Goal: Use online tool/utility: Utilize a website feature to perform a specific function

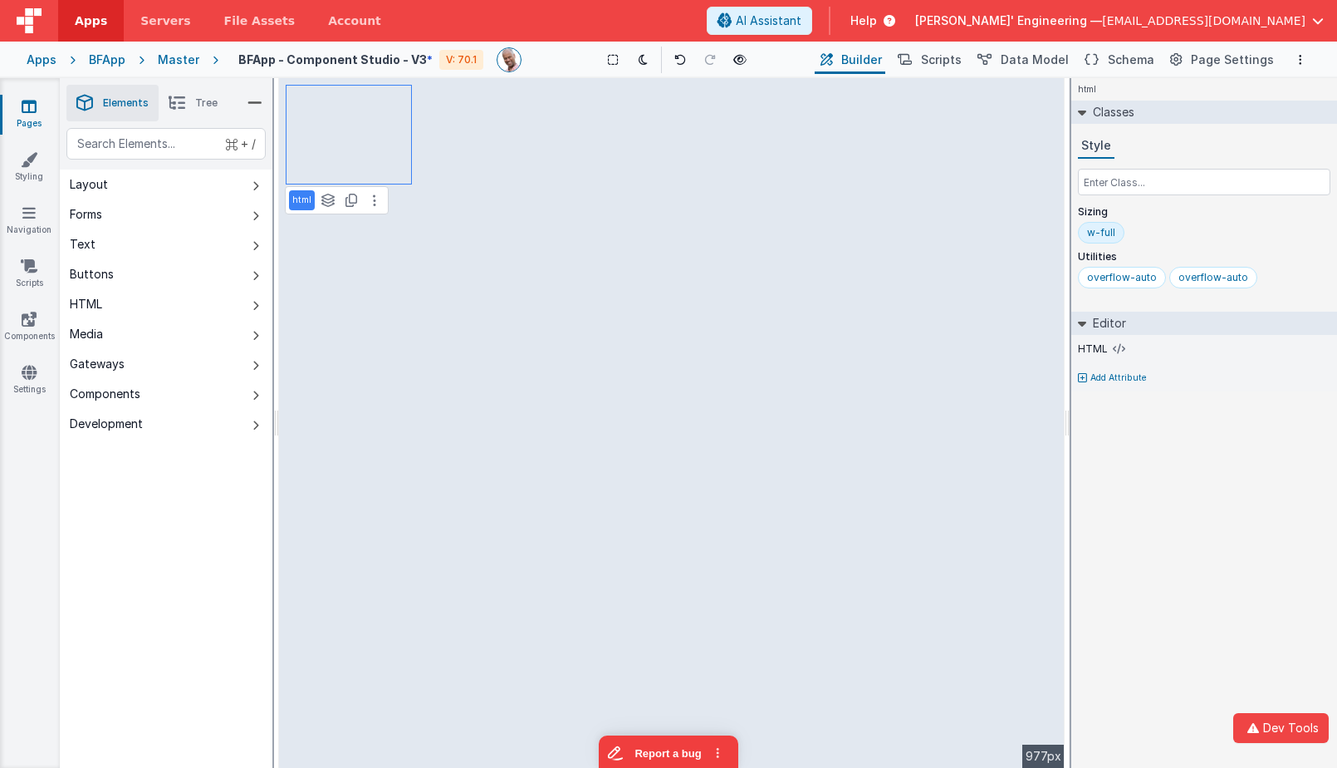
click at [211, 102] on span "Tree" at bounding box center [206, 102] width 22 height 13
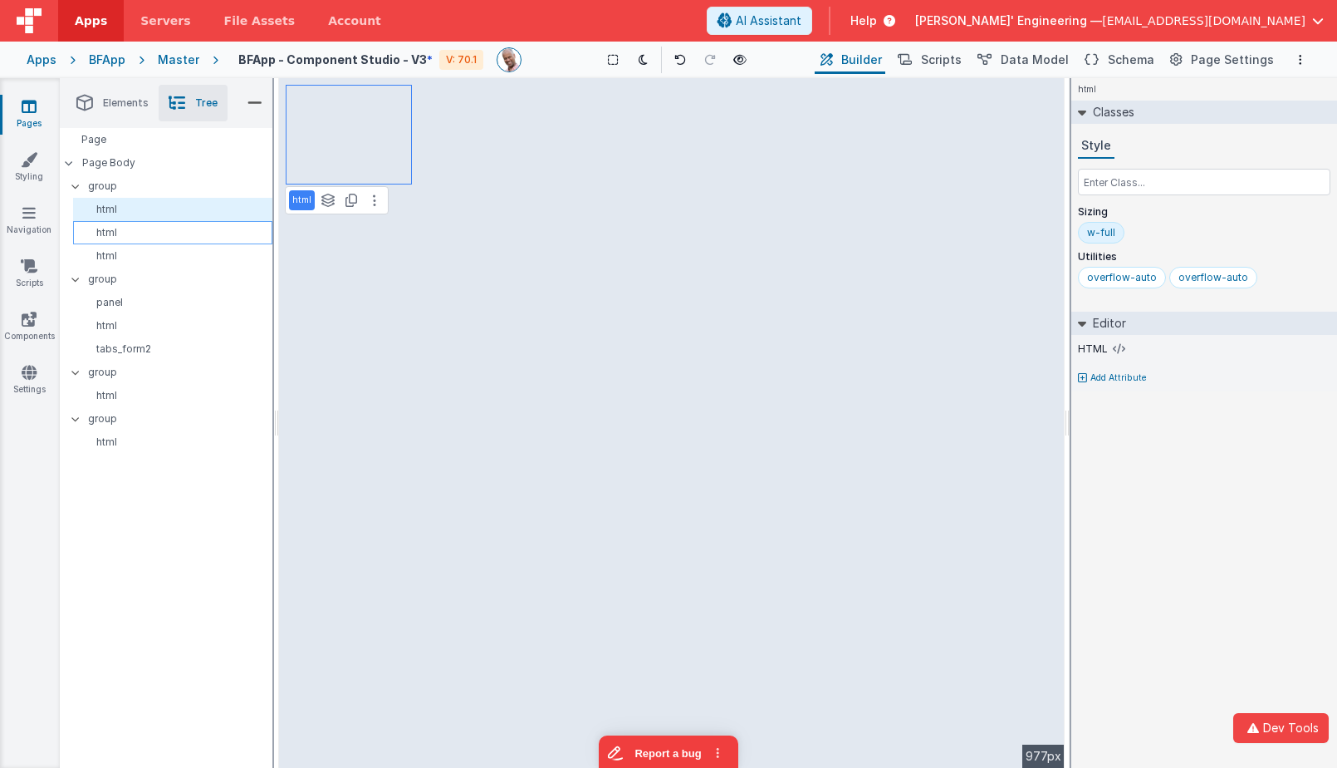
click at [163, 232] on p "html" at bounding box center [176, 232] width 192 height 13
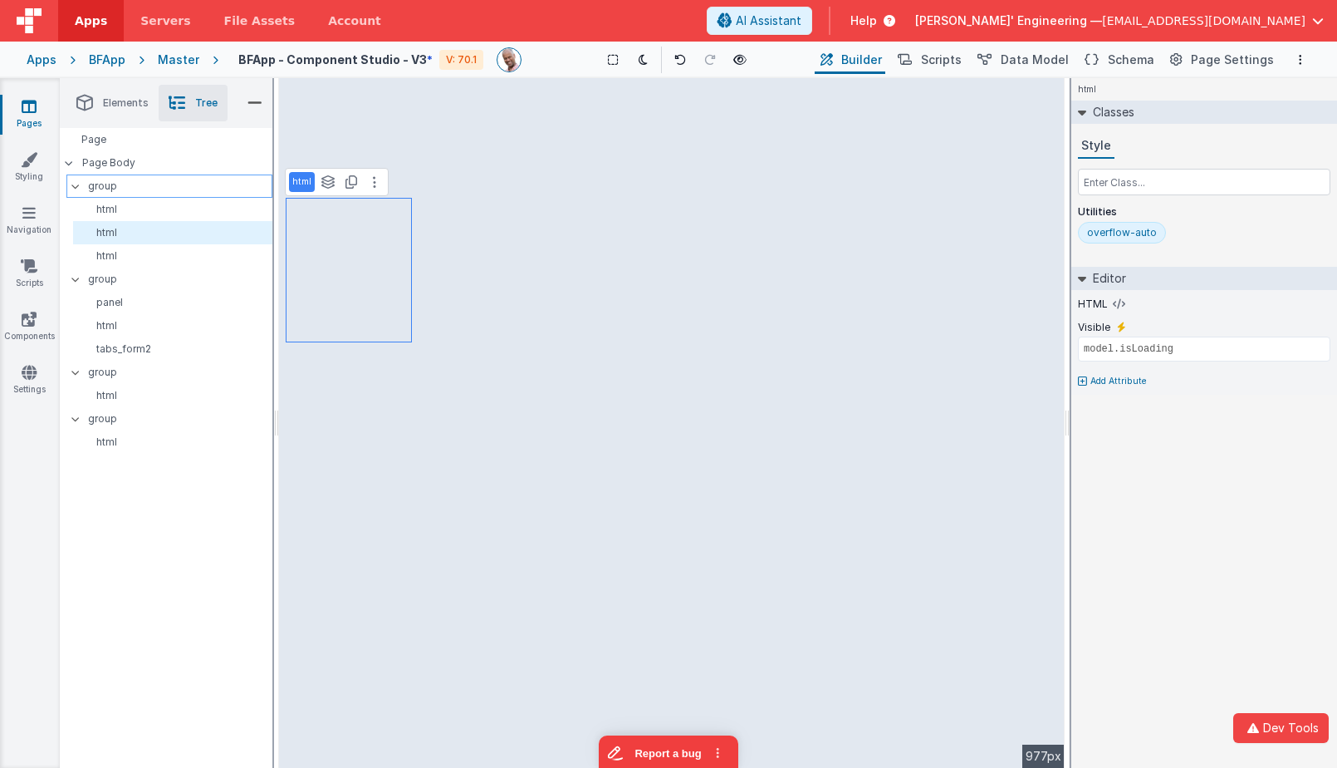
click at [169, 197] on div "group" at bounding box center [169, 185] width 206 height 23
click at [158, 232] on p "html" at bounding box center [176, 232] width 192 height 13
click at [155, 210] on p "html" at bounding box center [176, 209] width 192 height 13
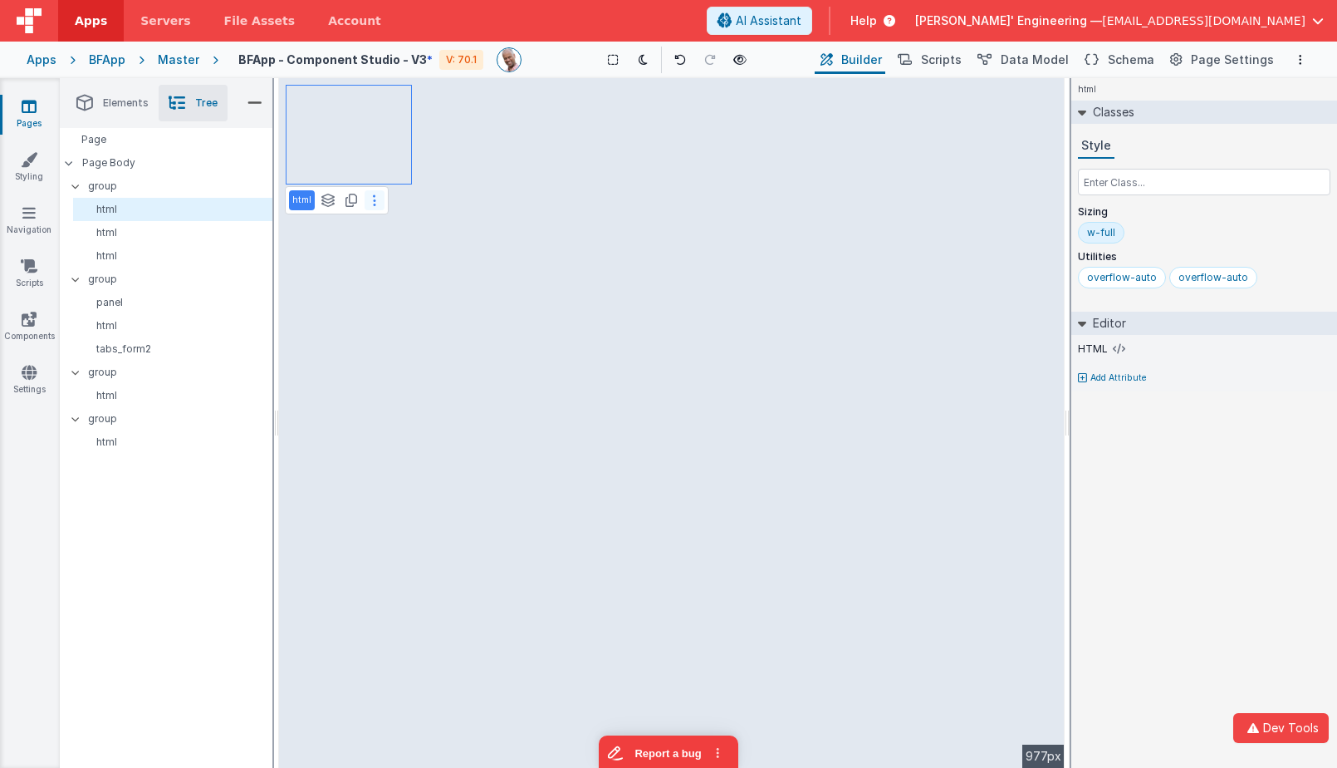
click at [377, 203] on button at bounding box center [375, 200] width 20 height 20
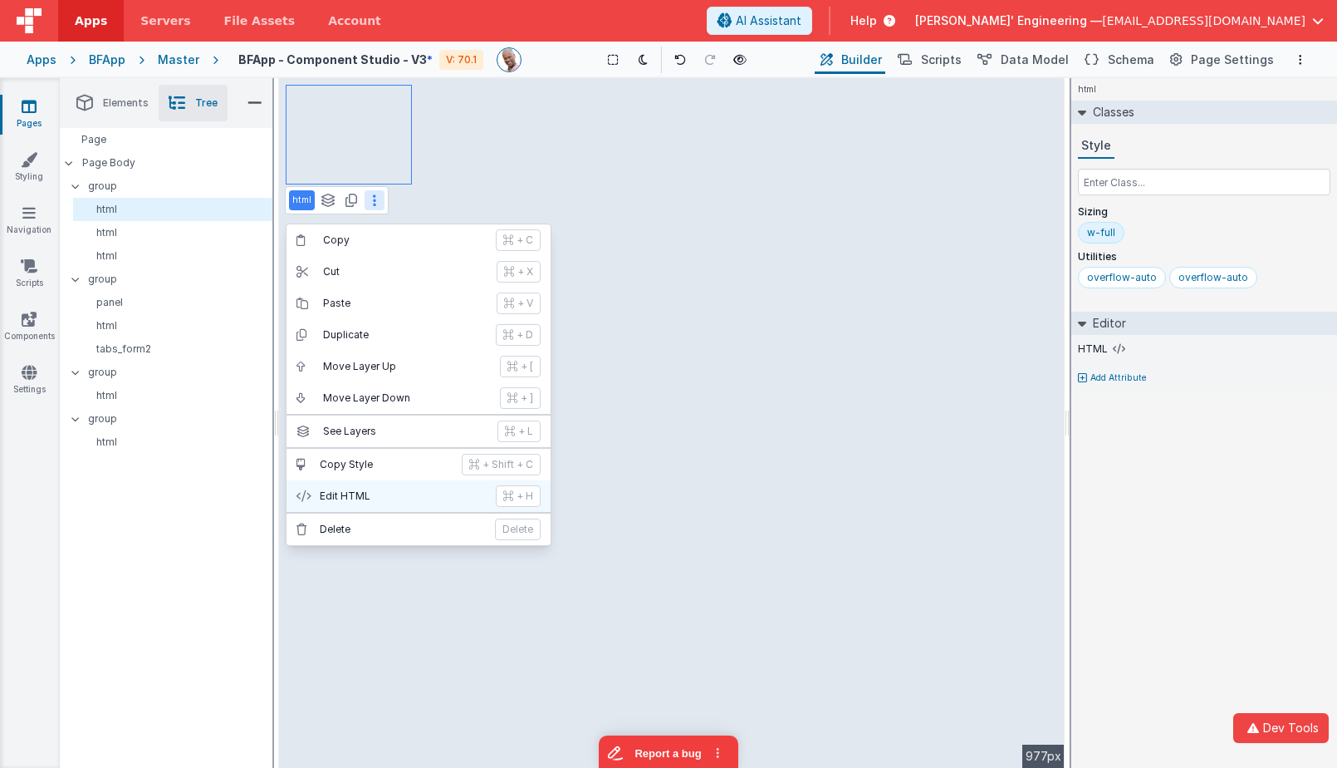
click at [377, 493] on p "Edit HTML" at bounding box center [403, 495] width 166 height 13
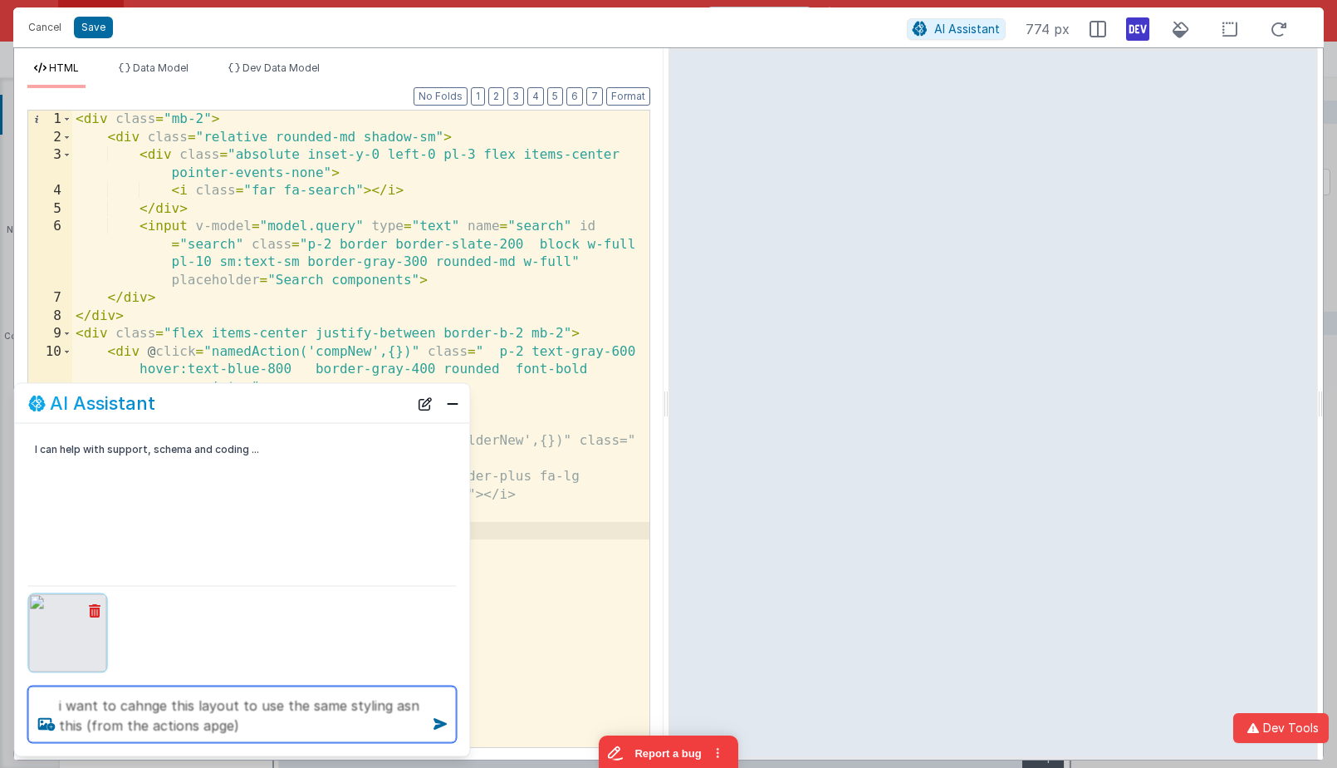
click at [140, 695] on textarea "i want to cahnge this layout to use the same styling asn this (from the actions…" at bounding box center [242, 714] width 429 height 56
click at [202, 724] on textarea "i want to change this layout to use the same styling asn this (from the actions…" at bounding box center [242, 714] width 429 height 56
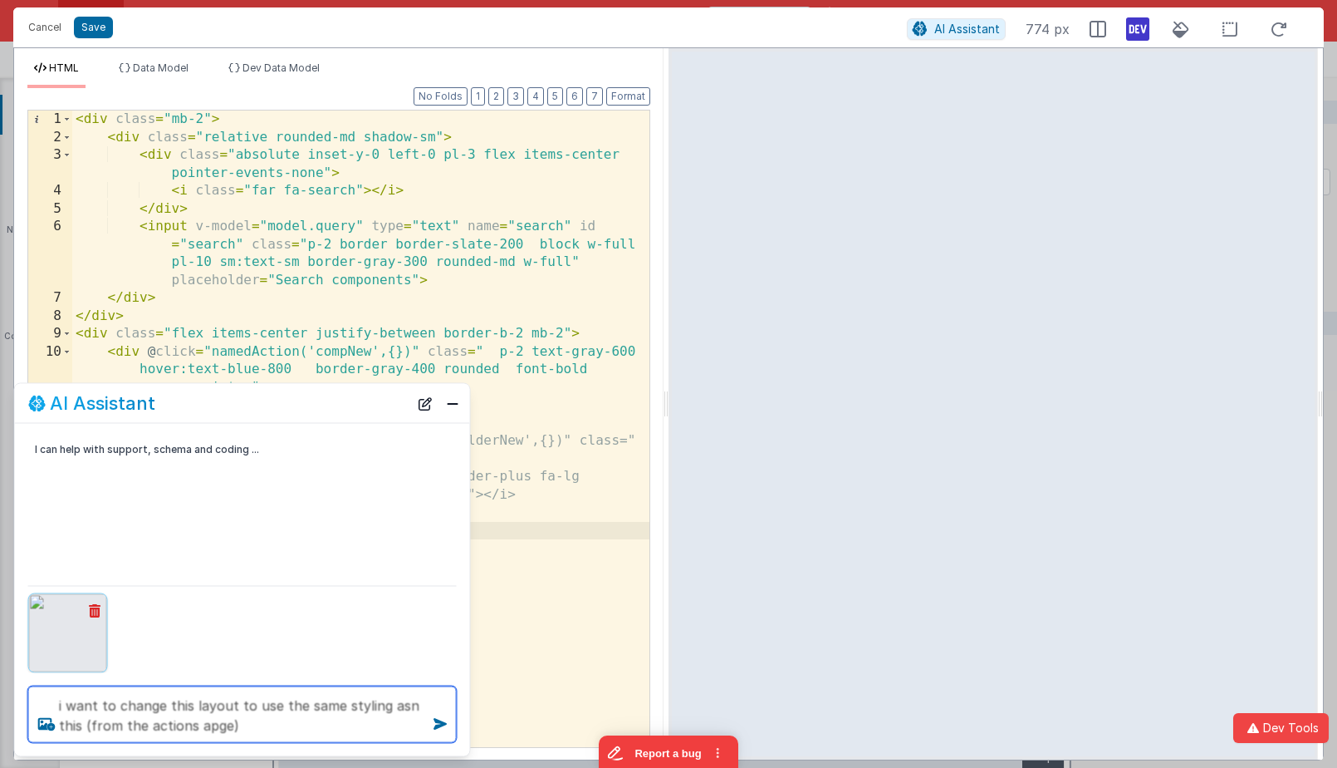
click at [202, 724] on textarea "i want to change this layout to use the same styling asn this (from the actions…" at bounding box center [242, 714] width 429 height 56
type textarea "i want to change this layout to use the same styling asn this (from the actions…"
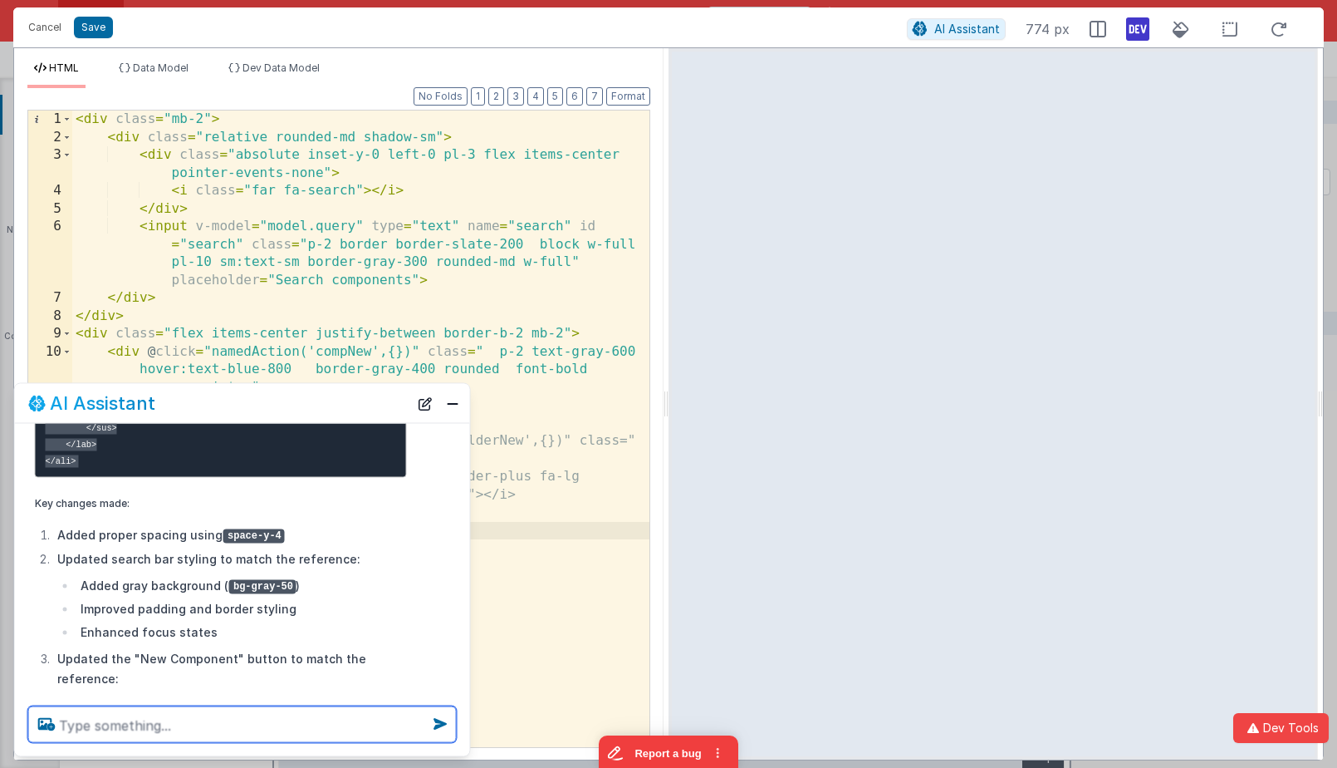
scroll to position [939, 0]
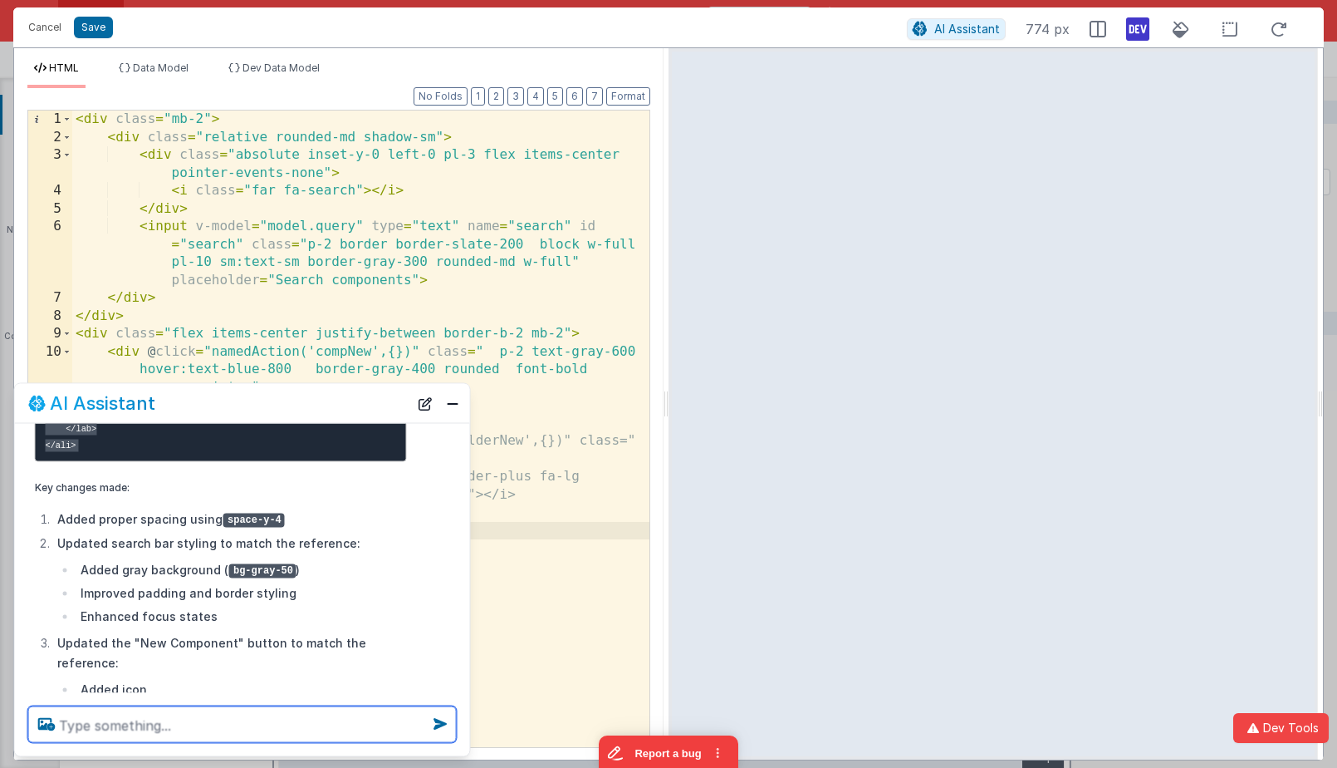
click at [172, 723] on textarea at bounding box center [242, 724] width 429 height 37
type textarea "ok update code"
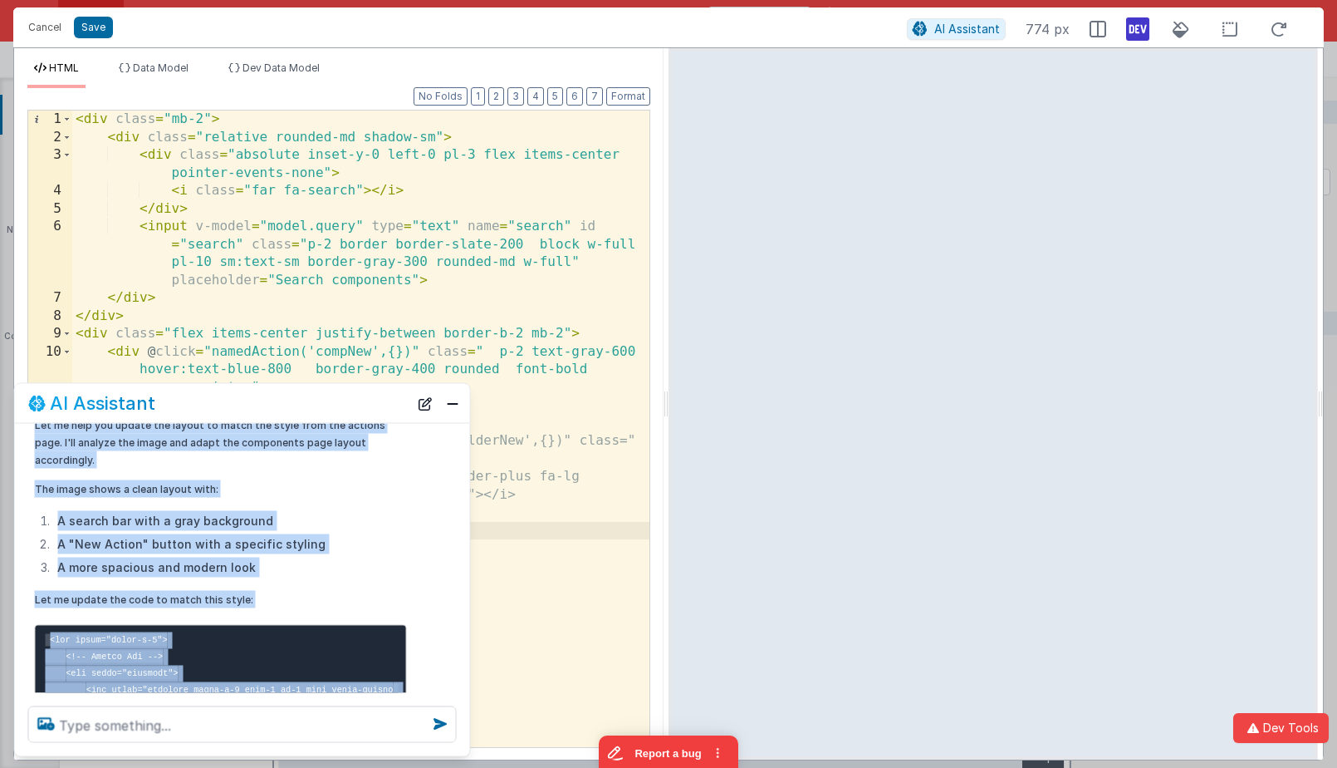
scroll to position [142, 0]
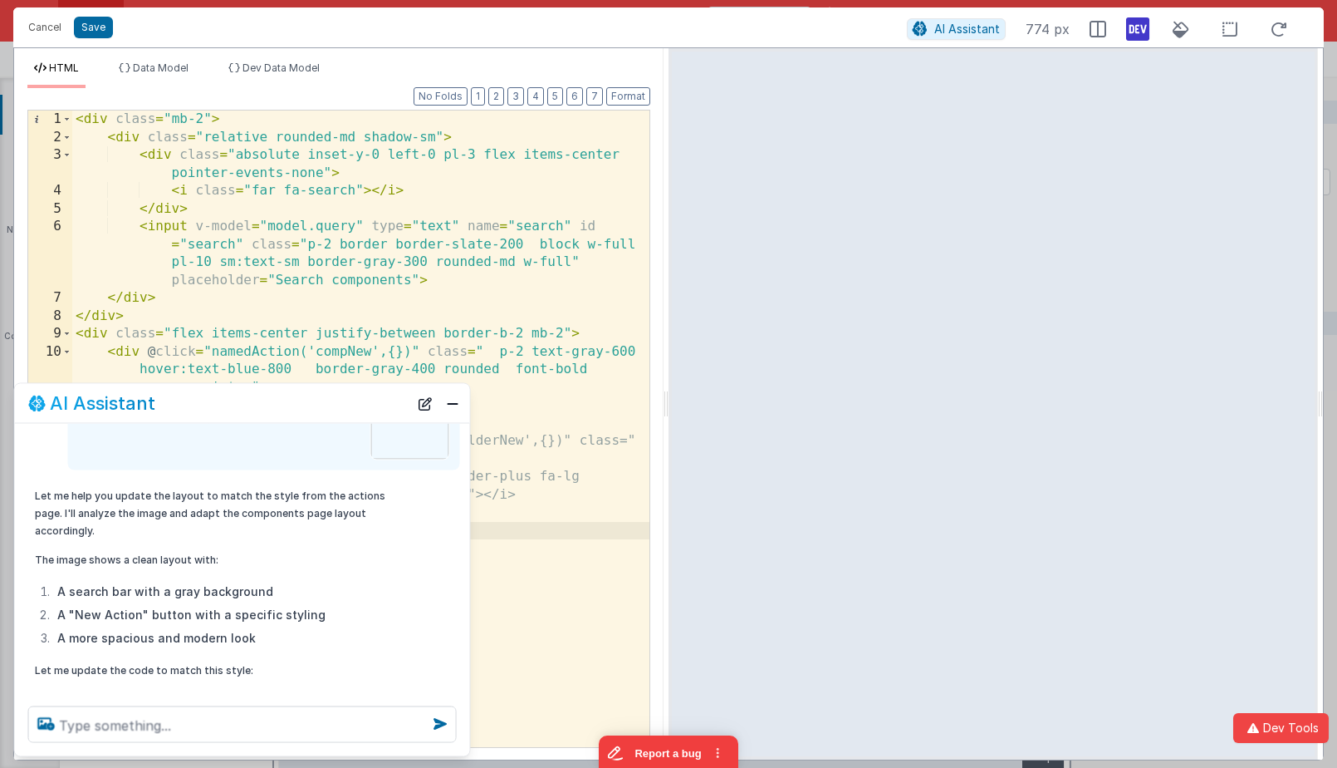
drag, startPoint x: 248, startPoint y: 555, endPoint x: 70, endPoint y: 679, distance: 217.3
copy code "<div class="space-y-4"> <!-- Search Bar --> <div class="relative"> <div class="…"
click at [169, 355] on div "< div class = "mb-2" > < div class = "relative rounded-md shadow-sm" > < div cl…" at bounding box center [360, 446] width 577 height 672
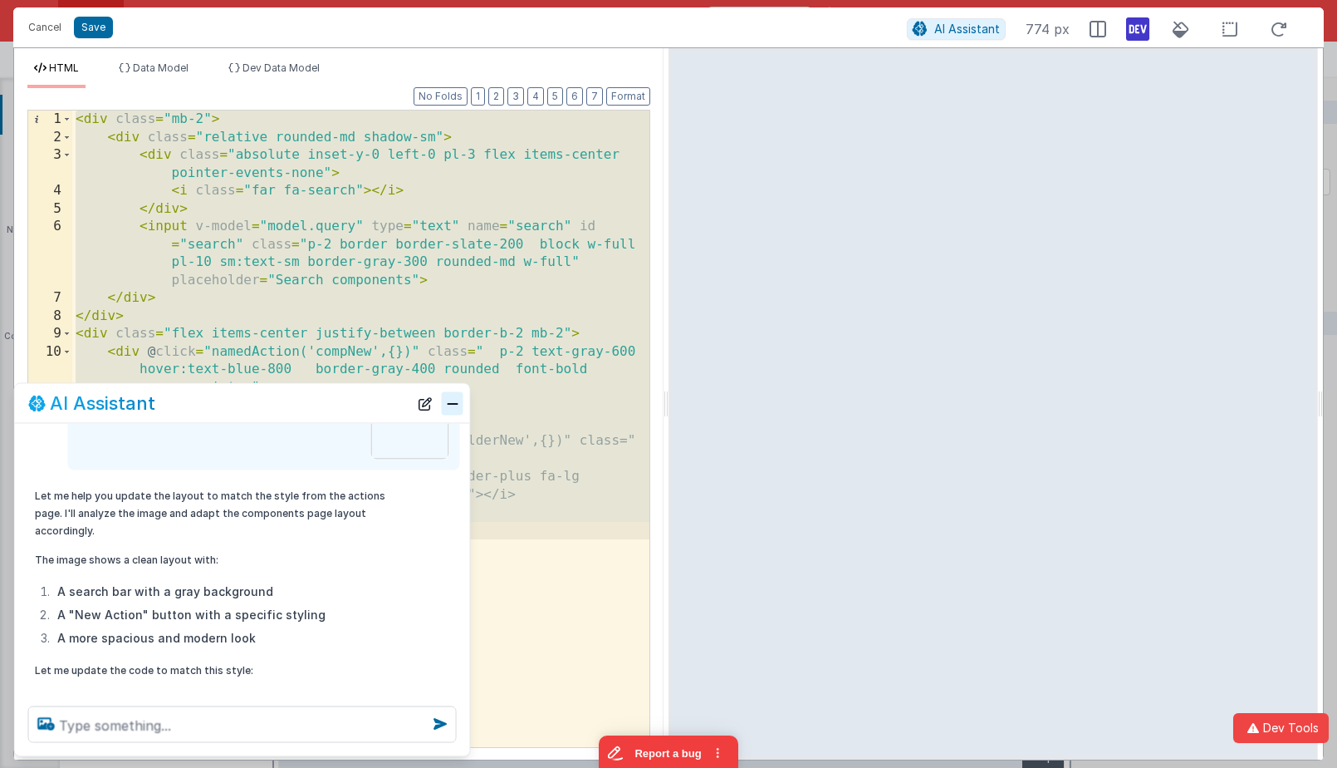
click at [454, 409] on button "Close" at bounding box center [453, 402] width 22 height 23
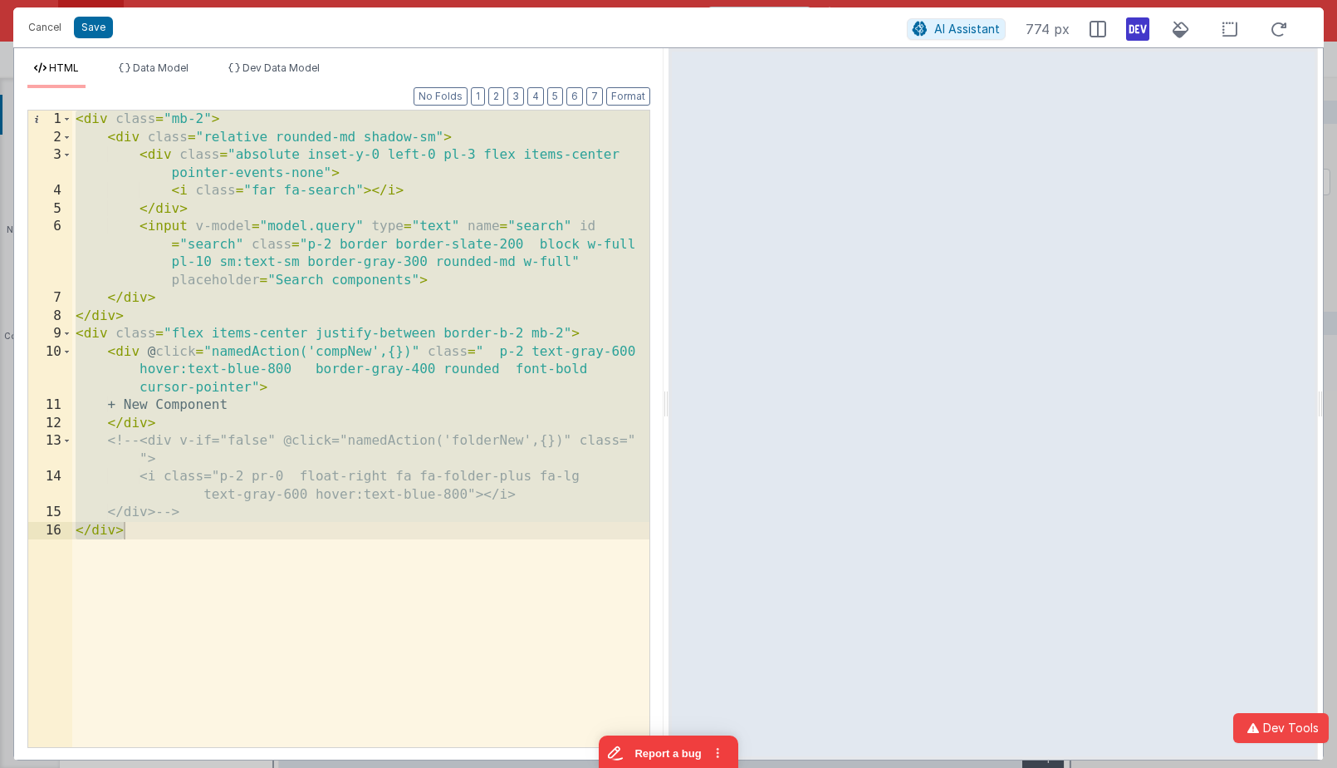
click at [454, 409] on div "< div class = "mb-2" > < div class = "relative rounded-md shadow-sm" > < div cl…" at bounding box center [360, 446] width 577 height 672
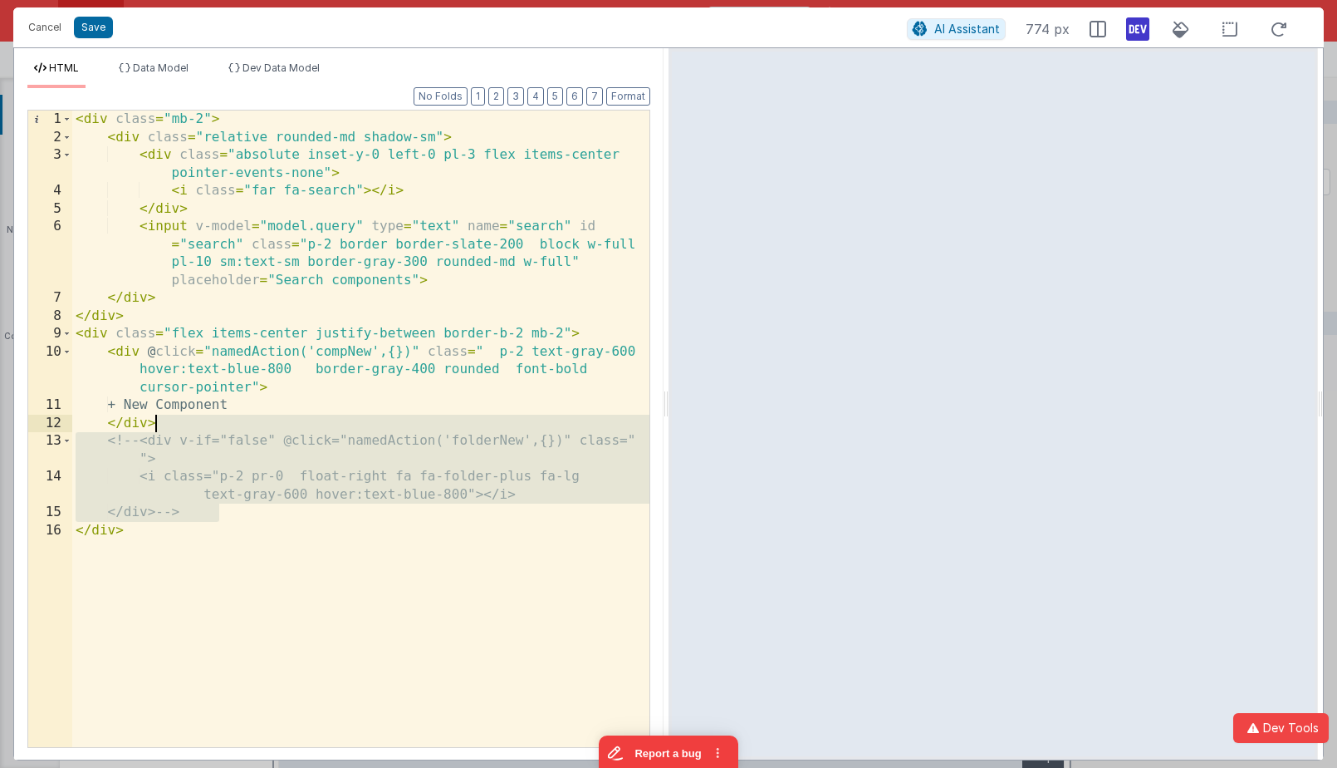
drag, startPoint x: 243, startPoint y: 516, endPoint x: 263, endPoint y: 419, distance: 99.4
click at [263, 419] on div "< div class = "mb-2" > < div class = "relative rounded-md shadow-sm" > < div cl…" at bounding box center [360, 446] width 577 height 672
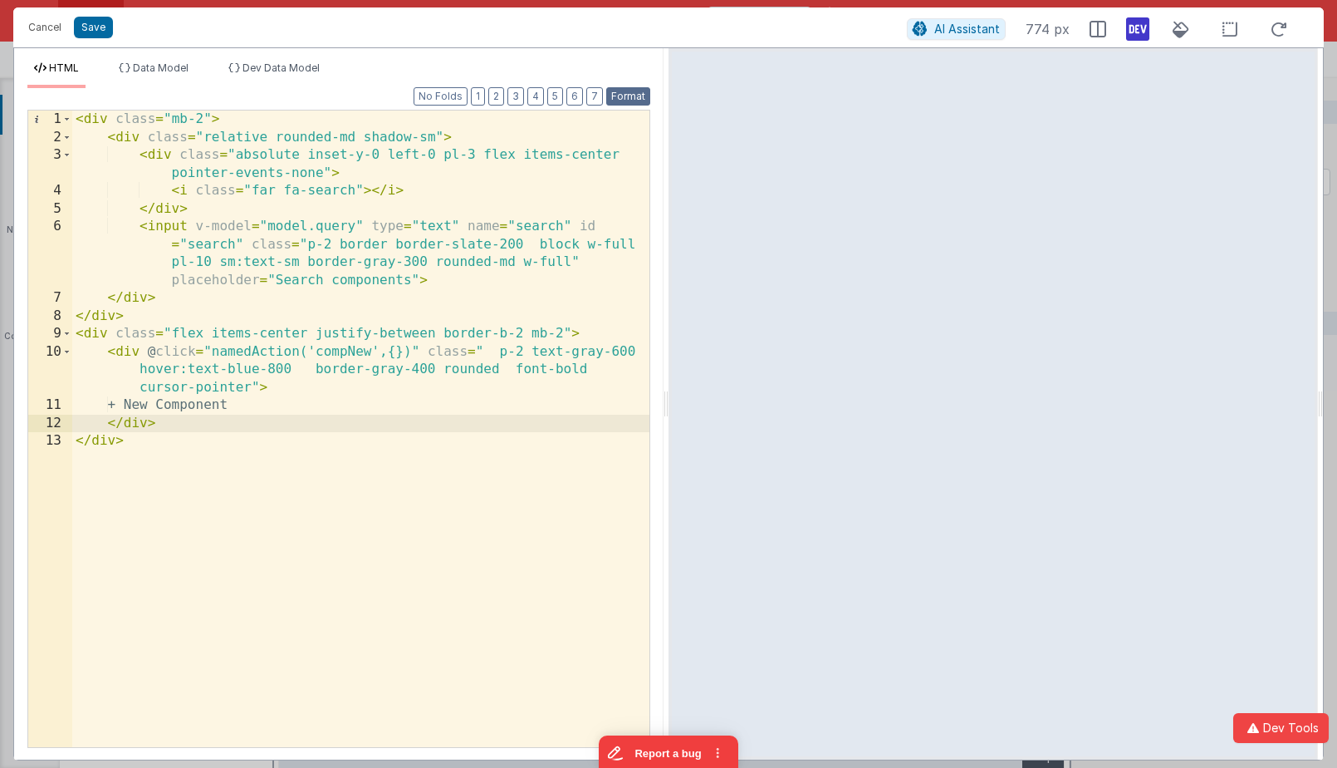
click at [626, 90] on button "Format" at bounding box center [628, 96] width 44 height 18
click at [375, 293] on div "< div class = "mb-2" > < div class = "relative rounded-md shadow-sm" > < div cl…" at bounding box center [360, 446] width 577 height 672
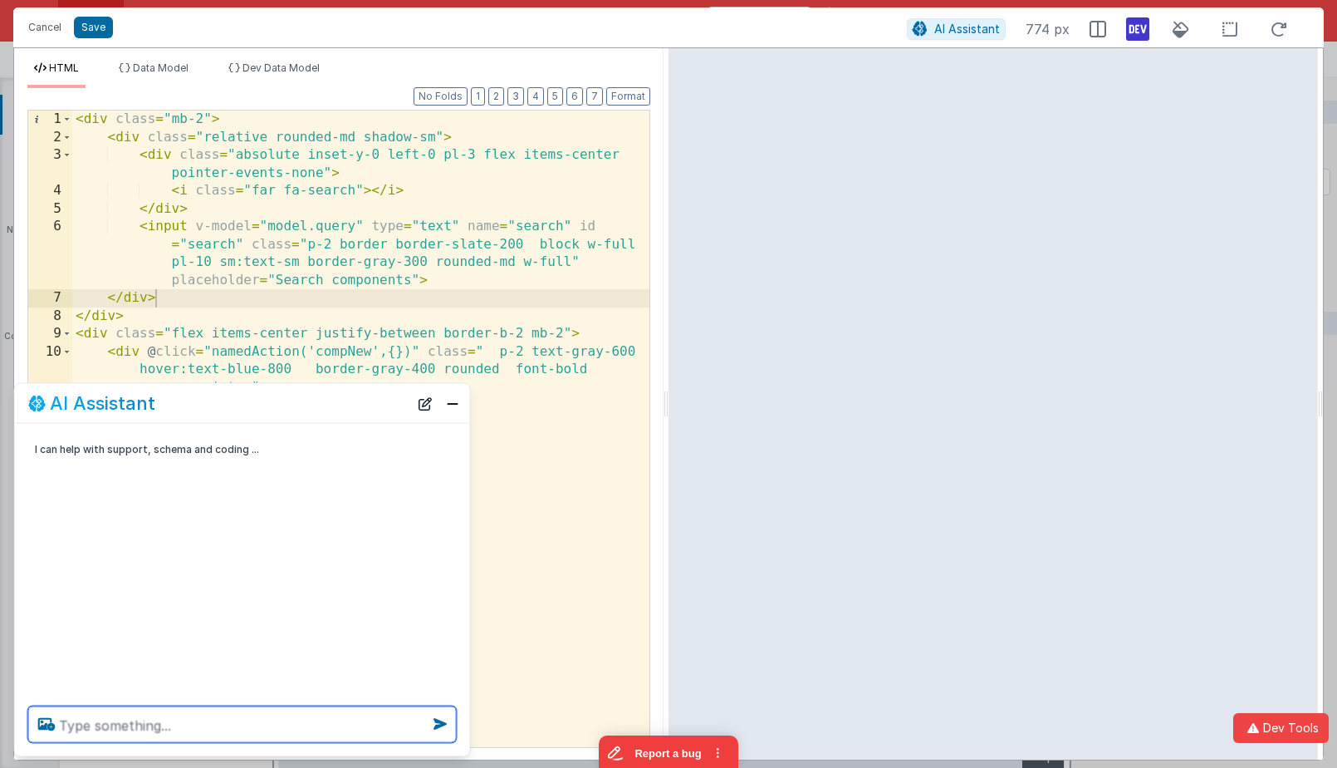
paste textarea "<div class="px-5 py-3 items-center border-b border-gray-200 flex items-center j…"
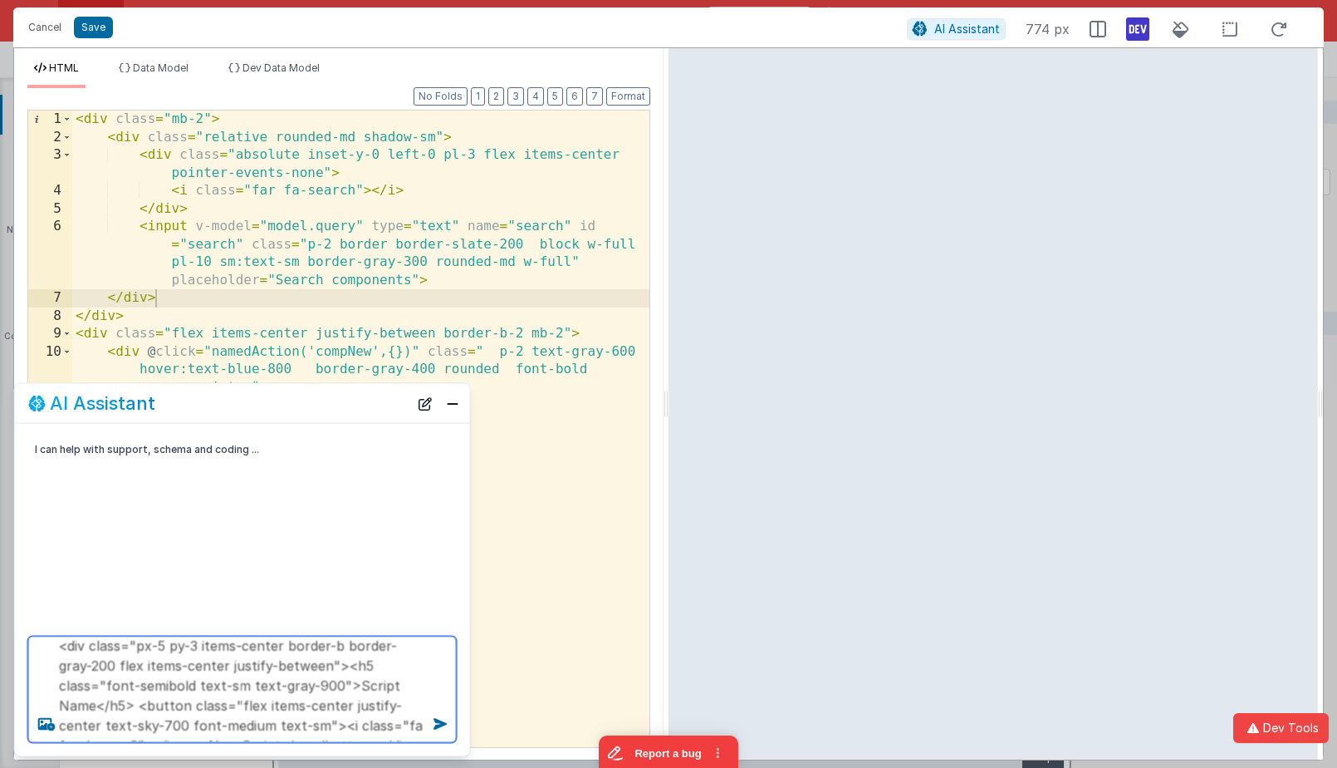
scroll to position [26, 0]
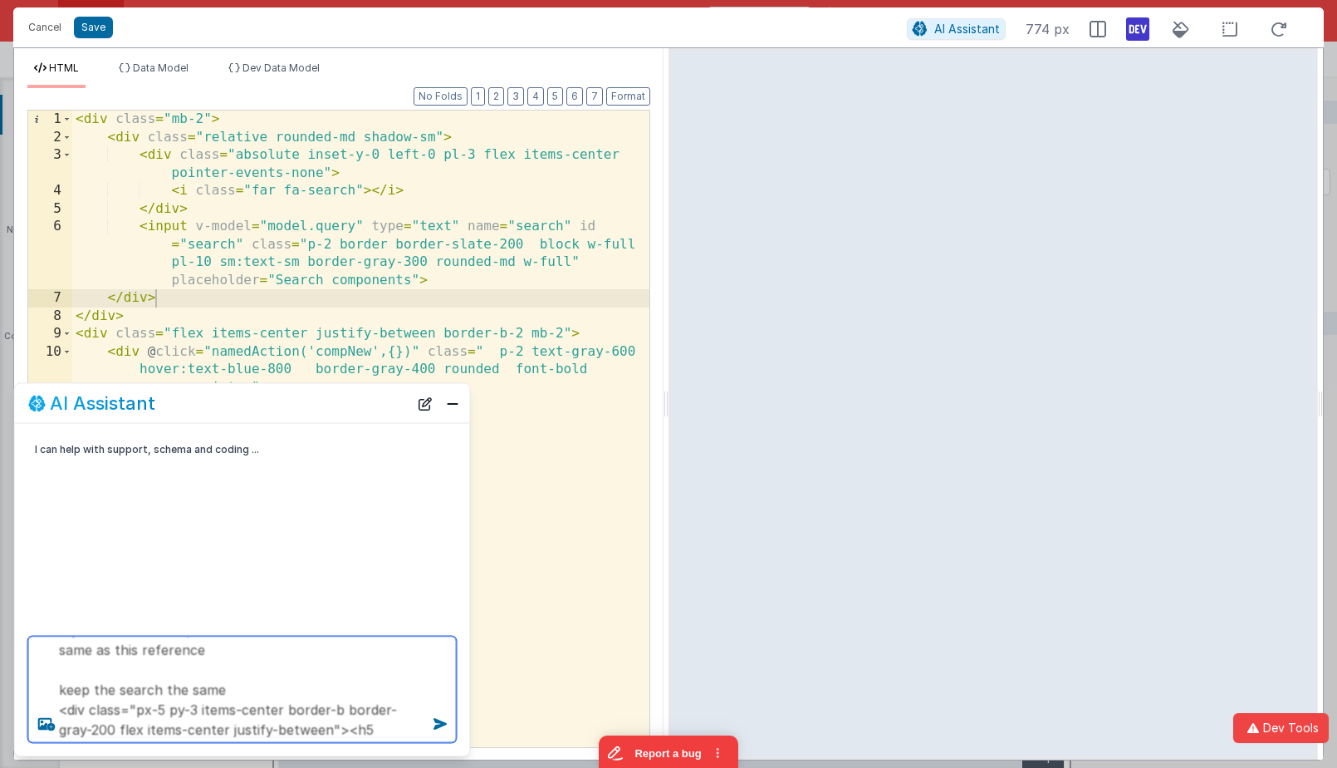
type textarea "style the nema comp name label and + new button the same as this reference keep…"
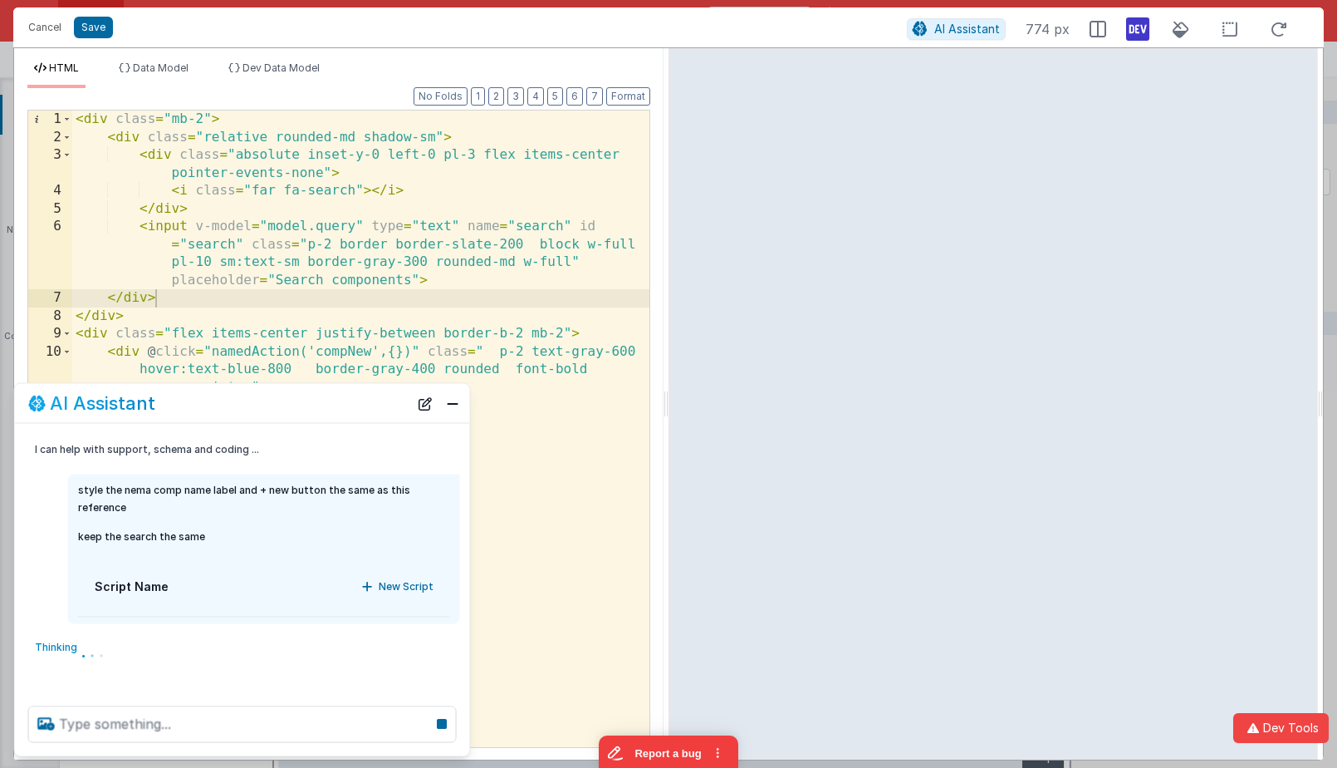
scroll to position [0, 0]
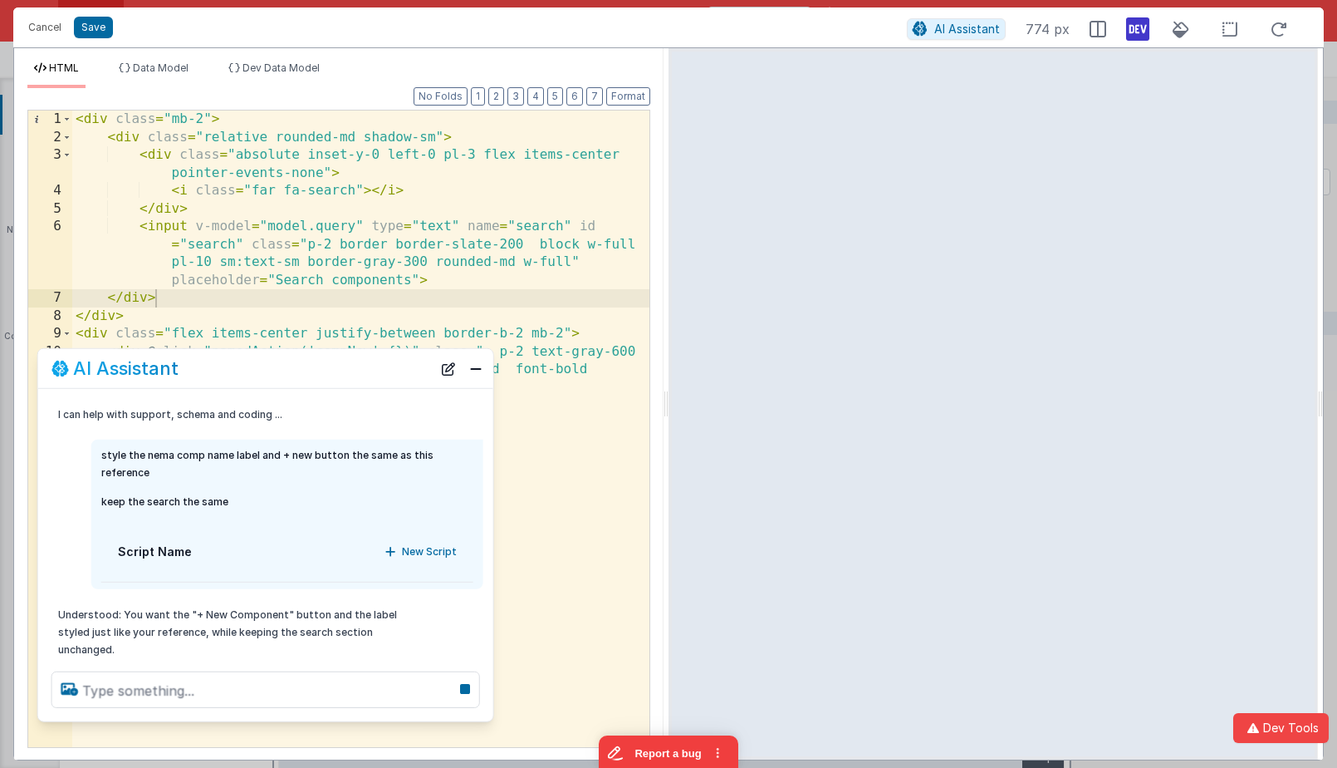
drag, startPoint x: 152, startPoint y: 404, endPoint x: 176, endPoint y: 369, distance: 42.4
click at [176, 369] on h2 "AI Assistant" at bounding box center [125, 368] width 105 height 20
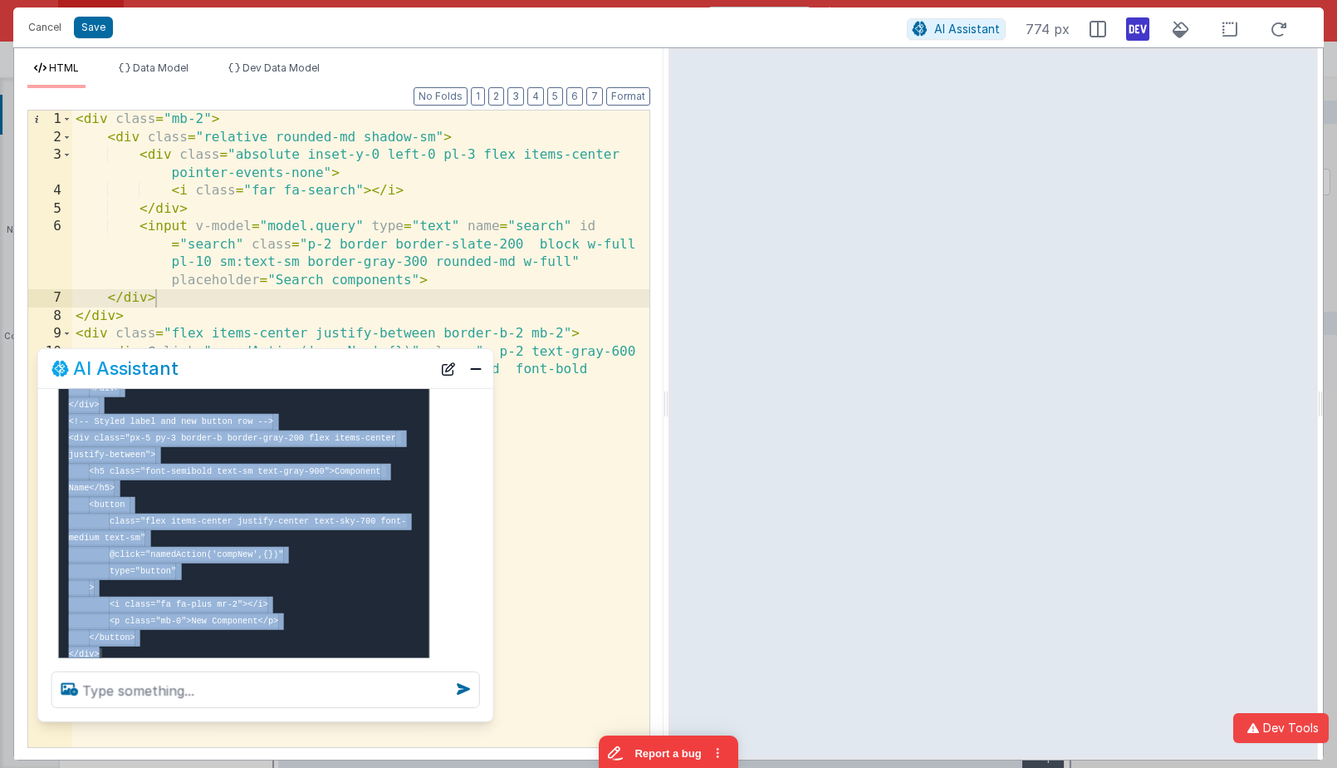
scroll to position [547, 0]
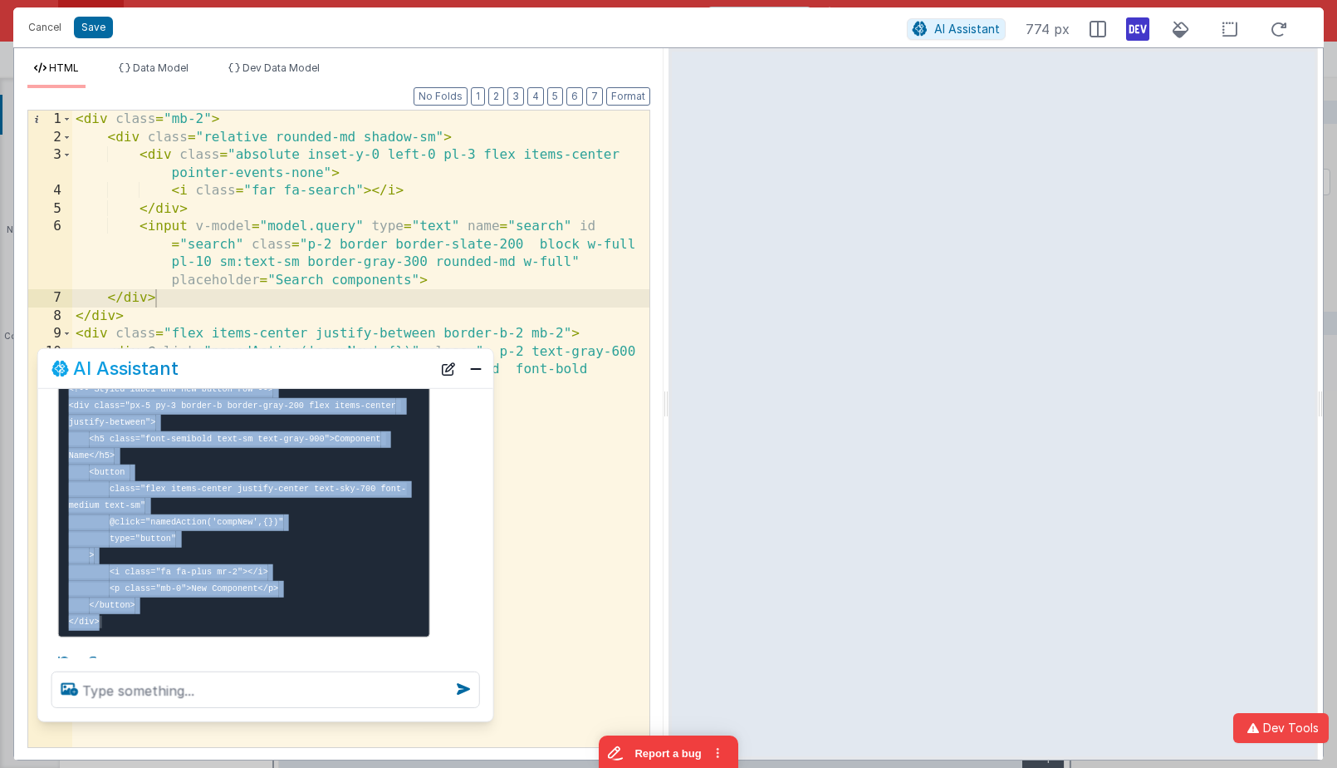
drag, startPoint x: 74, startPoint y: 400, endPoint x: 185, endPoint y: 605, distance: 232.7
click at [185, 605] on pre "<!-- Search stays unchanged --> <div class="mb-2"> <div class="relative rounded…" at bounding box center [244, 397] width 372 height 480
copy code "<!-- Search stays unchanged --> <div class="mb-2"> <div class="relative rounded…"
click at [351, 171] on div "< div class = "mb-2" > < div class = "relative rounded-md shadow-sm" > < div cl…" at bounding box center [360, 446] width 577 height 672
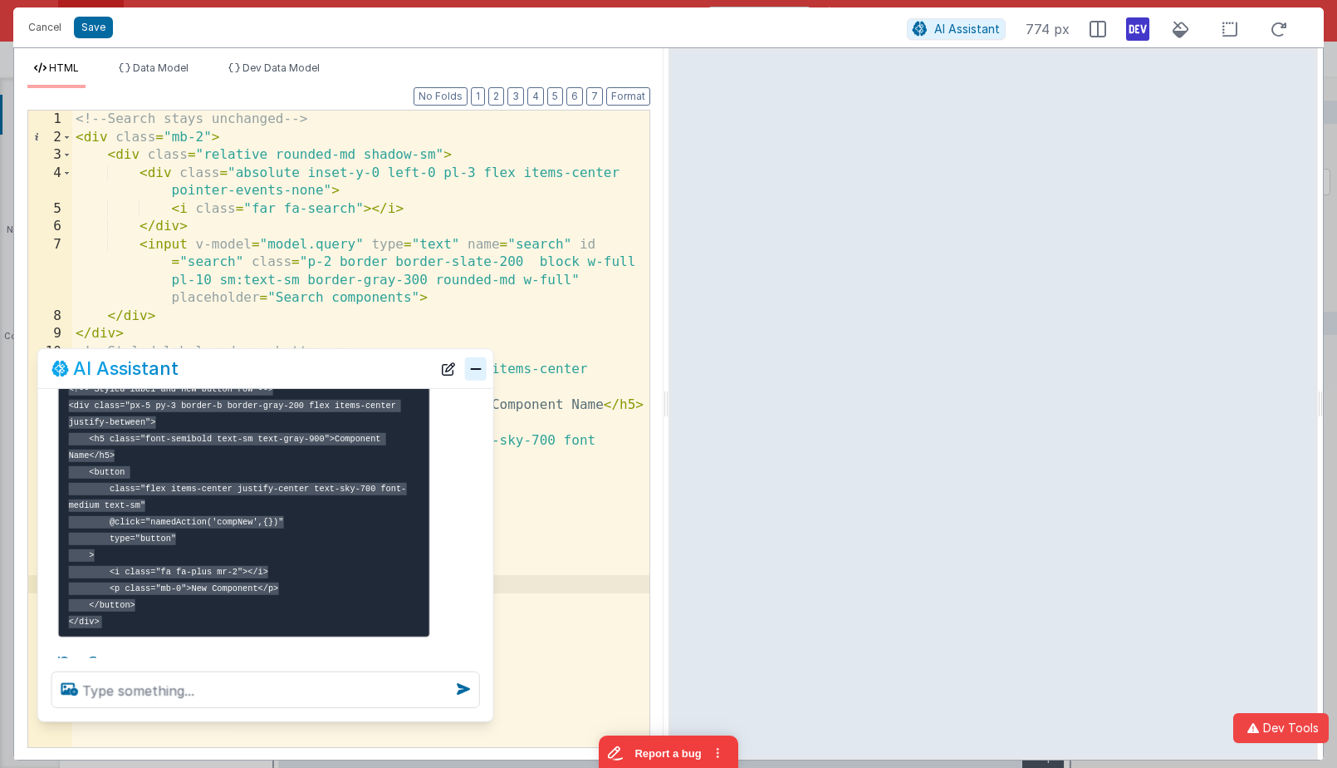
click at [481, 371] on button "Close" at bounding box center [476, 367] width 22 height 23
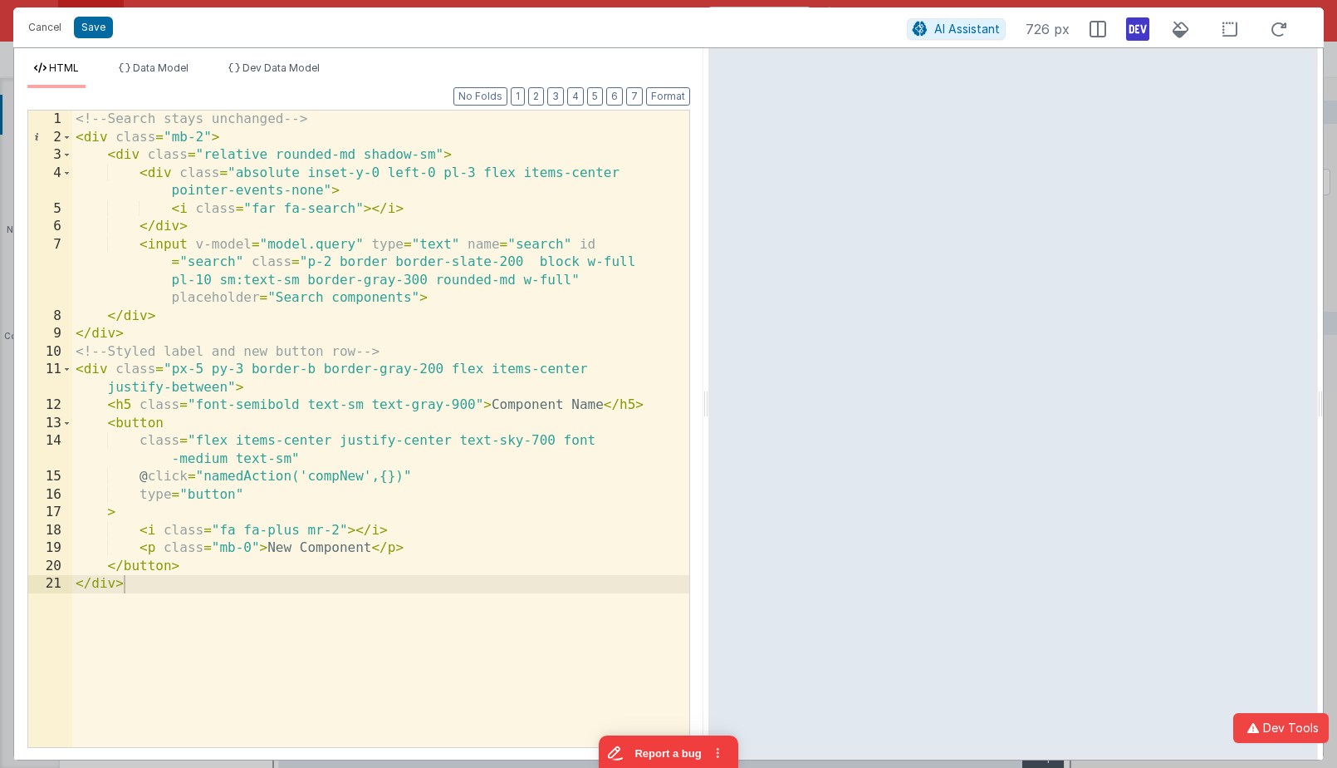
drag, startPoint x: 666, startPoint y: 227, endPoint x: 708, endPoint y: 42, distance: 189.0
click at [708, 42] on html "Cancel Save AI Assistant 726 px HTML Data Model Dev Data Model Format 7 6 5 4 3…" at bounding box center [668, 384] width 1337 height 768
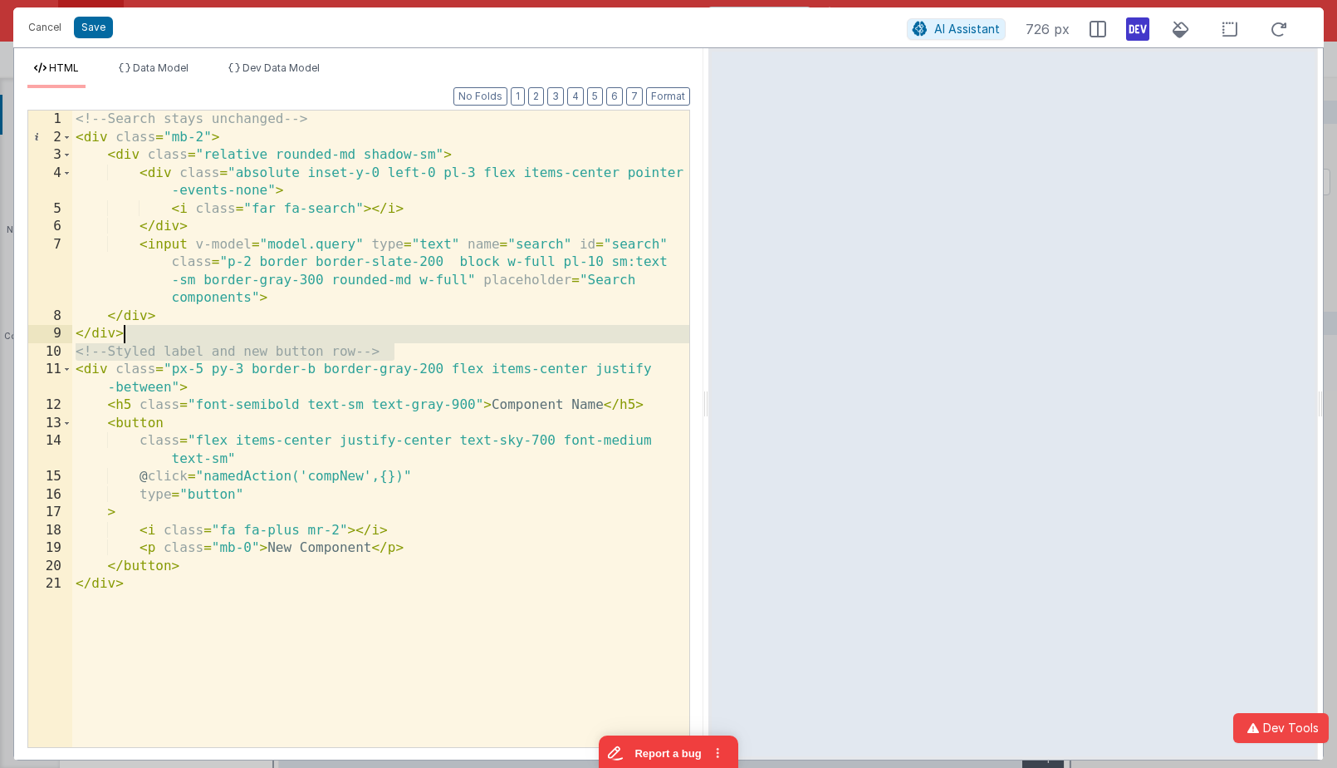
drag, startPoint x: 423, startPoint y: 350, endPoint x: 420, endPoint y: 339, distance: 11.1
click at [420, 339] on div "<!-- Search stays unchanged --> < div class = "mb-2" > < div class = "relative …" at bounding box center [380, 446] width 617 height 672
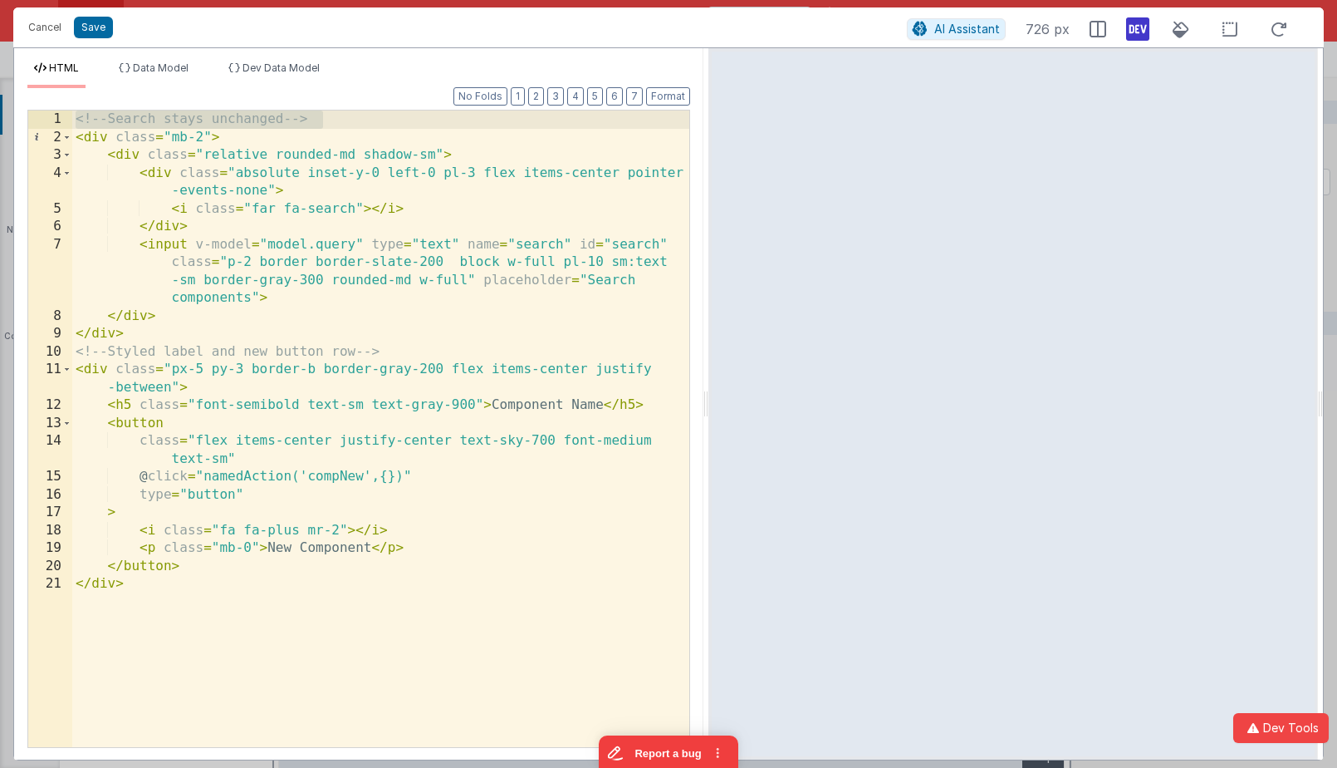
drag, startPoint x: 341, startPoint y: 120, endPoint x: 328, endPoint y: 59, distance: 62.1
click at [328, 59] on div "HTML Data Model Dev Data Model Format 7 6 5 4 3 2 1 No Folds 1 2 3 4 5 6 7 8 9 …" at bounding box center [358, 403] width 689 height 711
click at [407, 353] on div "< div class = "mb-2" > < div class = "relative rounded-md shadow-sm" > < div cl…" at bounding box center [380, 446] width 617 height 672
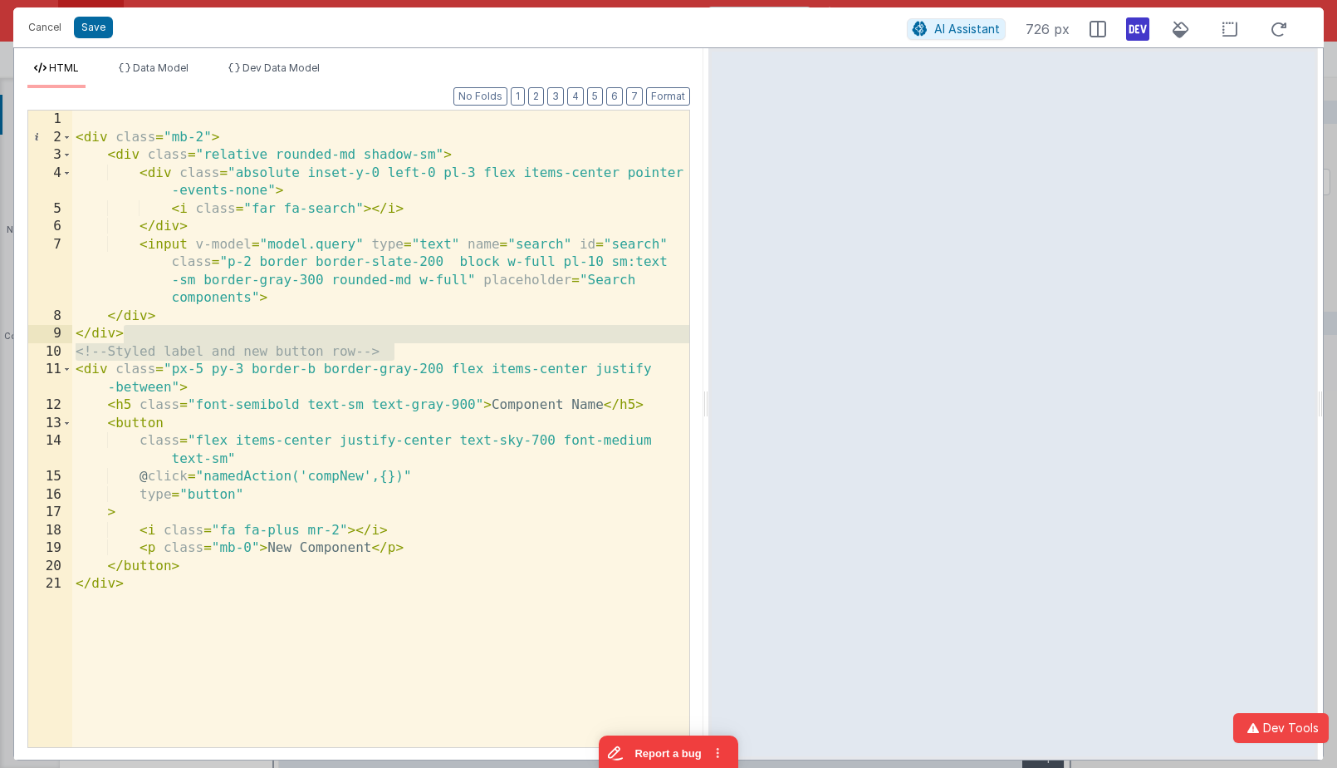
drag, startPoint x: 407, startPoint y: 353, endPoint x: 402, endPoint y: 332, distance: 21.4
click at [402, 332] on div "< div class = "mb-2" > < div class = "relative rounded-md shadow-sm" > < div cl…" at bounding box center [380, 446] width 617 height 672
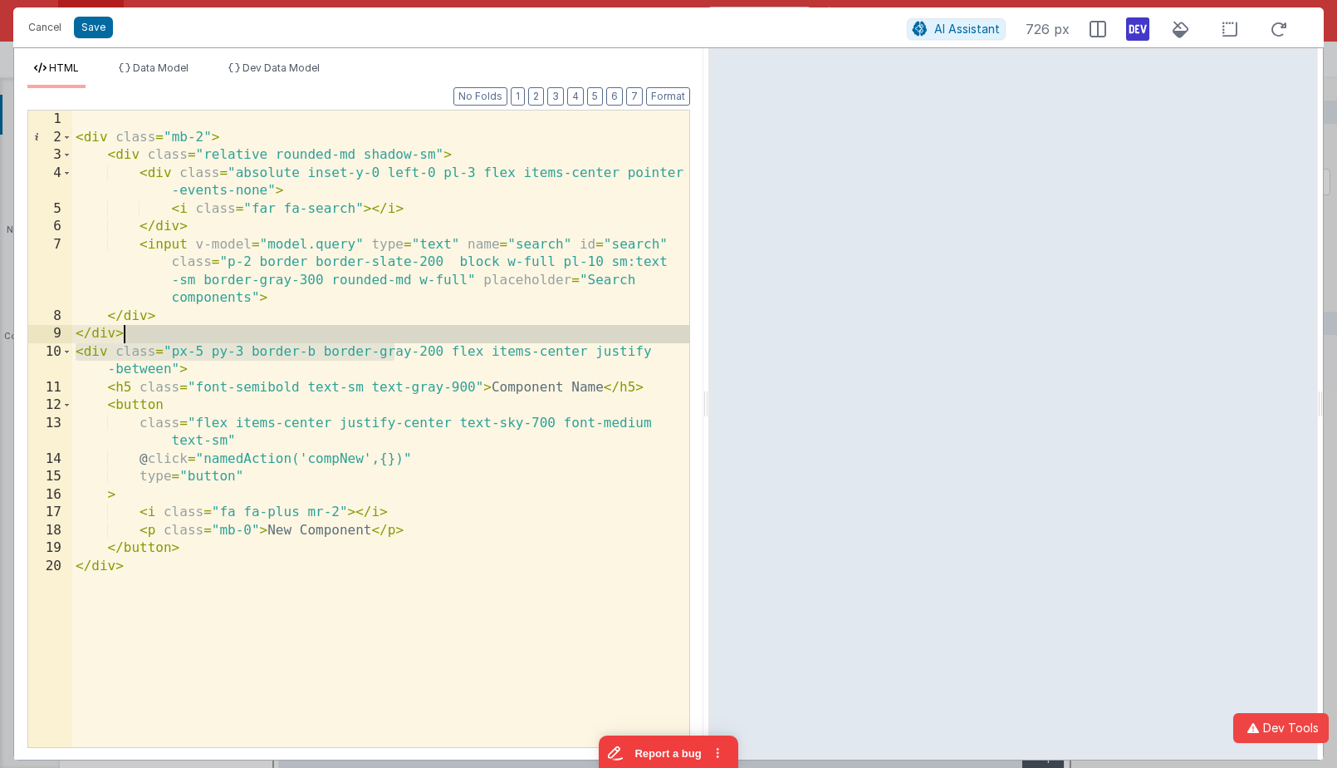
click at [395, 350] on div "< div class = "mb-2" > < div class = "relative rounded-md shadow-sm" > < div cl…" at bounding box center [380, 446] width 617 height 672
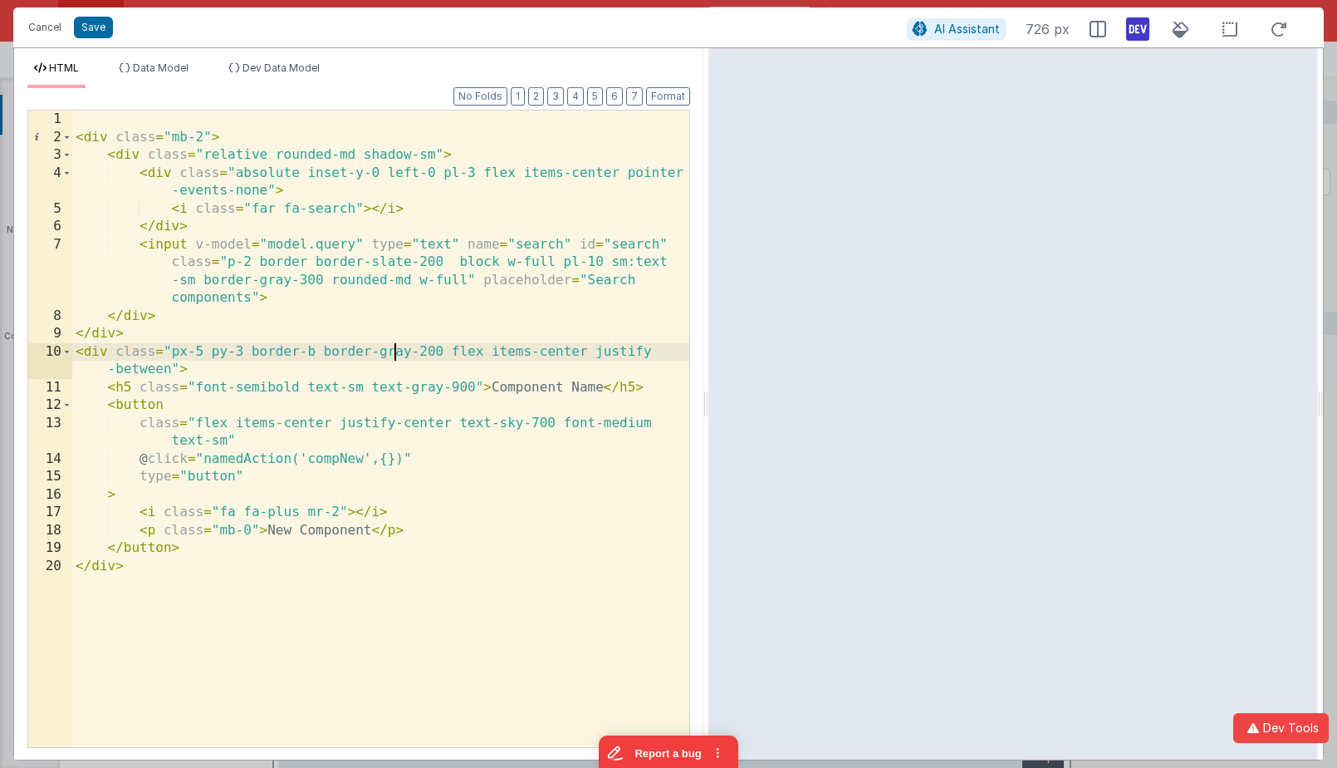
click at [338, 529] on div "< div class = "mb-2" > < div class = "relative rounded-md shadow-sm" > < div cl…" at bounding box center [380, 446] width 617 height 672
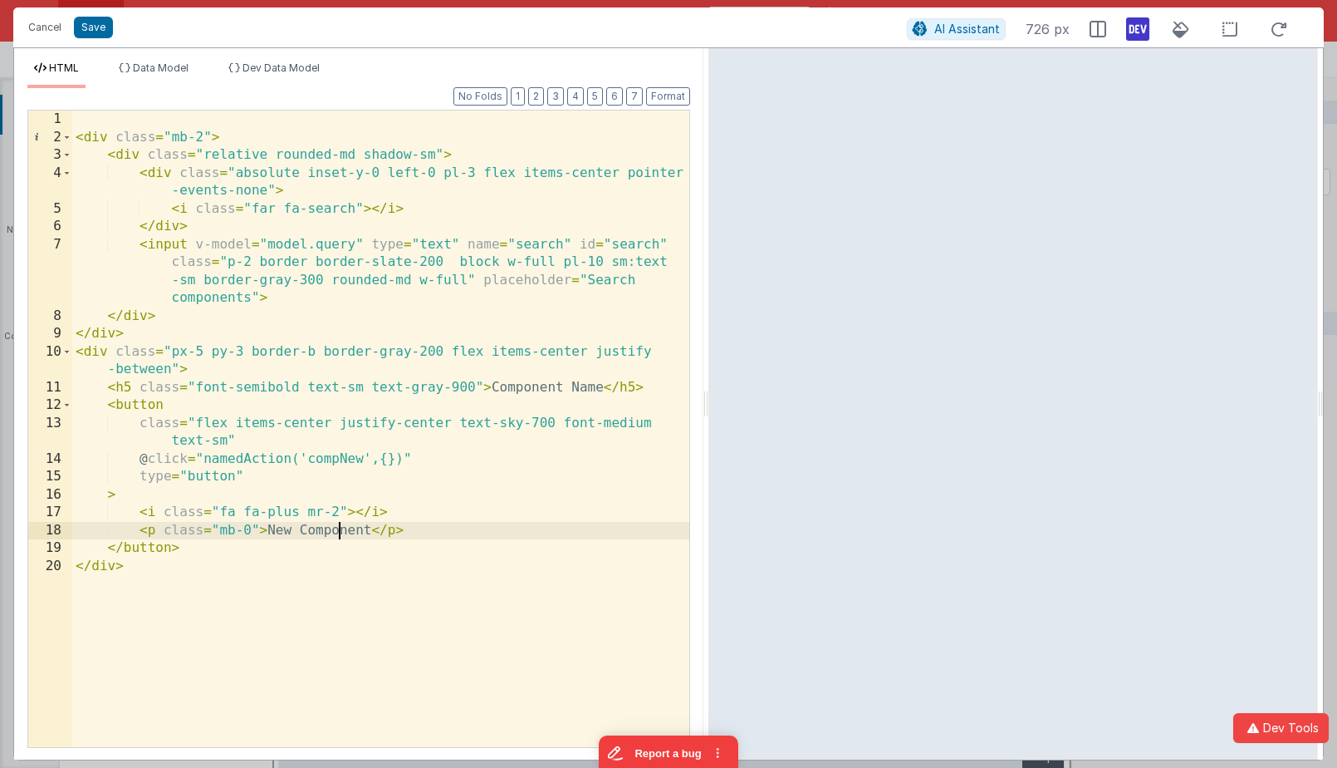
click at [338, 529] on div "< div class = "mb-2" > < div class = "relative rounded-md shadow-sm" > < div cl…" at bounding box center [380, 446] width 617 height 672
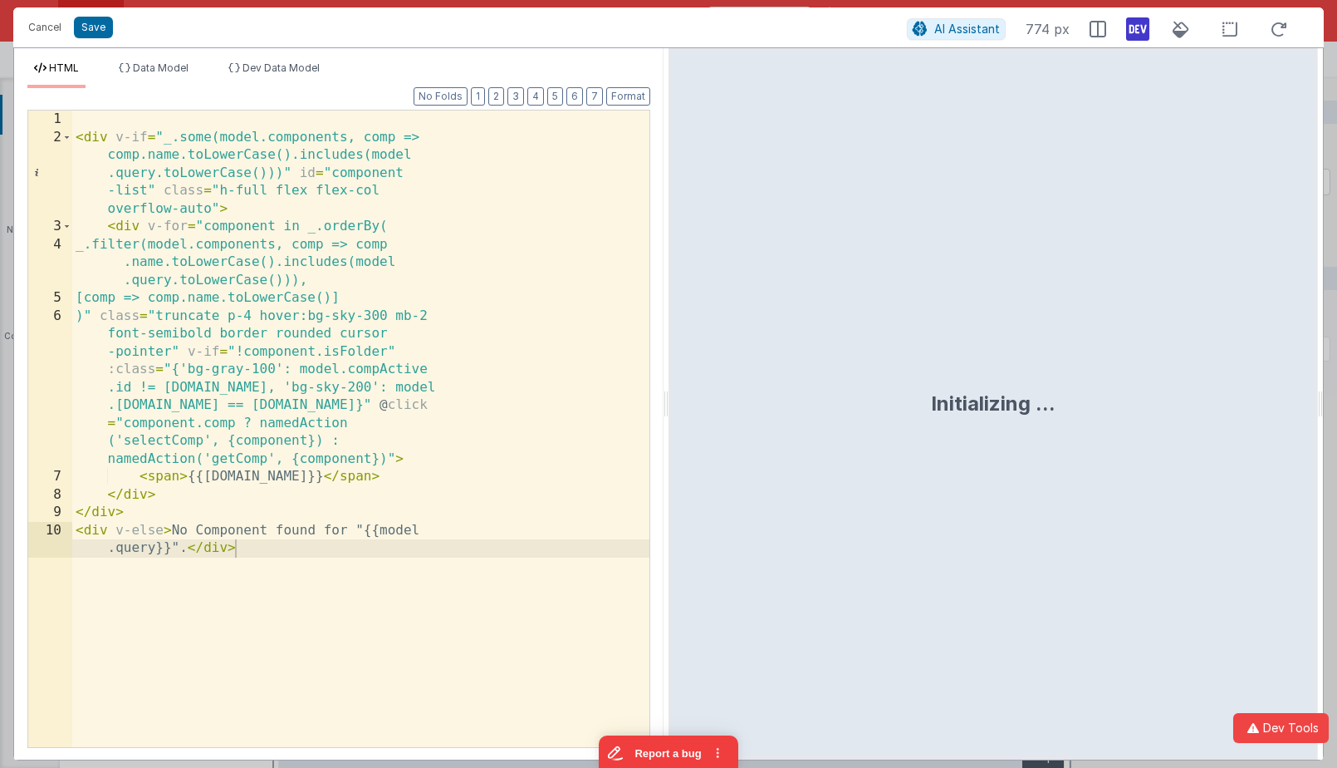
click at [383, 301] on div "< div v-if = "_.some(model.components, comp => comp.name.toLowerCase().includes…" at bounding box center [360, 455] width 577 height 690
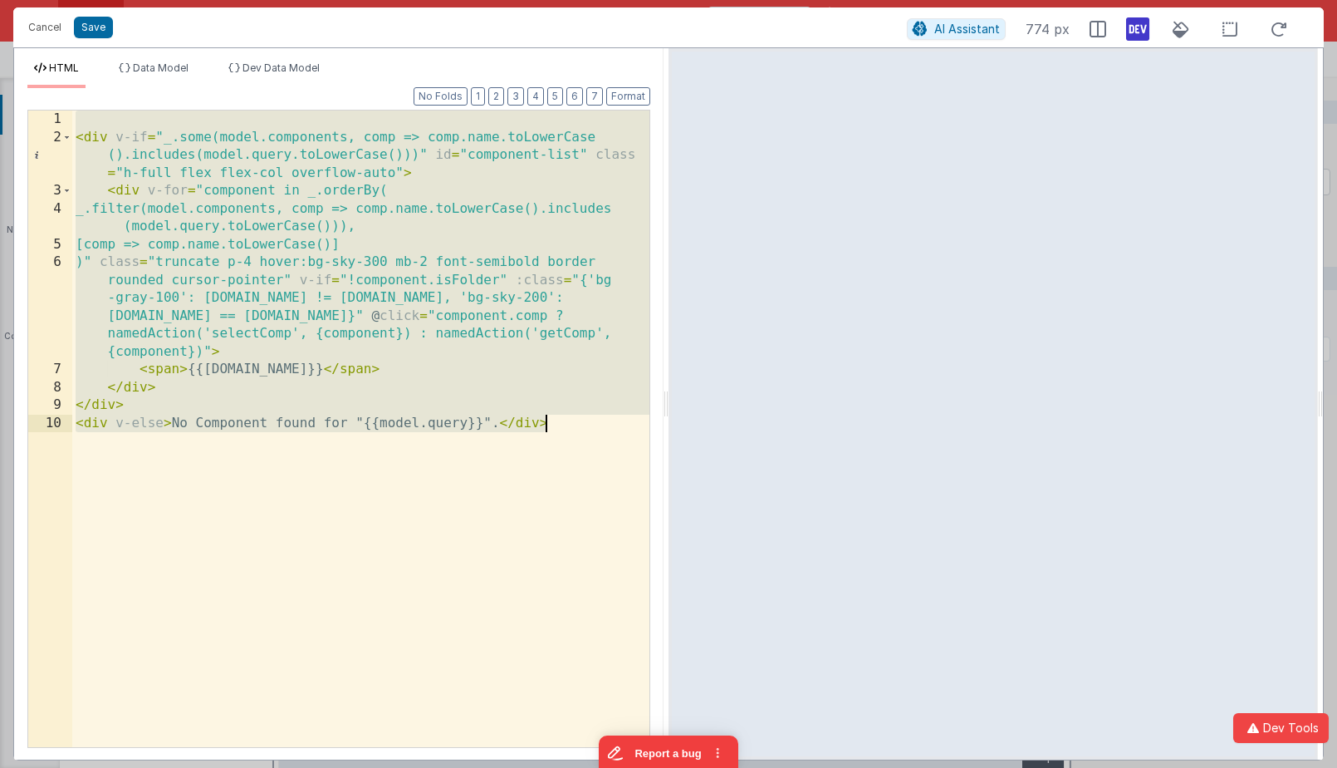
click at [94, 110] on div "< div v-if = "_.some(model.components, comp => comp.name.toLowerCase ().include…" at bounding box center [360, 446] width 577 height 672
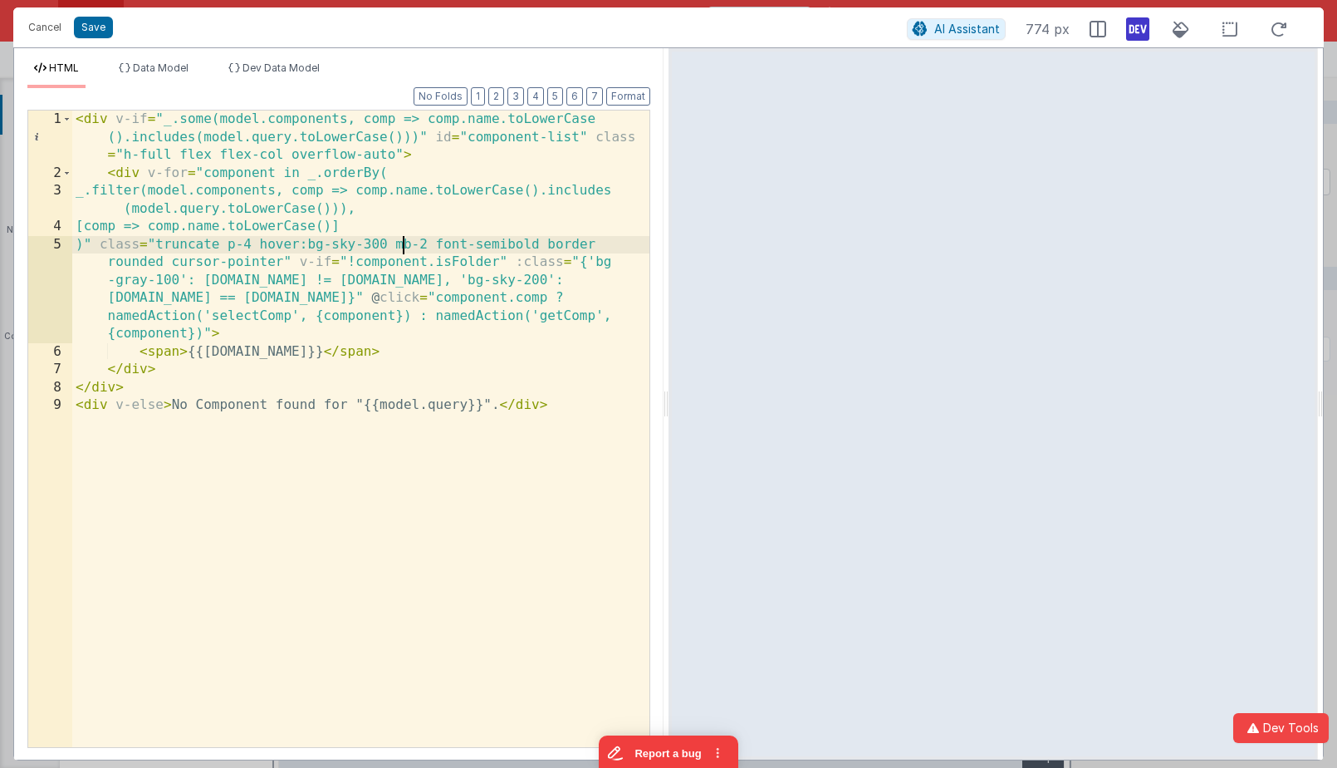
click at [400, 246] on div "< div v-if = "_.some(model.components, comp => comp.name.toLowerCase ().include…" at bounding box center [360, 464] width 577 height 708
drag, startPoint x: 424, startPoint y: 243, endPoint x: 395, endPoint y: 243, distance: 29.1
click at [396, 243] on div "< div v-if = "_.some(model.components, comp => comp.name.toLowerCase ().include…" at bounding box center [360, 464] width 577 height 708
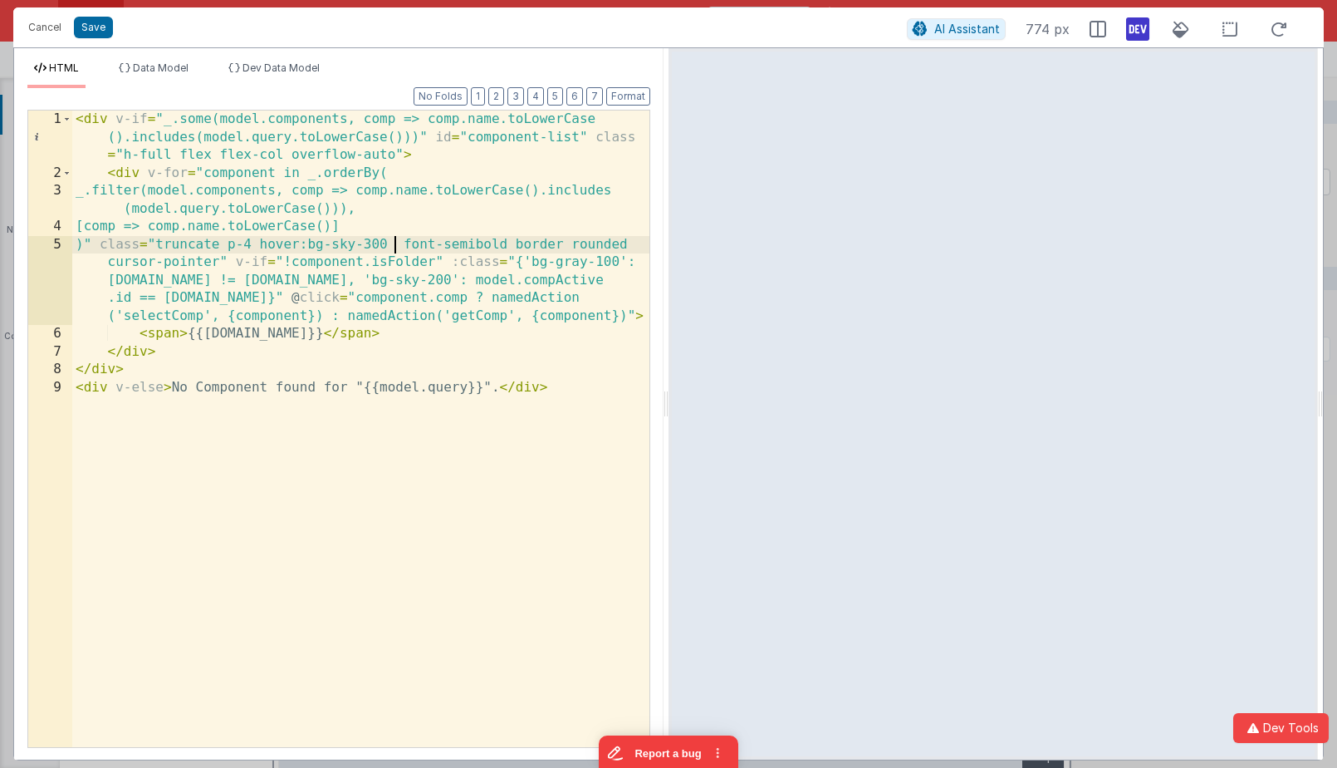
click at [591, 134] on div "< div v-if = "_.some(model.components, comp => comp.name.toLowerCase ().include…" at bounding box center [360, 464] width 577 height 708
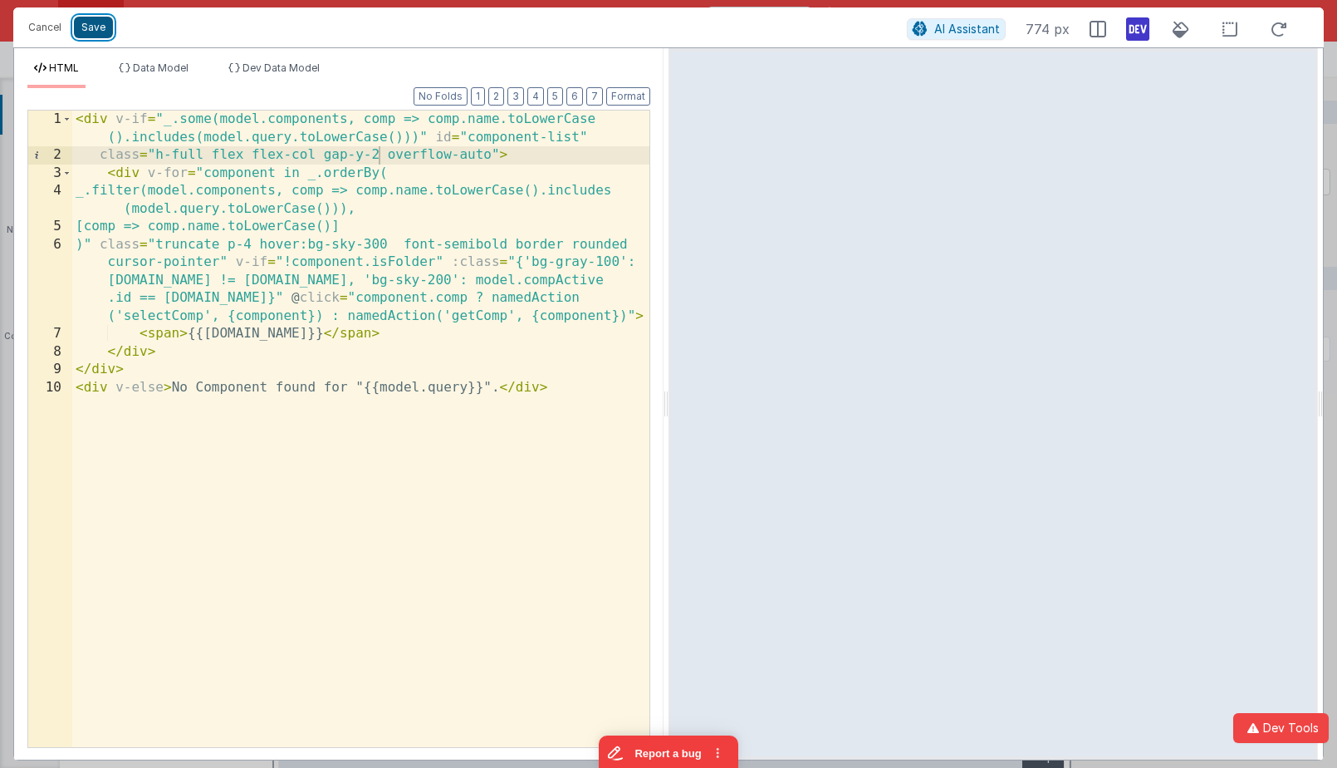
click at [94, 27] on button "Save" at bounding box center [93, 28] width 39 height 22
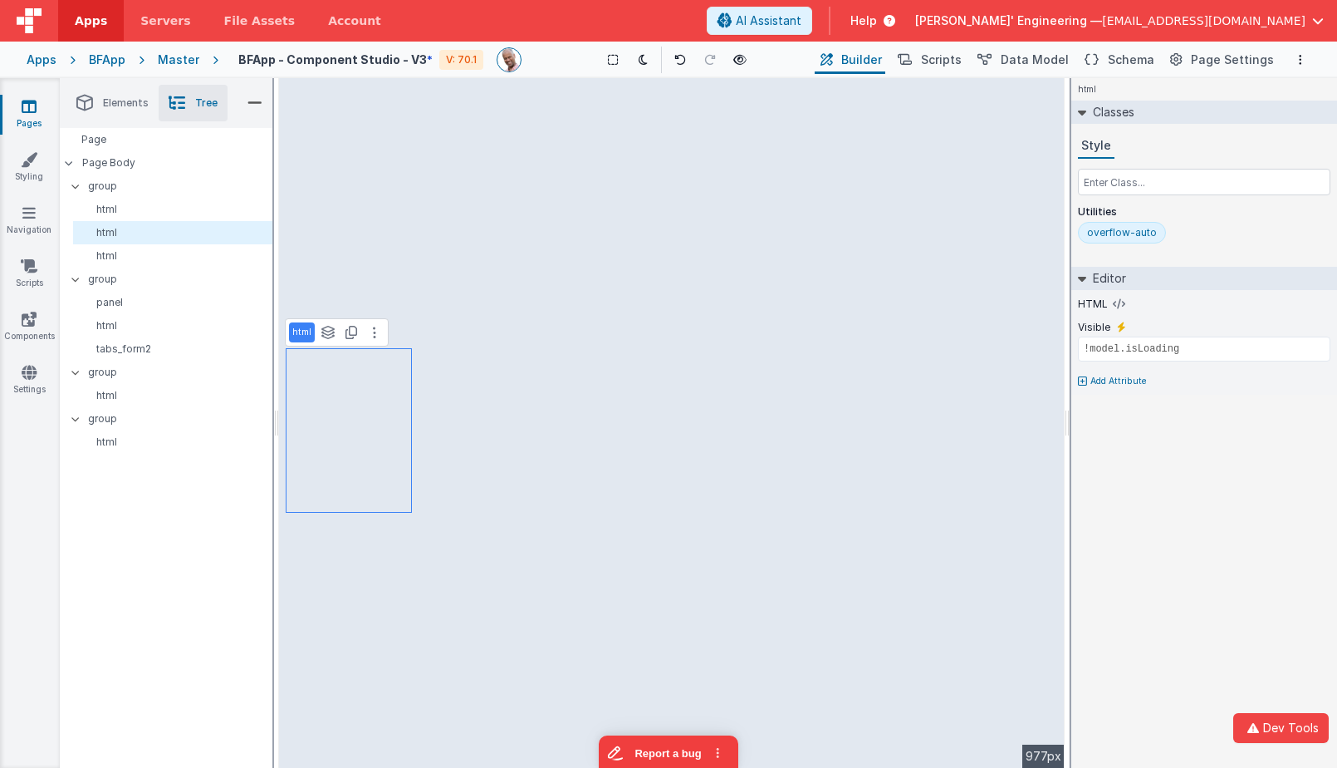
type input "model.isLoading"
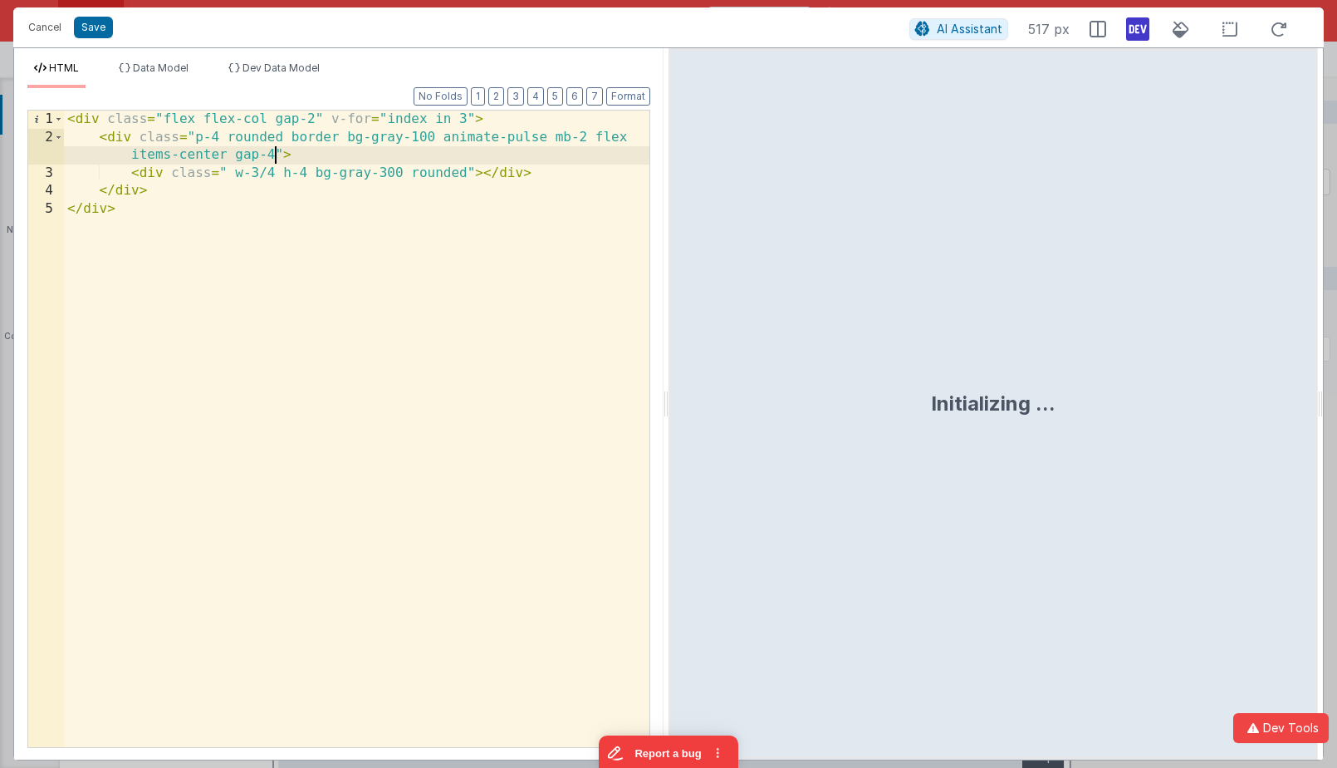
click at [277, 150] on div "< div class = "flex flex-col gap-2" v-for = "index in 3" > < div class = "p-4 r…" at bounding box center [357, 446] width 586 height 672
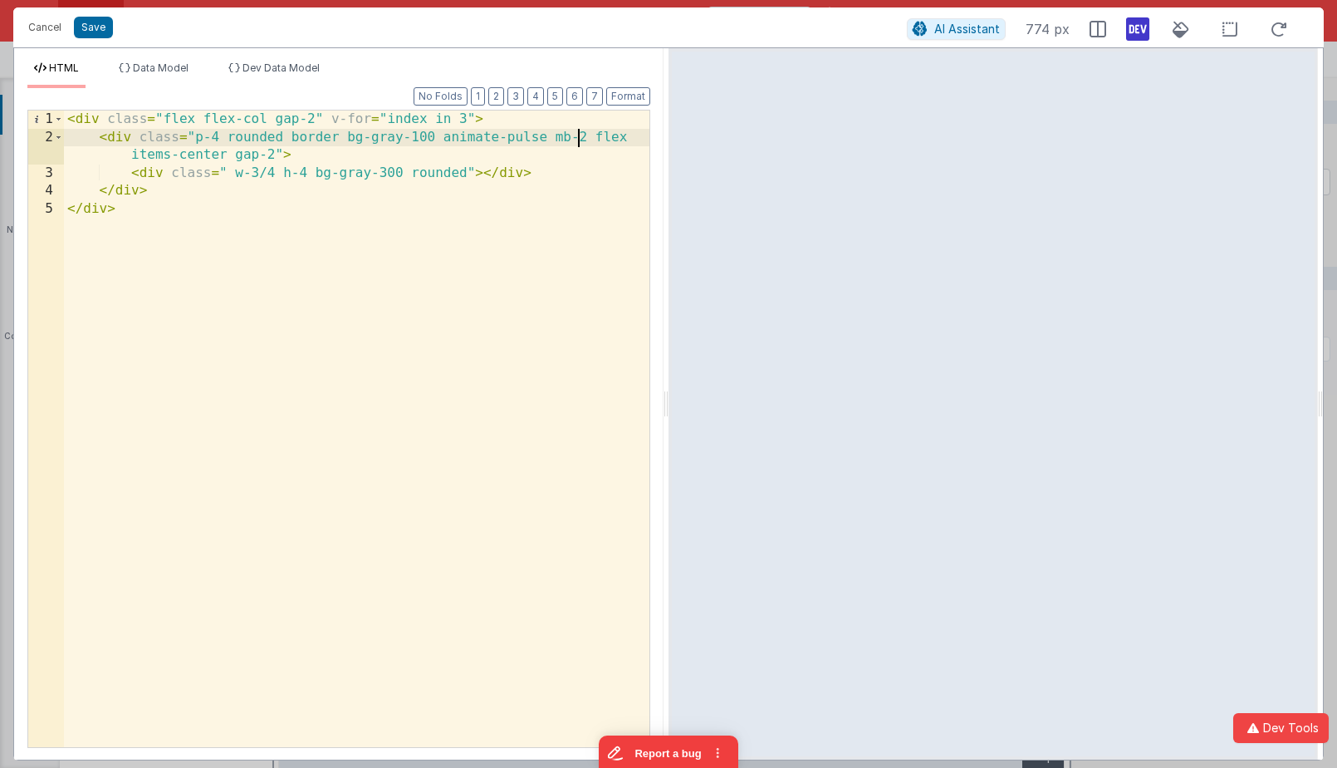
click at [581, 130] on div "< div class = "flex flex-col gap-2" v-for = "index in 3" > < div class = "p-4 r…" at bounding box center [357, 446] width 586 height 672
click at [237, 155] on div "< div class = "flex flex-col gap-2" v-for = "index in 3" > < div class = "p-4 r…" at bounding box center [357, 446] width 586 height 672
click at [222, 155] on div "< div class = "flex flex-col gap-2" v-for = "index in 3" > < div class = "p-4 r…" at bounding box center [357, 446] width 586 height 672
click at [193, 159] on div "< div class = "flex flex-col gap-2" v-for = "index in 3" > < div class = "p-4 r…" at bounding box center [357, 446] width 586 height 672
click at [253, 156] on div "< div class = "flex flex-col gap-2" v-for = "index in 3" > < div class = "p-4 r…" at bounding box center [357, 446] width 586 height 672
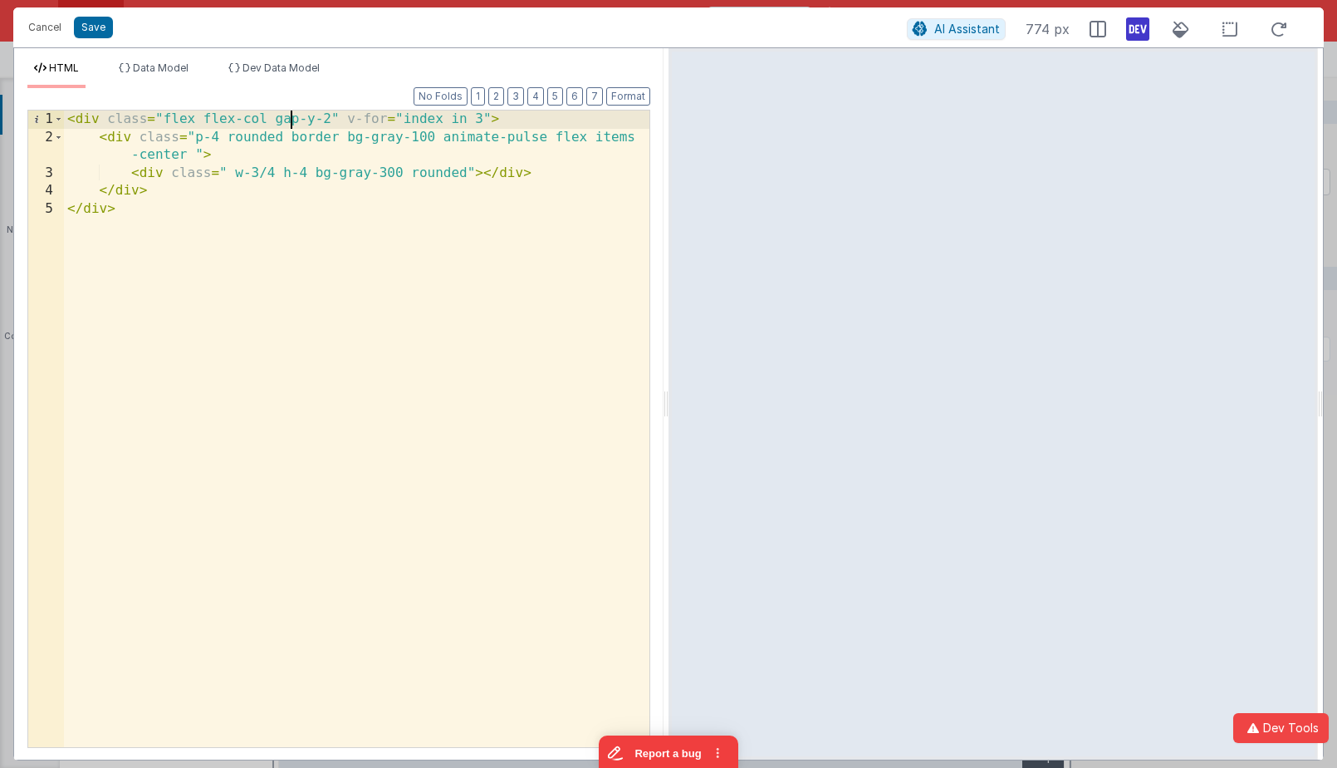
click at [291, 117] on div "< div class = "flex flex-col gap-y-2" v-for = "index in 3" > < div class = "p-4…" at bounding box center [357, 446] width 586 height 672
click at [262, 119] on div "< div class = "flex flex-col space-y-2" v-for = "index in 3" > < div class = "p…" at bounding box center [357, 446] width 586 height 672
click at [266, 120] on div "< div class = "flex flex-col space-y-2" v-for = "index in 3" > < div class = "p…" at bounding box center [357, 446] width 586 height 672
drag, startPoint x: 345, startPoint y: 123, endPoint x: 274, endPoint y: 122, distance: 70.6
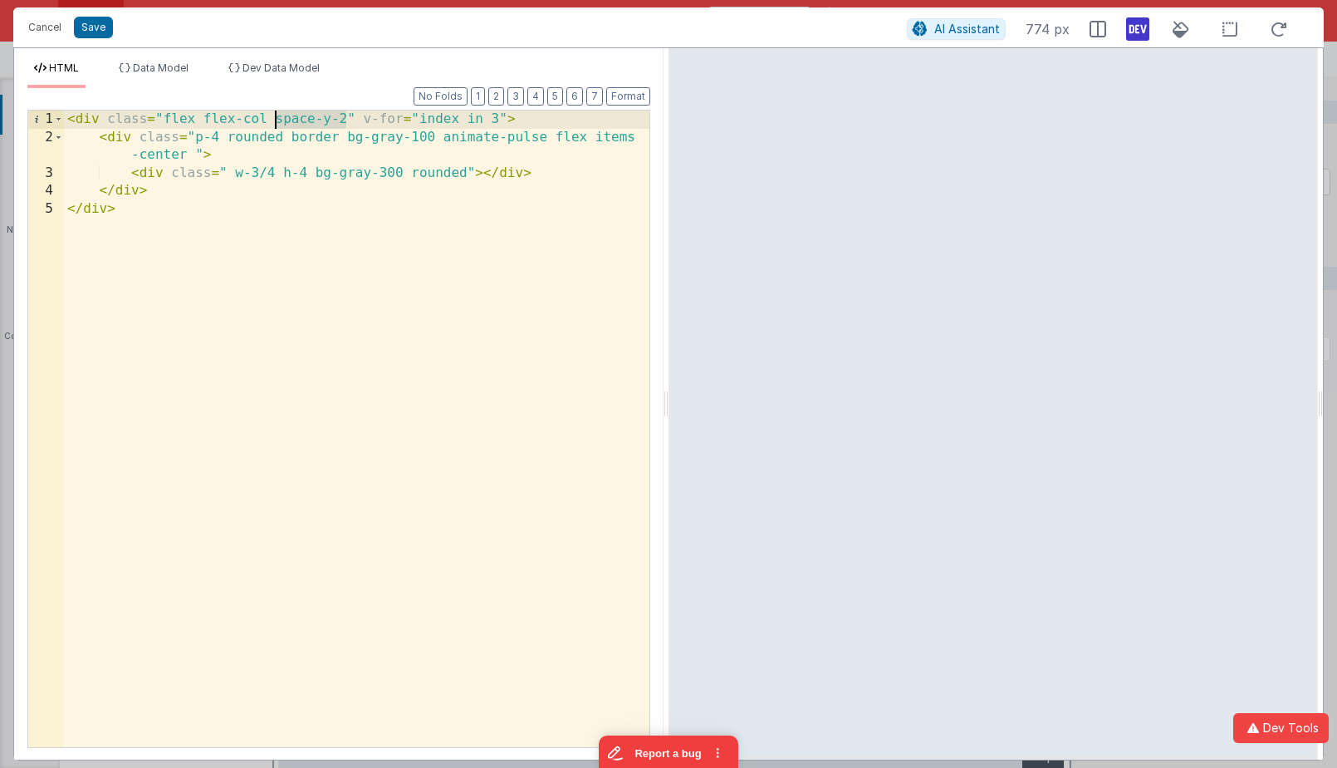
click at [274, 122] on div "< div class = "flex flex-col space-y-2" v-for = "index in 3" > < div class = "p…" at bounding box center [357, 446] width 586 height 672
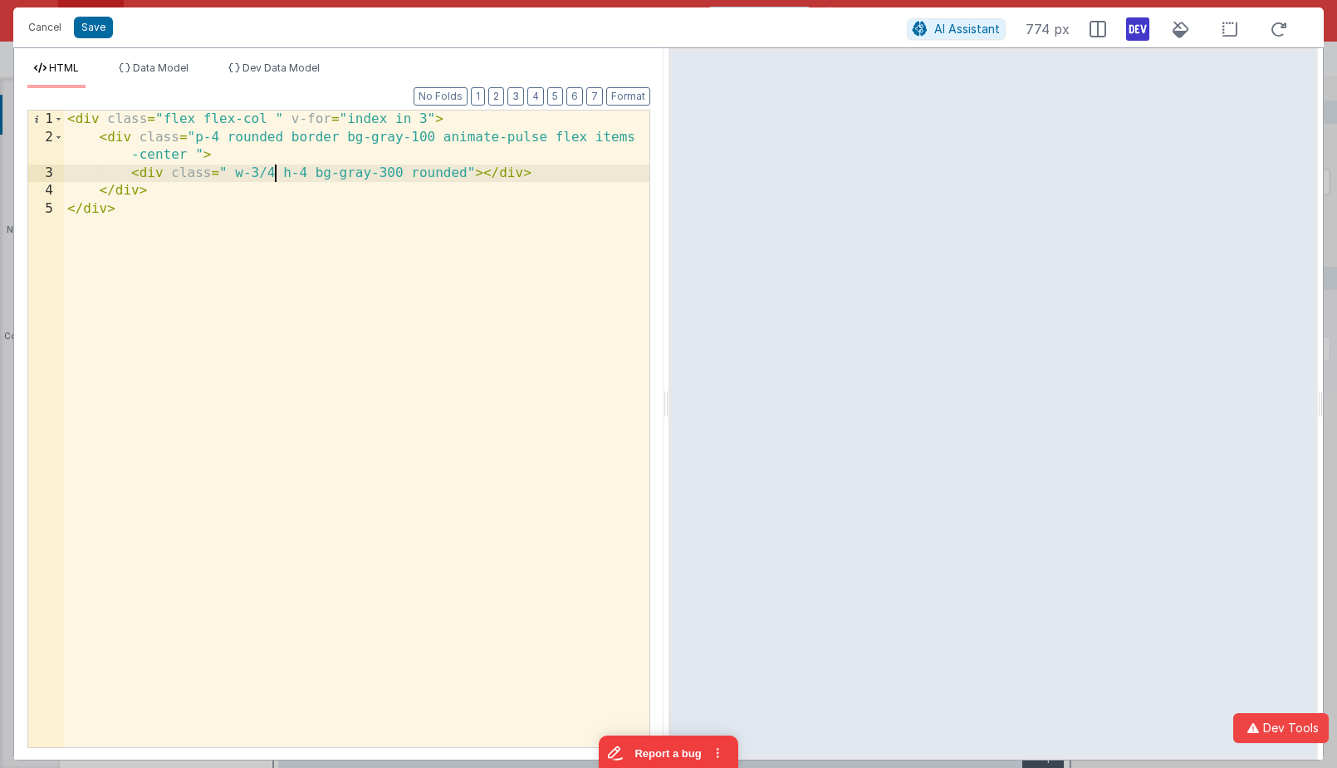
click at [277, 166] on div "< div class = "flex flex-col " v-for = "index in 3" > < div class = "p-4 rounde…" at bounding box center [357, 446] width 586 height 672
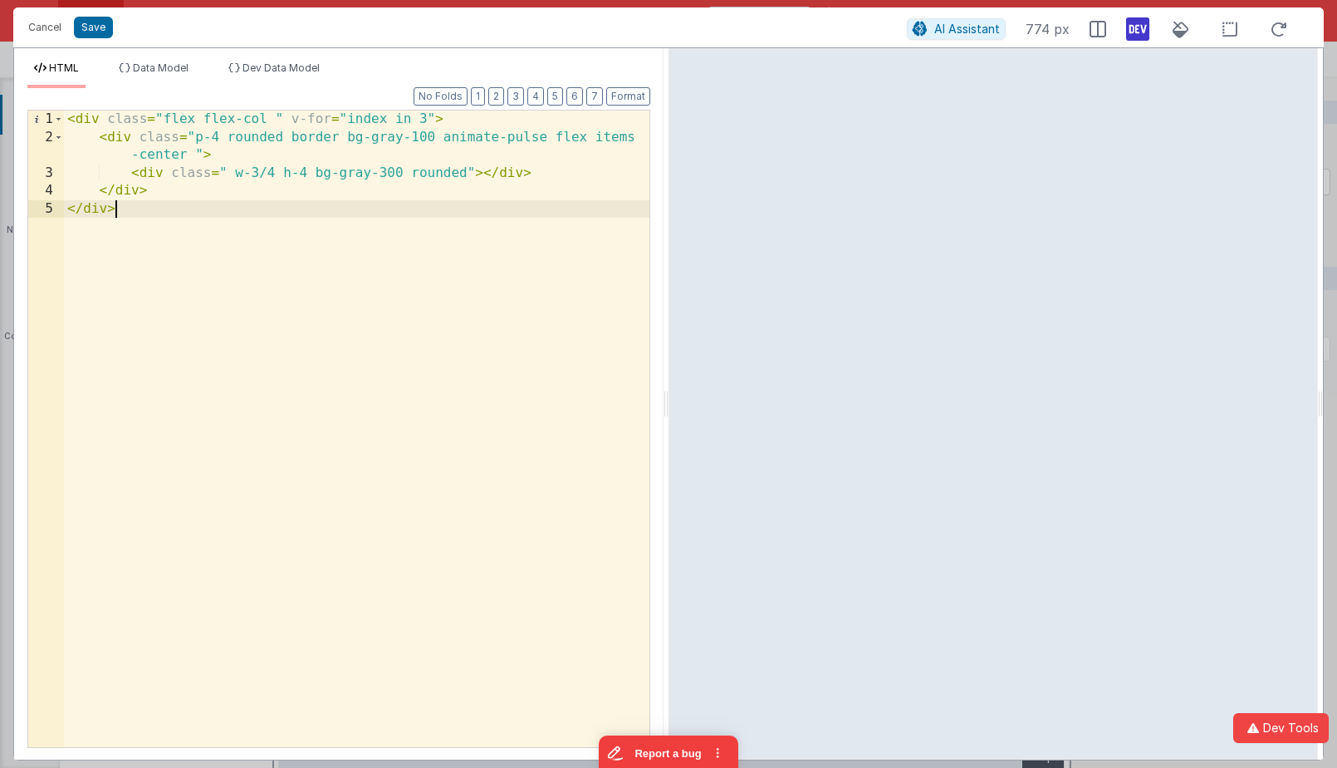
click at [296, 273] on div "< div class = "flex flex-col " v-for = "index in 3" > < div class = "p-4 rounde…" at bounding box center [357, 446] width 586 height 672
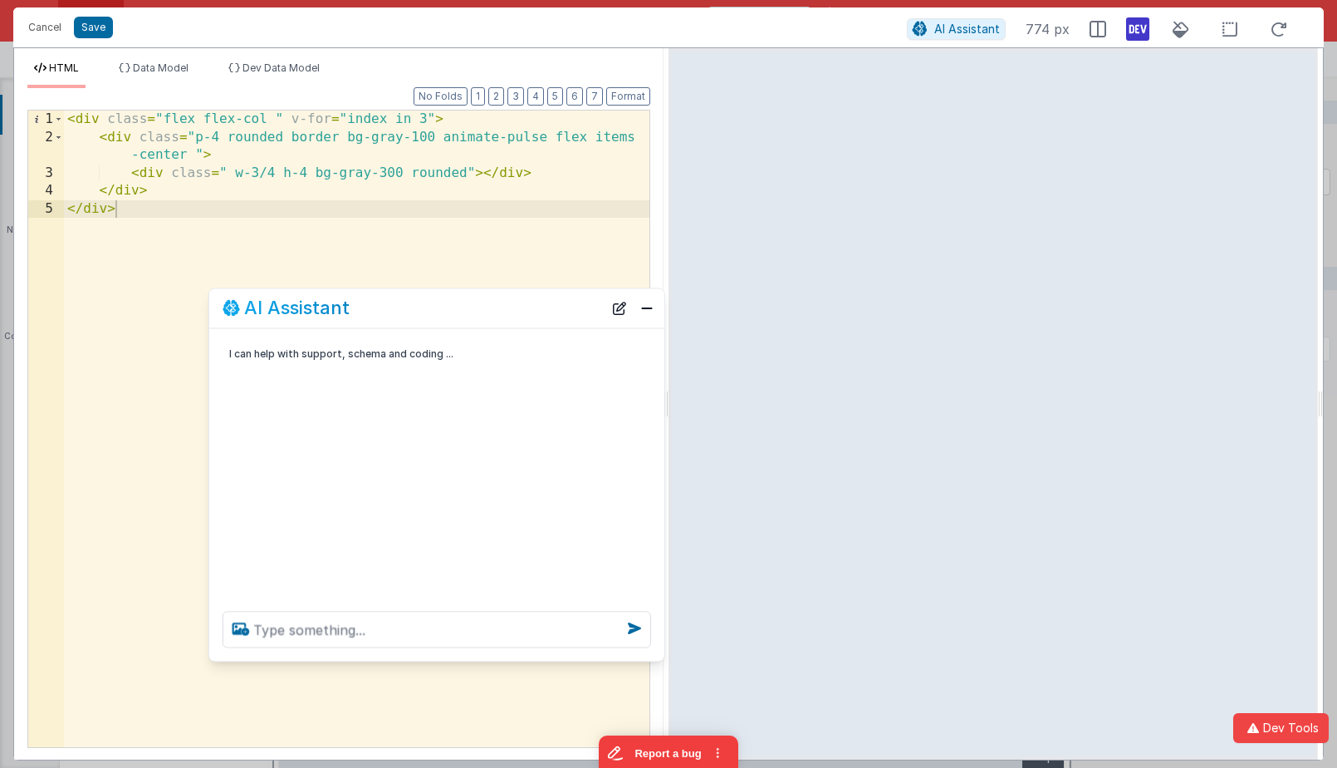
drag, startPoint x: 232, startPoint y: 410, endPoint x: 427, endPoint y: 315, distance: 217.0
click at [427, 315] on div "AI Assistant" at bounding box center [413, 308] width 380 height 20
click at [373, 629] on textarea at bounding box center [437, 629] width 429 height 37
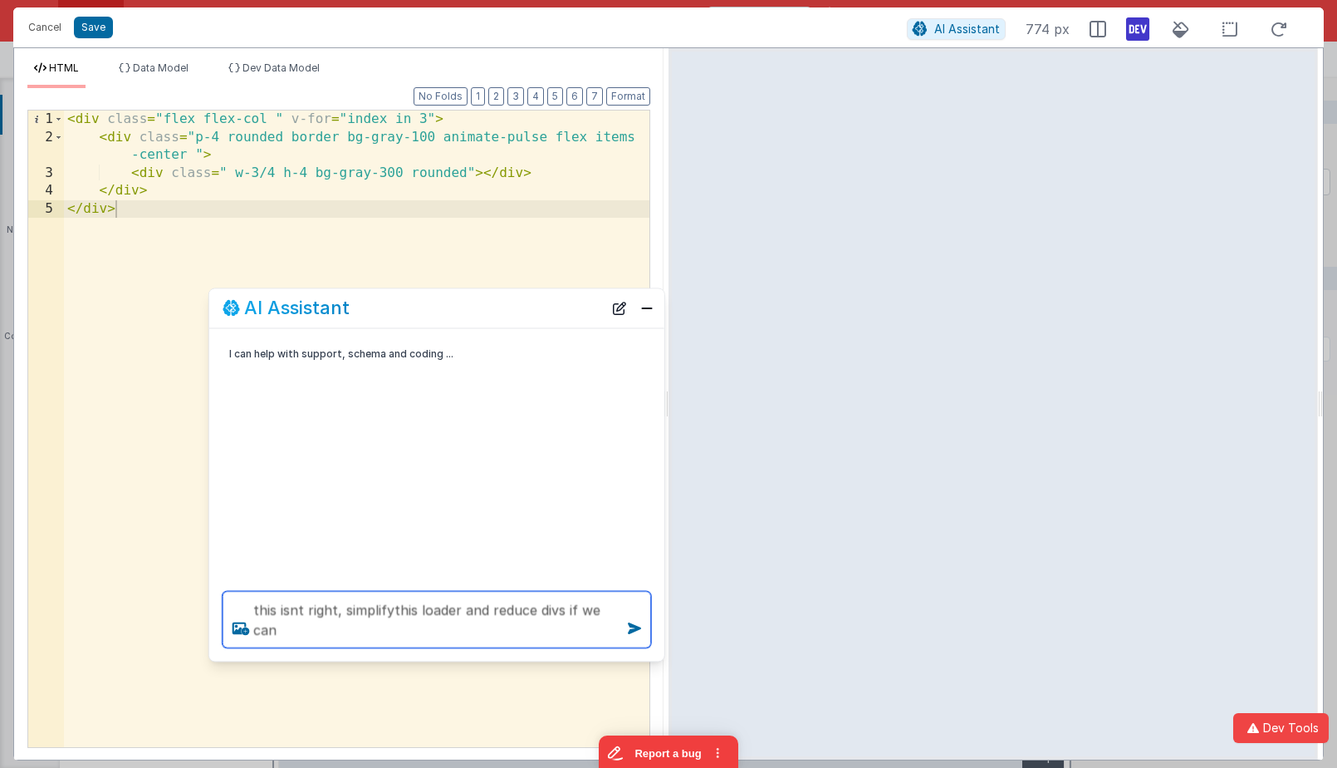
type textarea "this isnt right, simplifythis loader and reduce divs if we can"
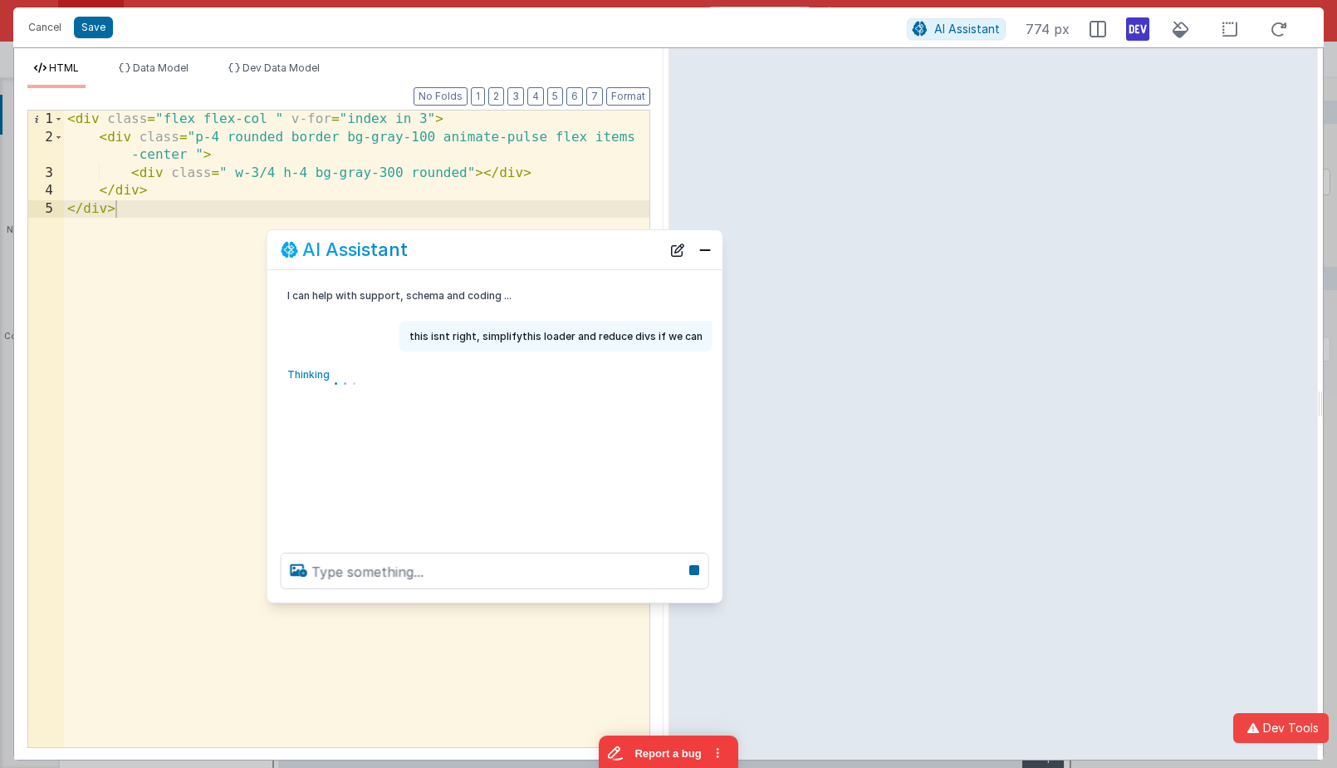
drag, startPoint x: 421, startPoint y: 320, endPoint x: 478, endPoint y: 261, distance: 82.2
click at [478, 261] on div "AI Assistant" at bounding box center [494, 249] width 455 height 39
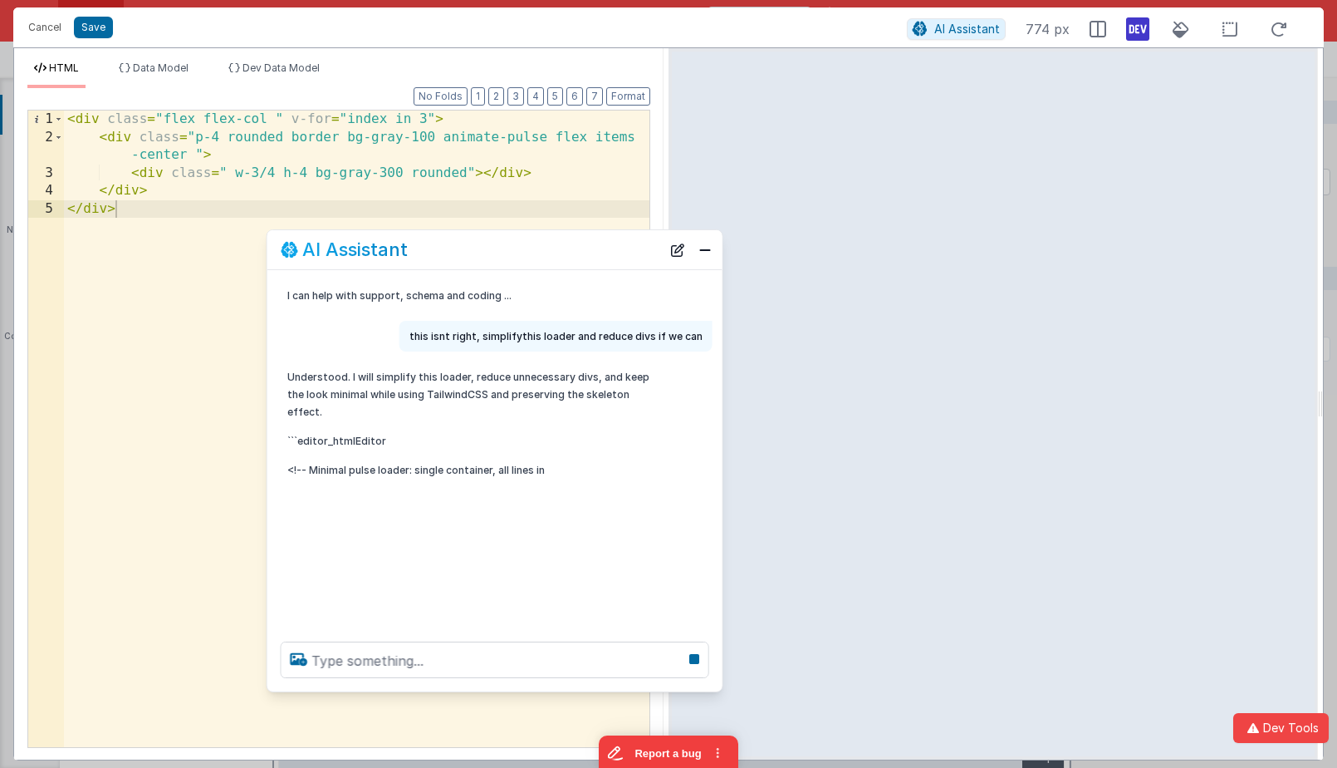
drag, startPoint x: 489, startPoint y: 671, endPoint x: 488, endPoint y: 689, distance: 18.3
click at [488, 689] on div at bounding box center [494, 659] width 455 height 63
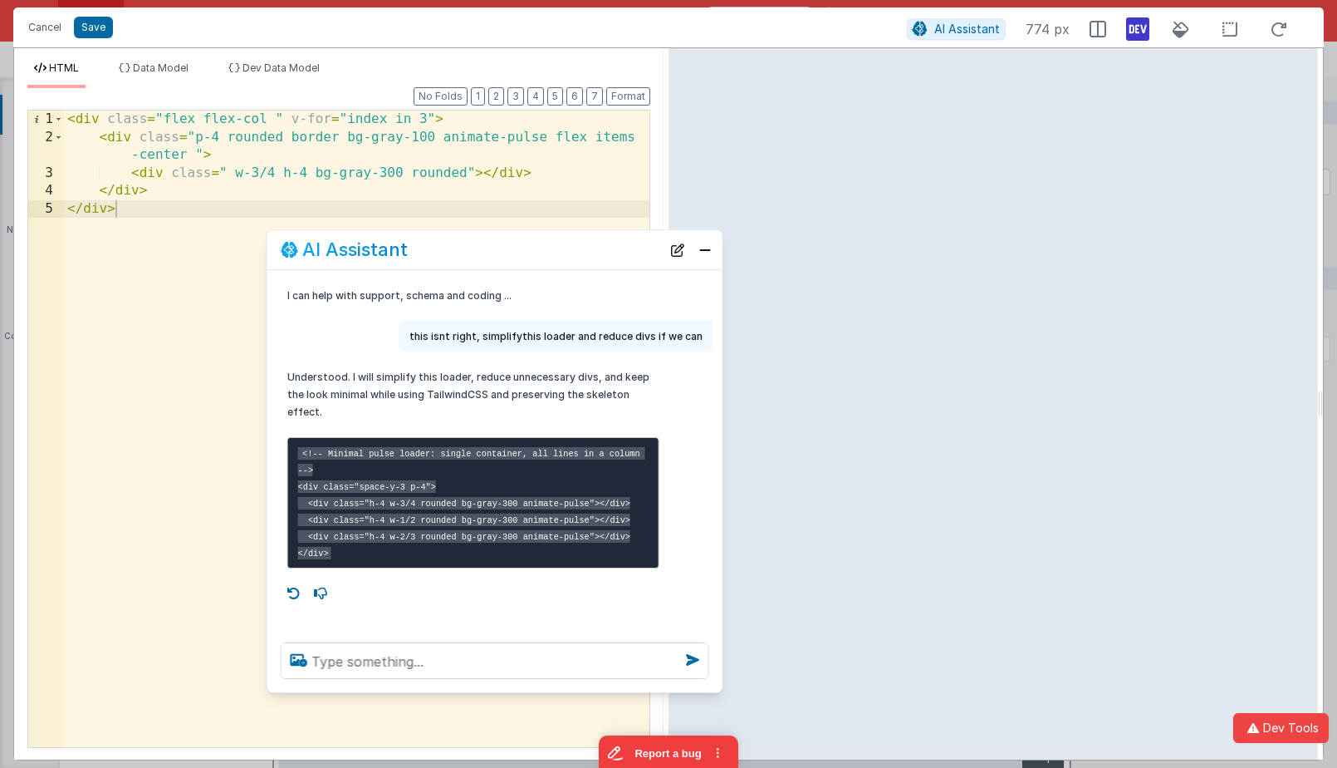
click at [331, 485] on code "<!-- Minimal pulse loader: single container, all lines in a column --> <div cla…" at bounding box center [471, 503] width 347 height 112
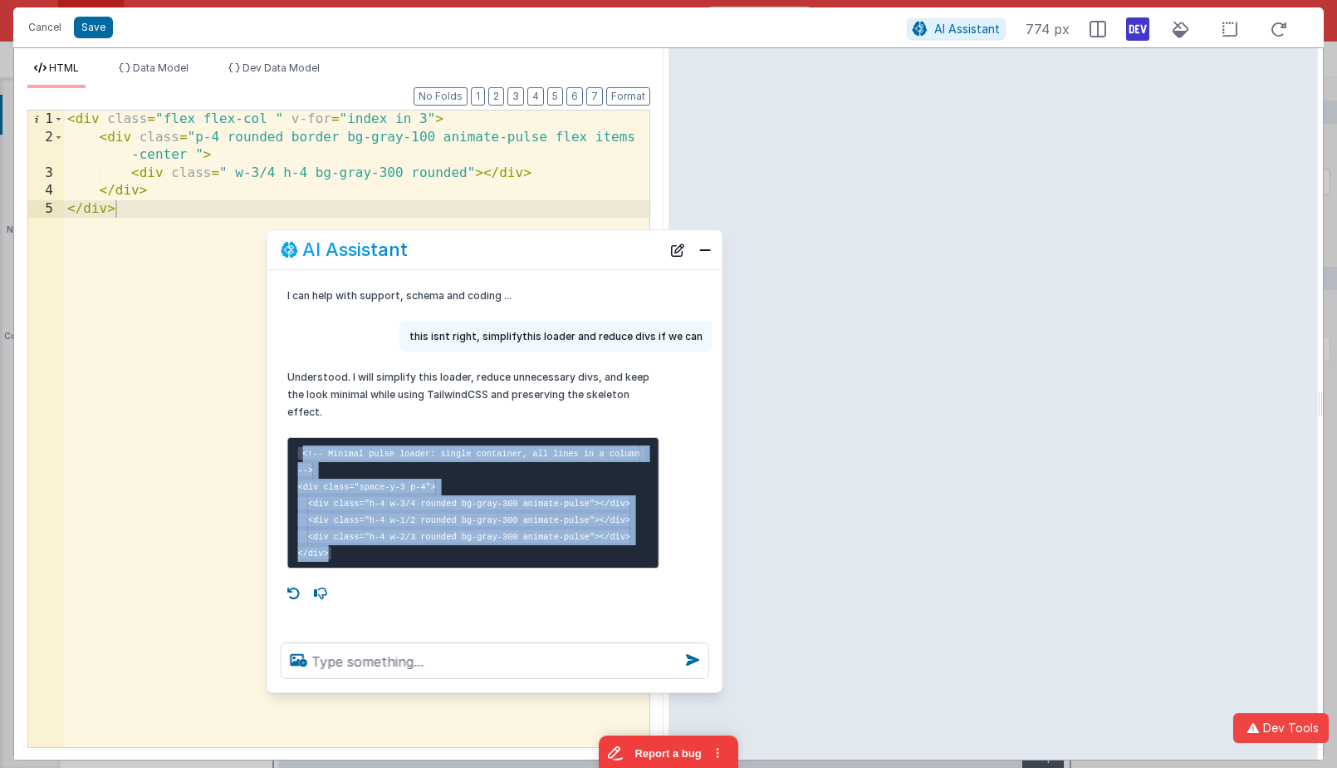
drag, startPoint x: 302, startPoint y: 454, endPoint x: 341, endPoint y: 546, distance: 100.1
click at [341, 546] on pre "<!-- Minimal pulse loader: single container, all lines in a column --> <div cla…" at bounding box center [473, 502] width 372 height 131
click at [385, 541] on code "<!-- Minimal pulse loader: single container, all lines in a column --> <div cla…" at bounding box center [471, 503] width 347 height 112
drag, startPoint x: 382, startPoint y: 550, endPoint x: 301, endPoint y: 454, distance: 125.5
click at [301, 454] on pre "<!-- Minimal pulse loader: single container, all lines in a column --> <div cla…" at bounding box center [473, 502] width 372 height 131
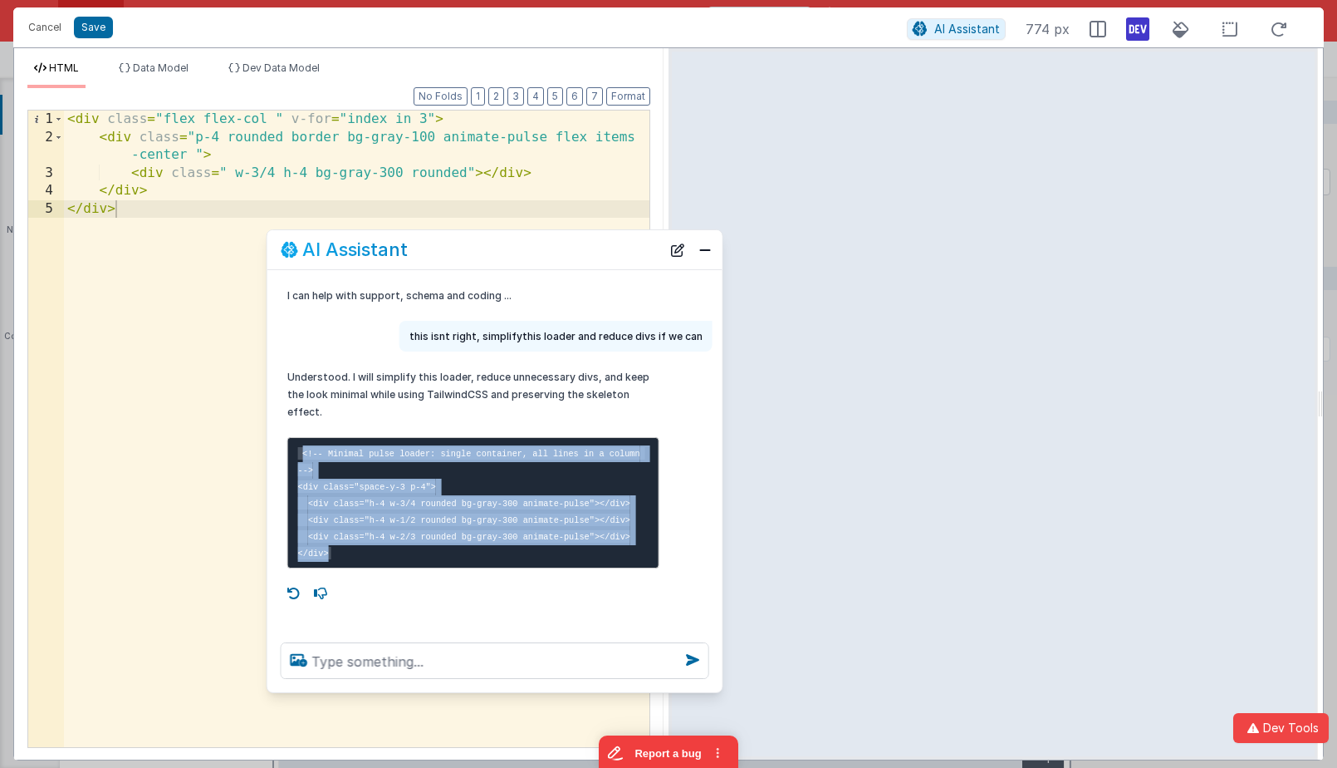
copy code "<!-- Minimal pulse loader: single container, all lines in a column --> <div cla…"
click at [207, 228] on div "< div class = "flex flex-col " v-for = "index in 3" > < div class = "p-4 rounde…" at bounding box center [357, 446] width 586 height 672
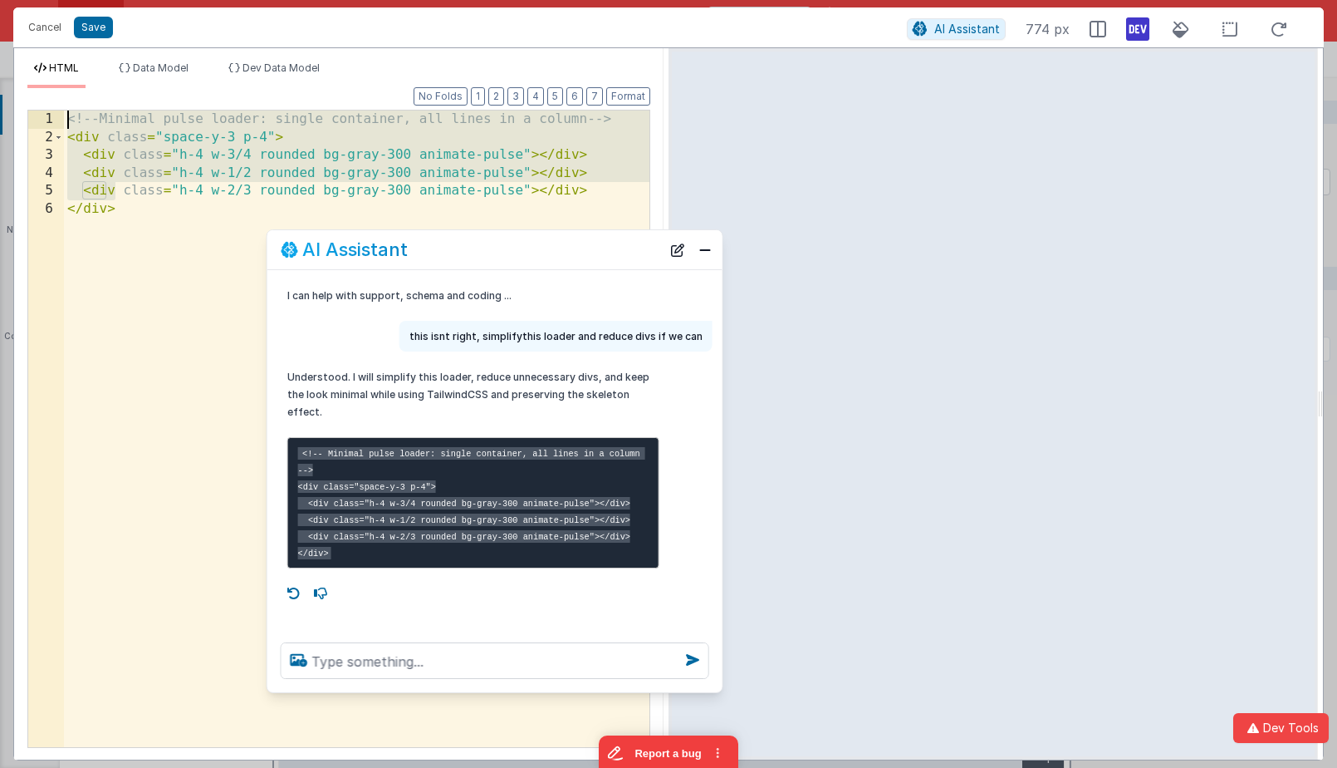
drag, startPoint x: 207, startPoint y: 228, endPoint x: 5, endPoint y: 29, distance: 283.1
click at [5, 29] on div "Cancel Save AI Assistant 774 px HTML Data Model Dev Data Model Format 7 6 5 4 3…" at bounding box center [668, 384] width 1337 height 768
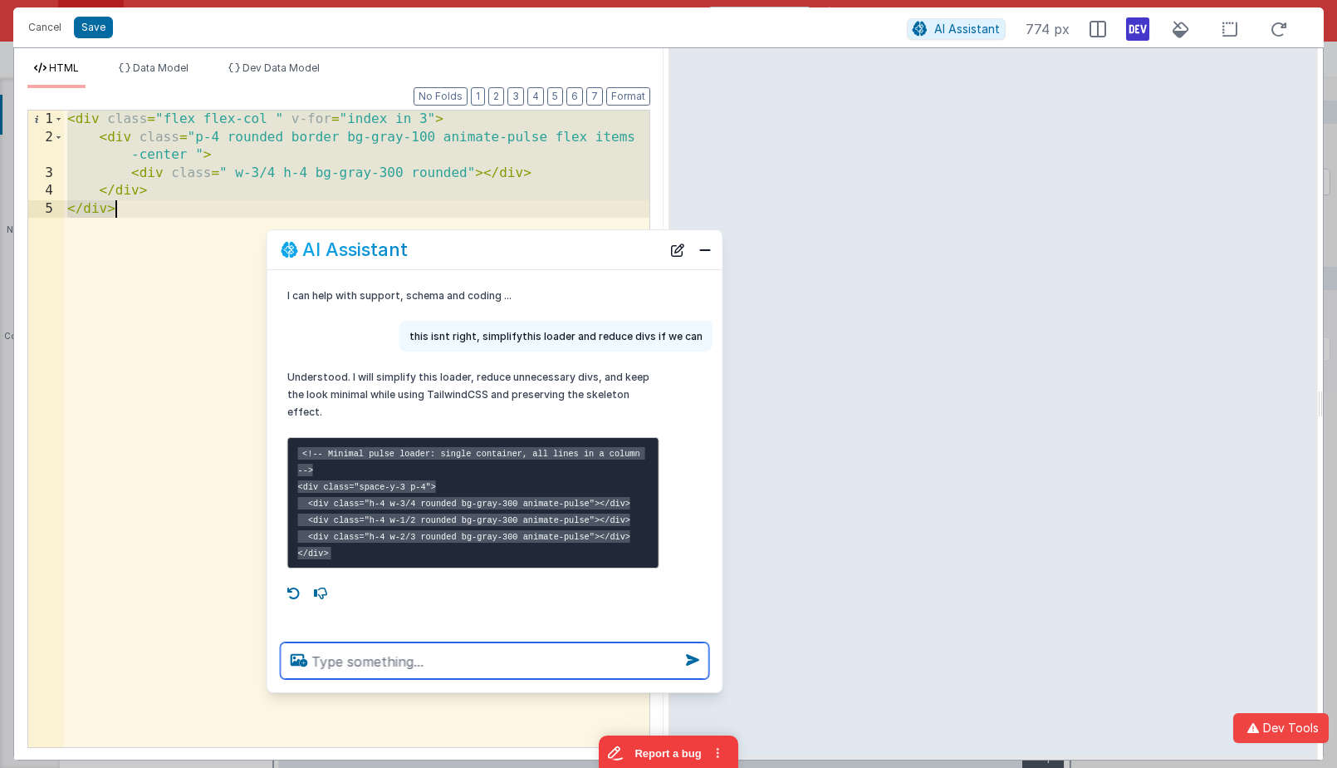
click at [440, 664] on textarea at bounding box center [495, 660] width 429 height 37
type textarea "dont mess with spacing and colors"
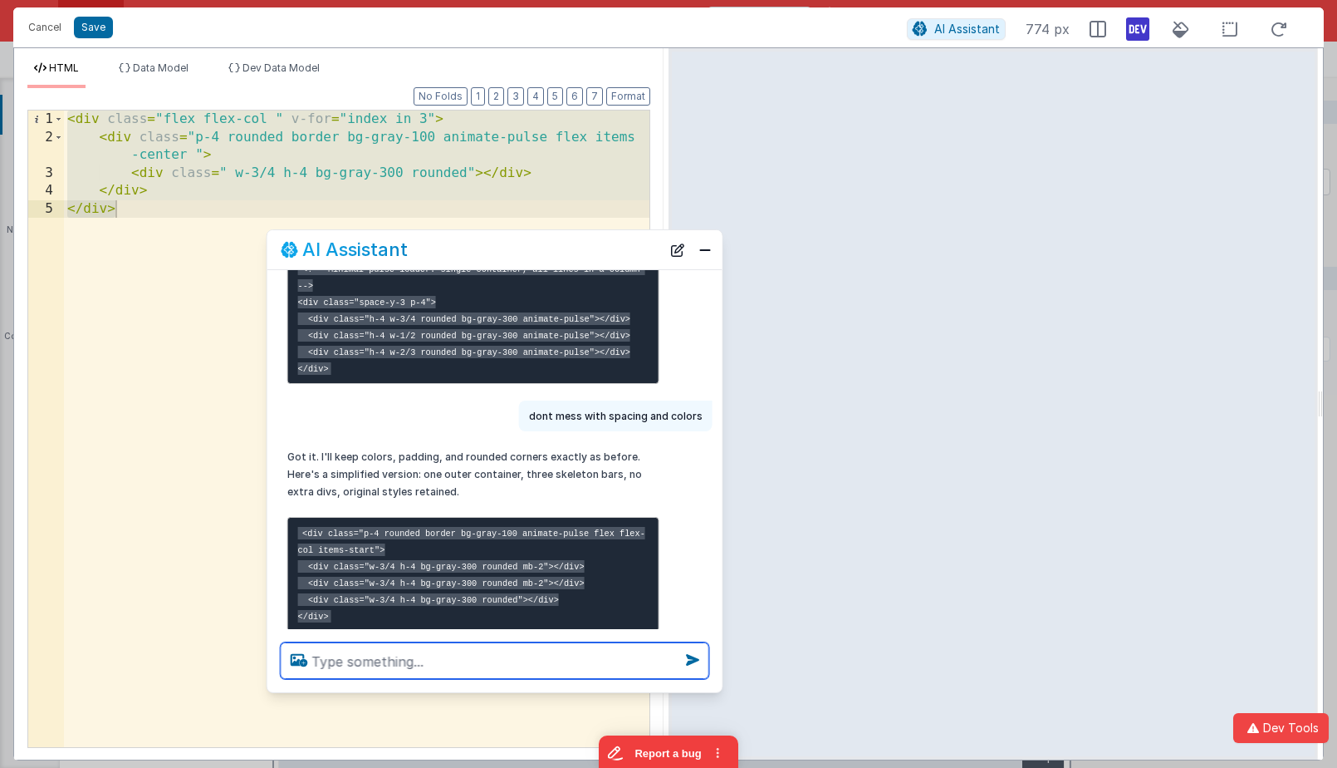
scroll to position [225, 0]
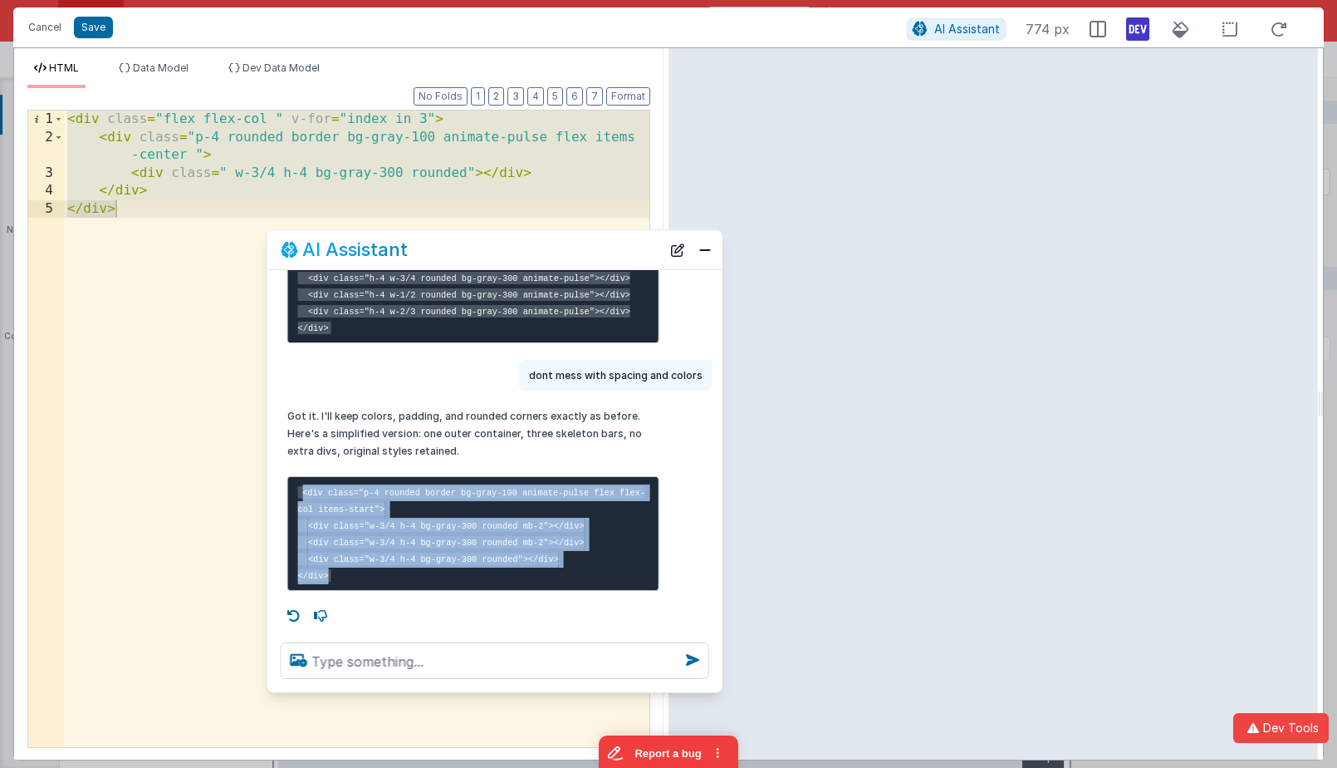
drag, startPoint x: 303, startPoint y: 491, endPoint x: 362, endPoint y: 587, distance: 113.0
click at [362, 587] on pre "<div class="p-4 rounded border bg-gray-100 animate-pulse flex flex-col items-st…" at bounding box center [473, 533] width 372 height 115
copy code "<div class="p-4 rounded border bg-gray-100 animate-pulse flex flex-col items-st…"
click at [159, 240] on div "< div class = "flex flex-col " v-for = "index in 3" > < div class = "p-4 rounde…" at bounding box center [357, 446] width 586 height 672
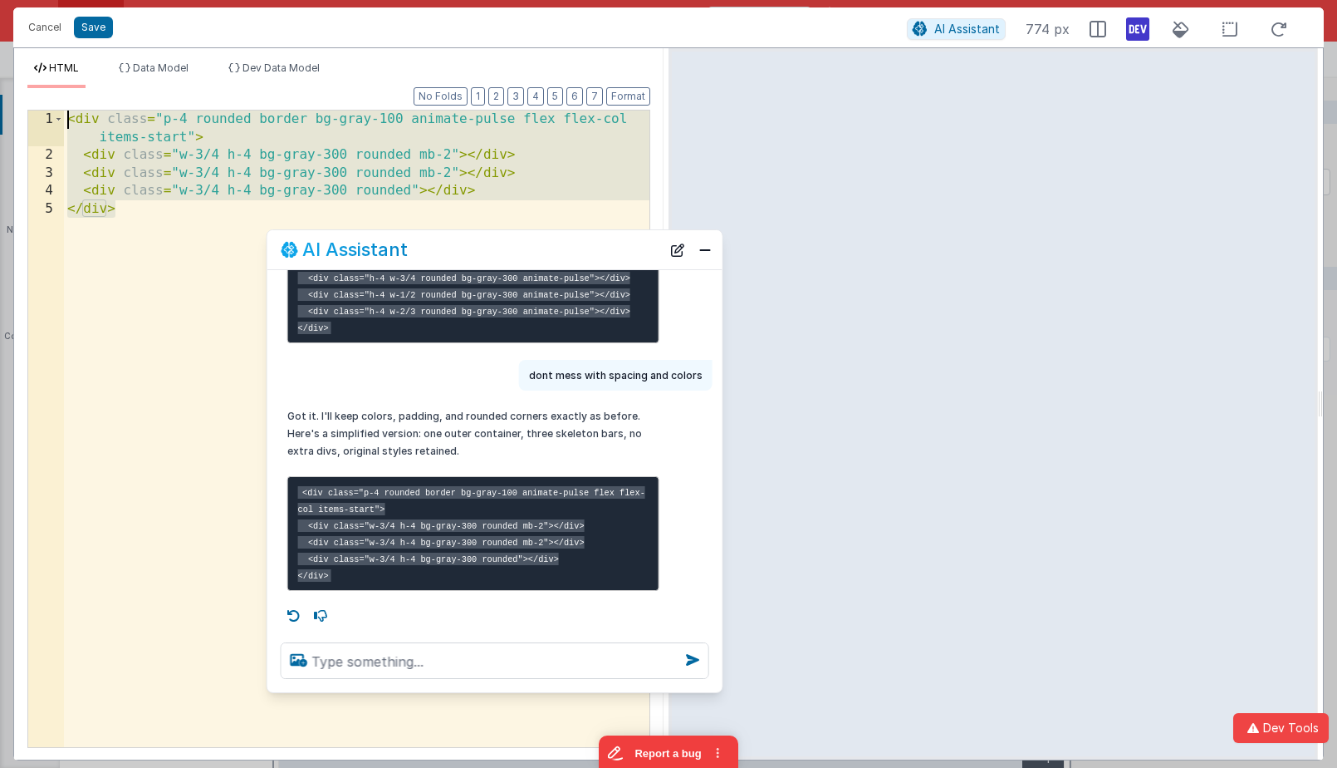
drag, startPoint x: 159, startPoint y: 240, endPoint x: 12, endPoint y: 36, distance: 251.3
click at [13, 36] on div "Cancel Save AI Assistant 774 px HTML Data Model Dev Data Model Format 7 6 5 4 3…" at bounding box center [668, 383] width 1311 height 753
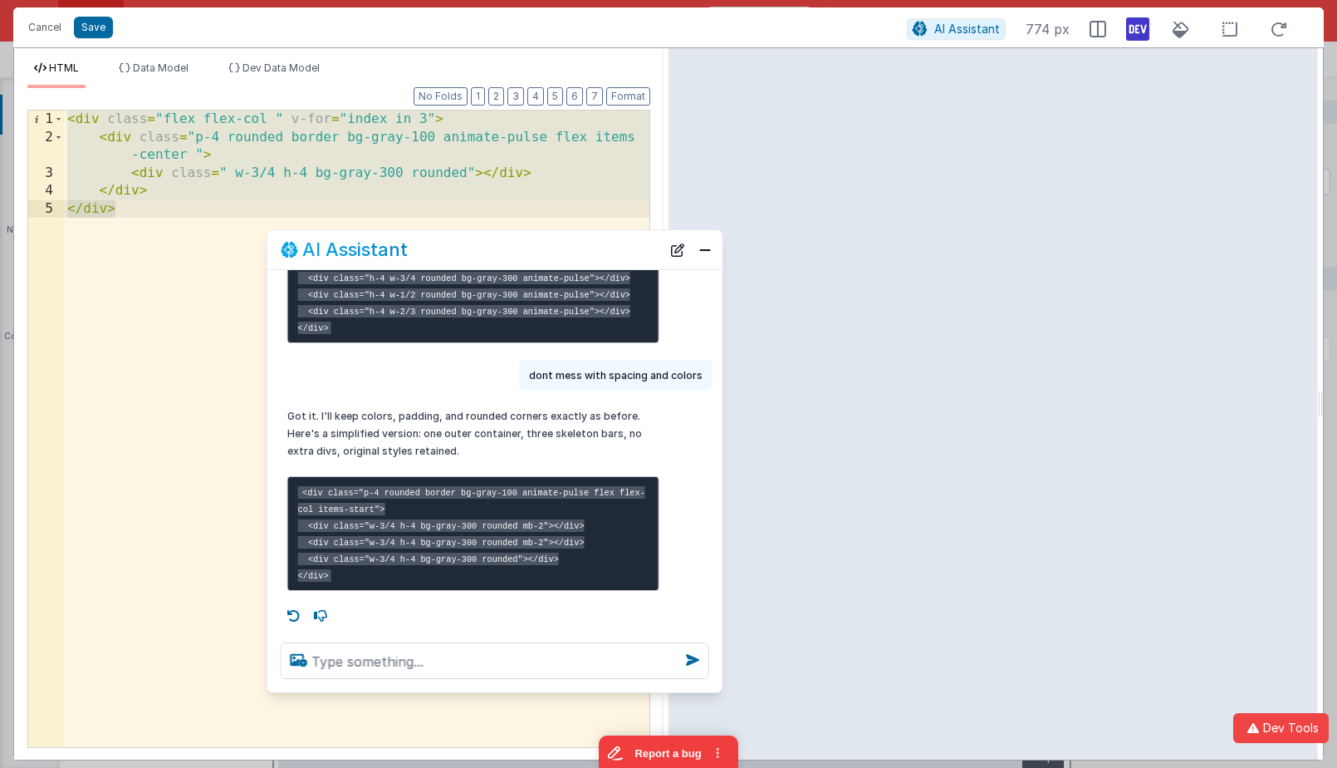
click at [233, 147] on div "< div class = "flex flex-col " v-for = "index in 3" > < div class = "p-4 rounde…" at bounding box center [357, 446] width 586 height 672
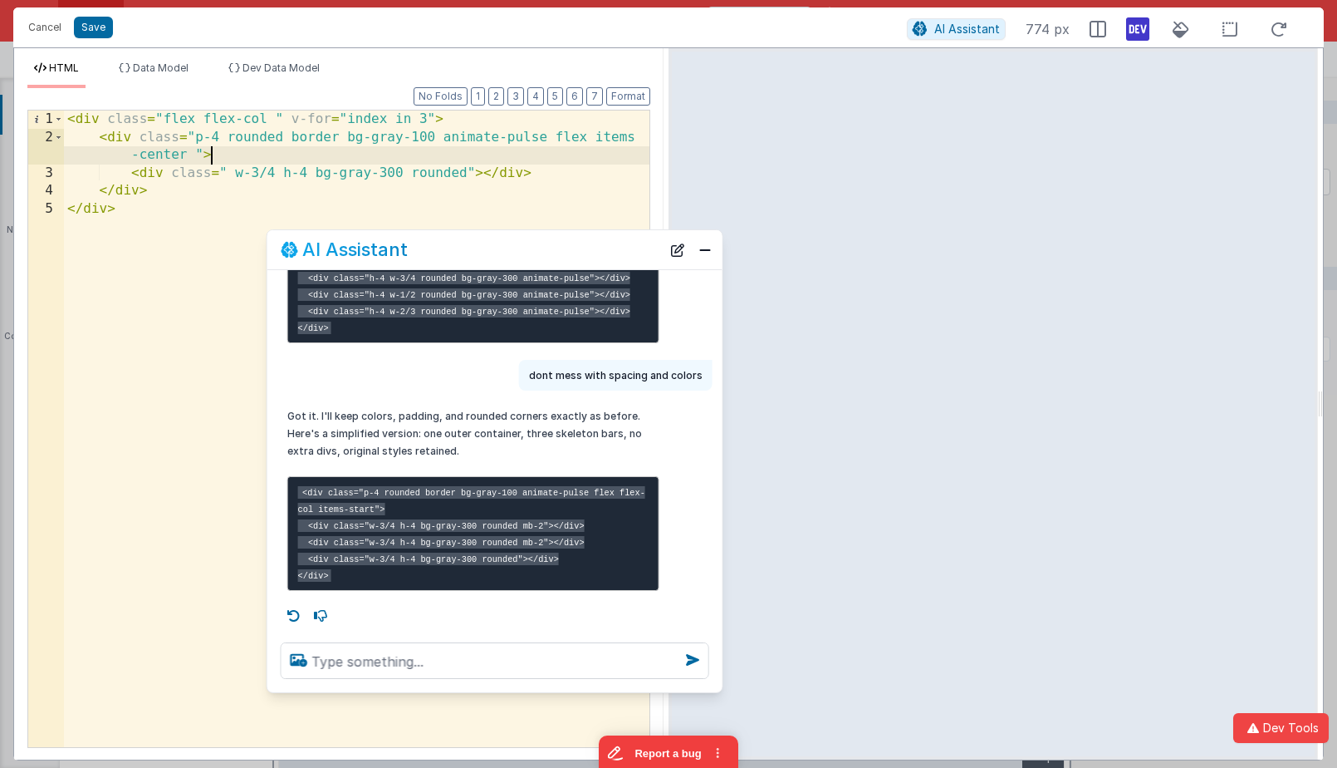
click at [274, 115] on div "< div class = "flex flex-col " v-for = "index in 3" > < div class = "p-4 rounde…" at bounding box center [357, 446] width 586 height 672
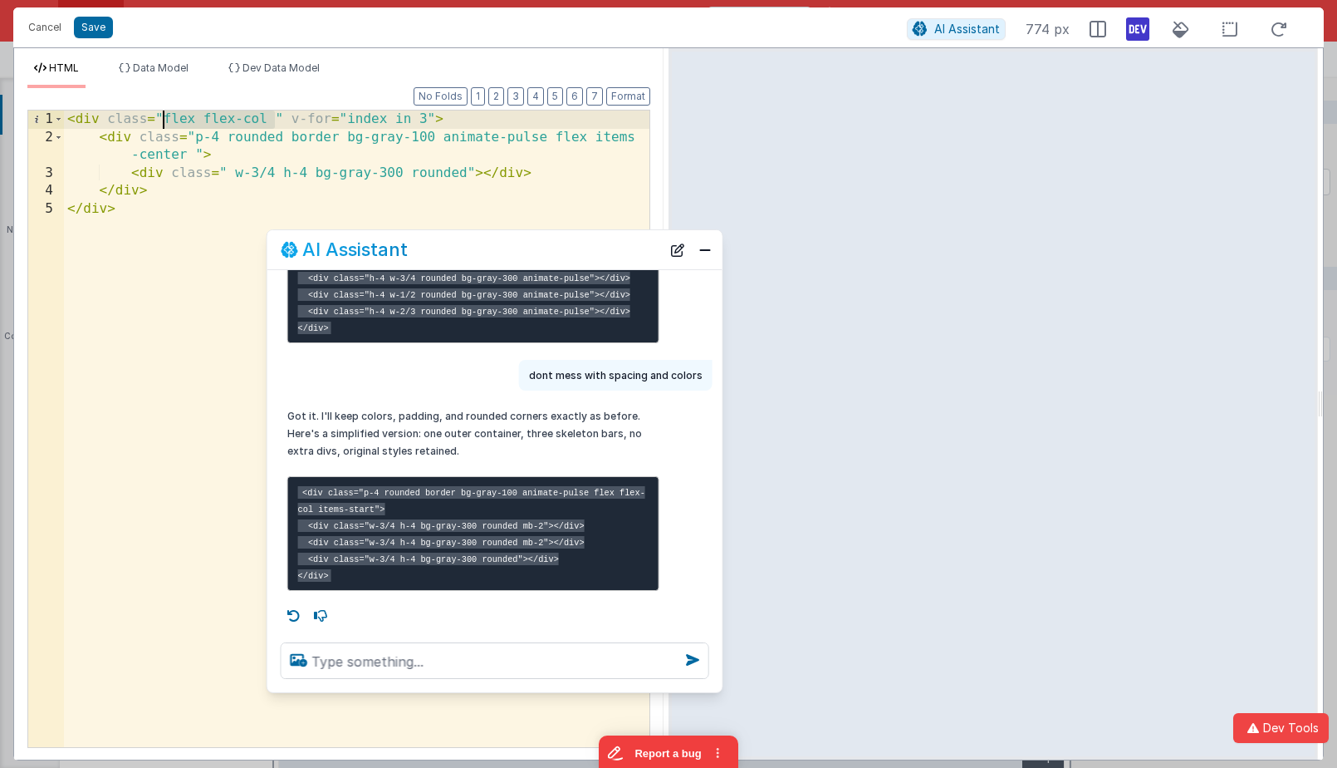
drag, startPoint x: 274, startPoint y: 115, endPoint x: 166, endPoint y: 122, distance: 108.2
click at [166, 122] on div "< div class = "flex flex-col " v-for = "index in 3" > < div class = "p-4 rounde…" at bounding box center [357, 446] width 586 height 672
drag, startPoint x: 433, startPoint y: 119, endPoint x: 292, endPoint y: 116, distance: 141.2
click at [292, 116] on div "< div class = "flex flex-col " v-for = "index in 3" > < div class = "p-4 rounde…" at bounding box center [357, 446] width 586 height 672
click at [135, 140] on div "< div class = "flex flex-col " > < div class = "p-4 rounded border bg-gray-100 …" at bounding box center [357, 446] width 586 height 672
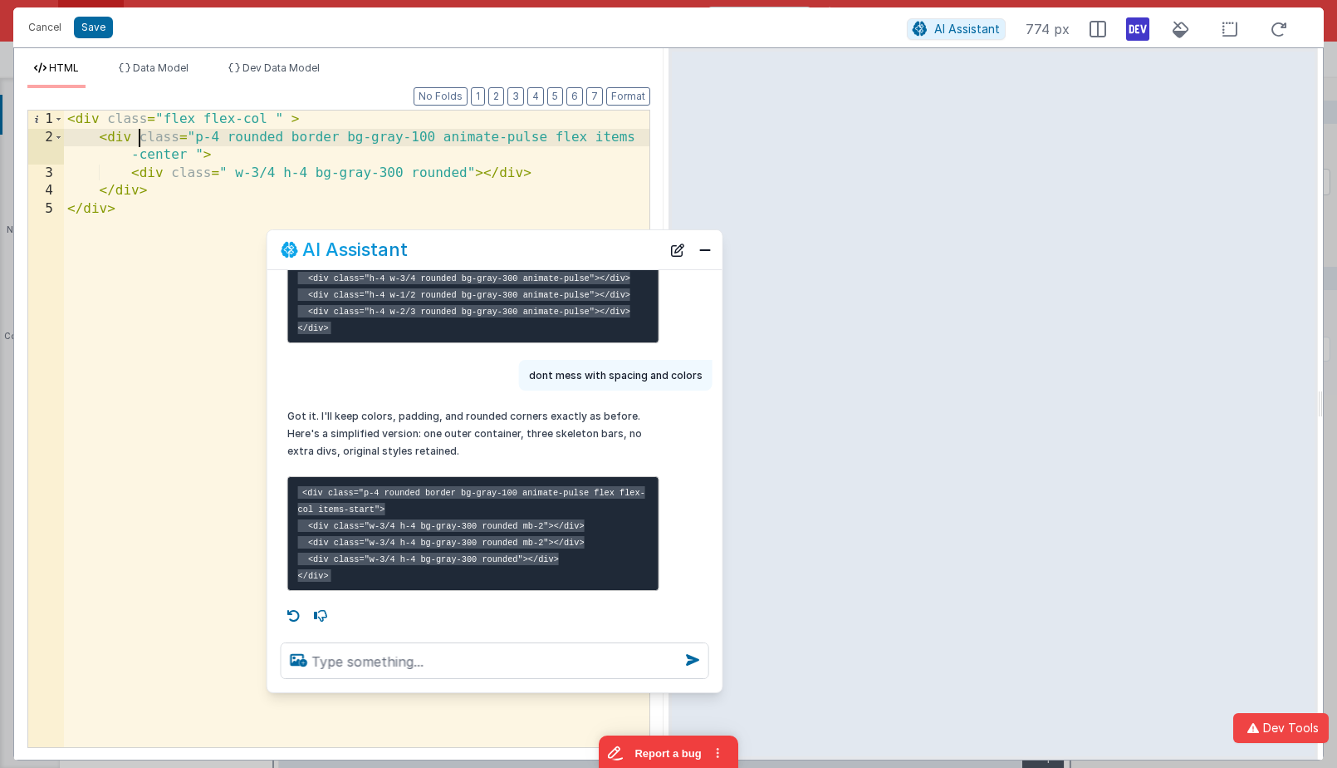
paste textarea
click at [274, 119] on div "< div class = "flex flex-col " > < div v-for = "index in 3" class = "p-4 rounde…" at bounding box center [357, 446] width 586 height 672
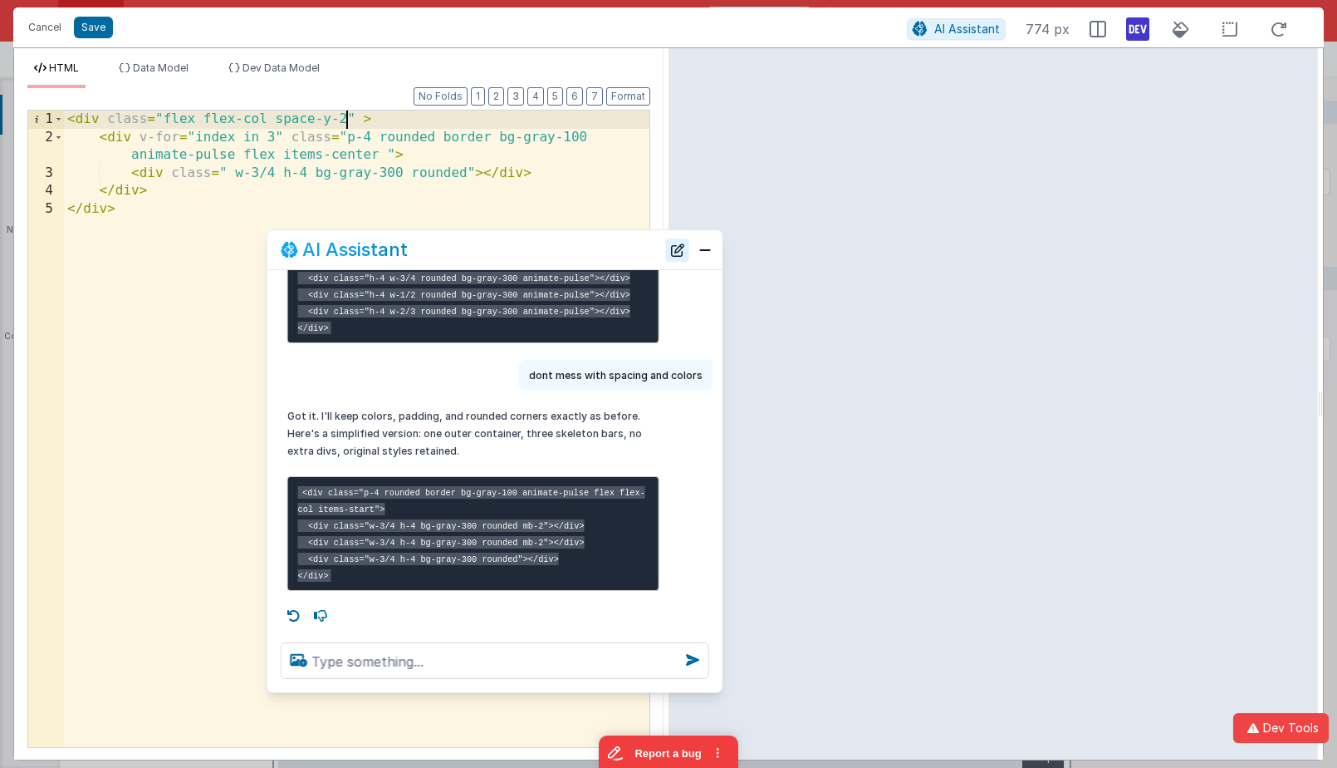
click at [676, 253] on button "New Chat" at bounding box center [677, 249] width 23 height 23
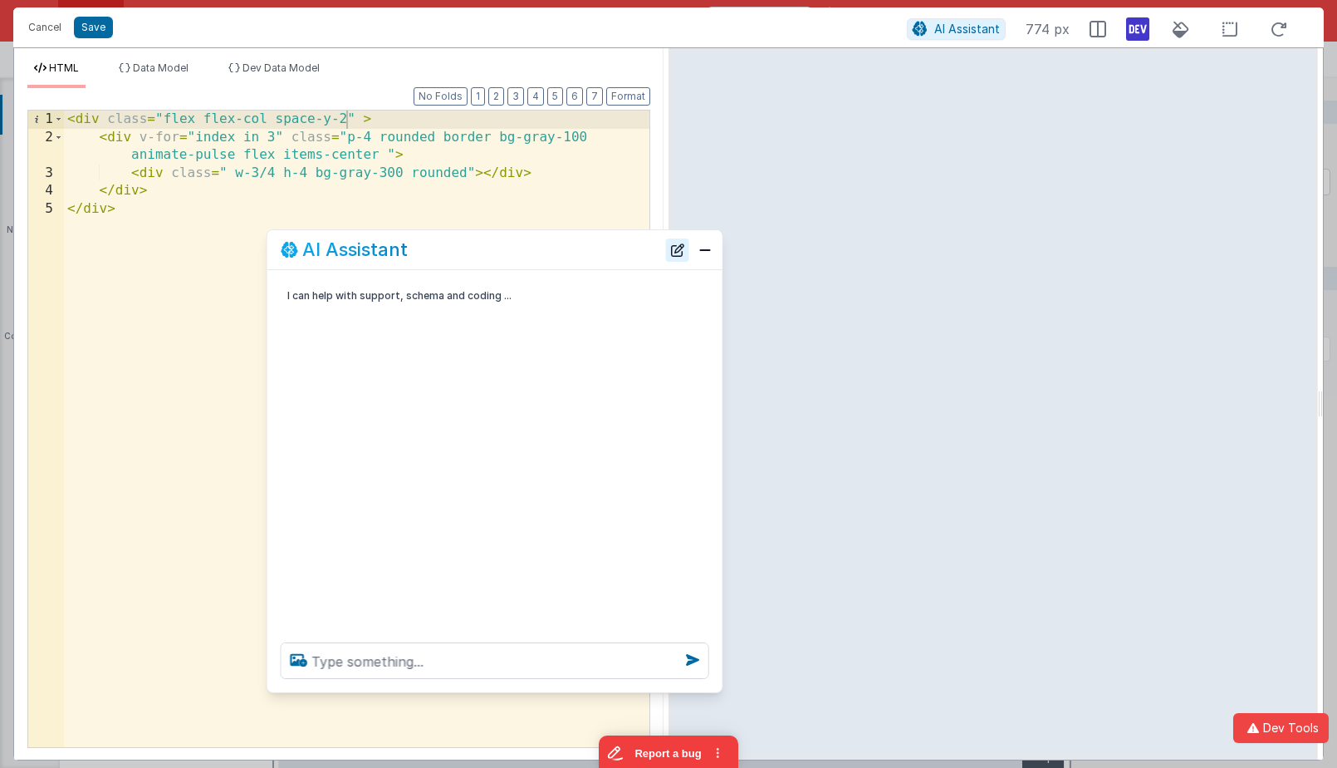
scroll to position [0, 0]
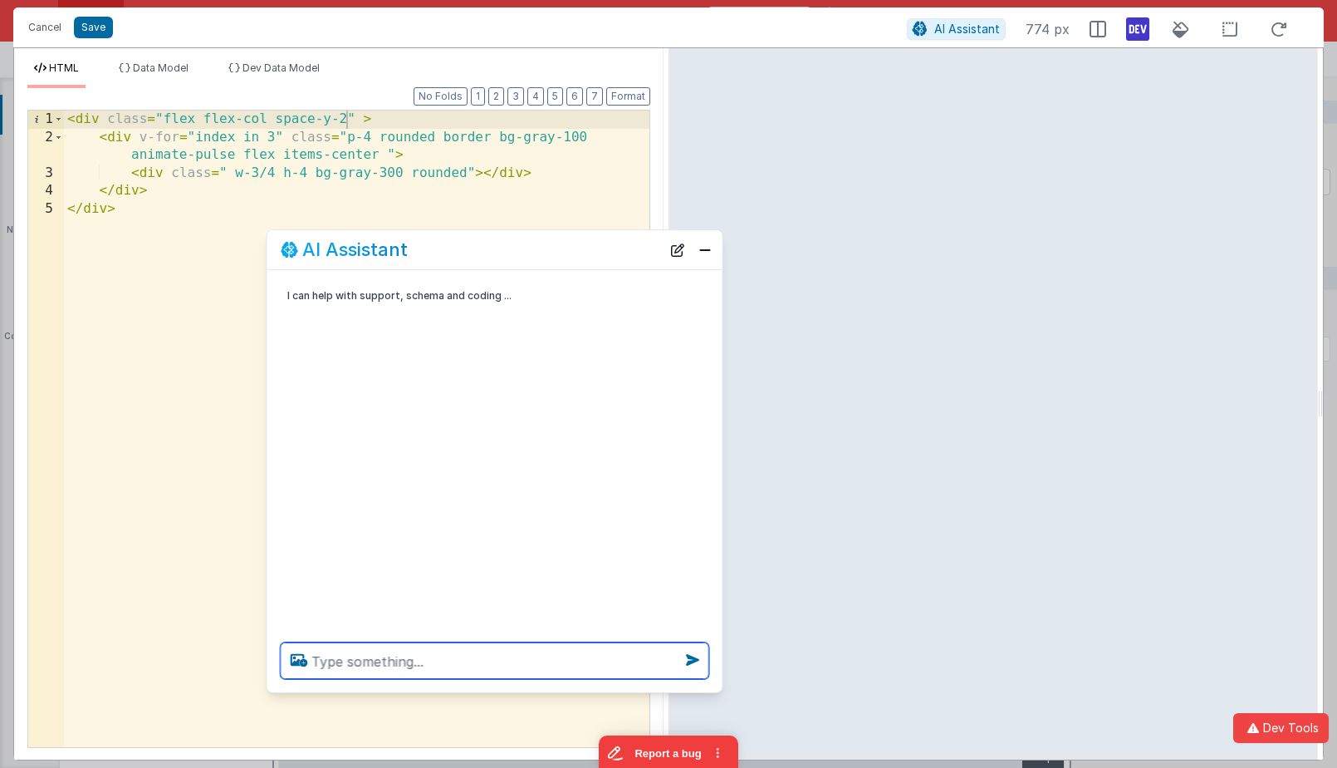
click at [418, 654] on textarea at bounding box center [495, 660] width 429 height 37
type textarea "i want to vary the daryer fake text width from 25%-74%"
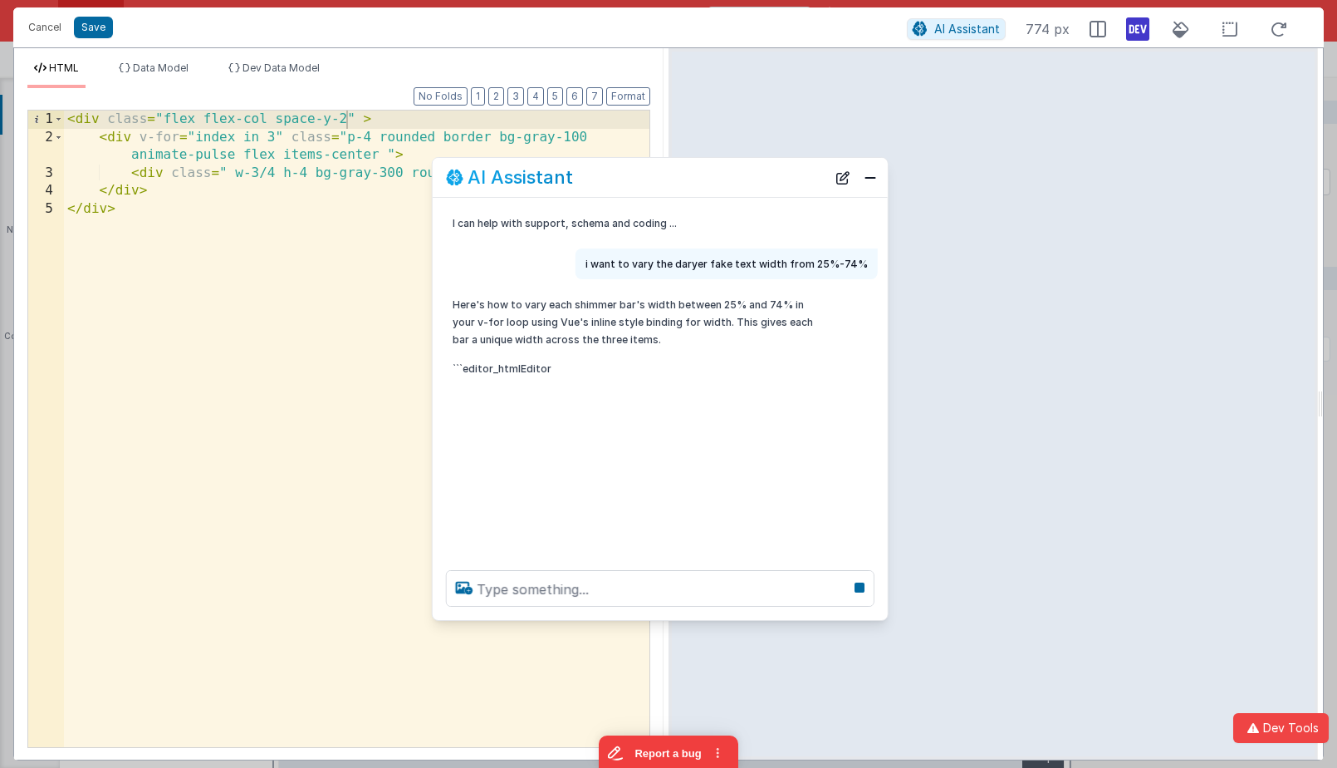
drag, startPoint x: 546, startPoint y: 251, endPoint x: 809, endPoint y: 456, distance: 333.8
click at [711, 179] on div "AI Assistant" at bounding box center [636, 177] width 380 height 20
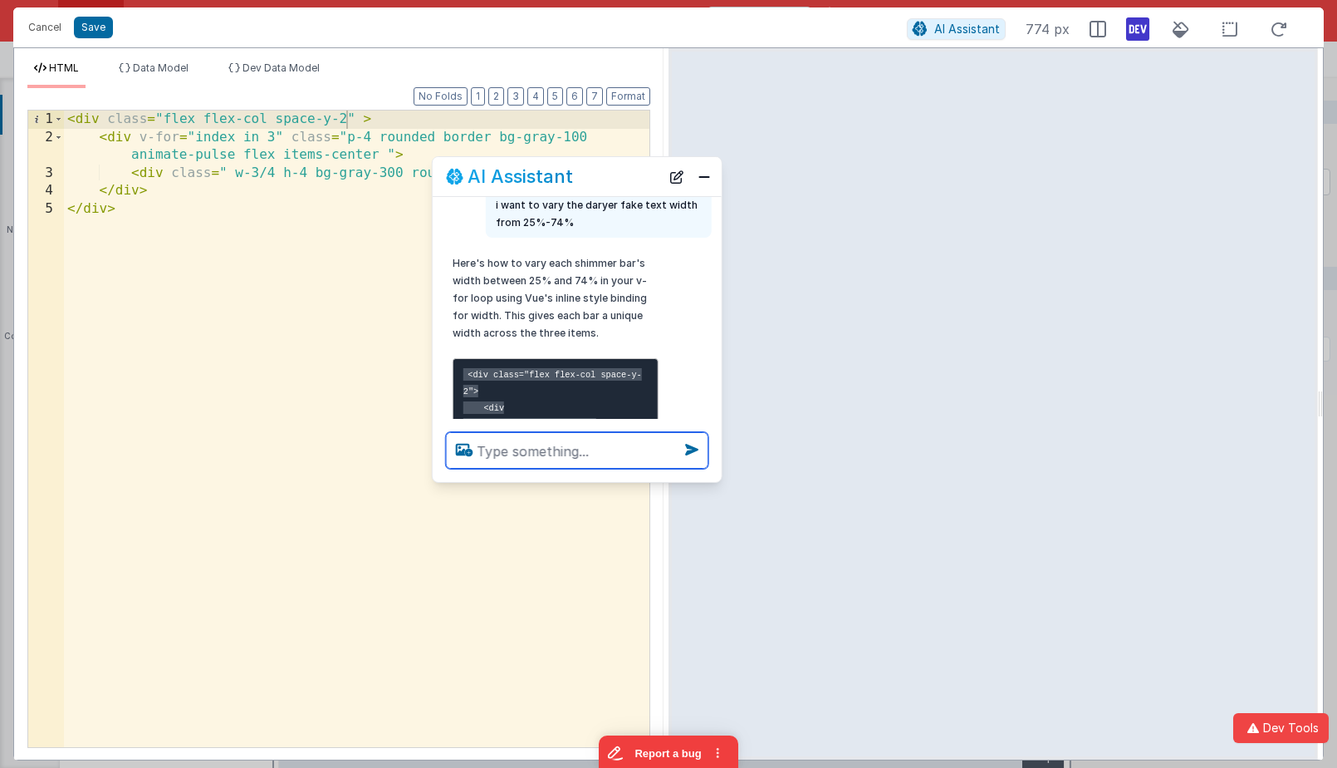
scroll to position [93, 0]
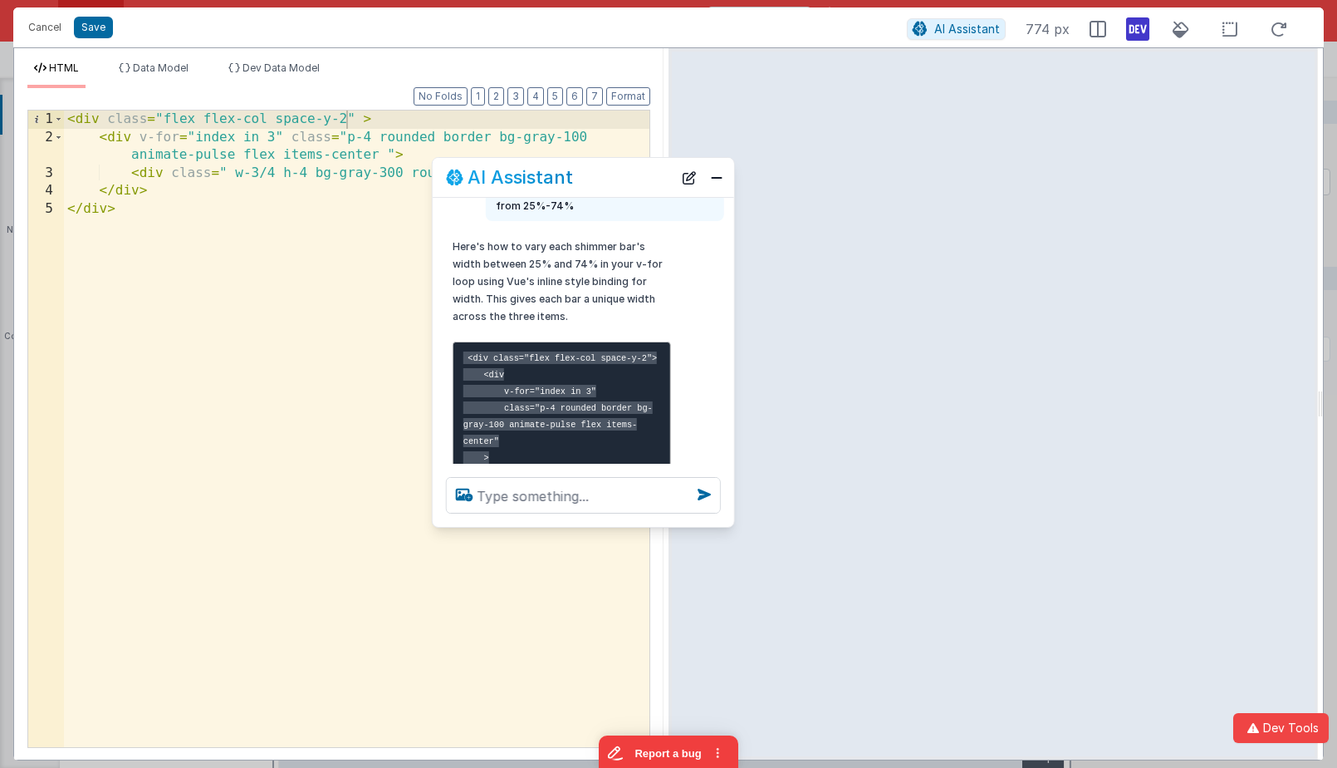
click at [729, 518] on div at bounding box center [584, 495] width 302 height 63
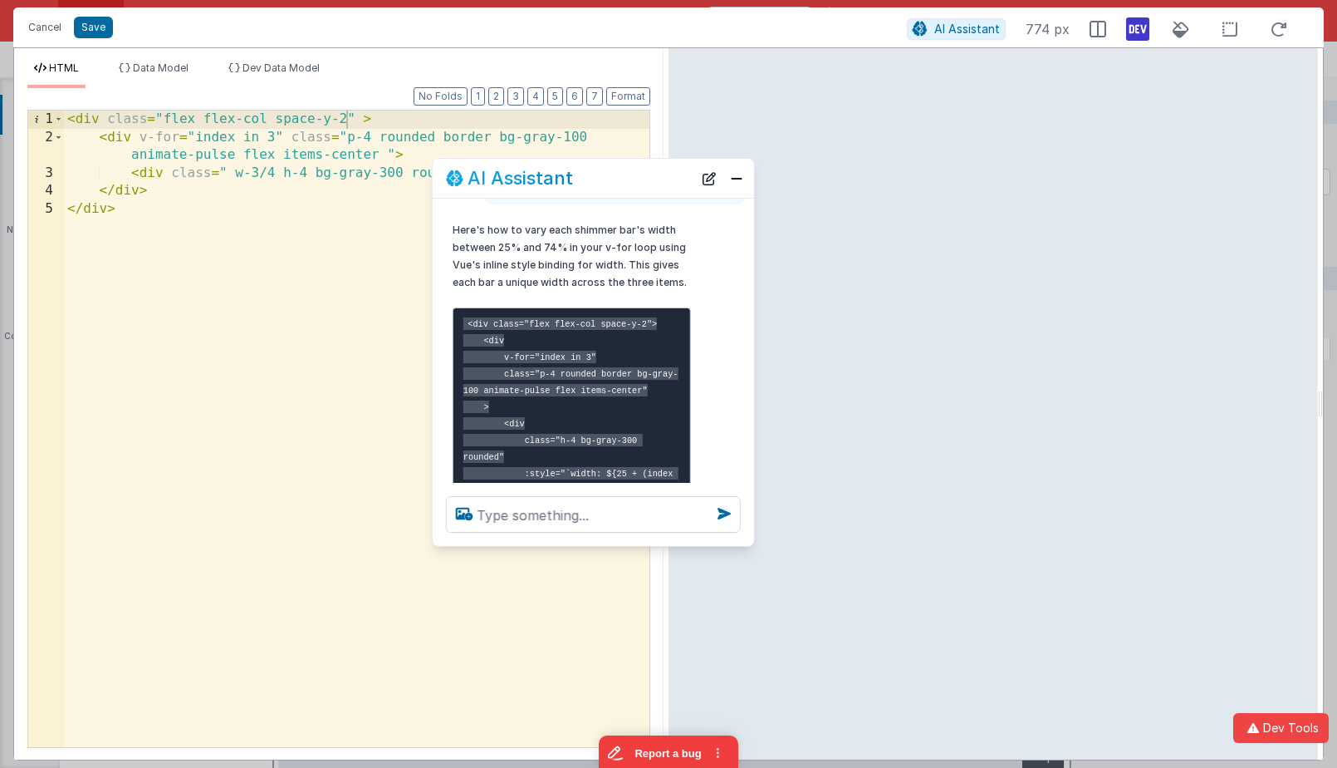
scroll to position [76, 0]
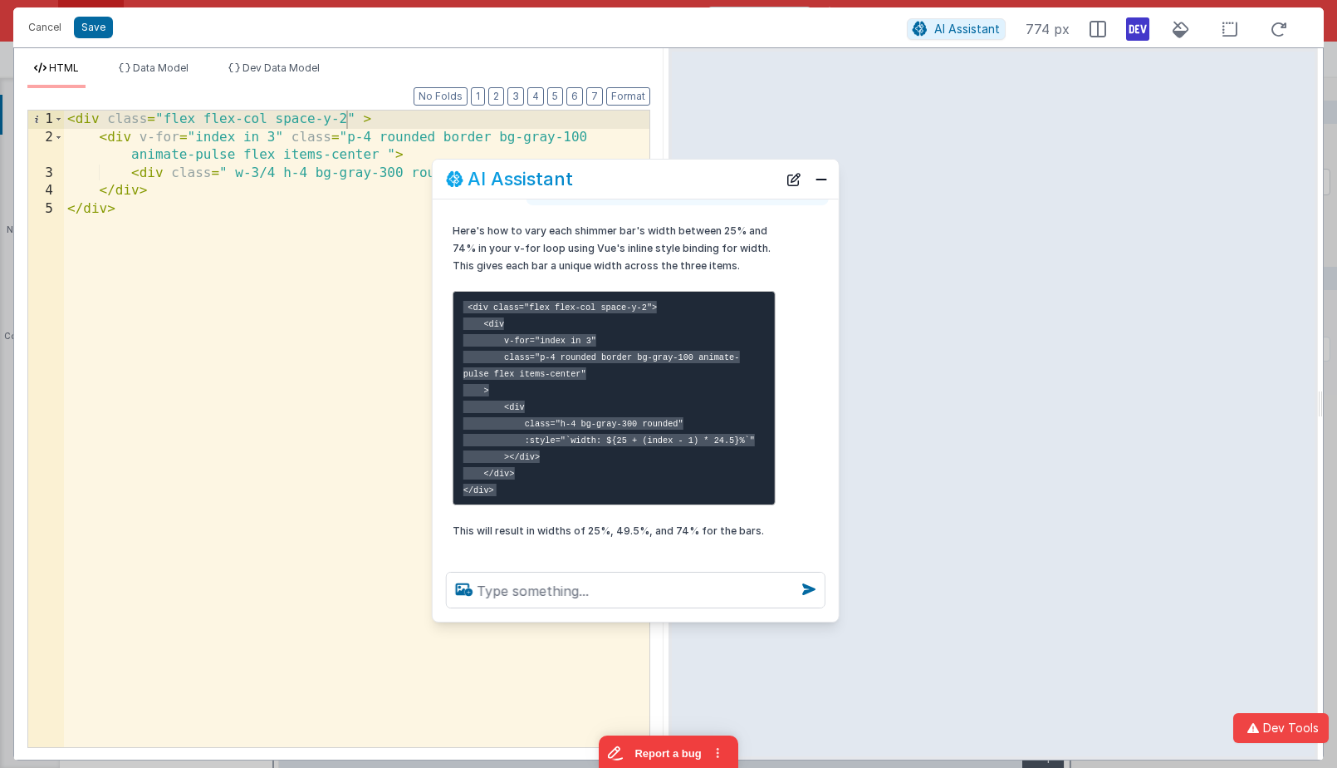
click at [829, 610] on div at bounding box center [636, 589] width 406 height 63
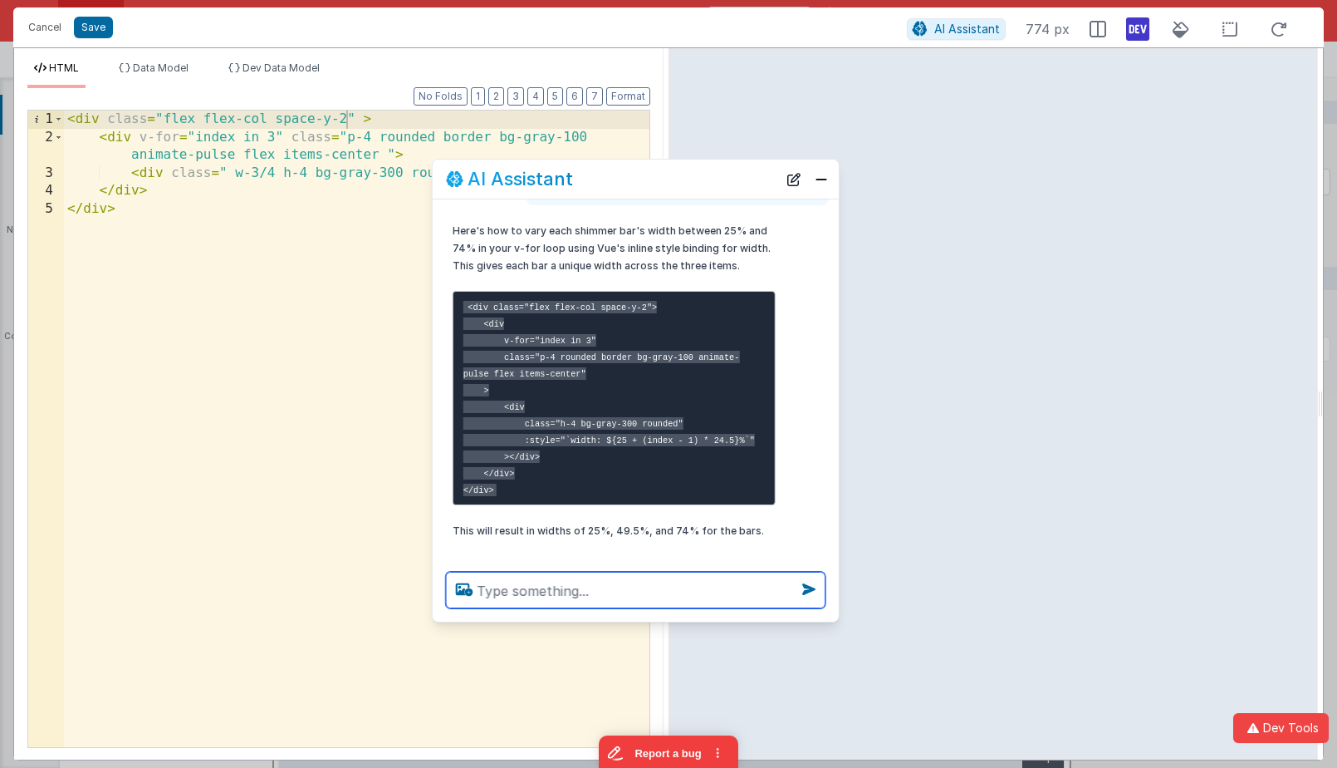
click at [679, 601] on textarea at bounding box center [636, 589] width 380 height 37
type textarea "rnadomly"
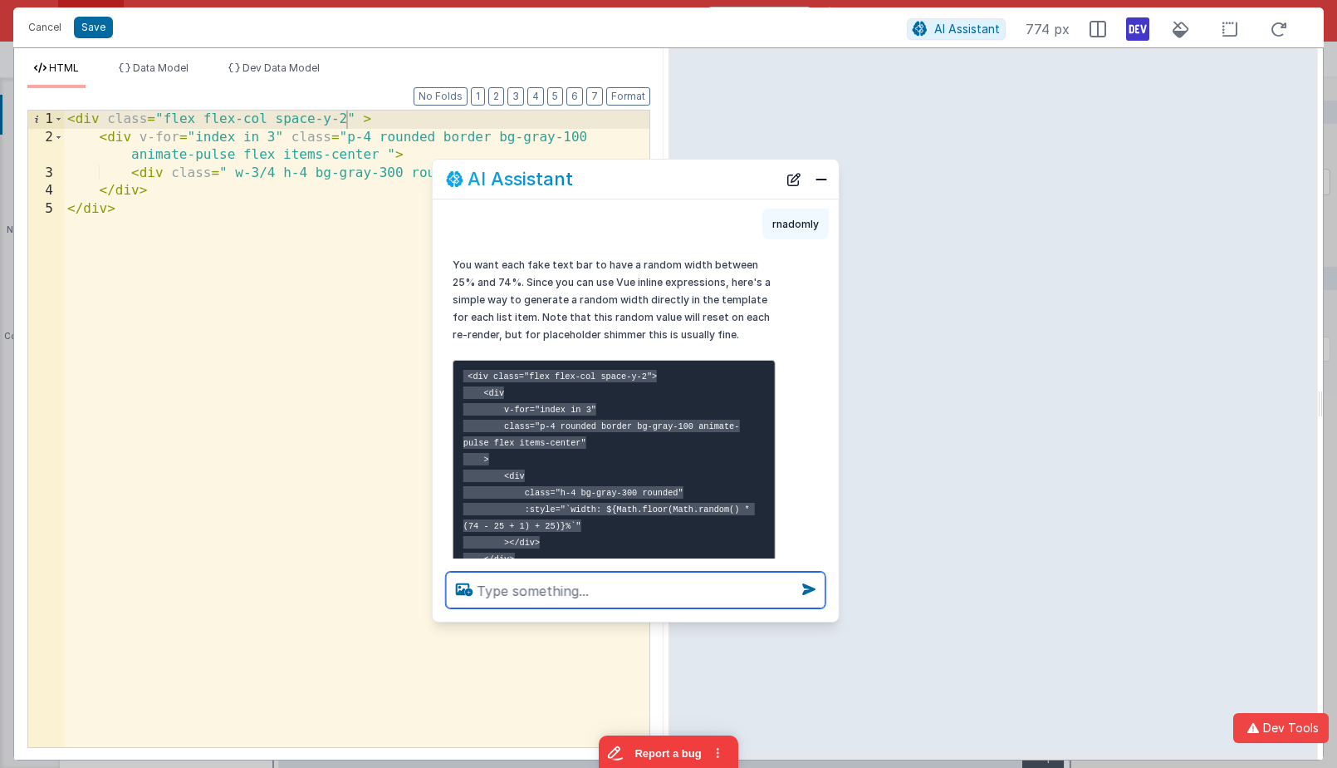
scroll to position [545, 0]
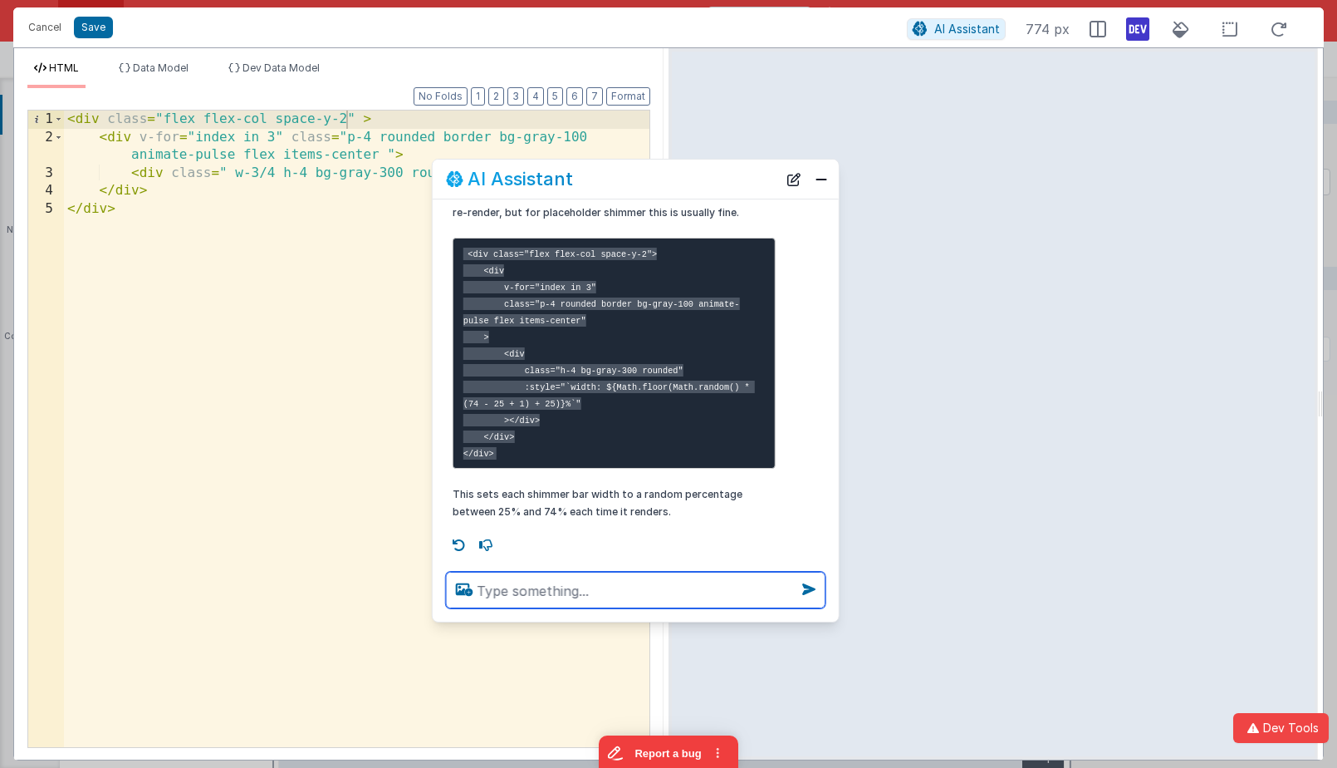
click at [657, 597] on textarea at bounding box center [636, 589] width 380 height 37
type textarea "or psudo random since there are just thre"
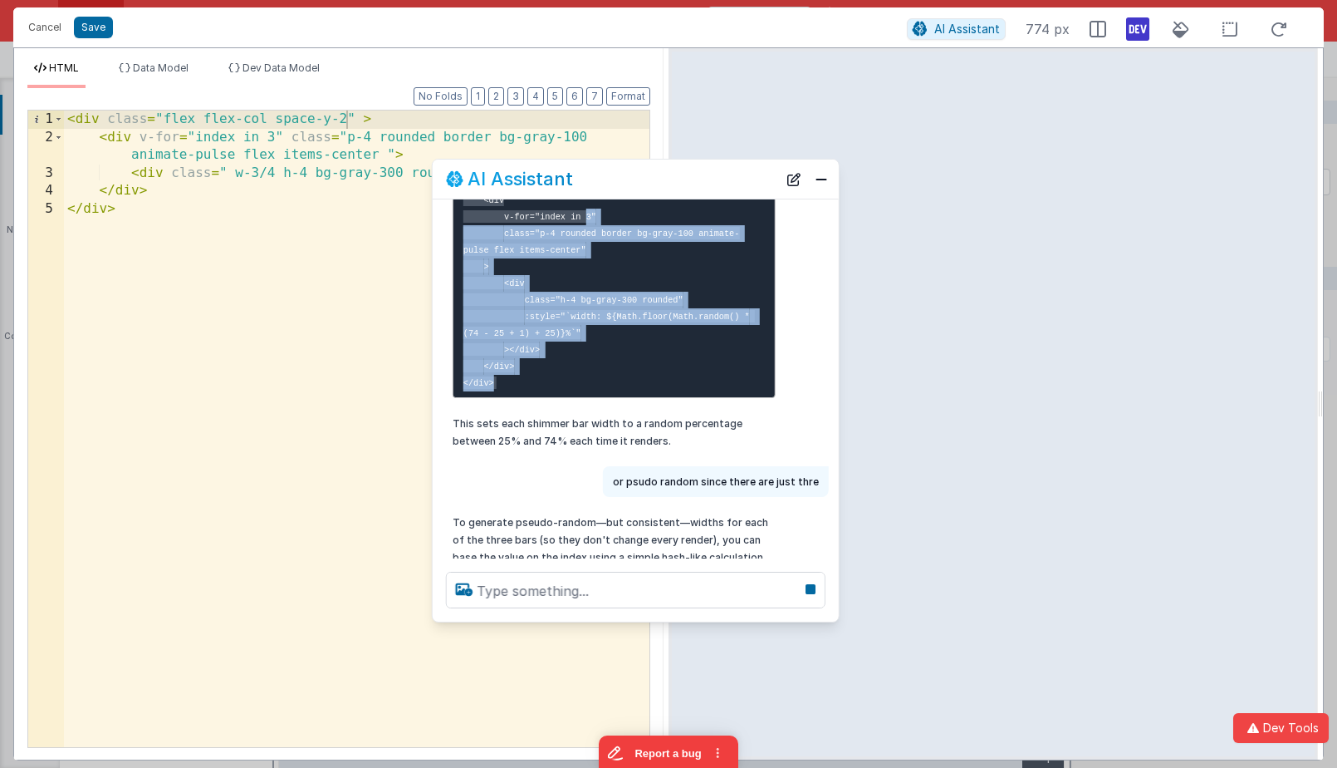
scroll to position [307, 0]
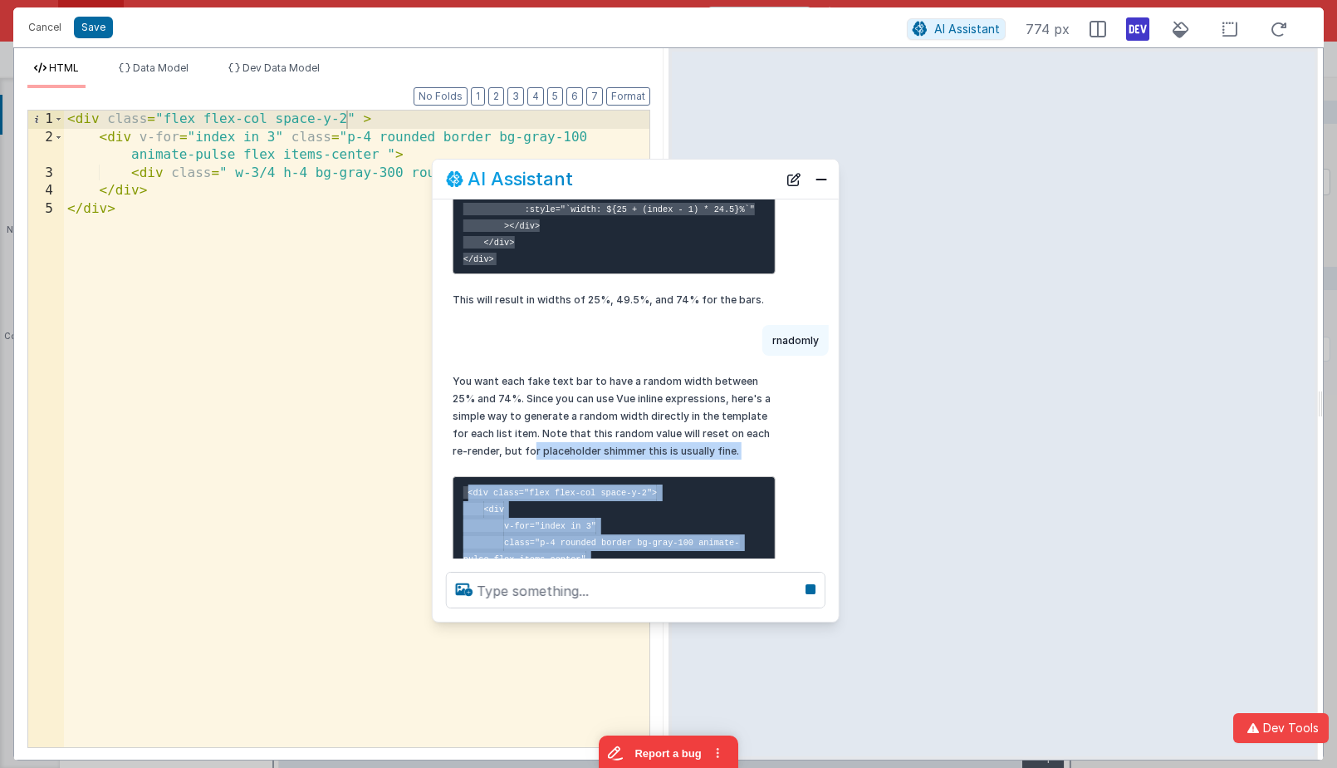
drag, startPoint x: 601, startPoint y: 283, endPoint x: 507, endPoint y: 478, distance: 217.0
click at [507, 478] on pre "<div class="flex flex-col space-y-2"> <div v-for="index in 3" class="p-4 rounde…" at bounding box center [614, 591] width 323 height 231
copy div "r placeholder shimmer this is usually fine. <div class="flex flex-col space-y-2…"
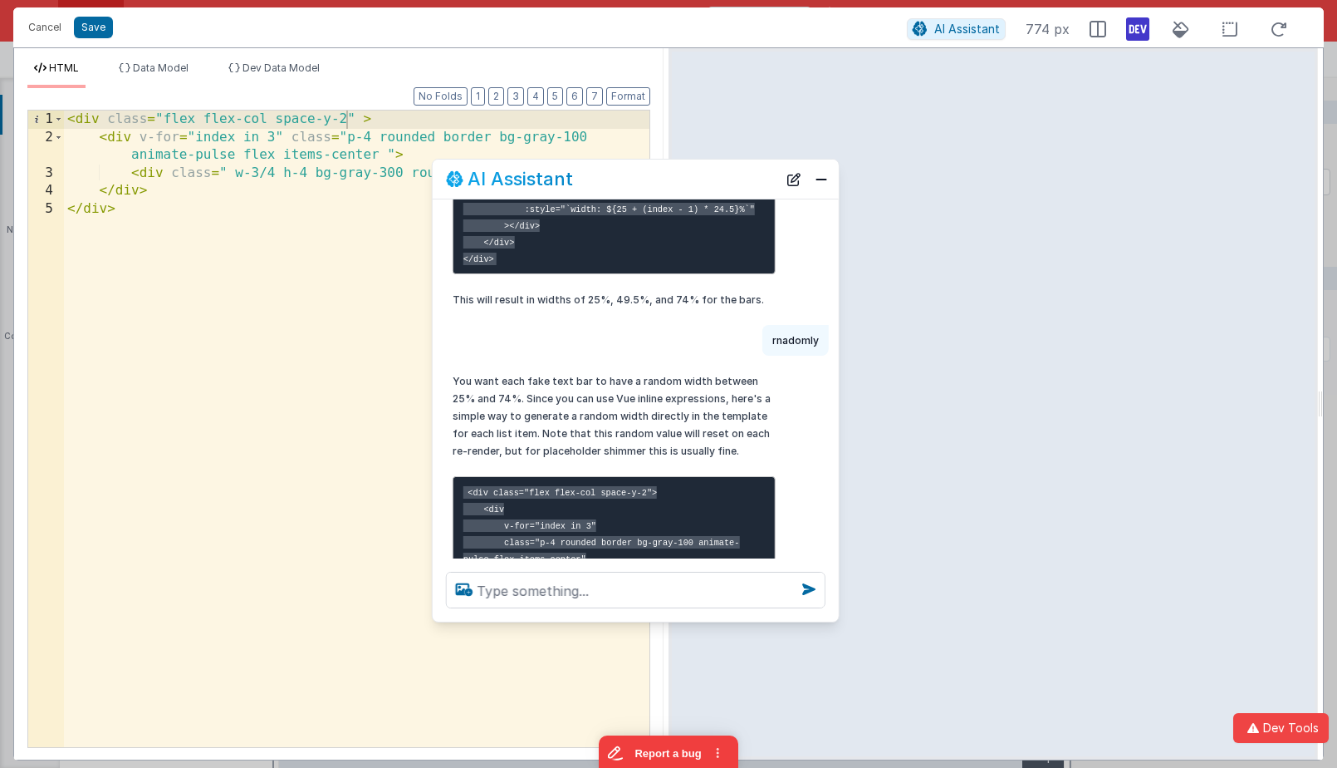
click at [498, 406] on p "You want each fake text bar to have a random width between 25% and 74%. Since y…" at bounding box center [614, 415] width 323 height 87
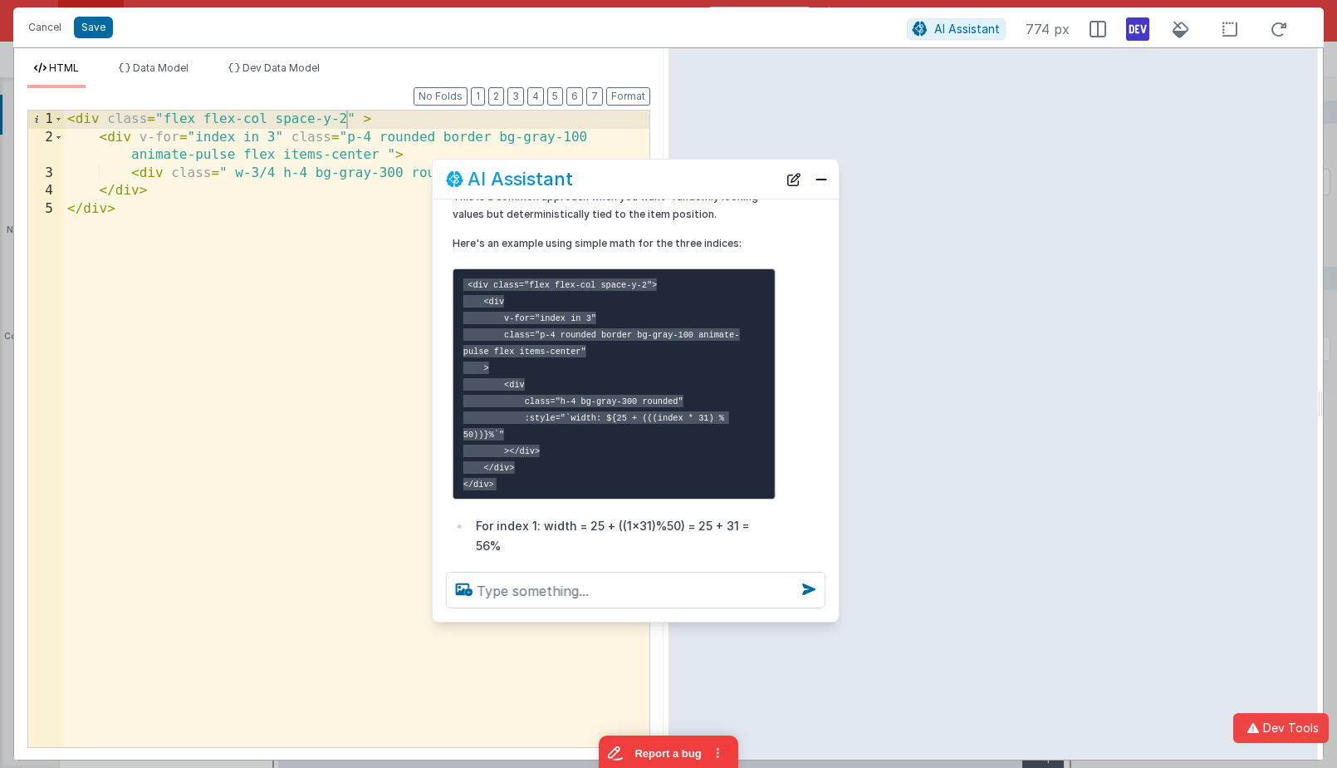
scroll to position [984, 0]
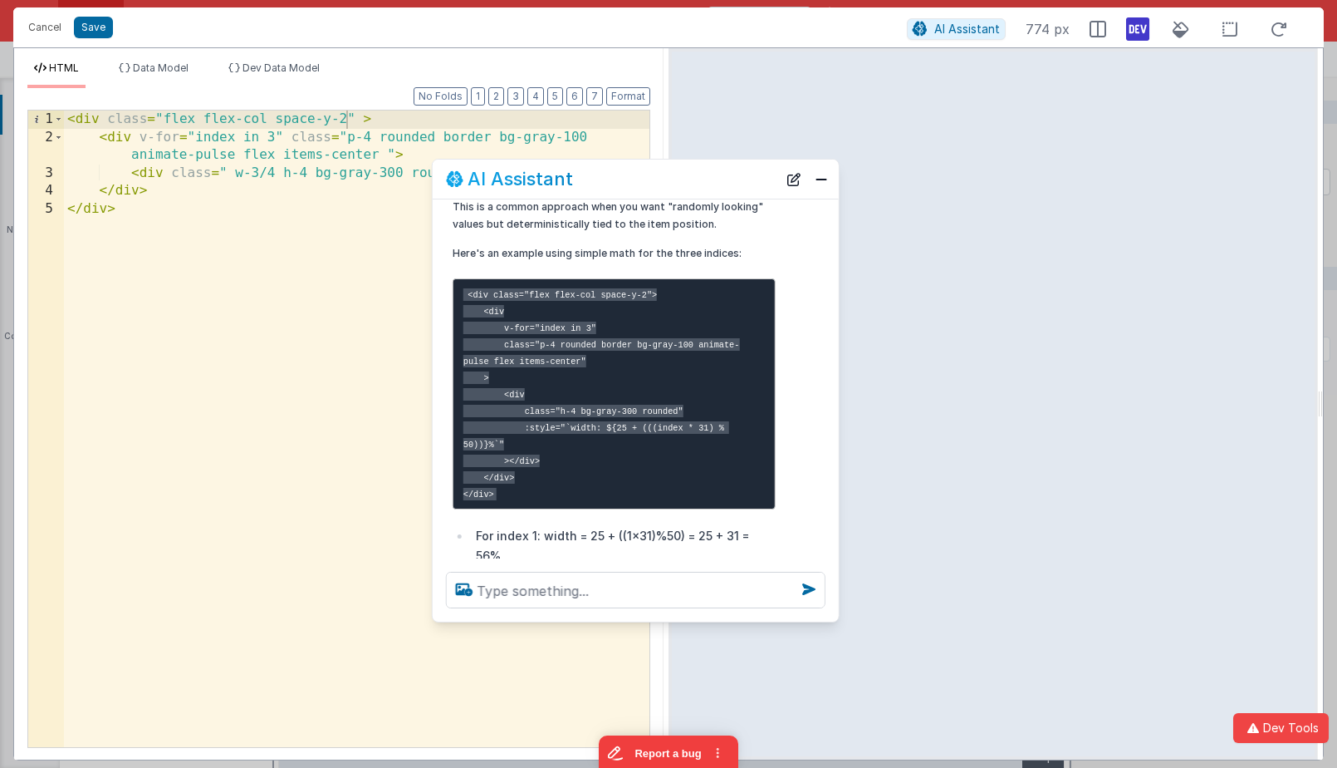
click at [517, 494] on pre "<div class="flex flex-col space-y-2"> <div v-for="index in 3" class="p-4 rounde…" at bounding box center [614, 393] width 323 height 231
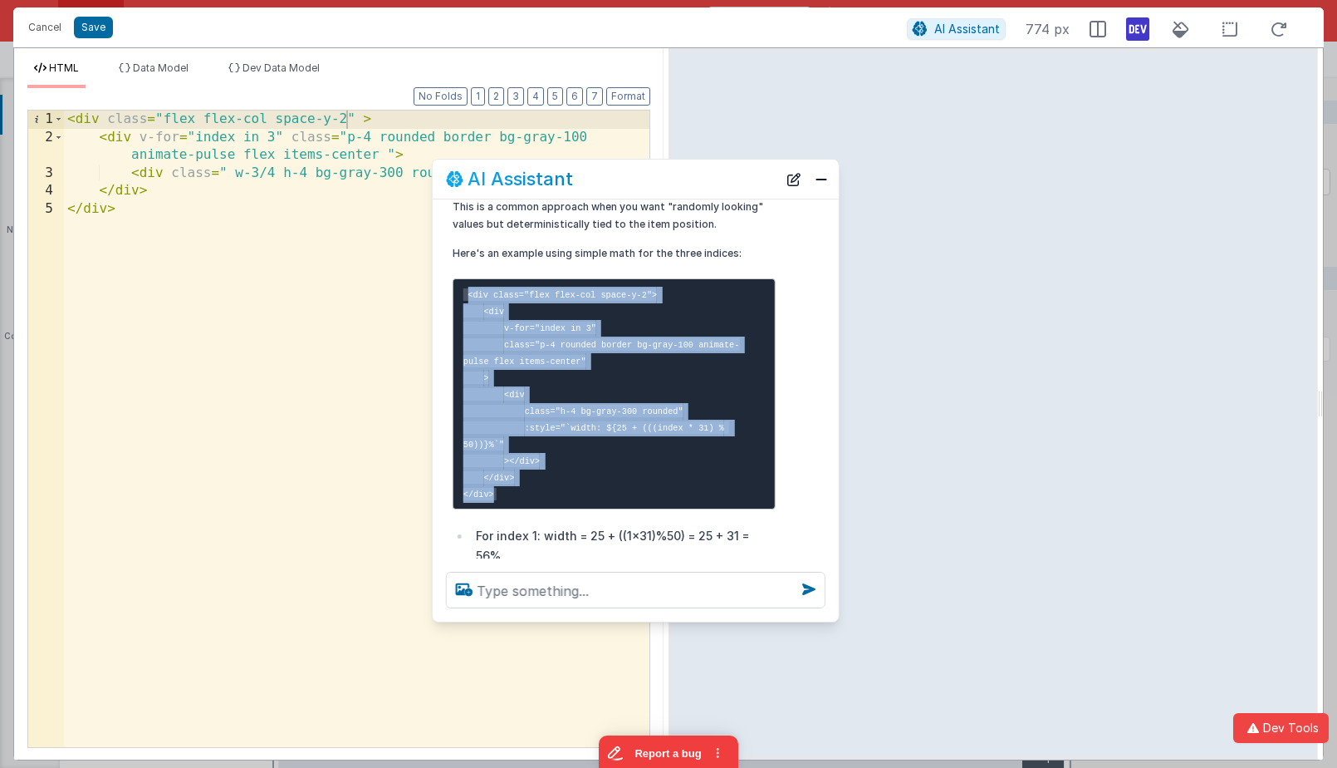
drag, startPoint x: 517, startPoint y: 494, endPoint x: 465, endPoint y: 298, distance: 202.7
click at [465, 298] on pre "<div class="flex flex-col space-y-2"> <div v-for="index in 3" class="p-4 rounde…" at bounding box center [614, 393] width 323 height 231
copy div "<div class="flex flex-col space-y-2"> <div v-for="index in 3" class="p-4 rounde…"
click at [129, 179] on div "< div class = "flex flex-col space-y-2" > < div v-for = "index in 3" class = "p…" at bounding box center [357, 446] width 586 height 672
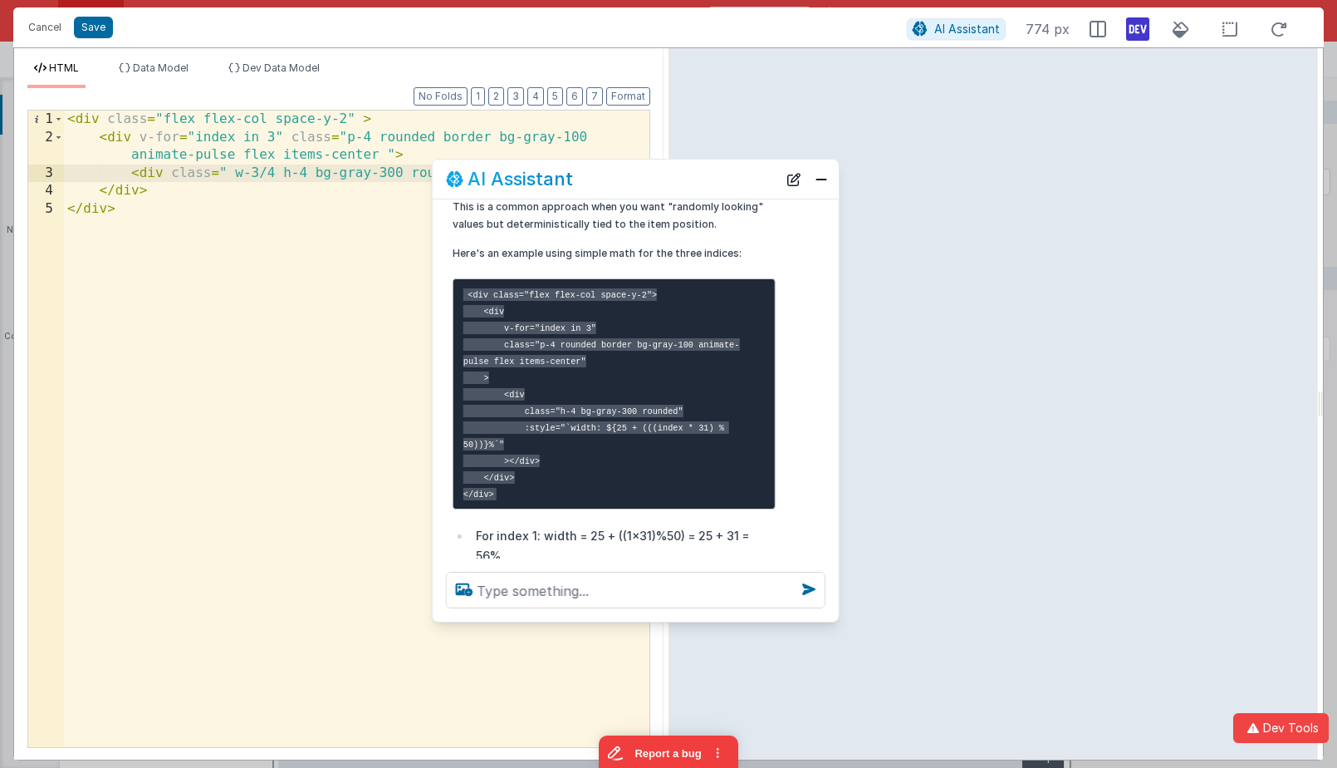
click at [238, 233] on div "< div class = "flex flex-col space-y-2" > < div v-for = "index in 3" class = "p…" at bounding box center [357, 446] width 586 height 672
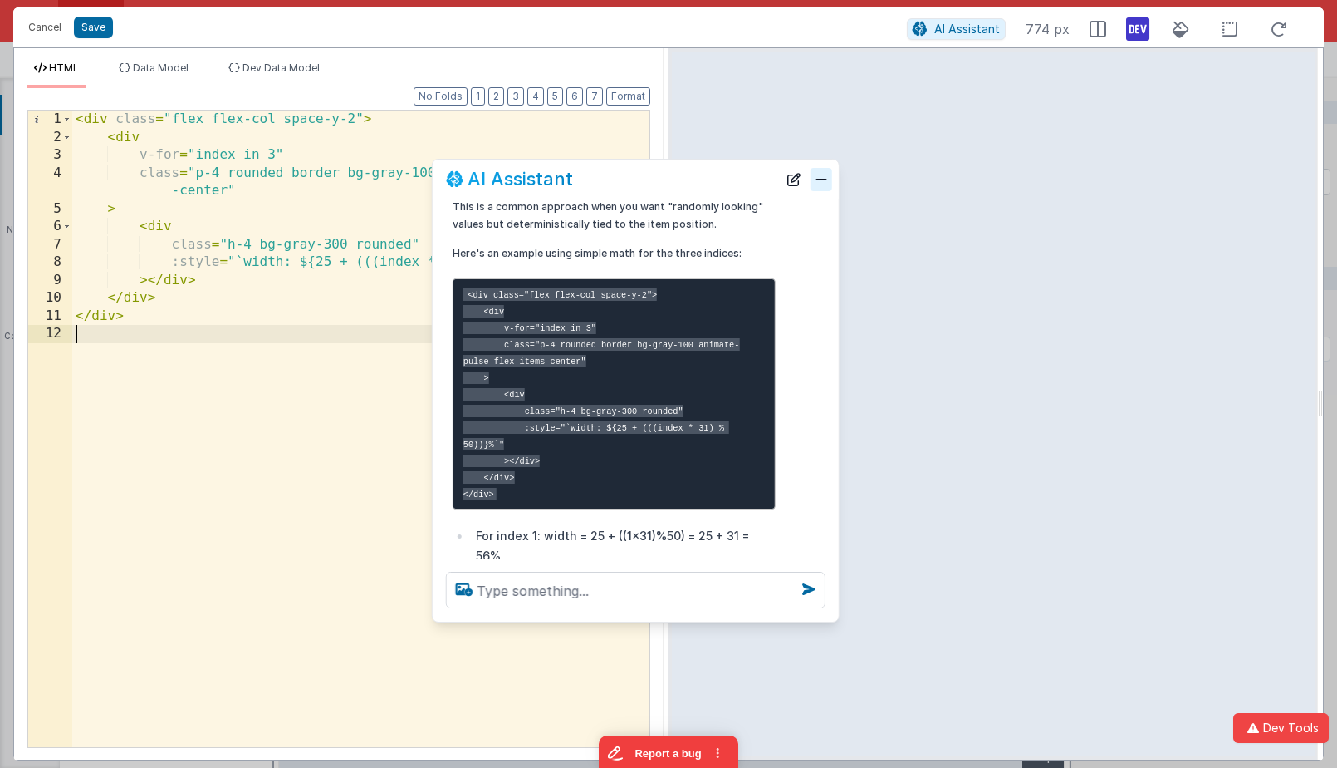
click at [818, 187] on button "Close" at bounding box center [822, 179] width 22 height 23
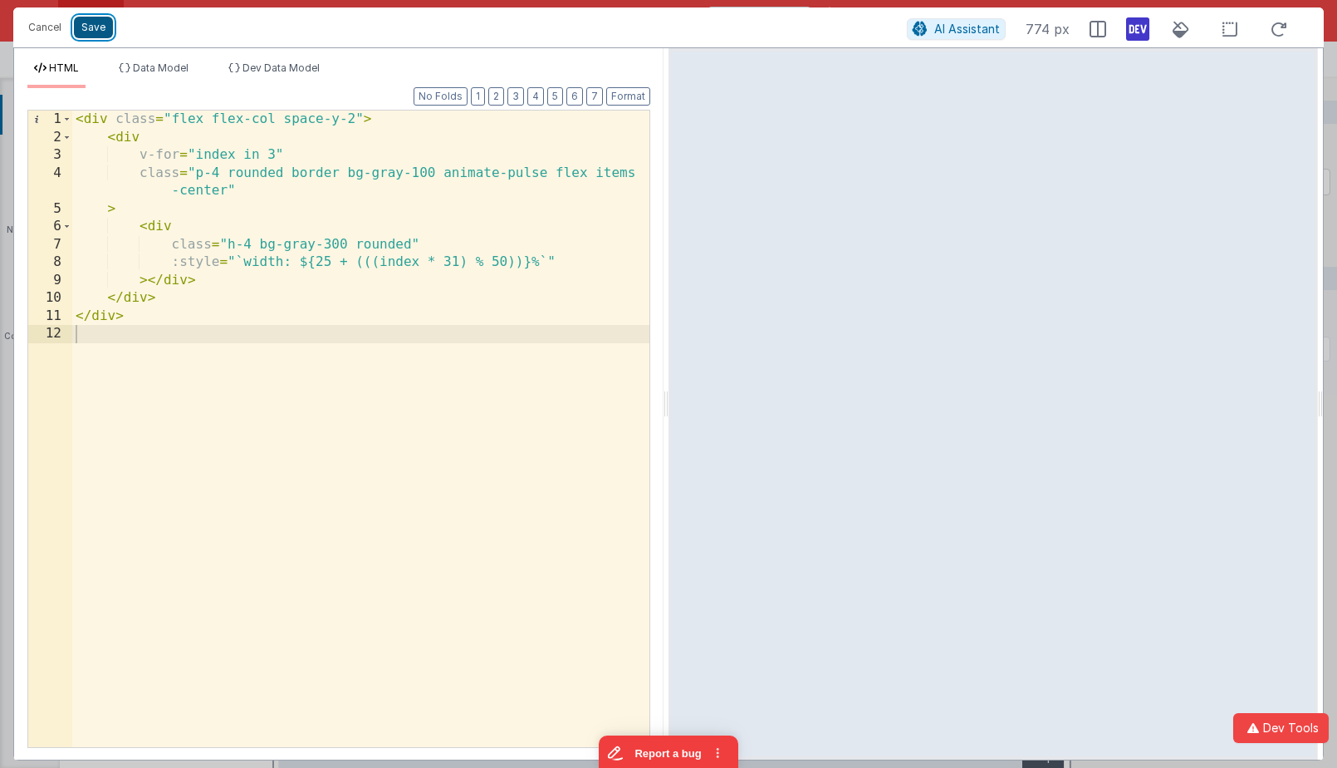
click at [93, 29] on button "Save" at bounding box center [93, 28] width 39 height 22
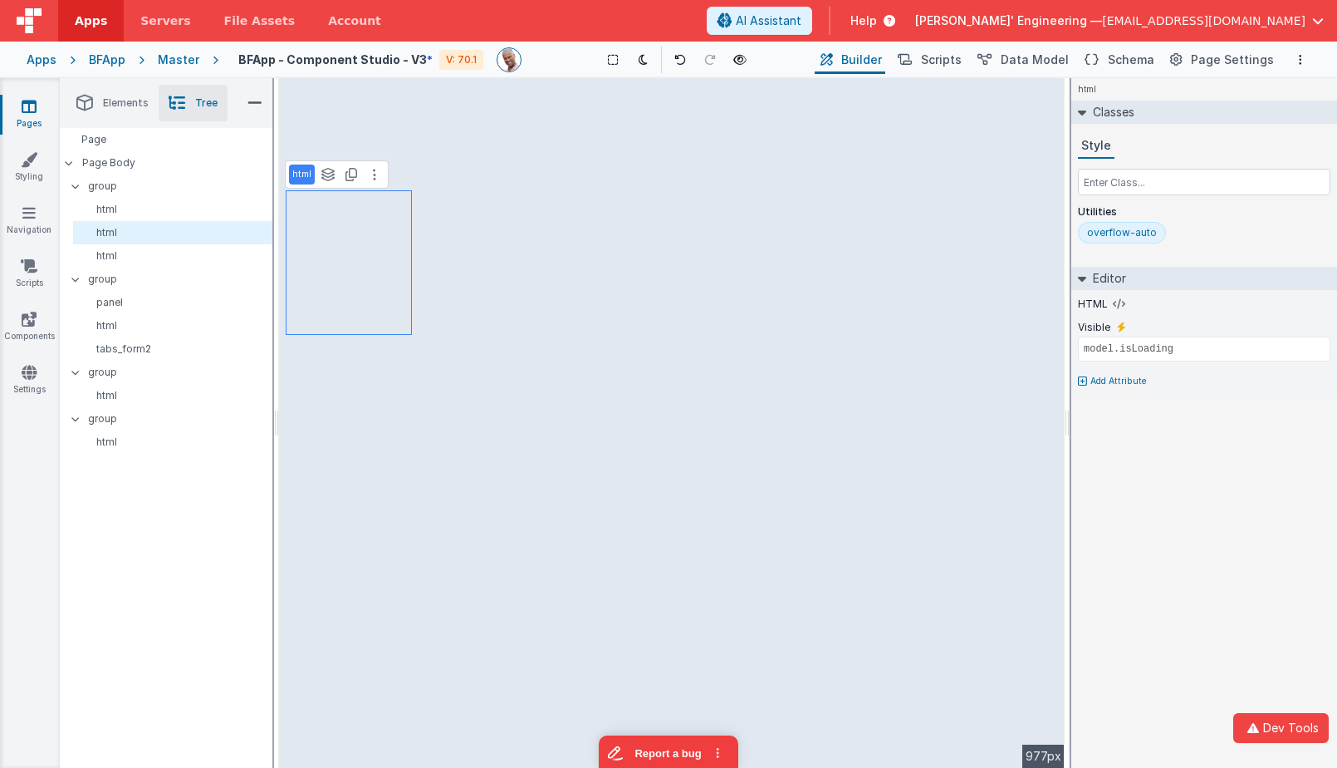
click at [1176, 473] on div "html Classes Style Utilities overflow-auto Editor HTML Visible model.isLoading …" at bounding box center [1205, 422] width 266 height 689
click at [1162, 505] on div "html Classes Style Utilities overflow-auto Editor HTML Visible model.isLoading …" at bounding box center [1205, 422] width 266 height 689
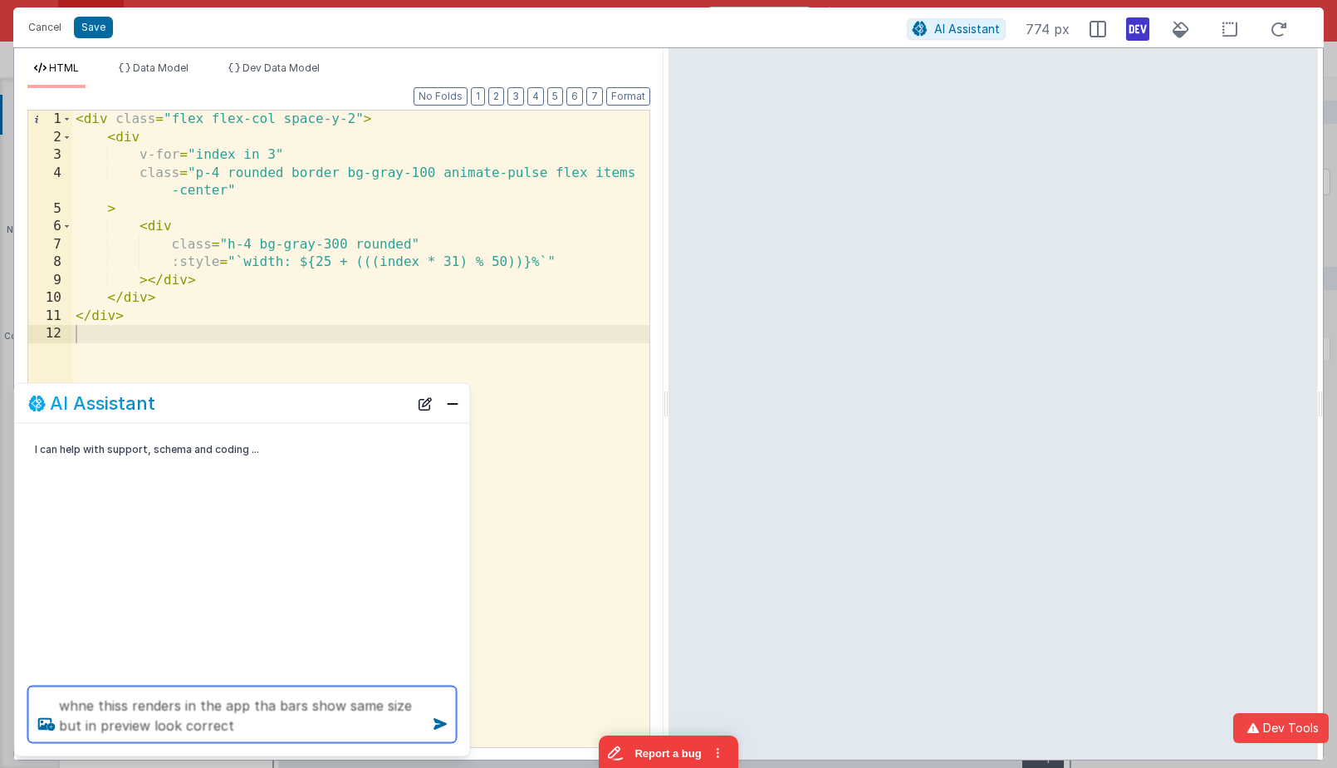
type textarea "whne thiss renders in the app tha bars show same size but in preview look corre…"
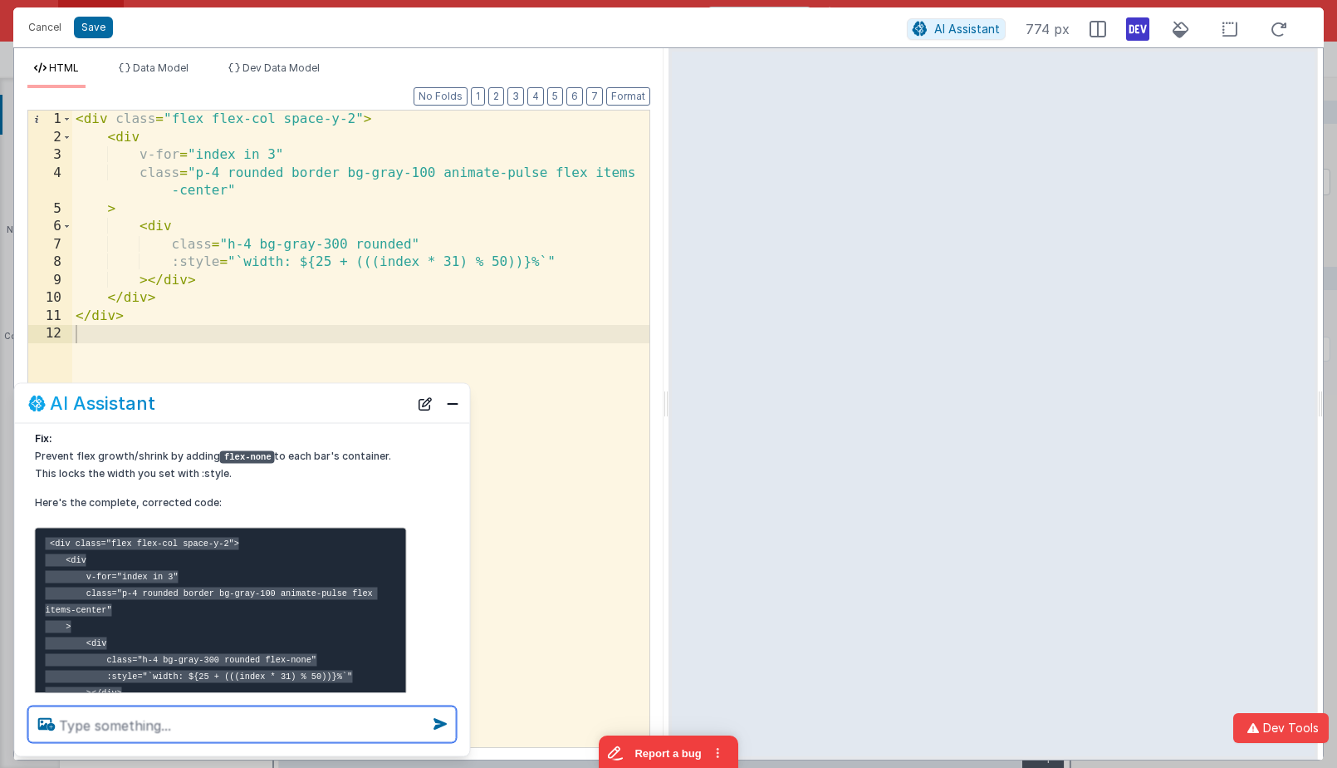
scroll to position [184, 0]
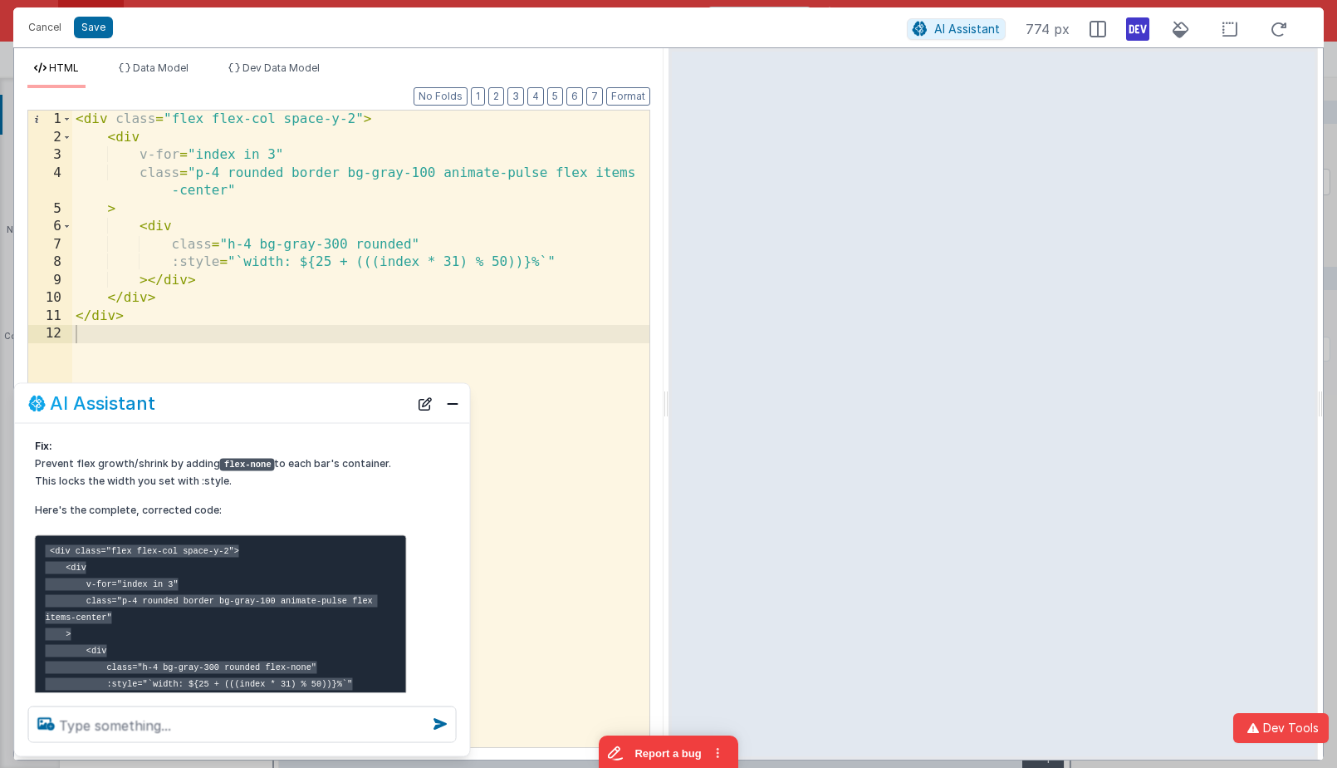
drag, startPoint x: 1317, startPoint y: 253, endPoint x: 1362, endPoint y: 205, distance: 66.4
click at [1337, 205] on html "Cancel Save AI Assistant 774 px HTML Data Model Dev Data Model Format 7 6 5 4 3…" at bounding box center [668, 384] width 1337 height 768
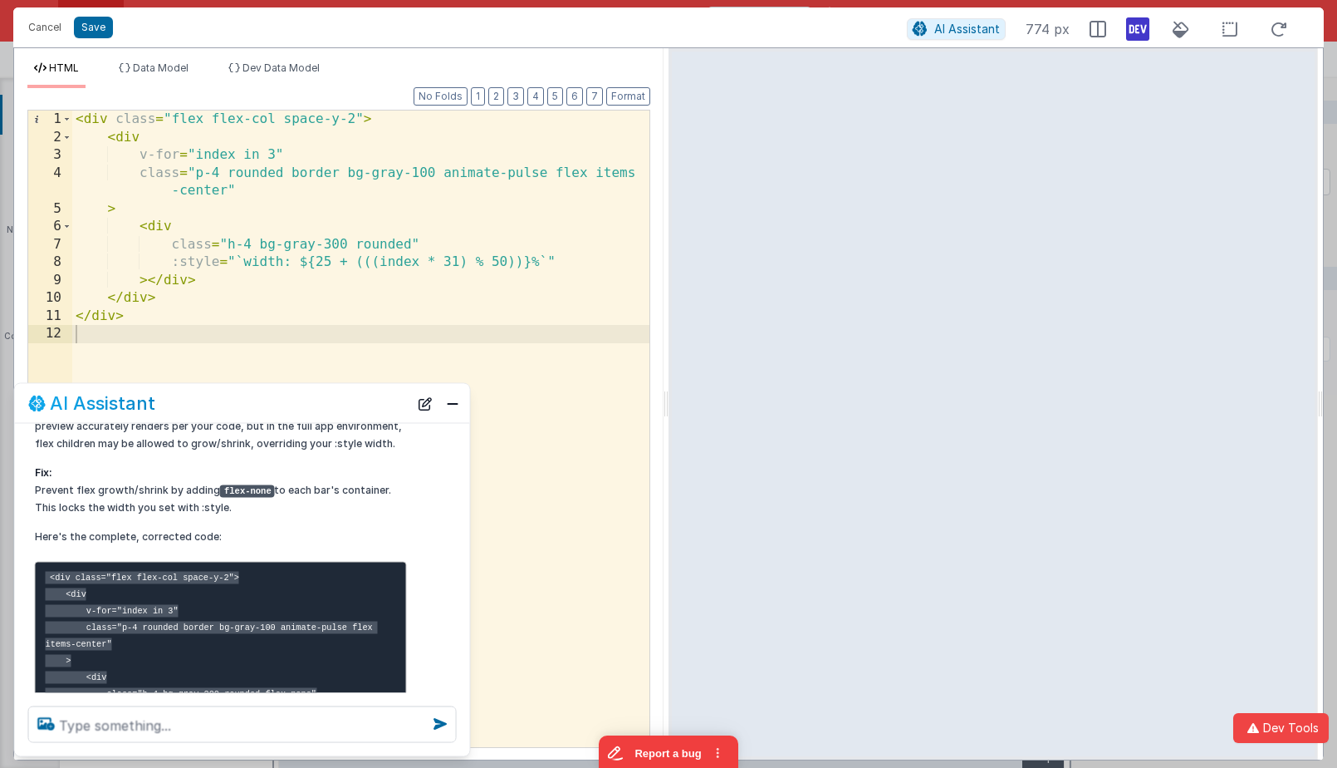
scroll to position [156, 0]
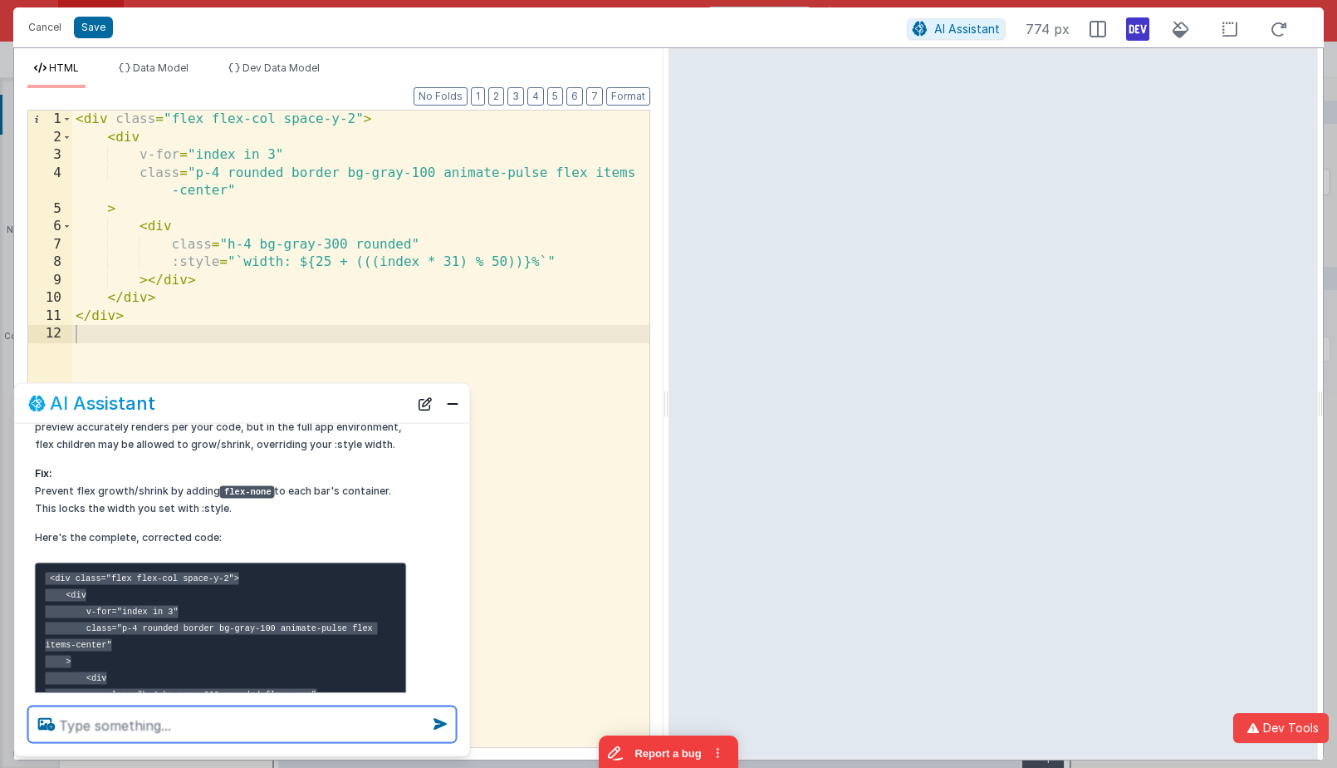
click at [223, 714] on textarea at bounding box center [242, 724] width 429 height 37
type textarea "could it be vue key needed?"
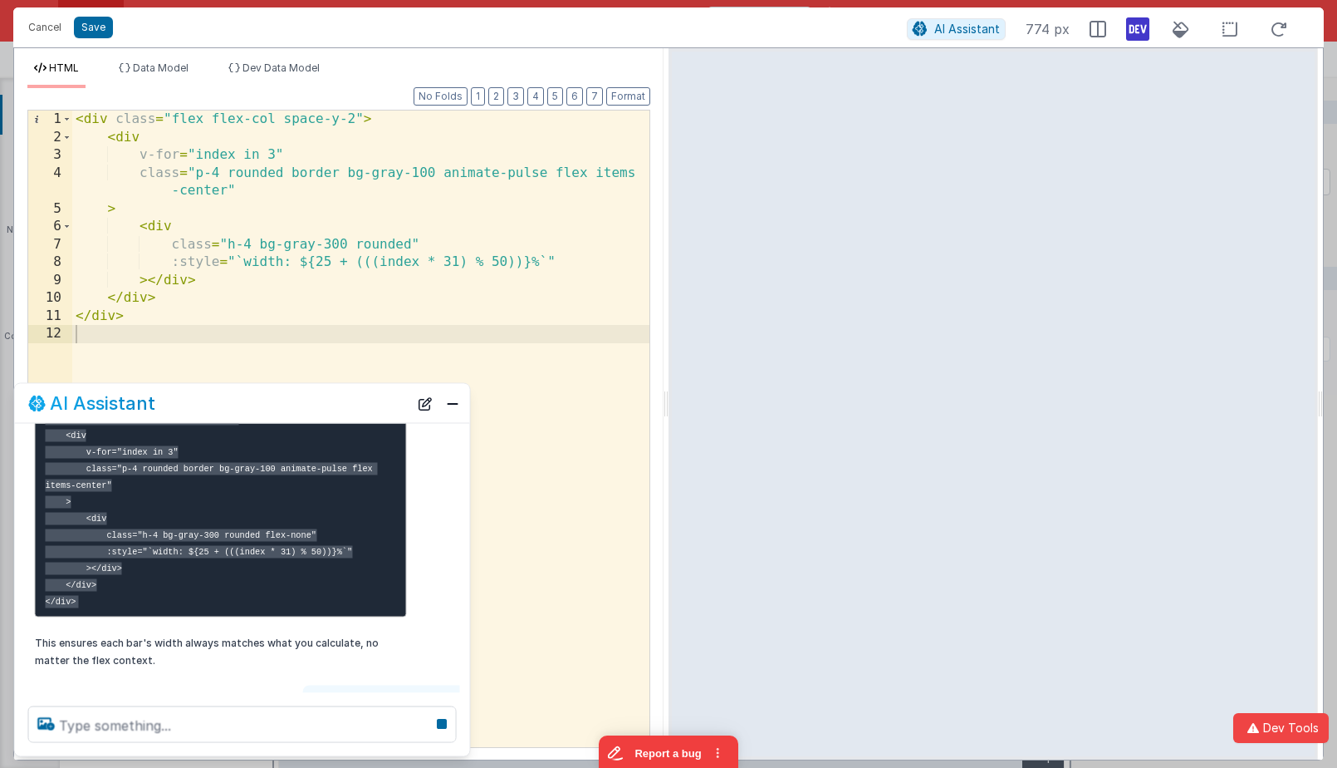
scroll to position [385, 0]
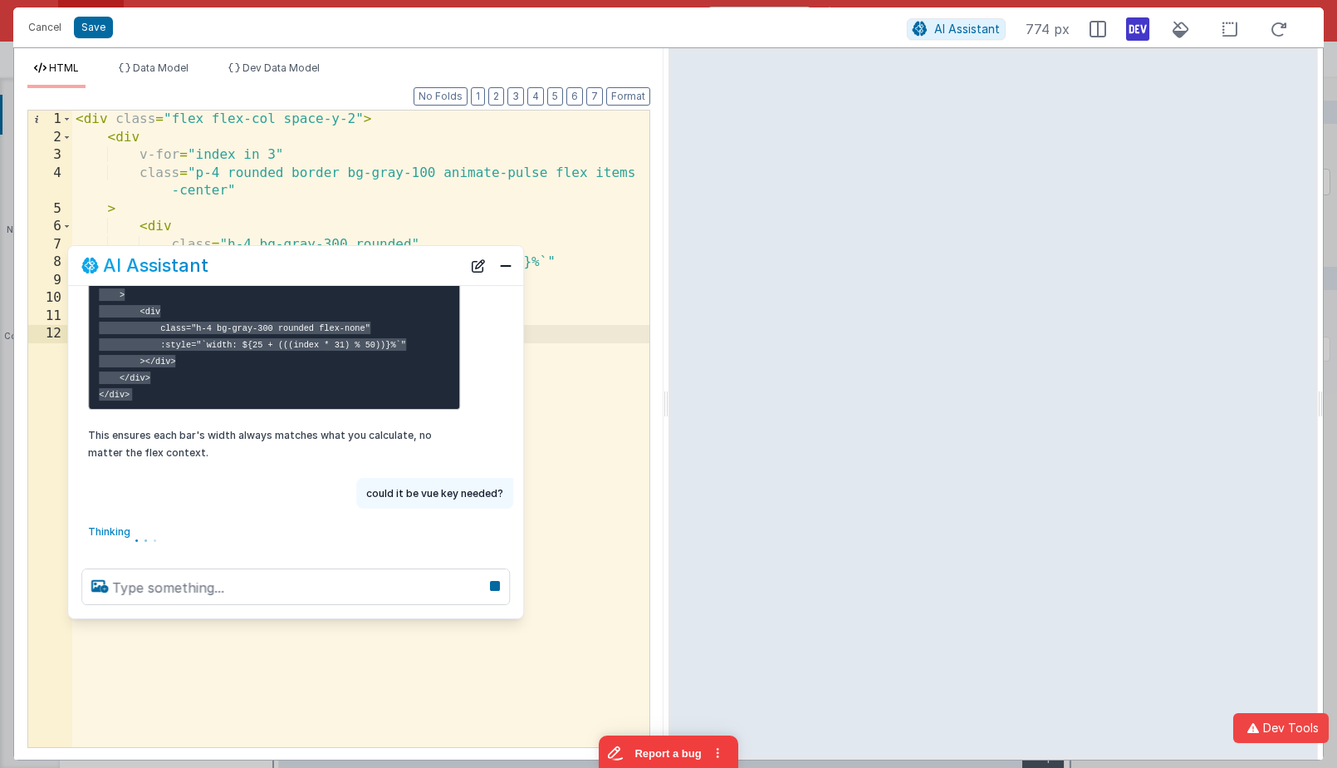
drag, startPoint x: 225, startPoint y: 408, endPoint x: 279, endPoint y: 270, distance: 148.1
click at [279, 270] on div "AI Assistant" at bounding box center [271, 265] width 380 height 20
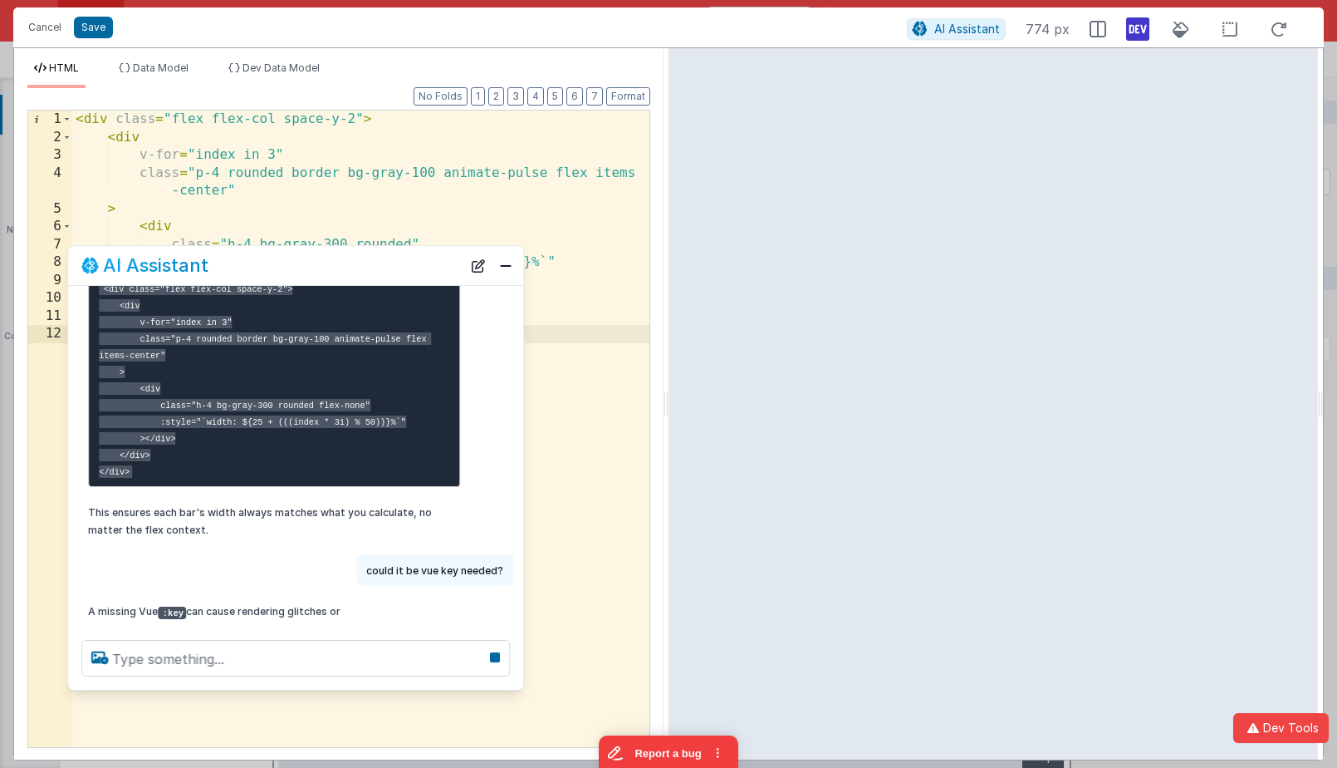
scroll to position [308, 0]
drag, startPoint x: 355, startPoint y: 617, endPoint x: 341, endPoint y: 650, distance: 36.1
click at [351, 689] on div at bounding box center [295, 657] width 455 height 63
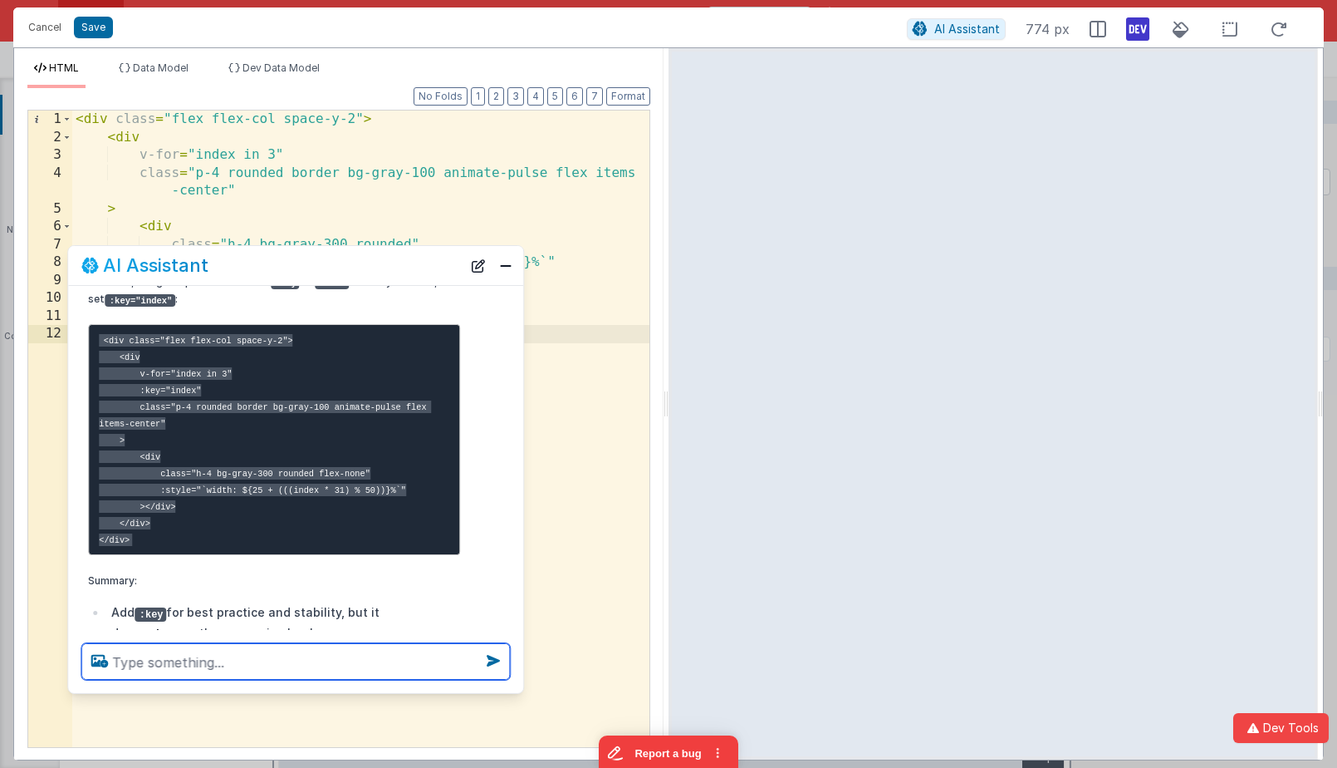
scroll to position [742, 0]
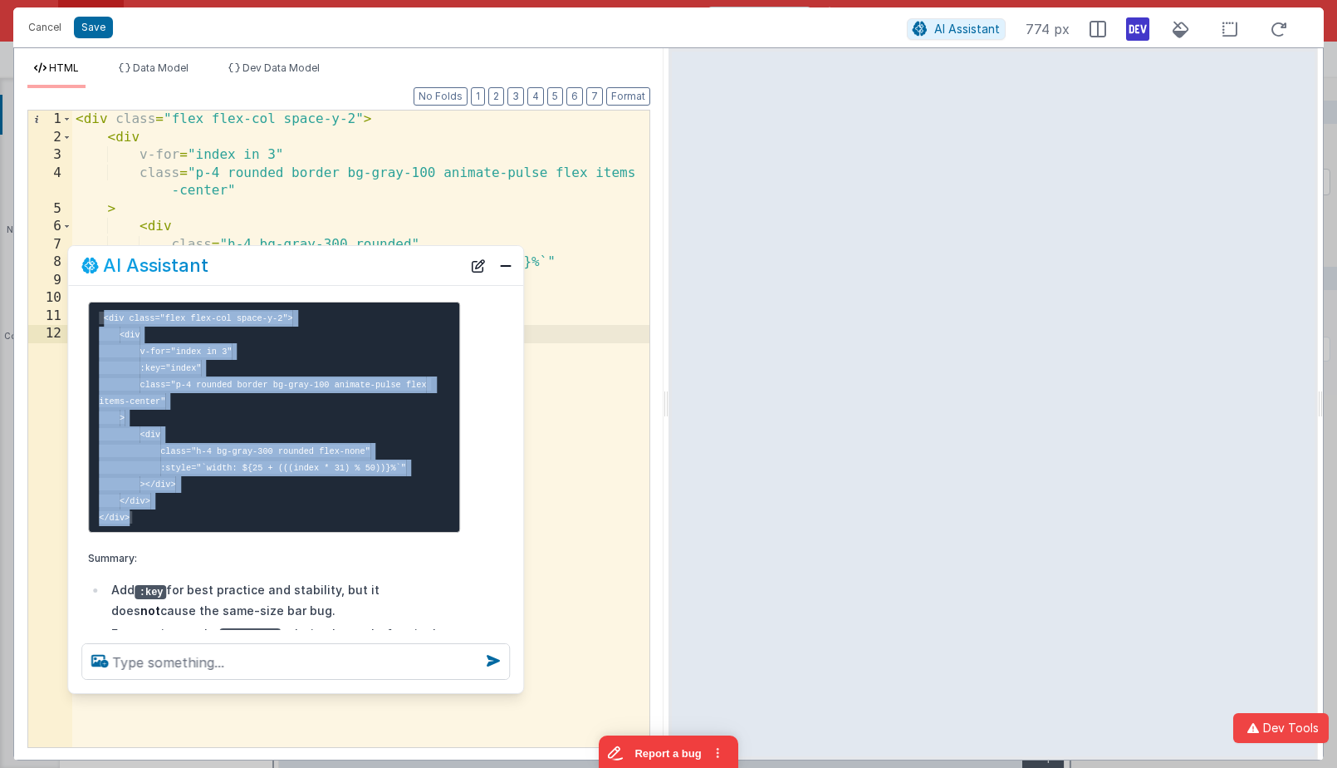
drag, startPoint x: 211, startPoint y: 516, endPoint x: 96, endPoint y: 308, distance: 237.6
click at [96, 308] on pre "<div class="flex flex-col space-y-2"> <div v-for="index in 3" :key="index" clas…" at bounding box center [274, 417] width 372 height 231
click at [99, 316] on code "<div class="flex flex-col space-y-2"> <div v-for="index in 3" :key="index" clas…" at bounding box center [265, 417] width 332 height 212
drag, startPoint x: 99, startPoint y: 316, endPoint x: 182, endPoint y: 528, distance: 228.3
click at [182, 528] on pre "<div class="flex flex-col space-y-2"> <div v-for="index in 3" :key="index" clas…" at bounding box center [274, 417] width 372 height 231
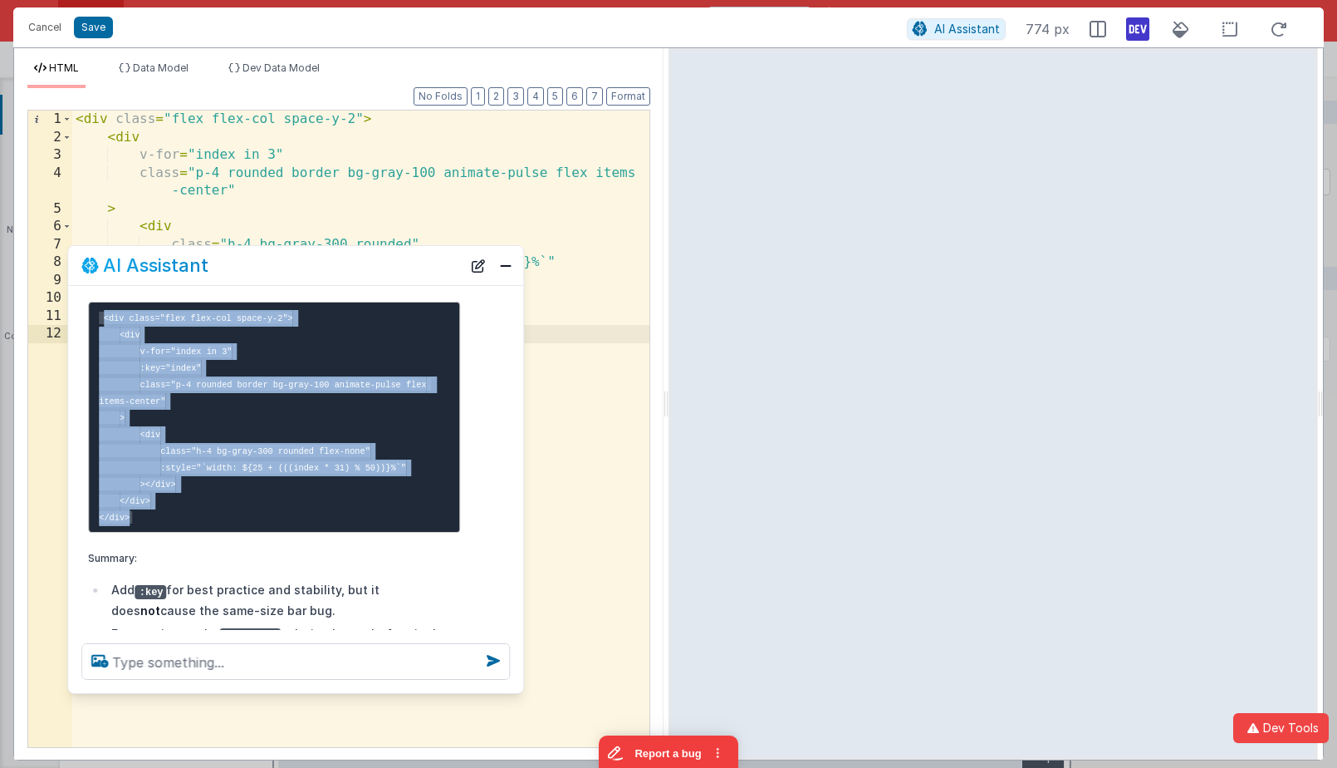
click at [182, 515] on pre "<div class="flex flex-col space-y-2"> <div v-for="index in 3" :key="index" clas…" at bounding box center [274, 417] width 372 height 231
drag, startPoint x: 182, startPoint y: 518, endPoint x: 81, endPoint y: 311, distance: 230.7
click at [81, 311] on div "A missing Vue :key can cause rendering glitches or reactivity issues—especially…" at bounding box center [274, 418] width 392 height 512
copy code "<div class="flex flex-col space-y-2"> <div v-for="index in 3" :key="index" clas…"
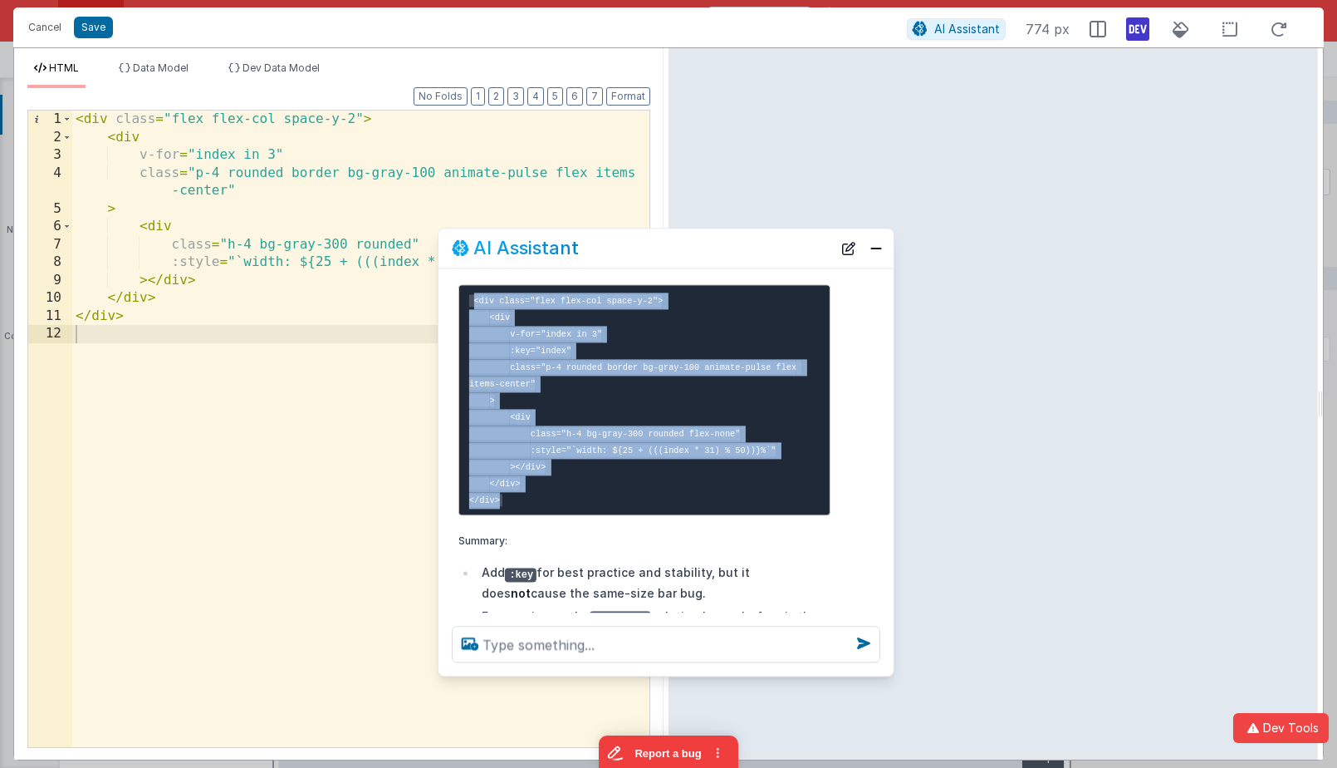
drag, startPoint x: 252, startPoint y: 258, endPoint x: 622, endPoint y: 240, distance: 370.9
click at [622, 240] on div "AI Assistant" at bounding box center [642, 248] width 380 height 20
click at [271, 336] on div "< div class = "flex flex-col space-y-2" > < div v-for = "index in 3" class = "p…" at bounding box center [360, 446] width 577 height 672
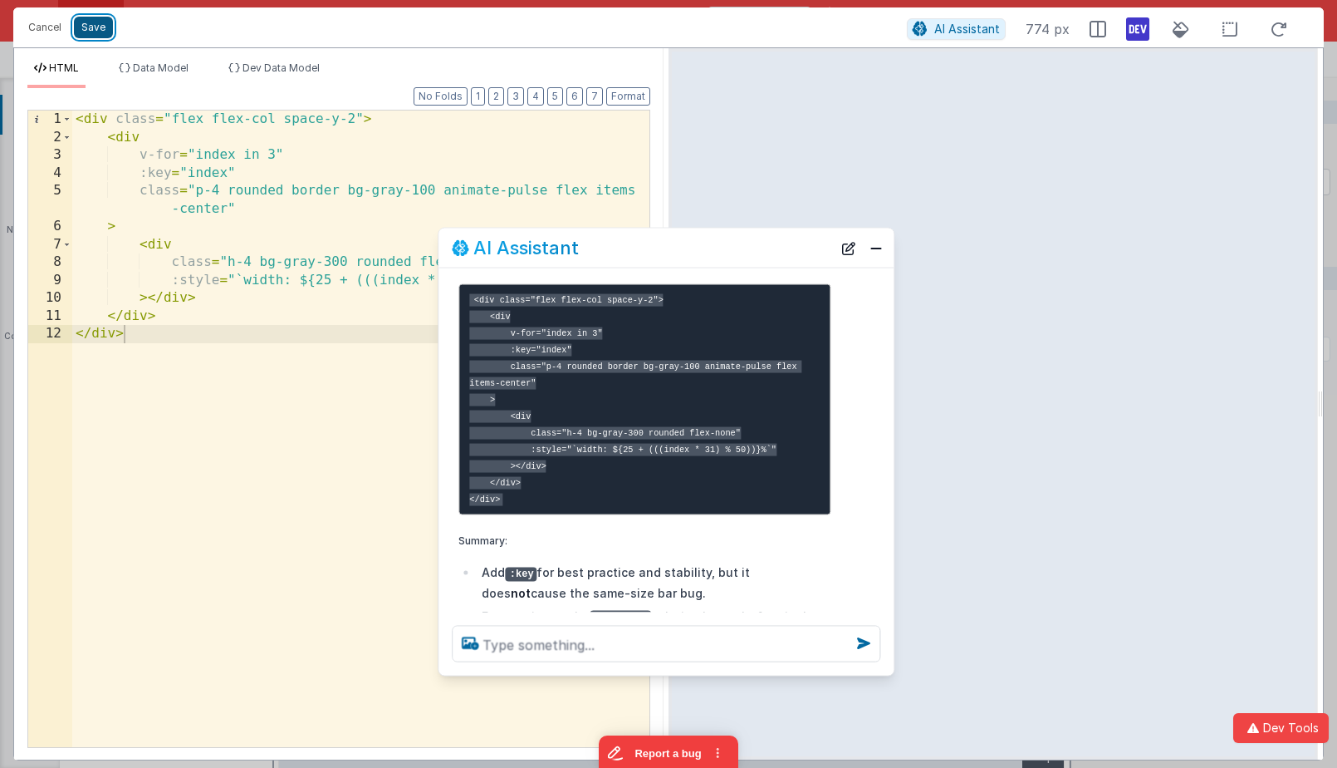
click at [108, 35] on button "Save" at bounding box center [93, 28] width 39 height 22
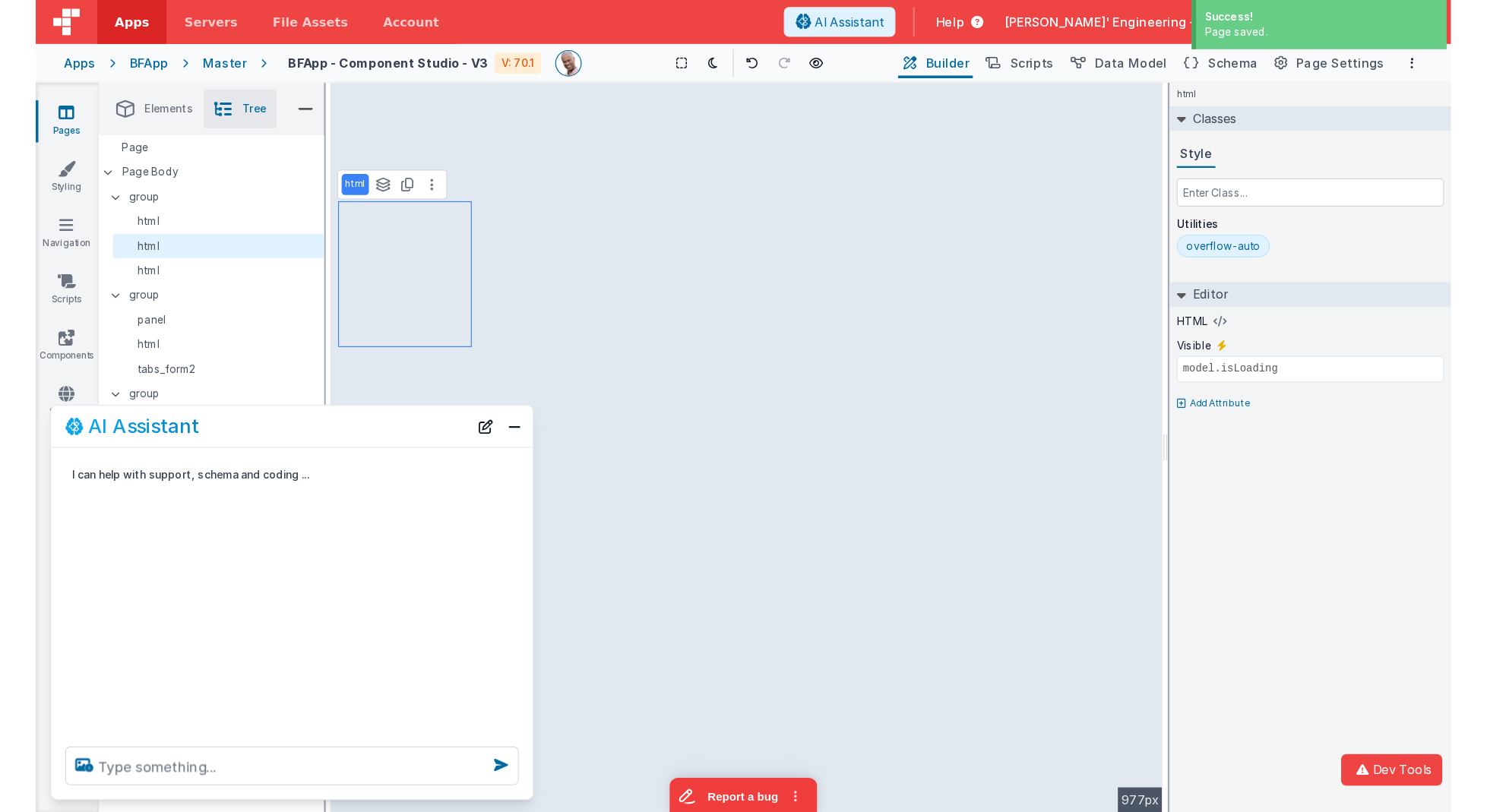
scroll to position [0, 0]
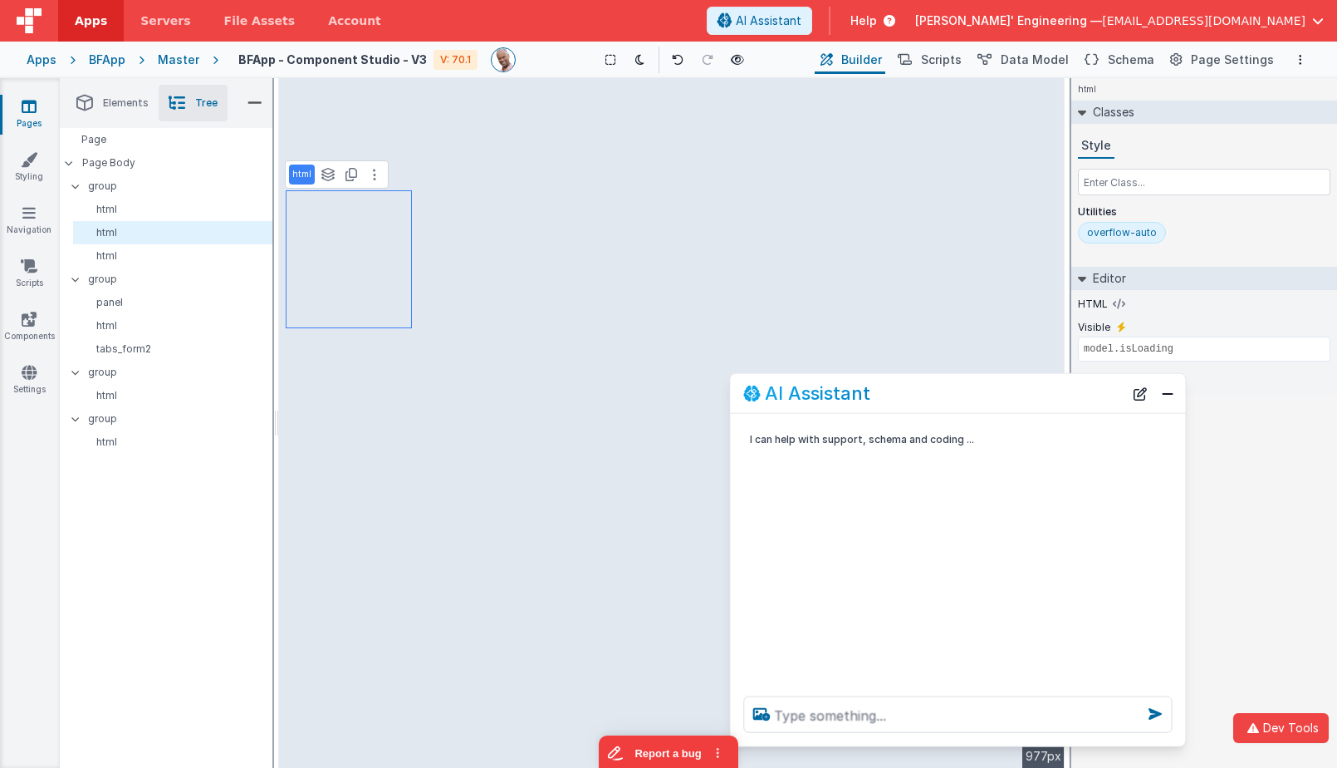
drag, startPoint x: 321, startPoint y: 414, endPoint x: 1037, endPoint y: 405, distance: 716.1
click at [1037, 405] on div "AI Assistant" at bounding box center [957, 393] width 455 height 39
click at [1213, 353] on input "model.isLoading" at bounding box center [1204, 348] width 253 height 25
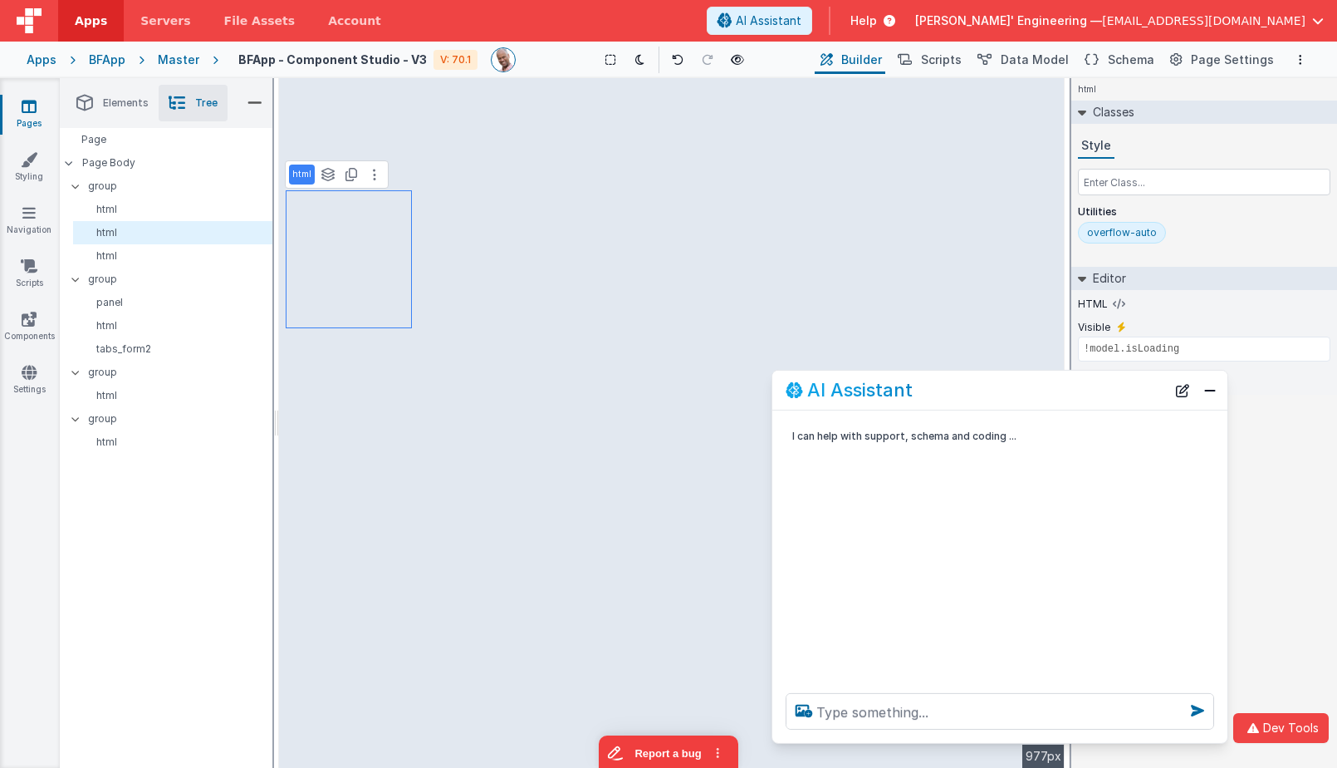
drag, startPoint x: 883, startPoint y: 396, endPoint x: 925, endPoint y: 393, distance: 41.7
click at [925, 393] on div "AI Assistant" at bounding box center [976, 390] width 380 height 20
click at [161, 182] on p "group" at bounding box center [180, 186] width 184 height 18
type input "div"
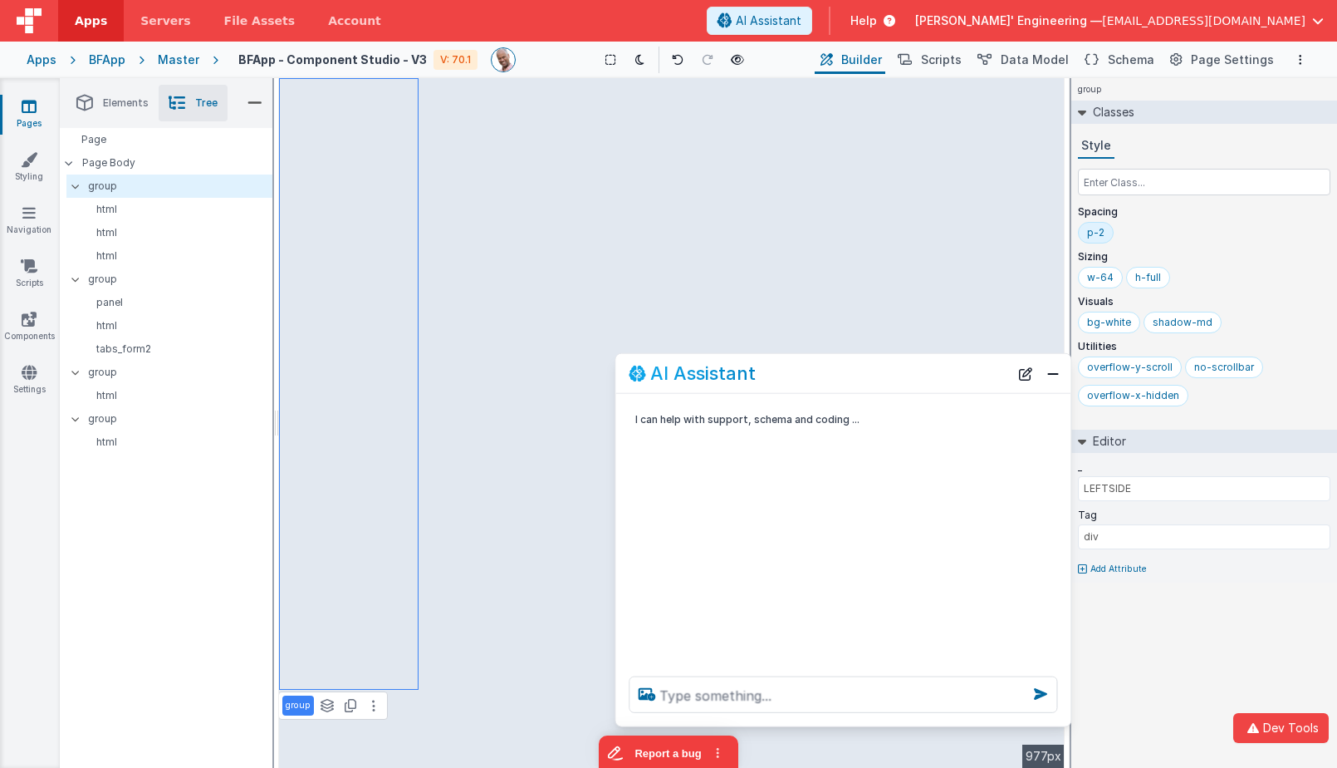
drag, startPoint x: 984, startPoint y: 396, endPoint x: 827, endPoint y: 380, distance: 157.9
click at [827, 380] on div "AI Assistant" at bounding box center [819, 373] width 380 height 20
click at [74, 279] on icon at bounding box center [75, 279] width 13 height 5
click at [77, 300] on icon at bounding box center [75, 302] width 13 height 5
click at [77, 323] on icon at bounding box center [75, 325] width 13 height 5
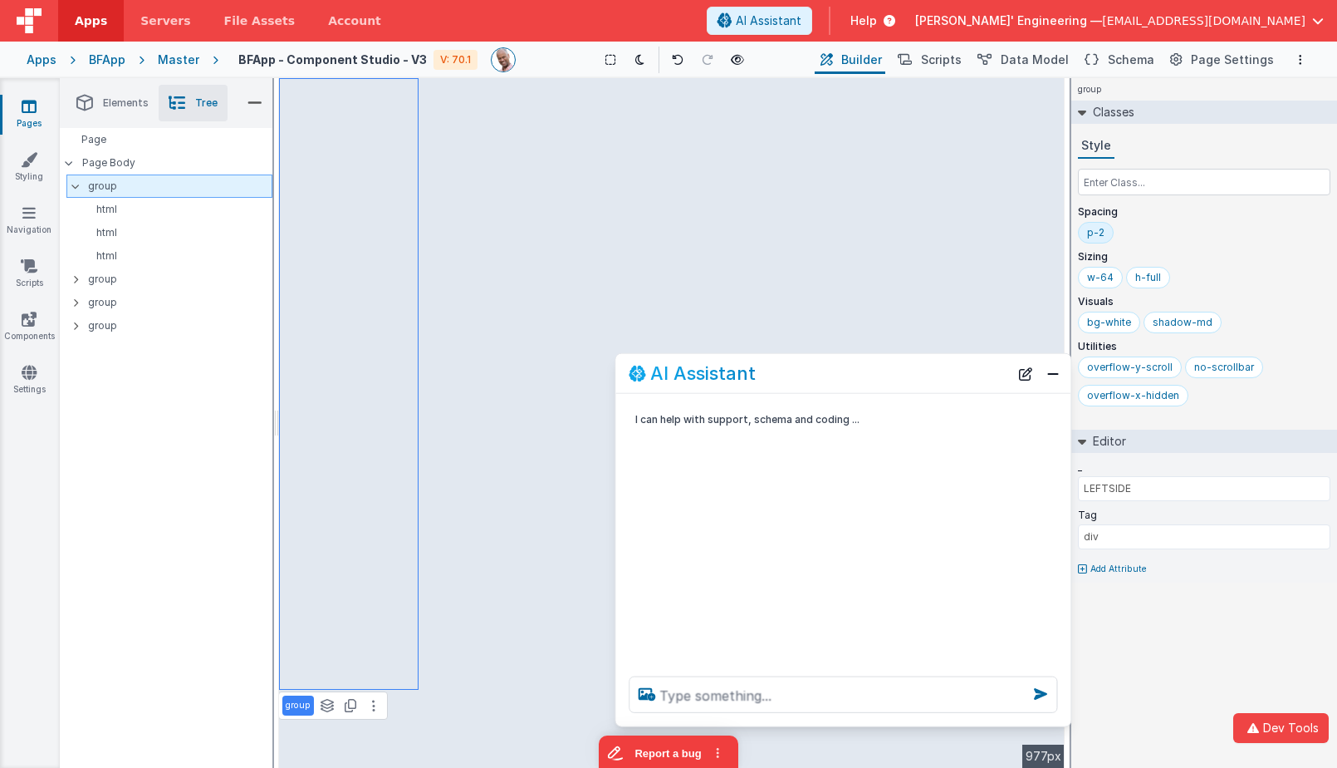
click at [78, 188] on icon at bounding box center [75, 186] width 13 height 5
click at [101, 215] on p "group" at bounding box center [180, 209] width 184 height 18
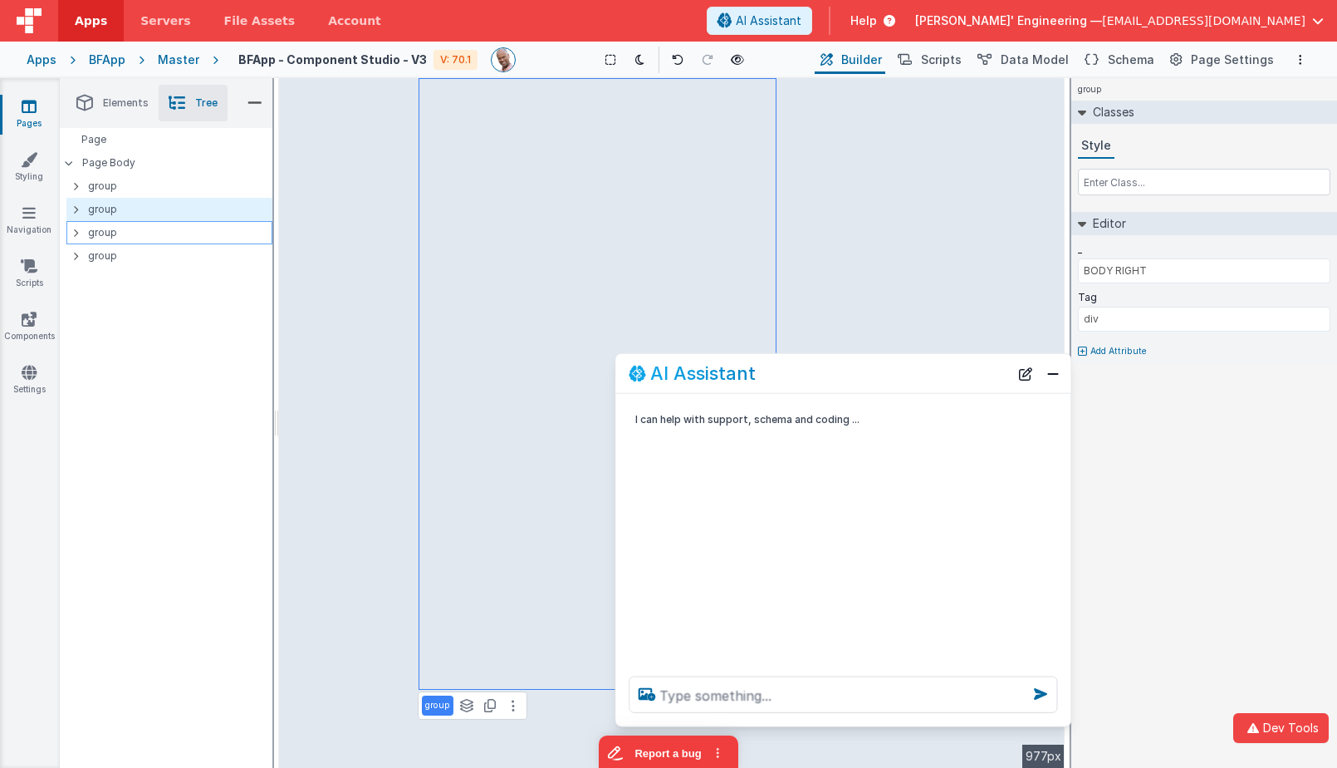
click at [105, 238] on p "group" at bounding box center [180, 232] width 184 height 18
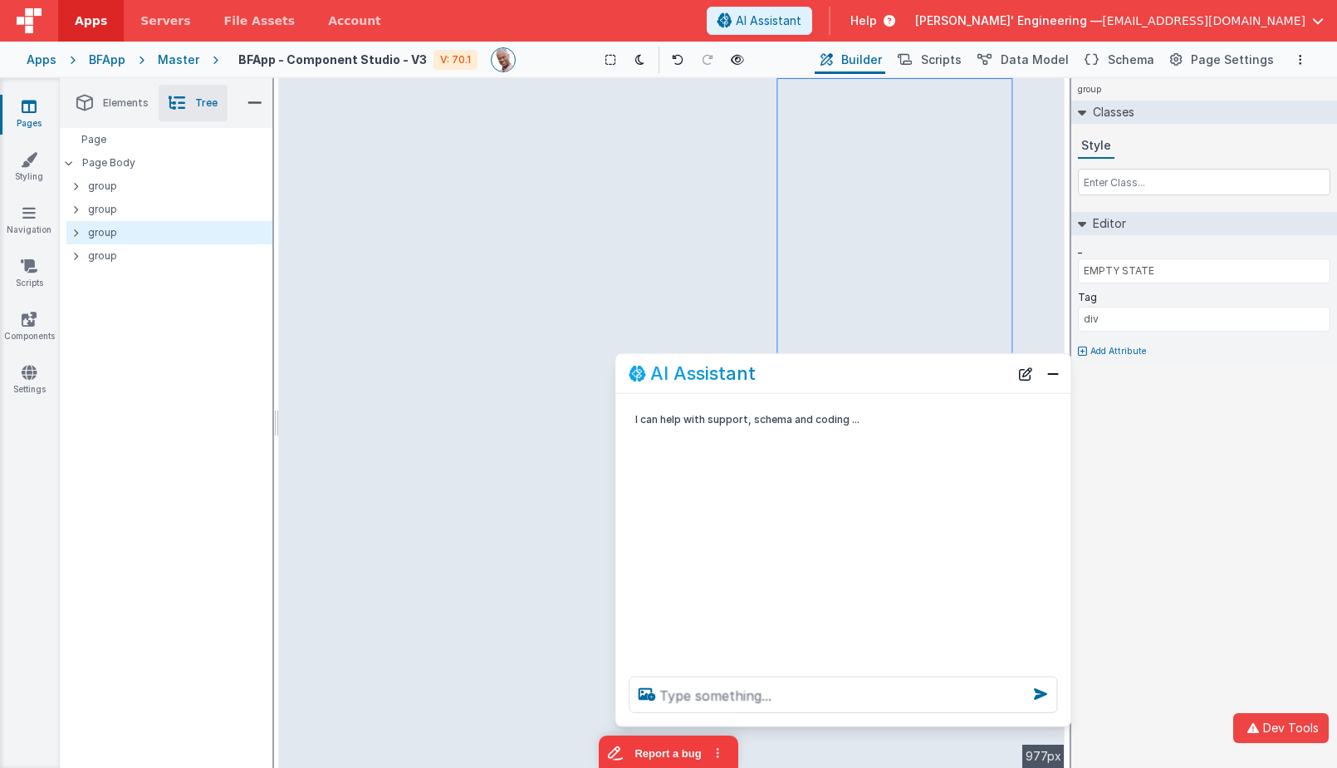
type input "LEFTSIDE"
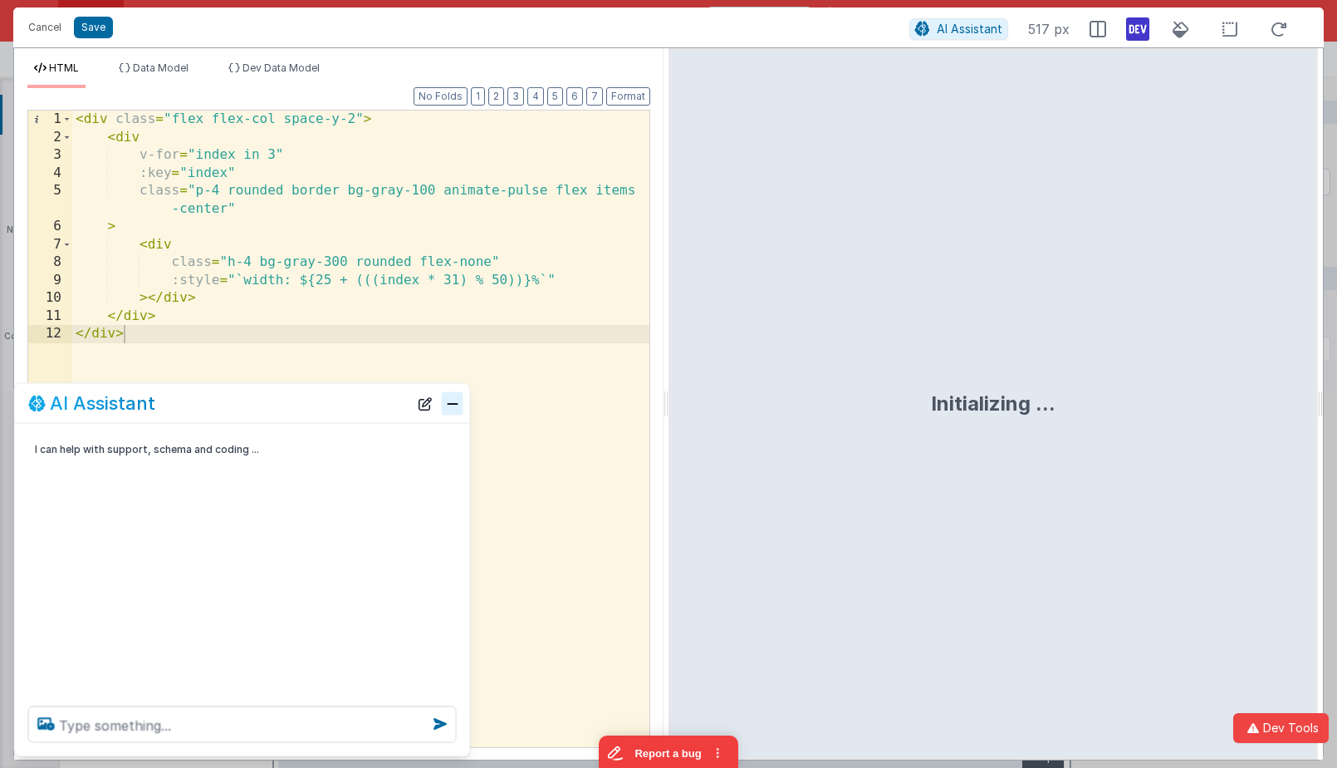
click at [456, 401] on button "Close" at bounding box center [453, 402] width 22 height 23
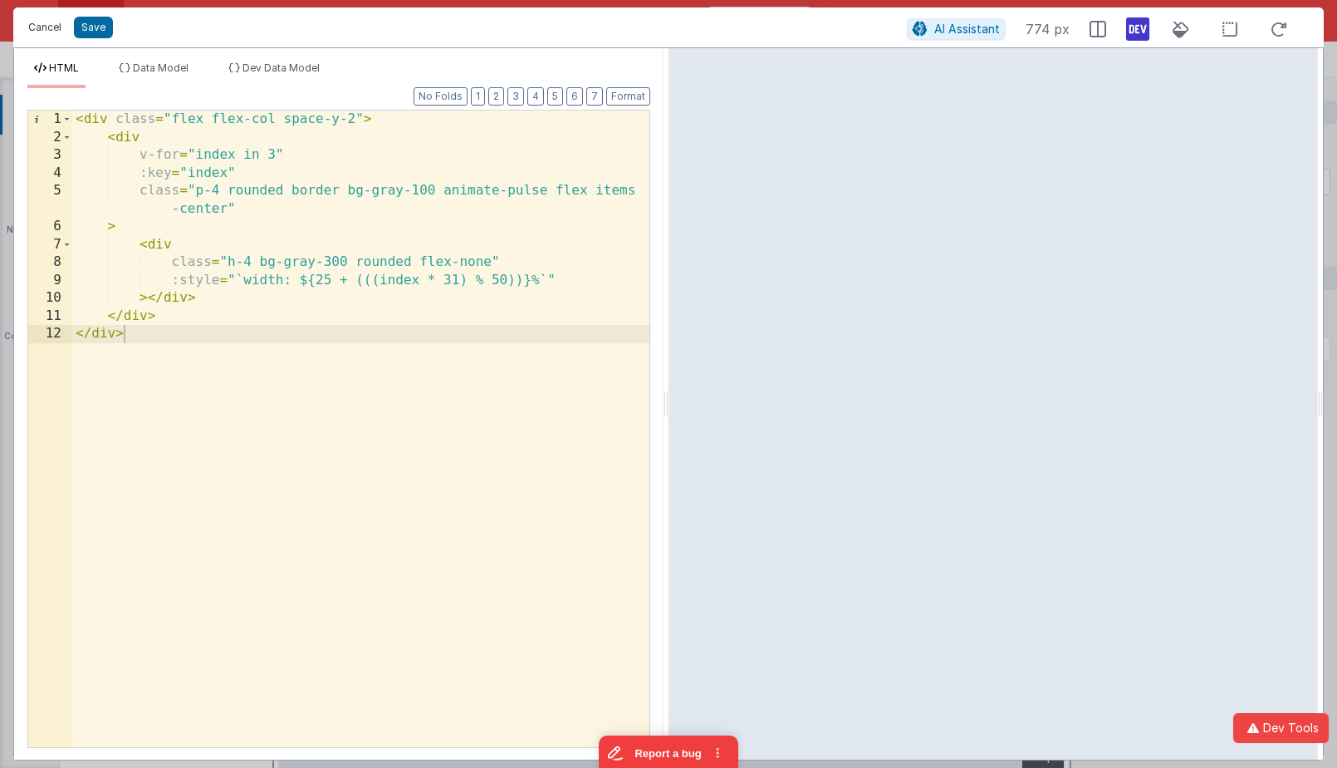
click at [52, 30] on button "Cancel" at bounding box center [45, 27] width 50 height 23
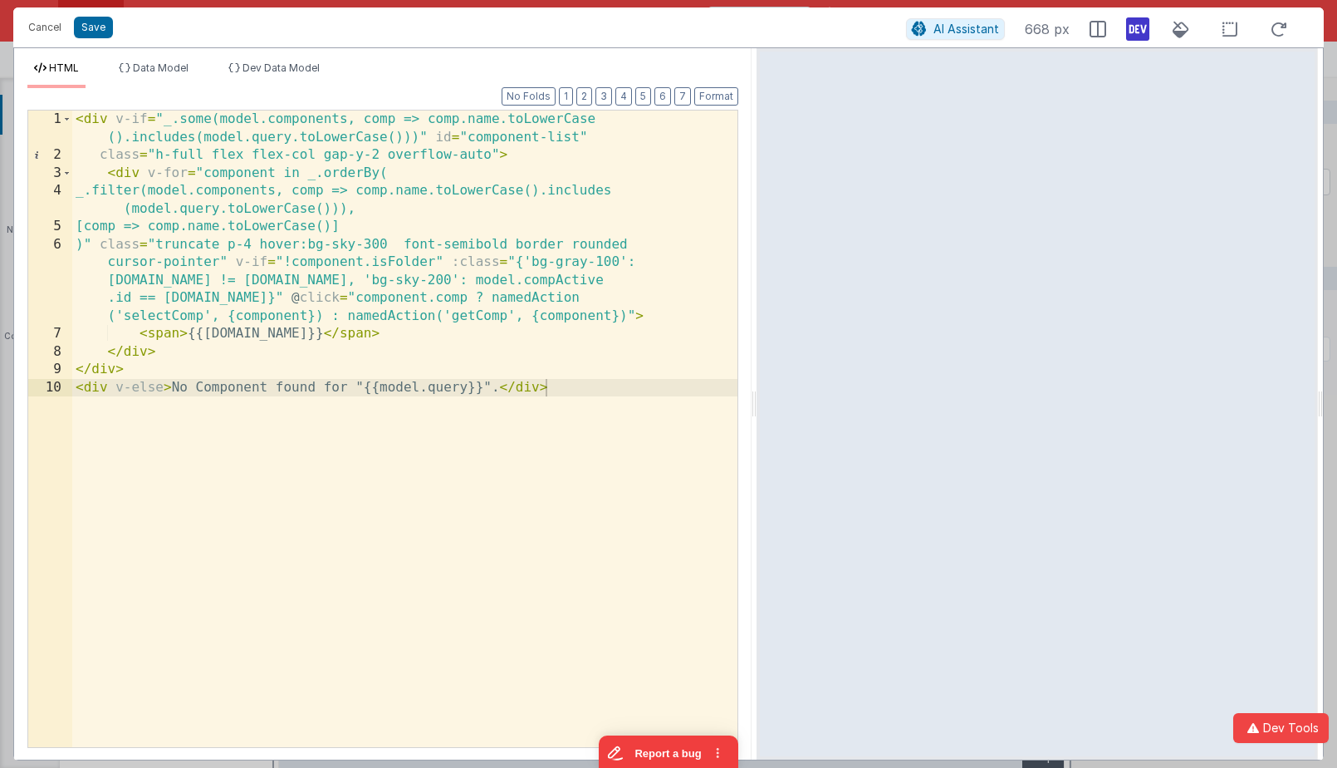
click at [757, 37] on html "Cancel Save AI Assistant 668 px HTML Data Model Dev Data Model Format 7 6 5 4 3…" at bounding box center [668, 384] width 1337 height 768
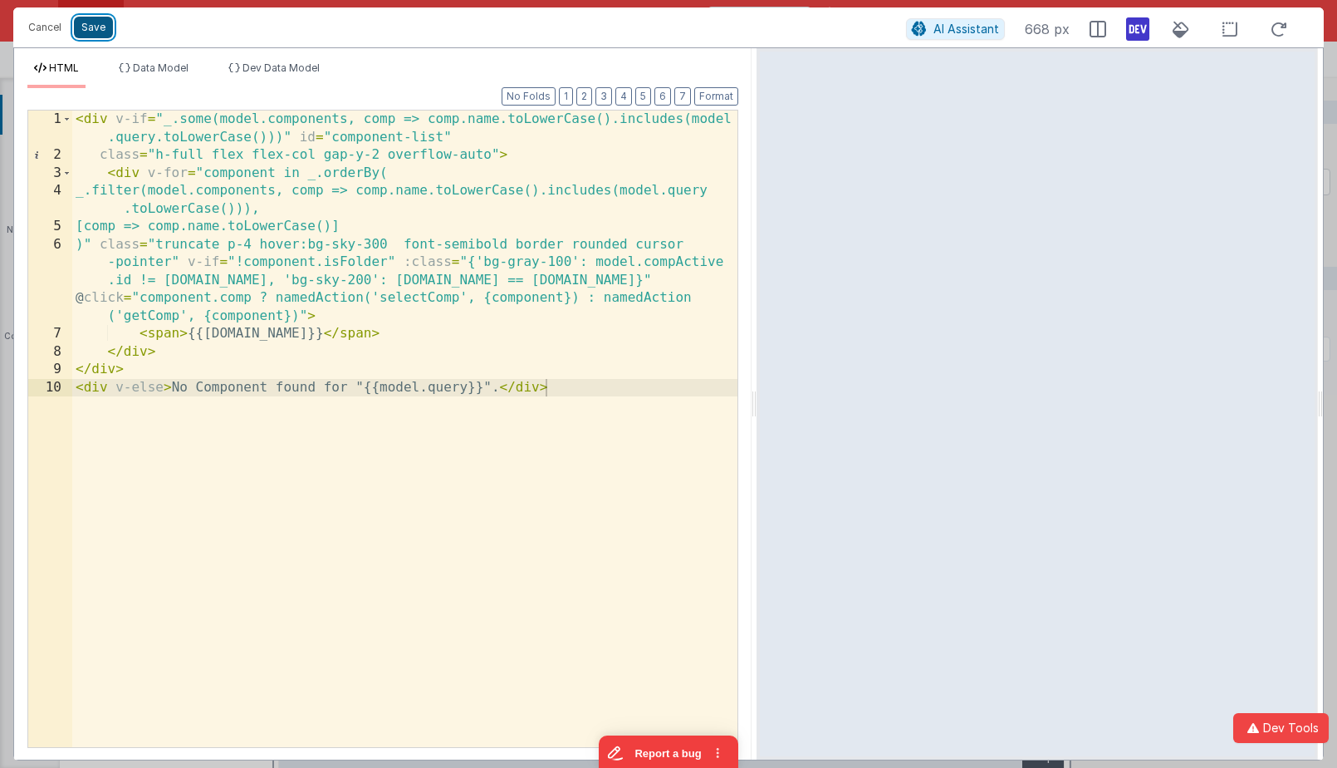
click at [95, 26] on button "Save" at bounding box center [93, 28] width 39 height 22
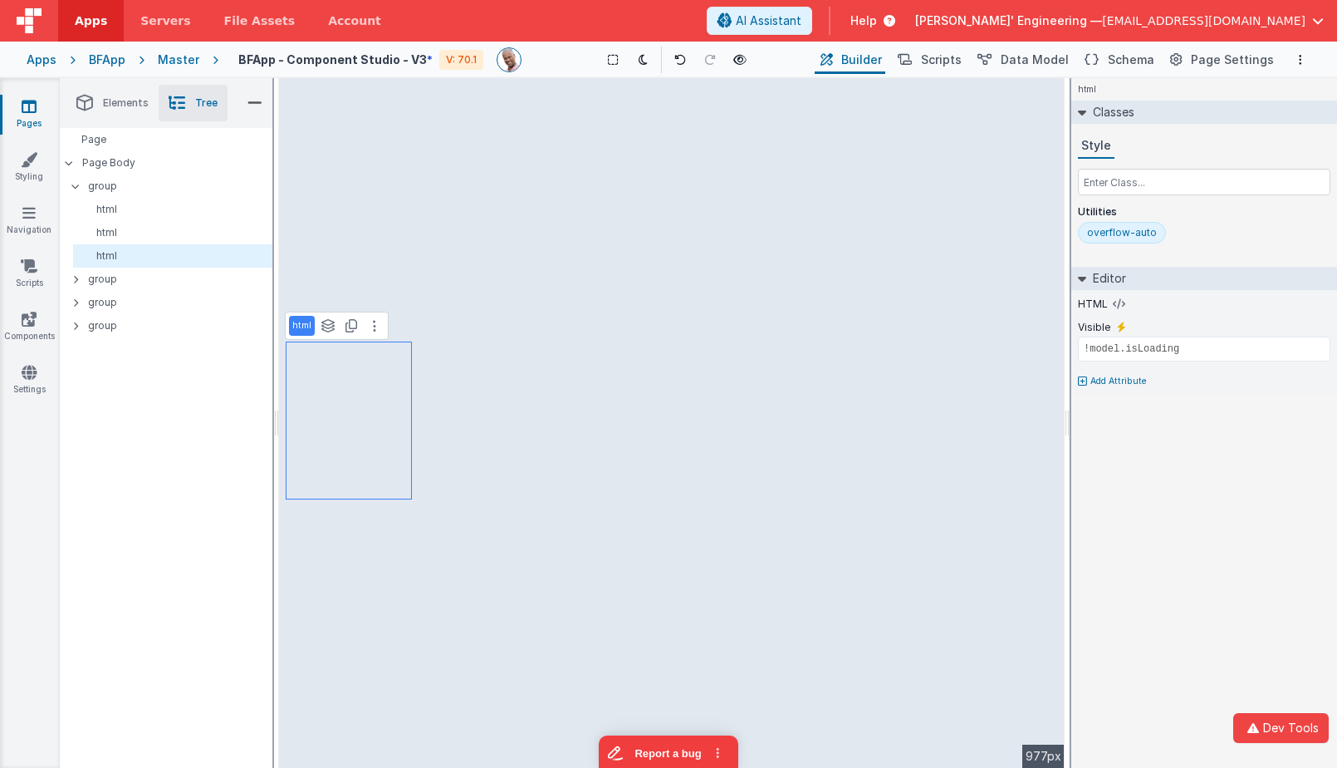
type input "div"
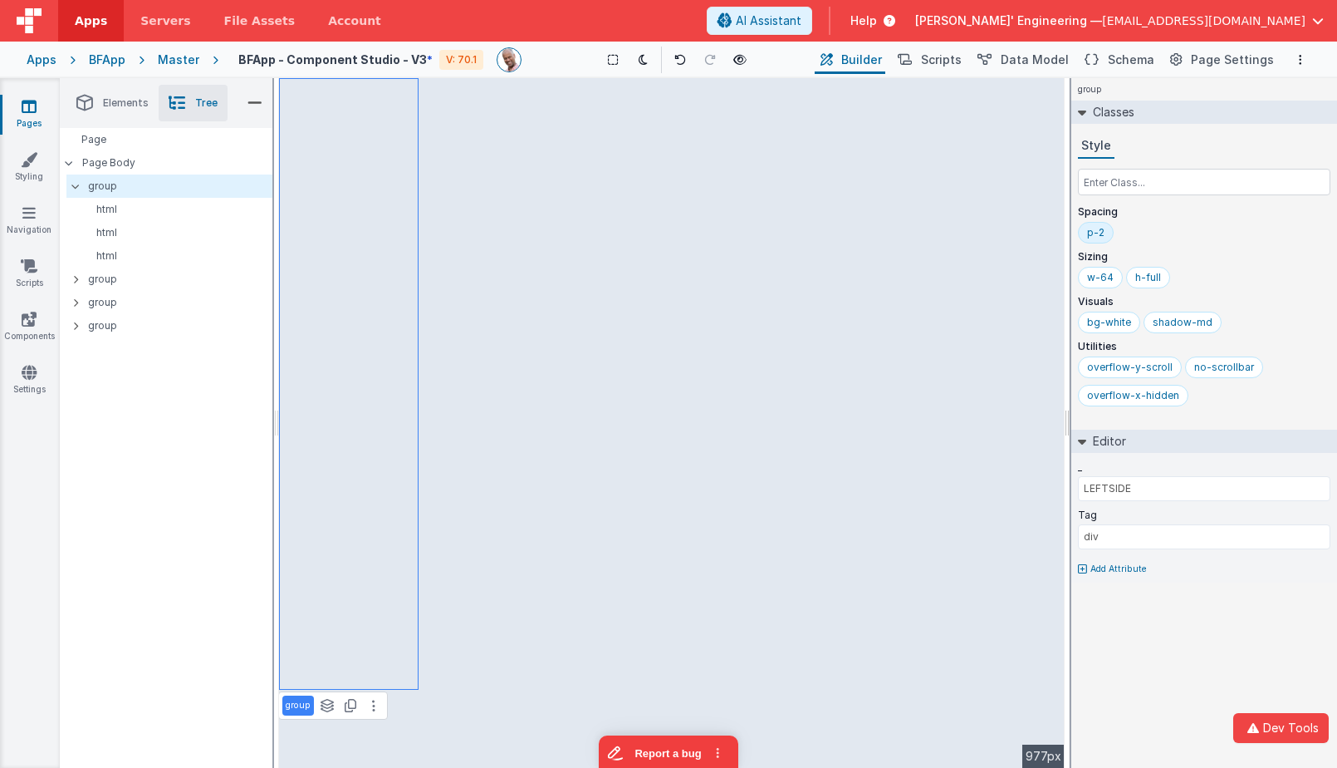
type input "COMP LOADING"
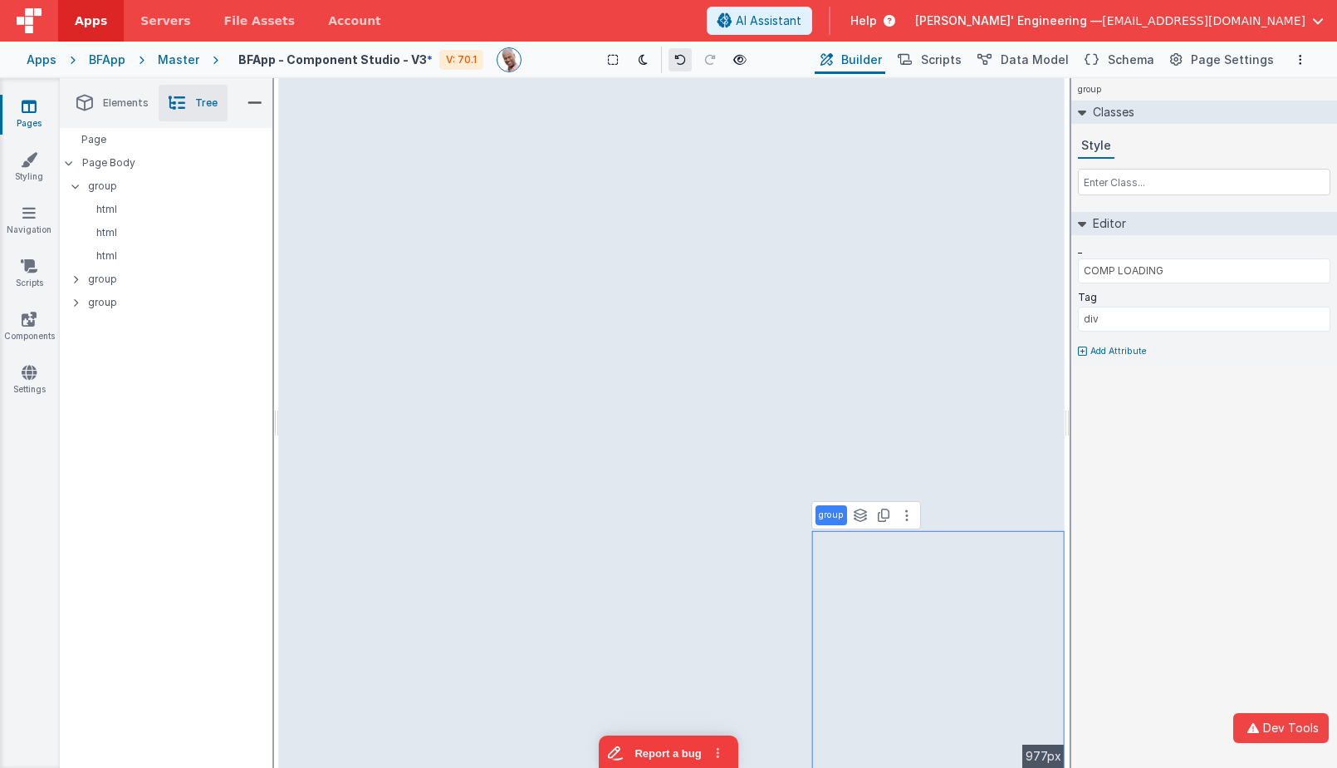
click at [677, 61] on icon at bounding box center [680, 60] width 12 height 12
drag, startPoint x: 1067, startPoint y: 376, endPoint x: 1144, endPoint y: 373, distance: 76.5
click at [1144, 373] on html "Dev Tools Apps Servers File Assets Account Some FUTURE Slot AI Assistant Help […" at bounding box center [668, 384] width 1337 height 768
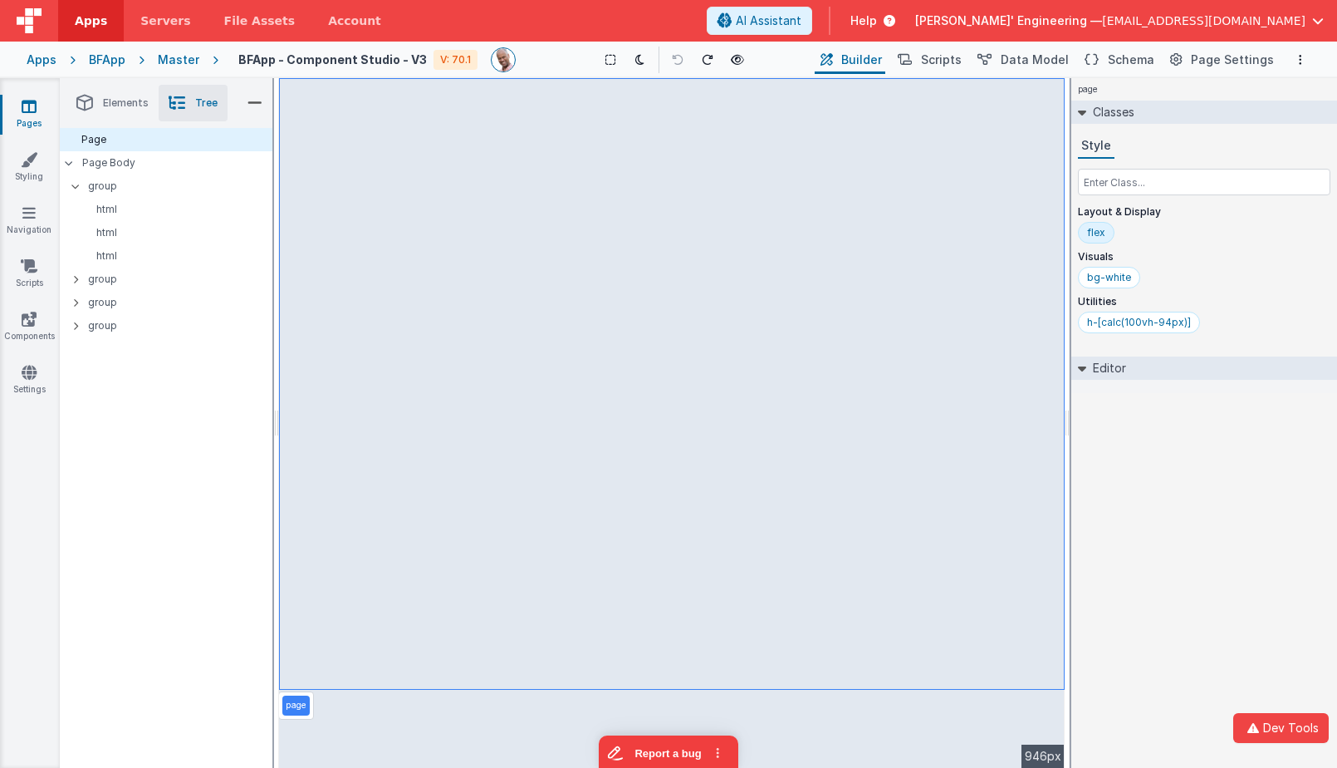
click at [209, 123] on ul "Elements Tree" at bounding box center [166, 103] width 213 height 50
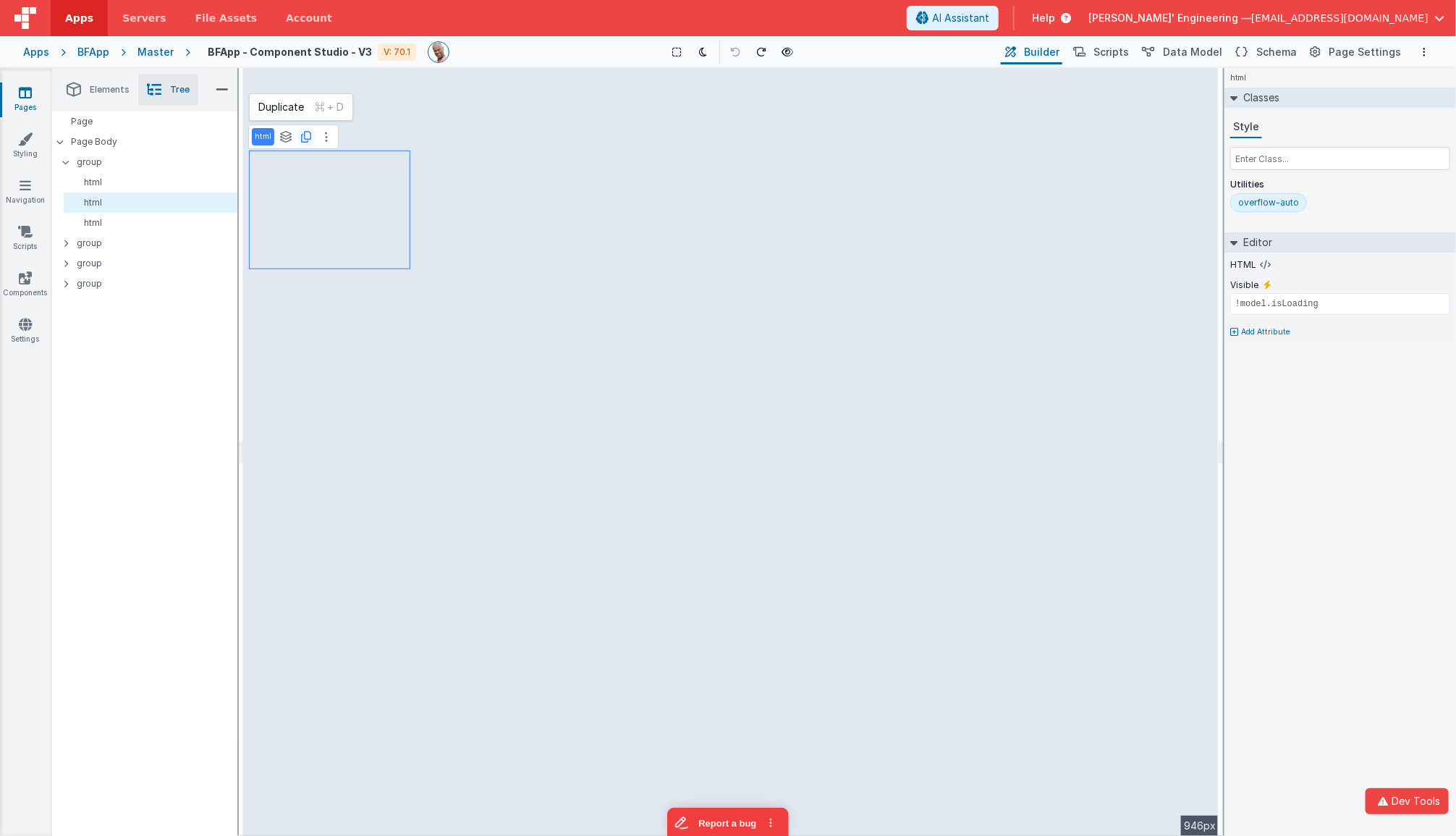
click at [302, 135] on icon at bounding box center [307, 136] width 10 height 11
click at [1187, 45] on span "Data Model" at bounding box center [1193, 52] width 59 height 15
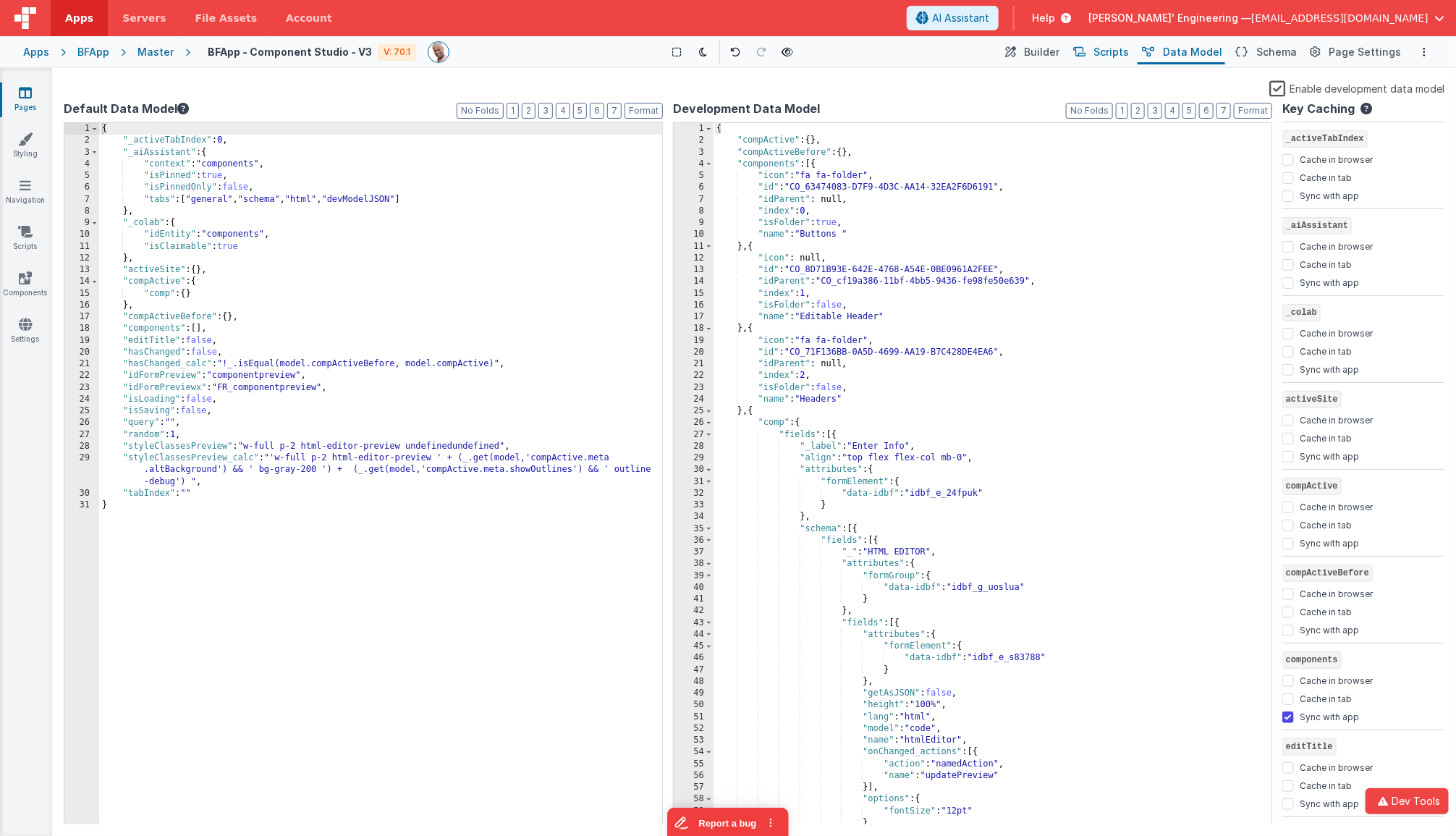
click at [1129, 45] on span "Scripts" at bounding box center [1111, 52] width 36 height 15
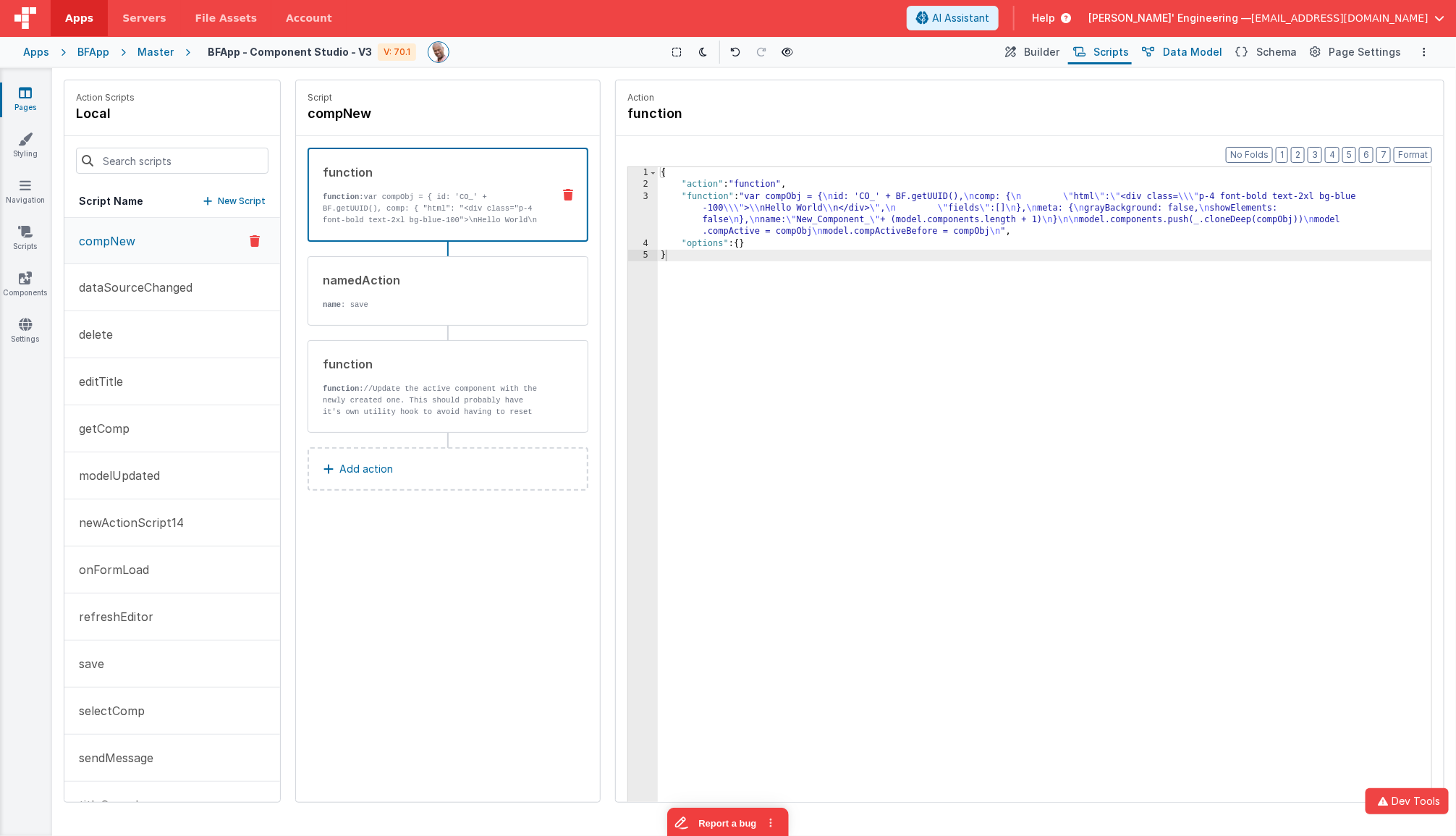
click at [1175, 45] on span "Data Model" at bounding box center [1193, 52] width 59 height 15
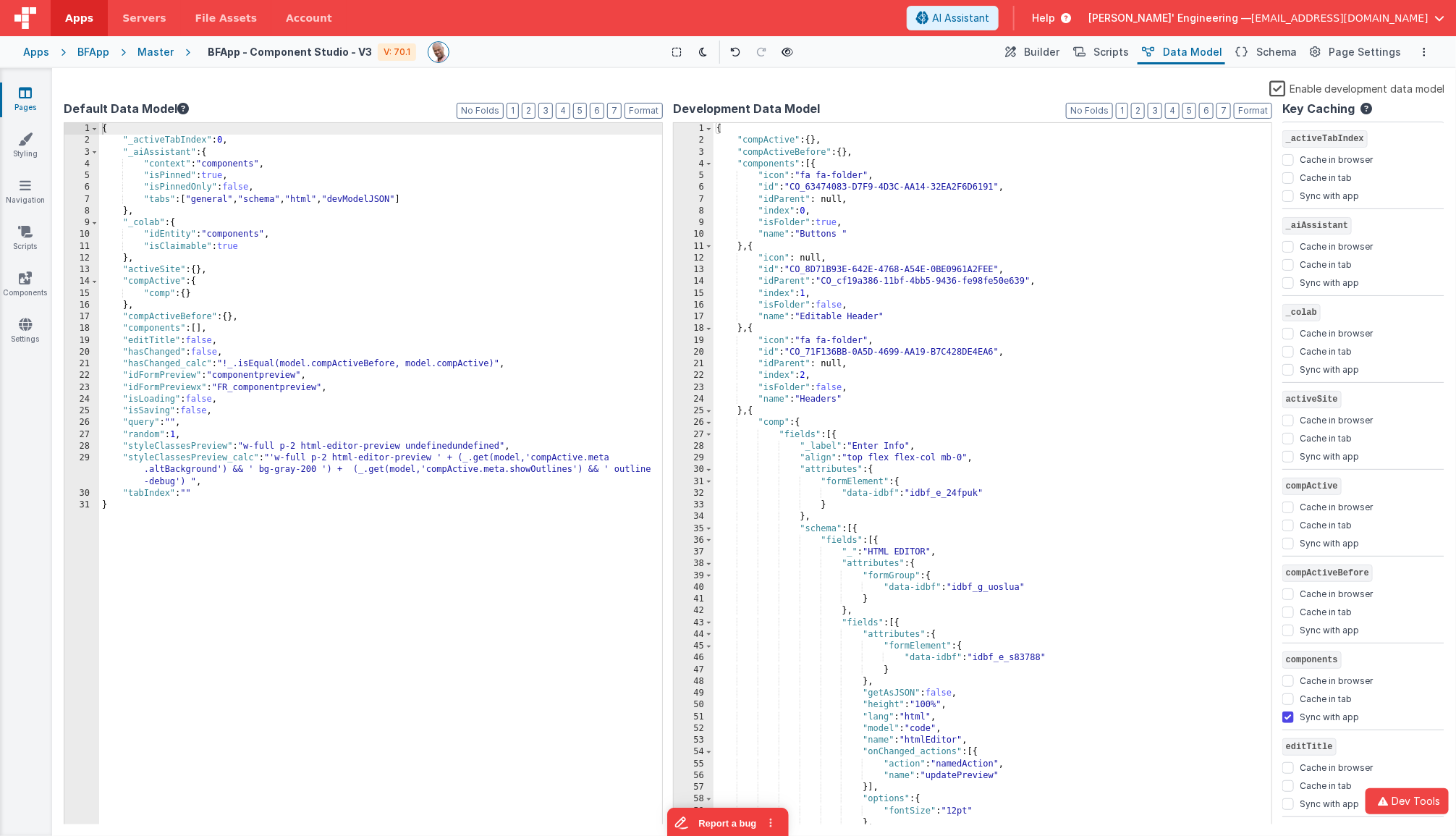
click at [1187, 92] on label "Enable development data model" at bounding box center [1357, 87] width 175 height 17
click at [0, 0] on input "Enable development data model" at bounding box center [0, 0] width 0 height 0
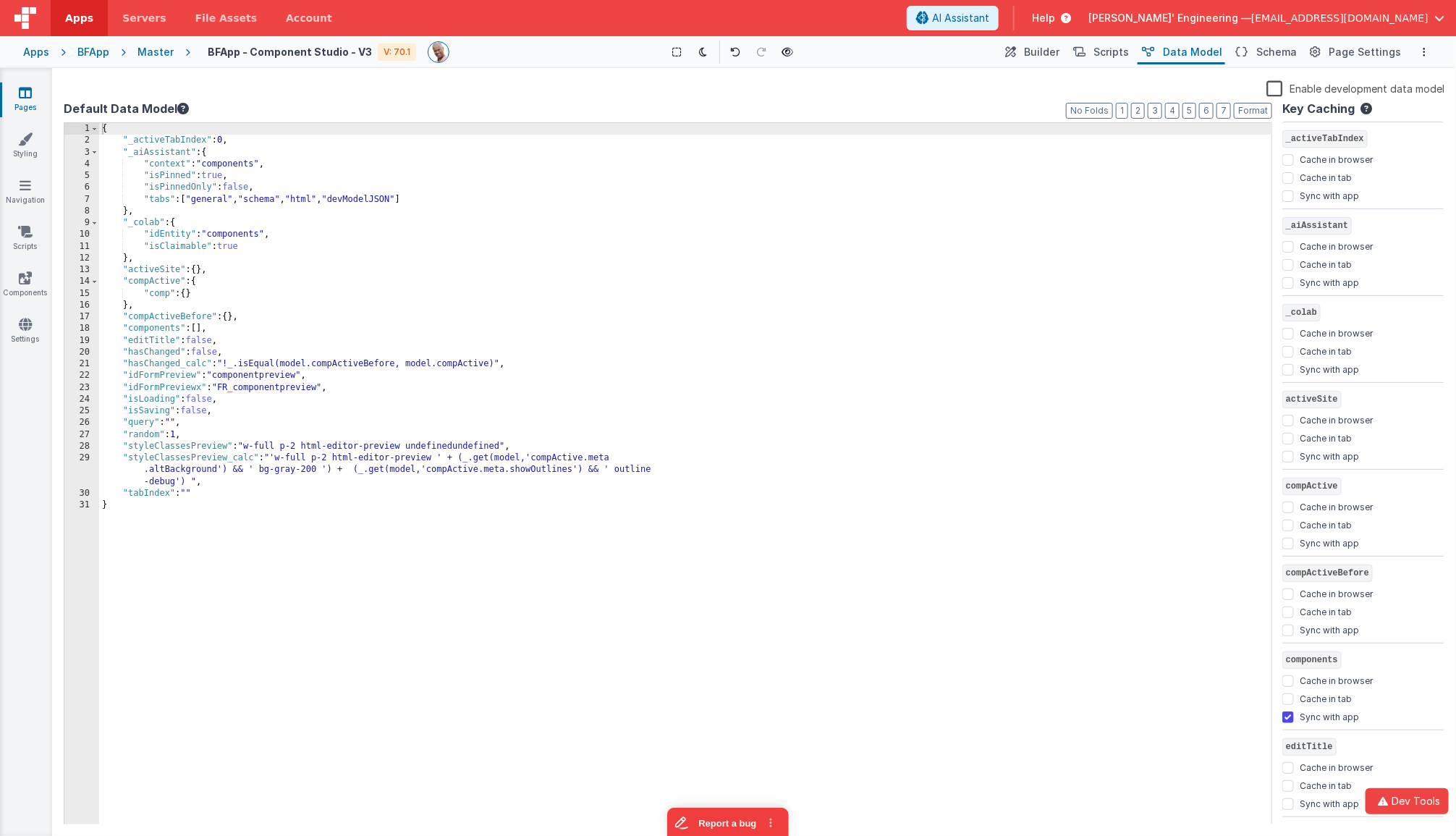
click at [877, 79] on div "Enable development data model" at bounding box center [754, 89] width 1381 height 20
click at [1040, 51] on span "Builder" at bounding box center [1041, 52] width 36 height 15
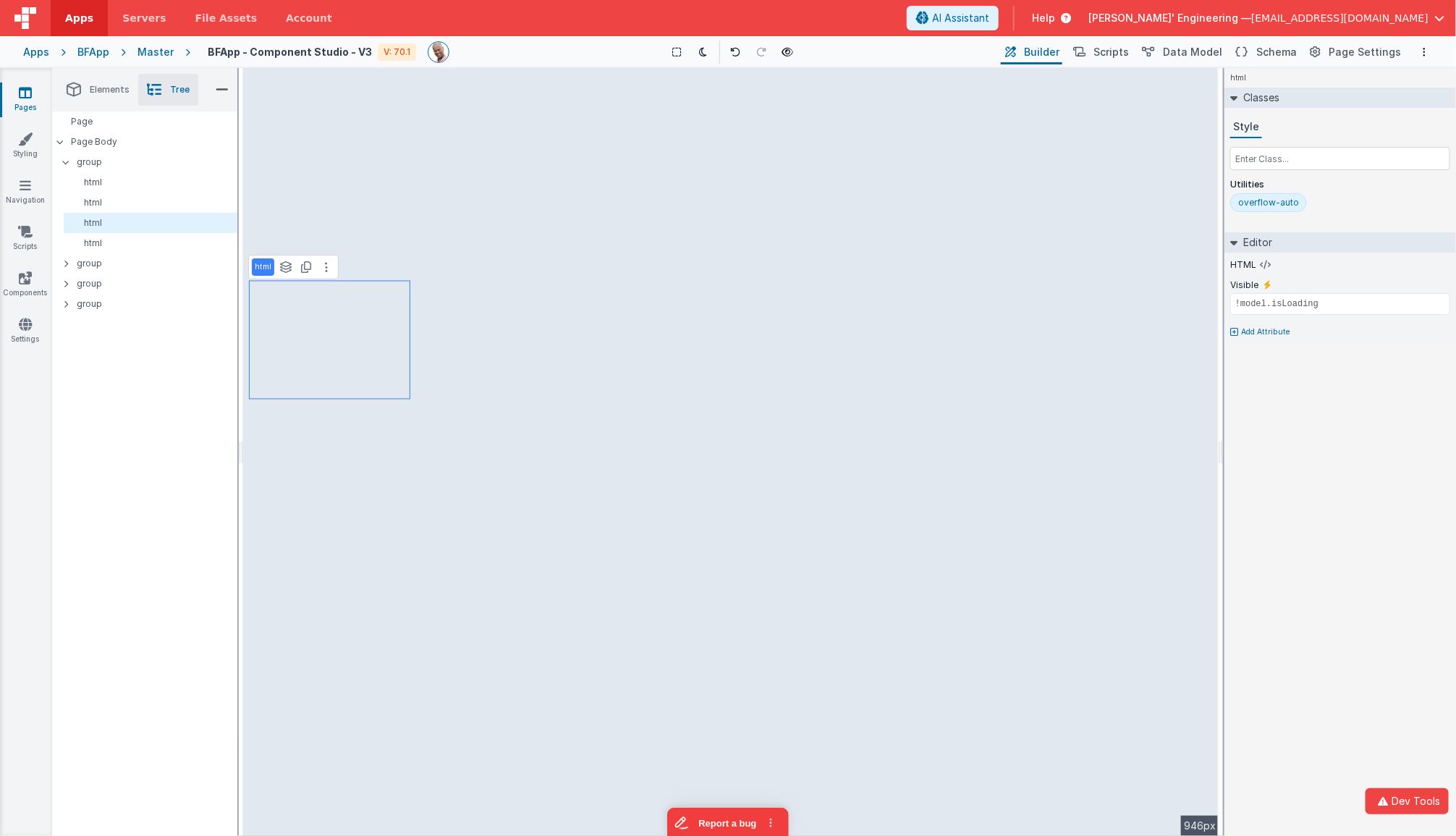
type input "namedAction"
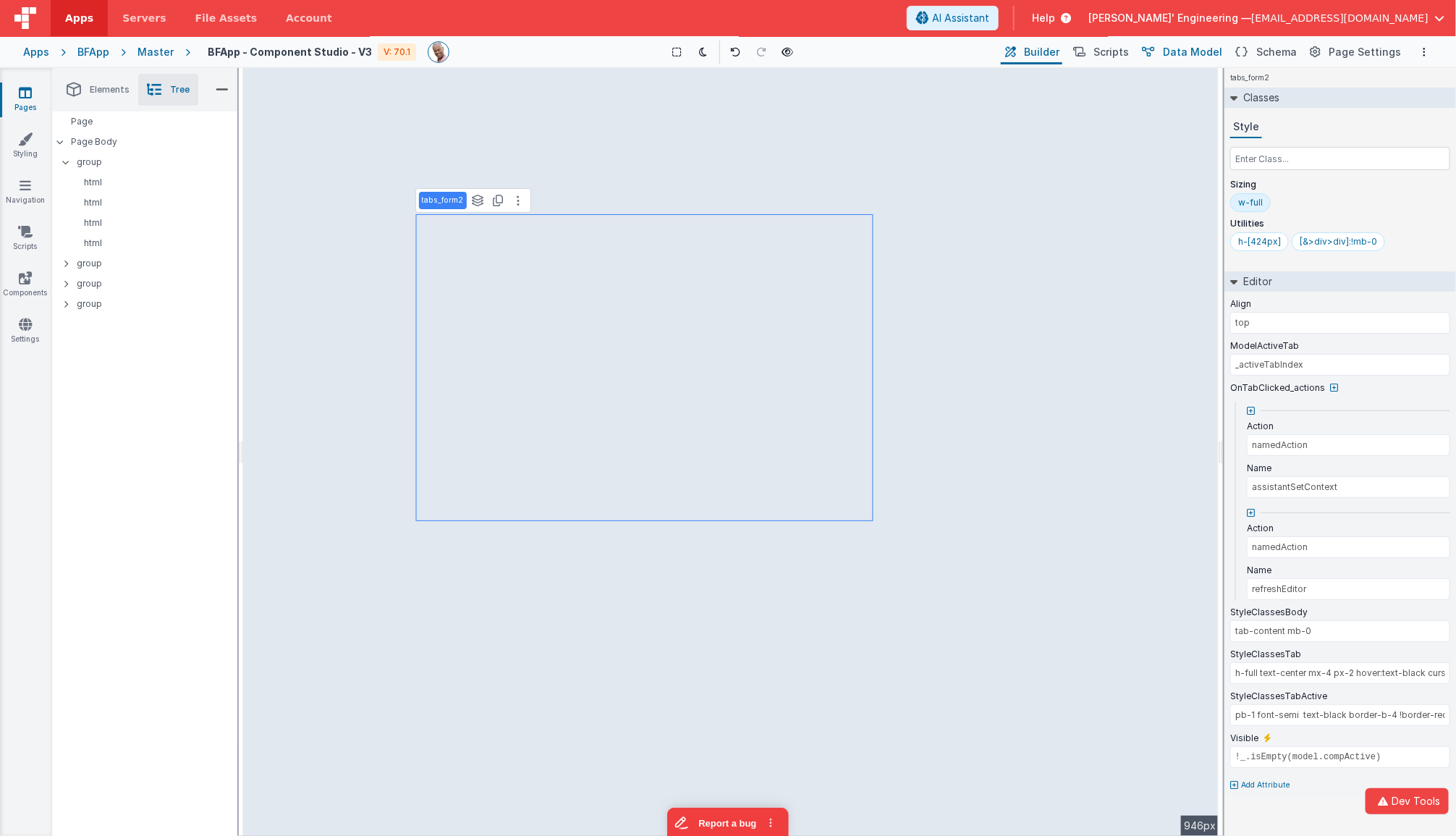
click at [1187, 47] on span "Data Model" at bounding box center [1193, 52] width 59 height 15
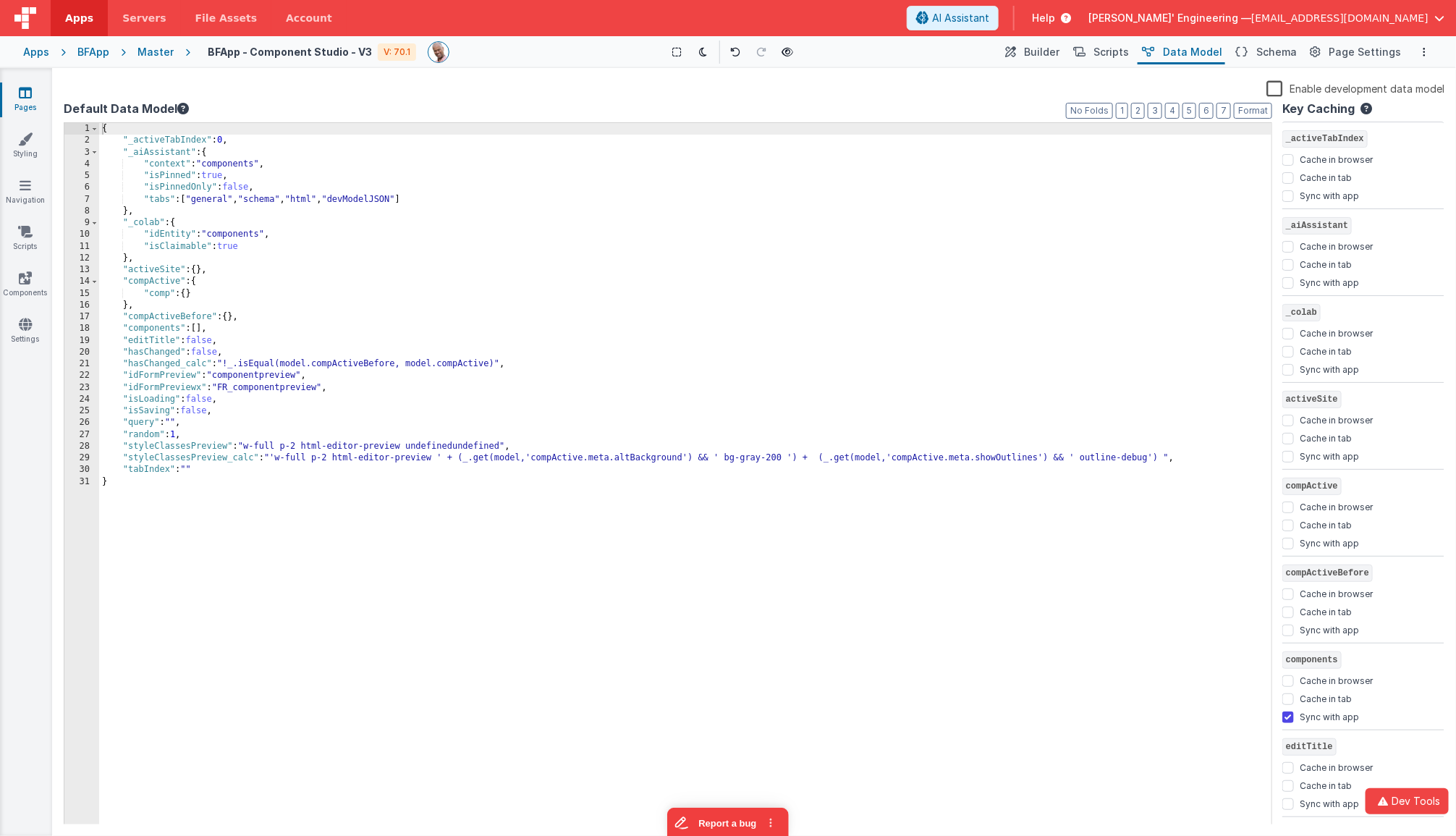
click at [1187, 90] on label "Enable development data model" at bounding box center [1356, 87] width 178 height 17
click at [0, 0] on input "Enable development data model" at bounding box center [0, 0] width 0 height 0
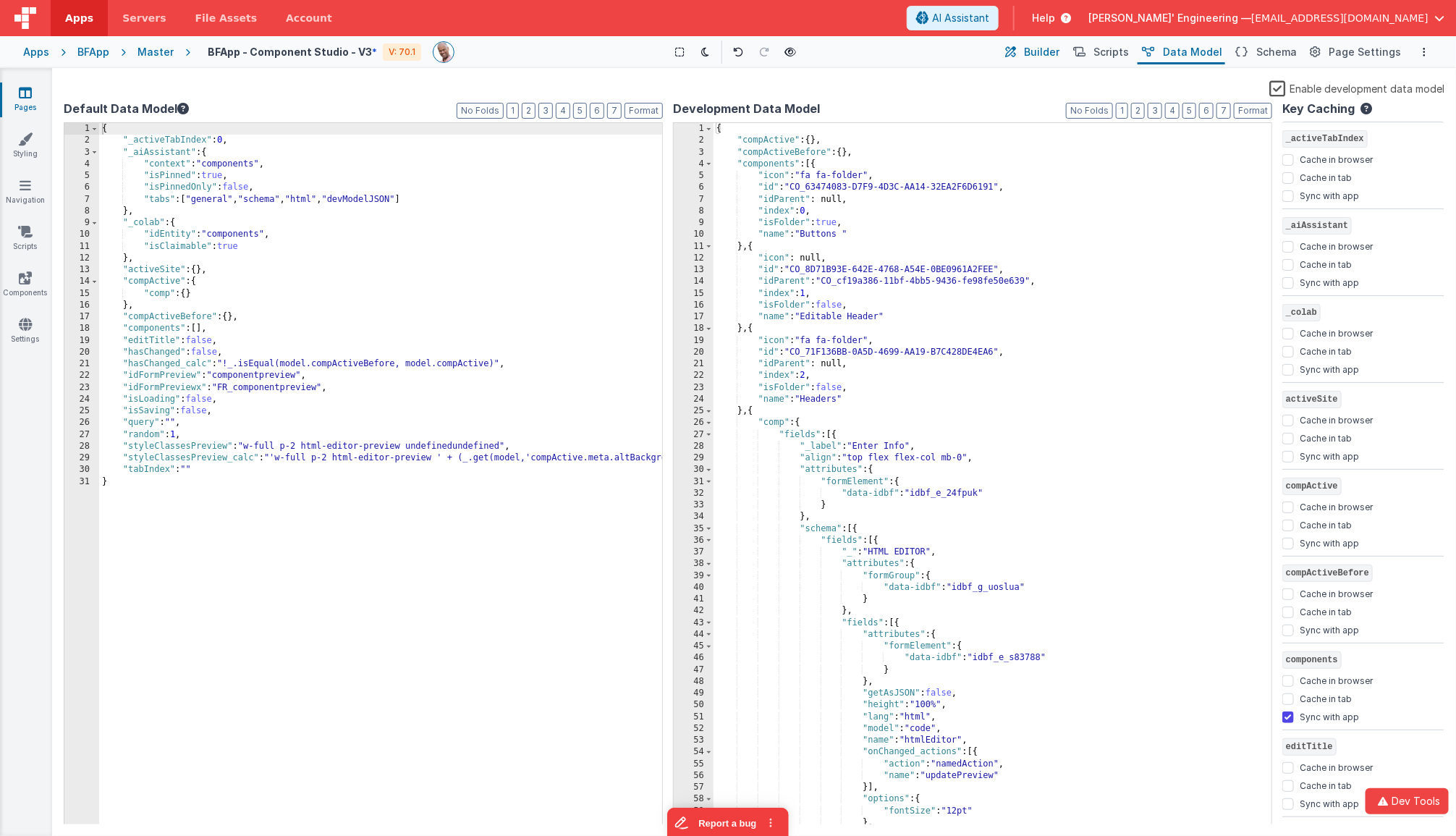
click at [1053, 53] on span "Builder" at bounding box center [1041, 52] width 36 height 15
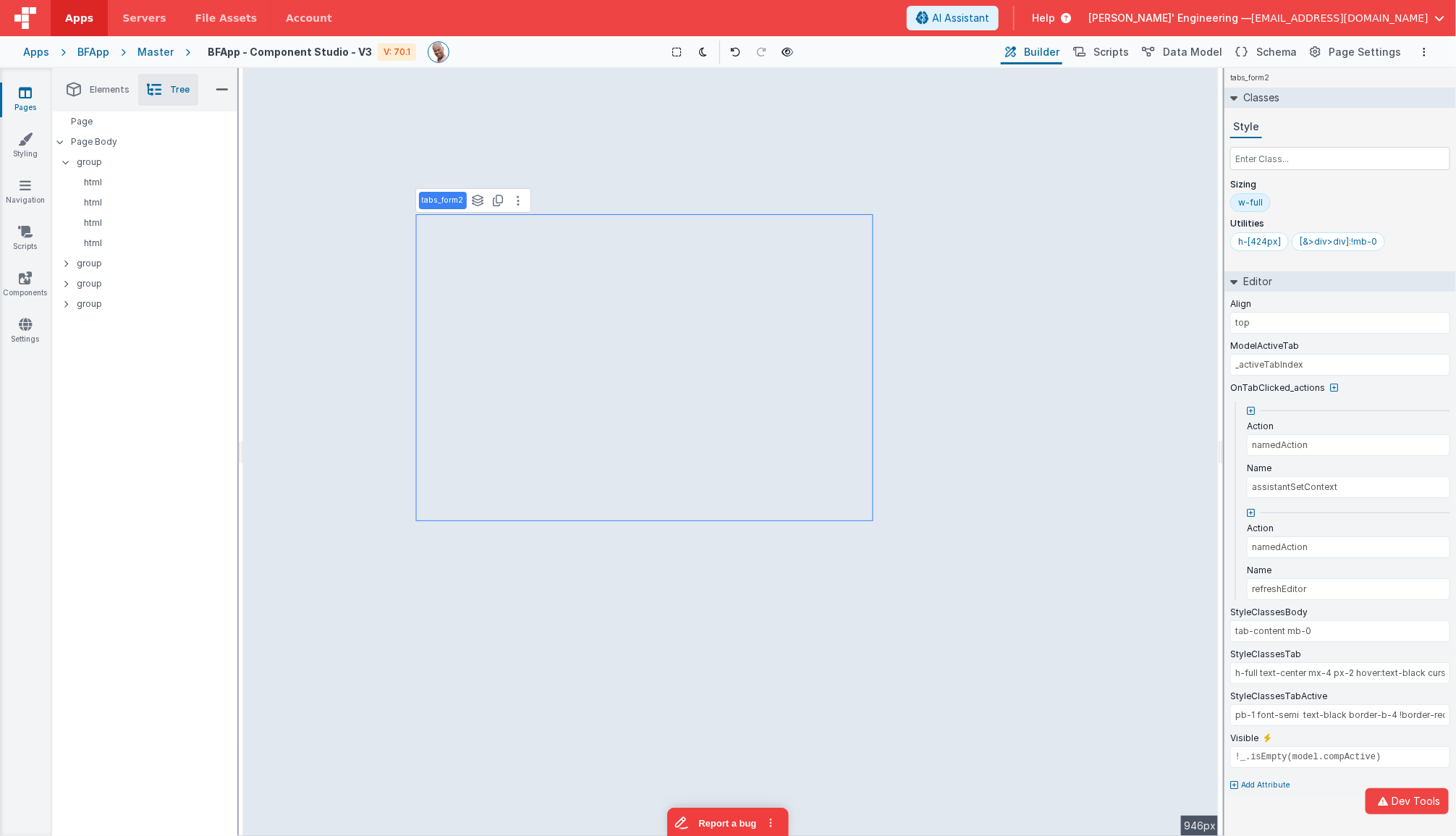
type input "!model.isLoading"
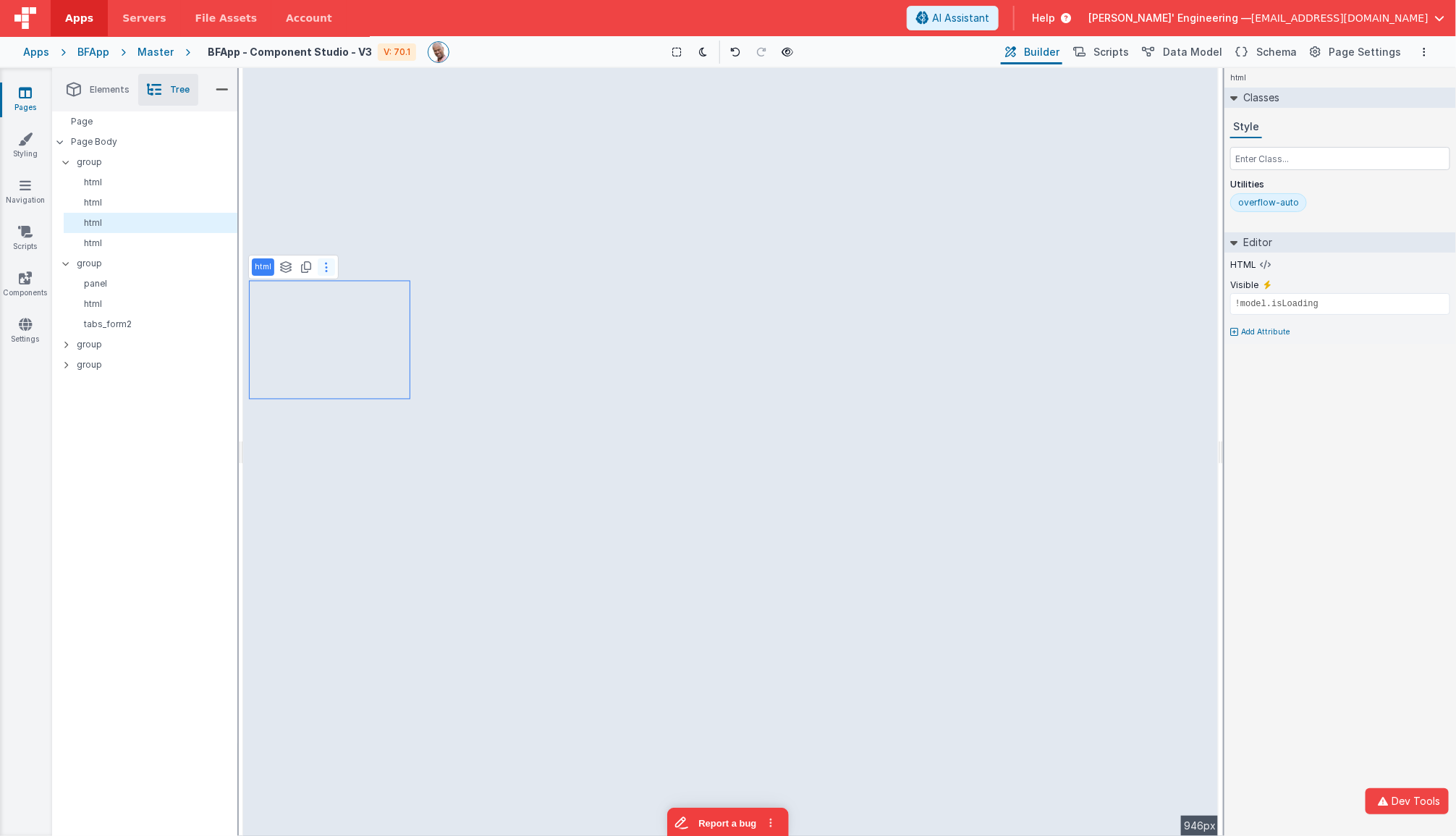
click at [325, 268] on icon at bounding box center [326, 267] width 3 height 11
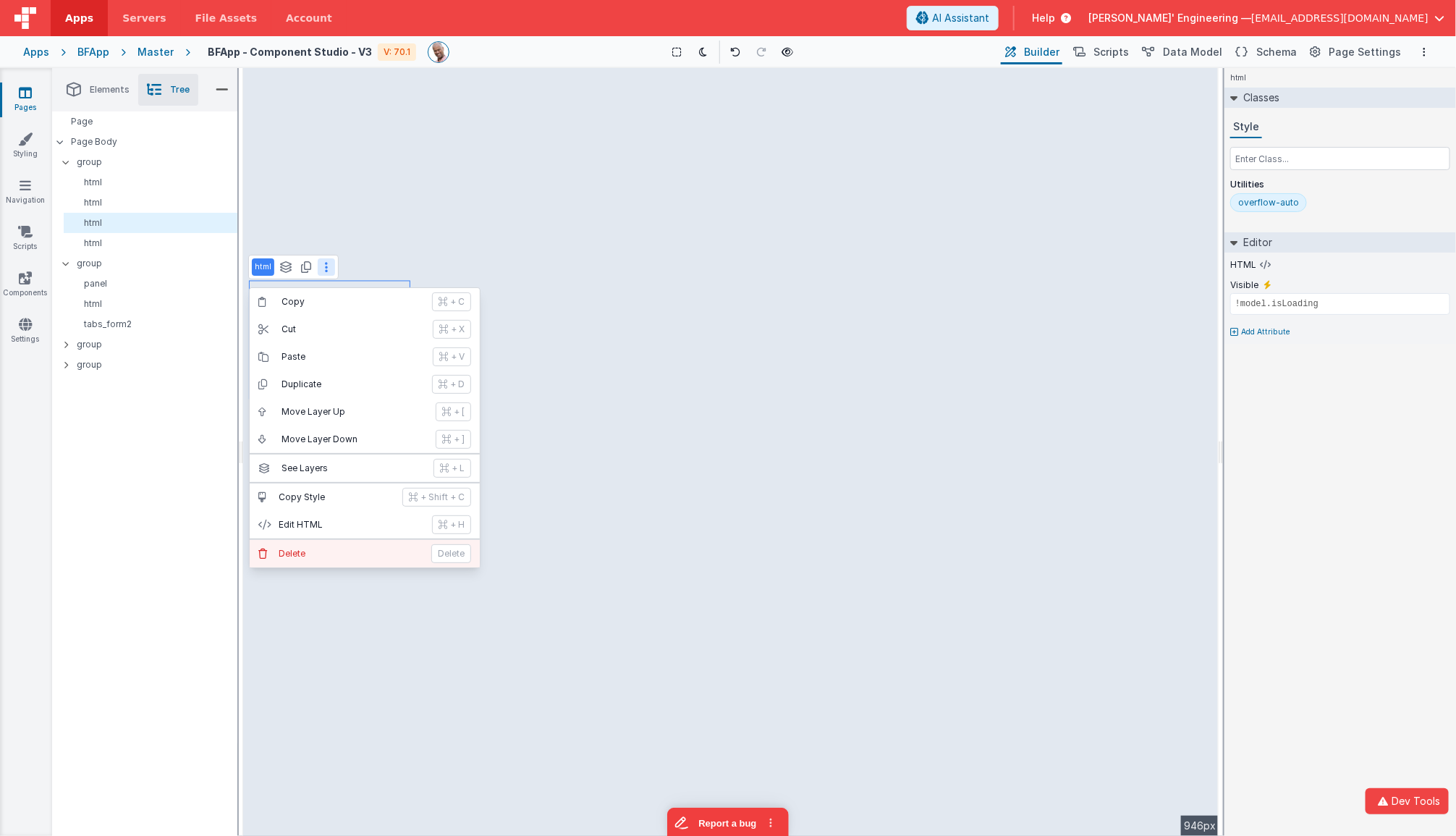
click at [349, 540] on button "[PERSON_NAME]" at bounding box center [365, 554] width 230 height 28
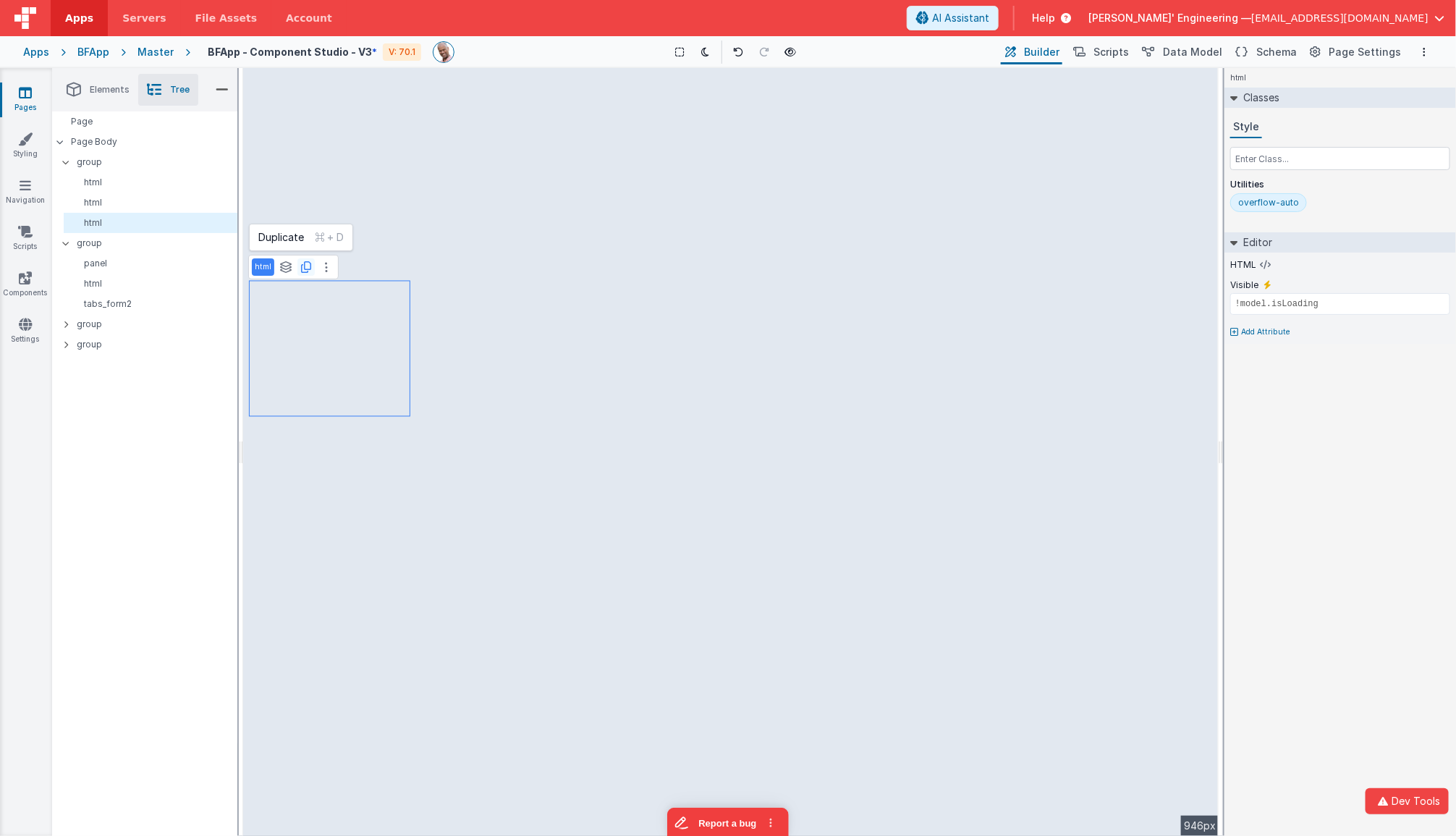
click at [301, 268] on icon at bounding box center [307, 267] width 10 height 11
click at [1187, 45] on button "Options" at bounding box center [1425, 52] width 17 height 17
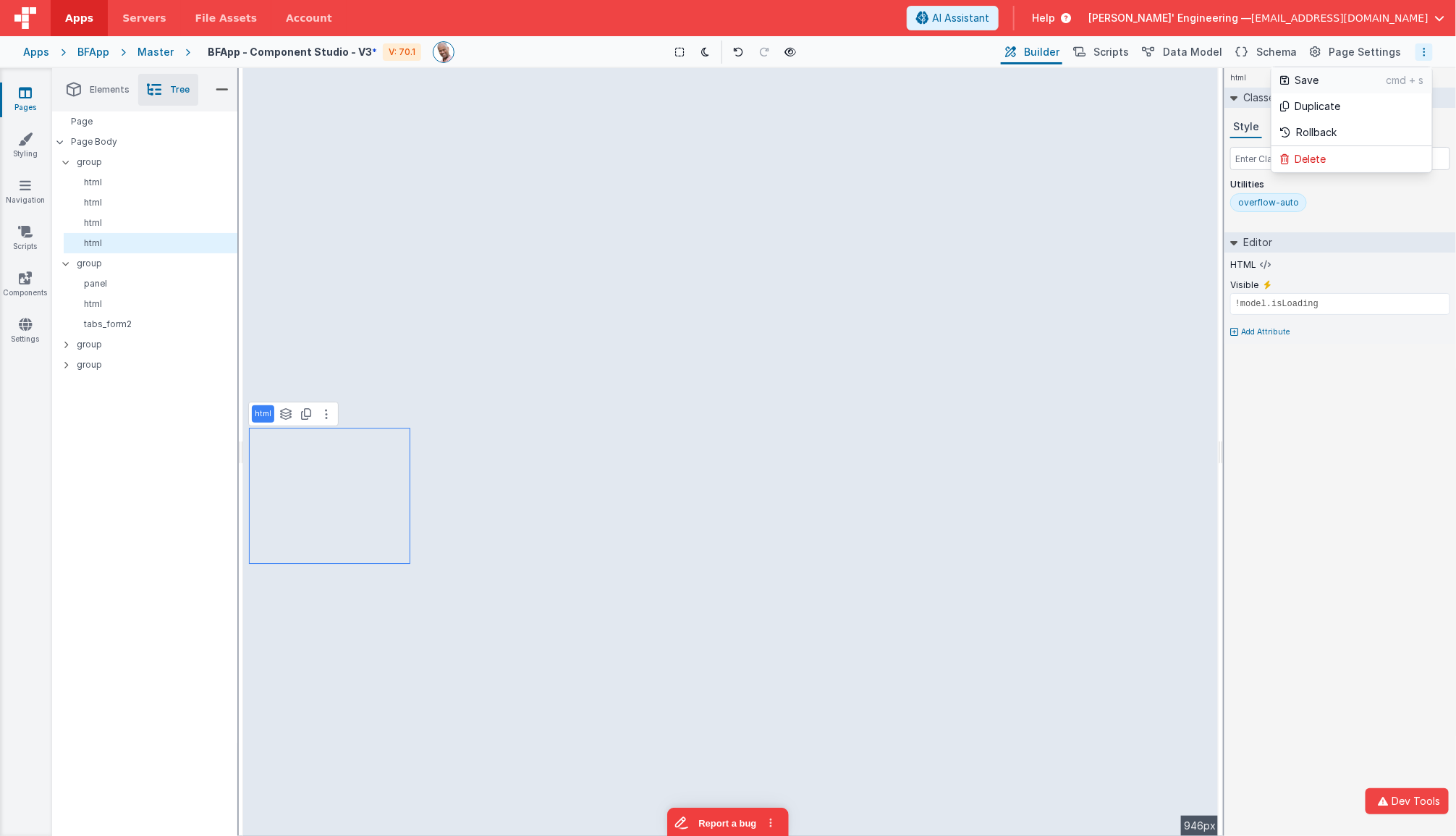
click at [1187, 83] on p "Save" at bounding box center [1340, 80] width 91 height 15
click at [791, 50] on icon at bounding box center [788, 52] width 11 height 10
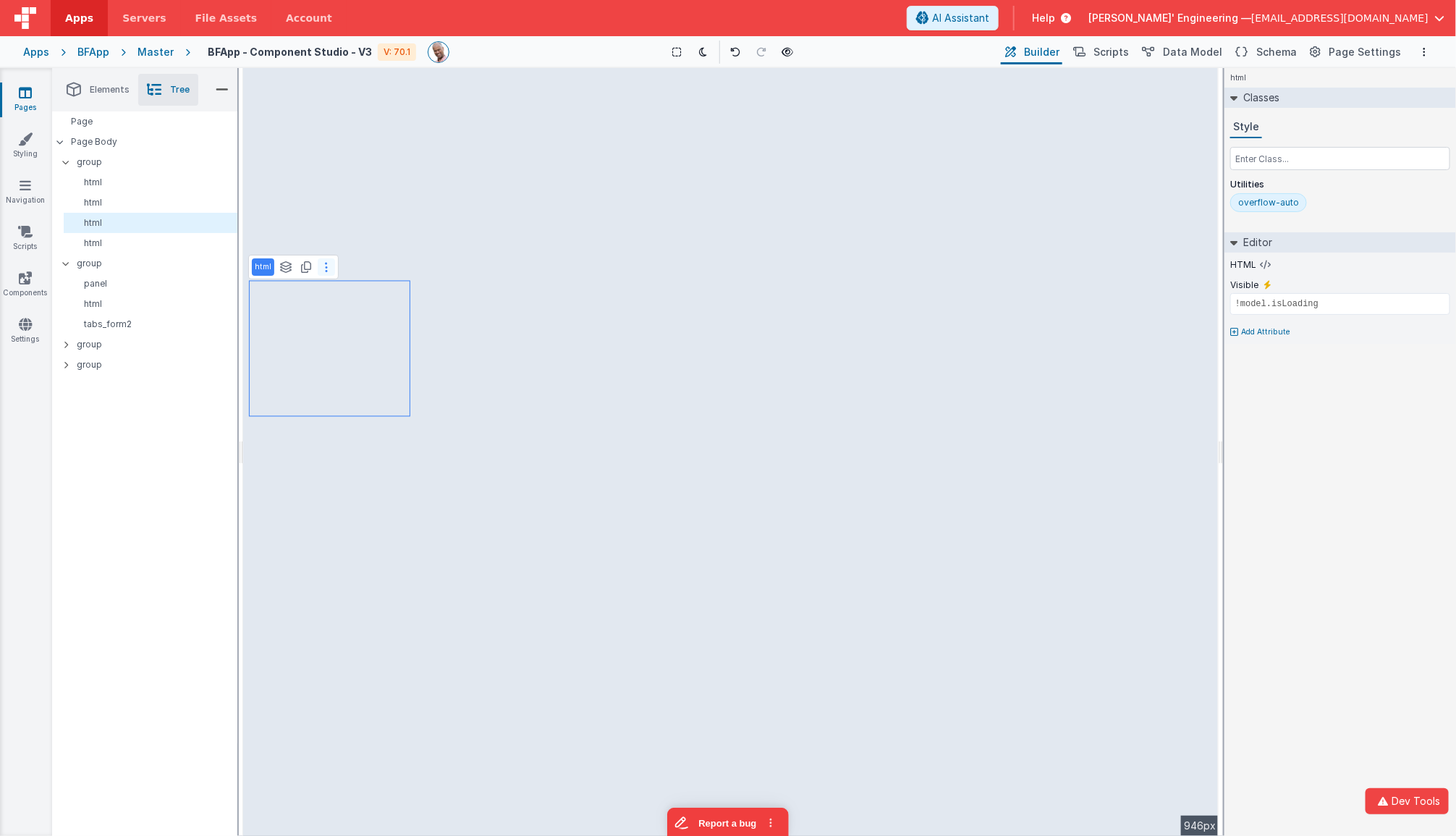
click at [327, 268] on button at bounding box center [327, 268] width 17 height 17
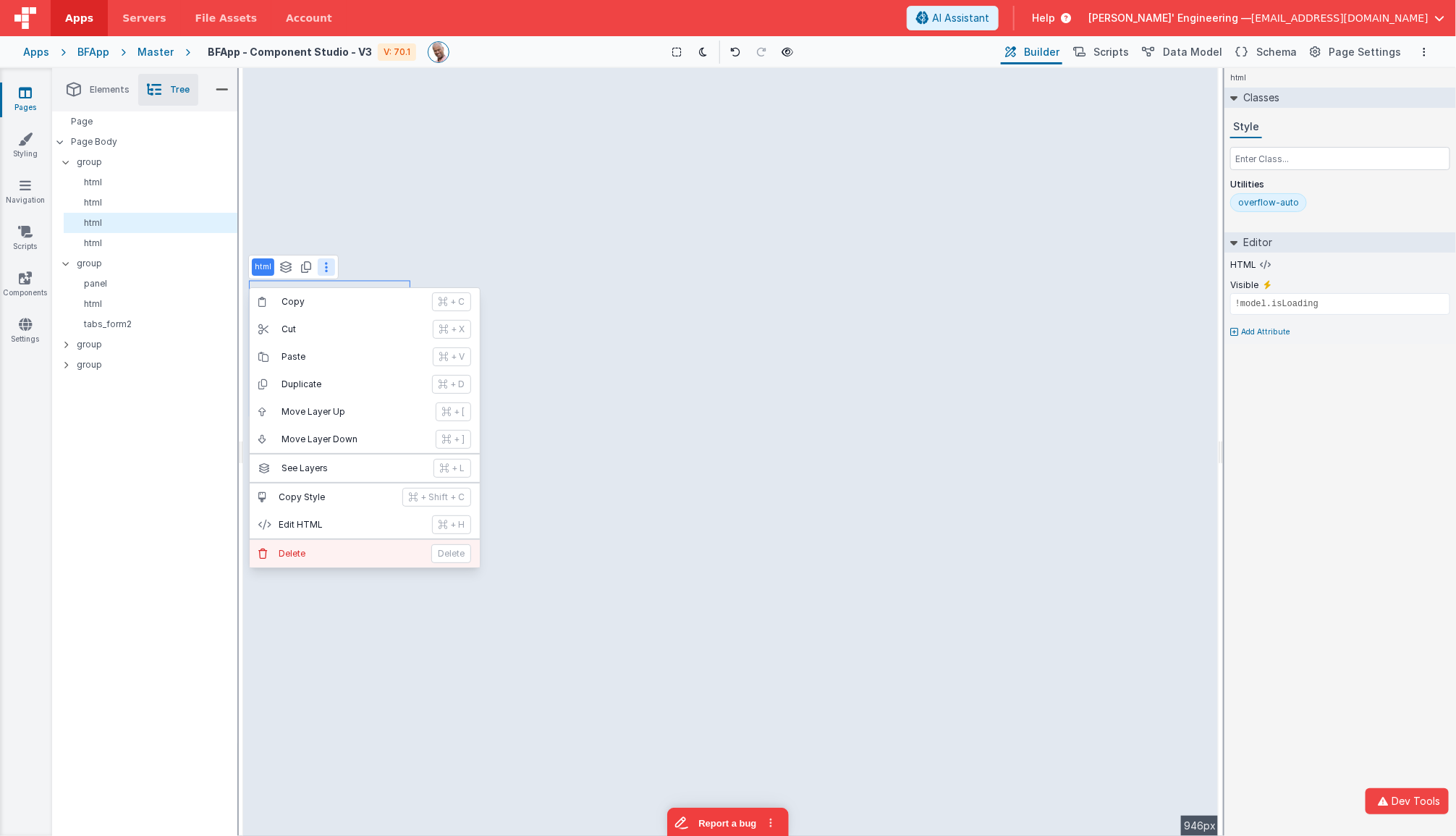
click at [314, 548] on p "Delete" at bounding box center [350, 554] width 144 height 11
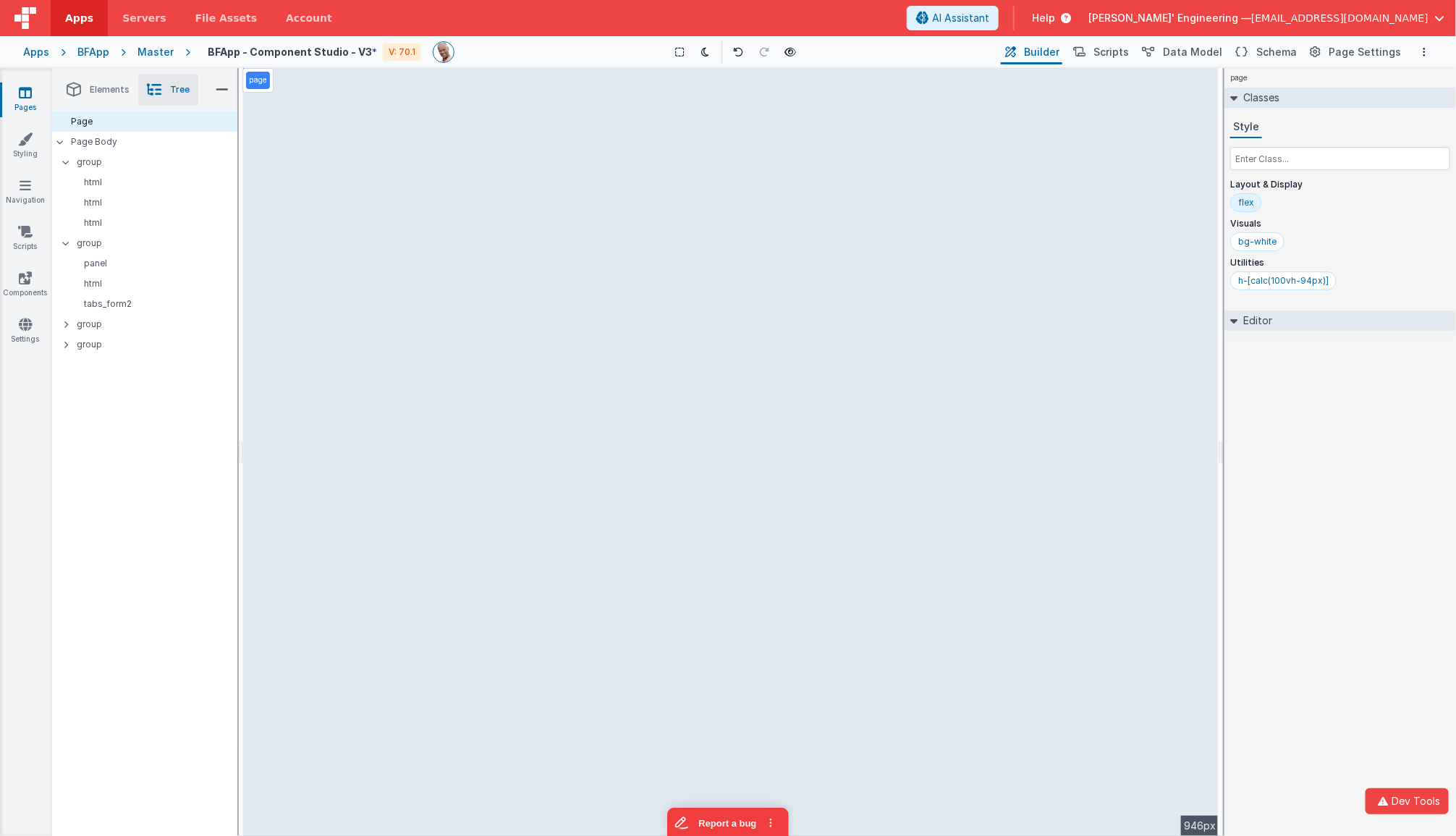
click at [1187, 520] on div "page Classes Style Layout & Display flex Visuals bg-white Utilities h-[calc(100…" at bounding box center [1340, 452] width 232 height 768
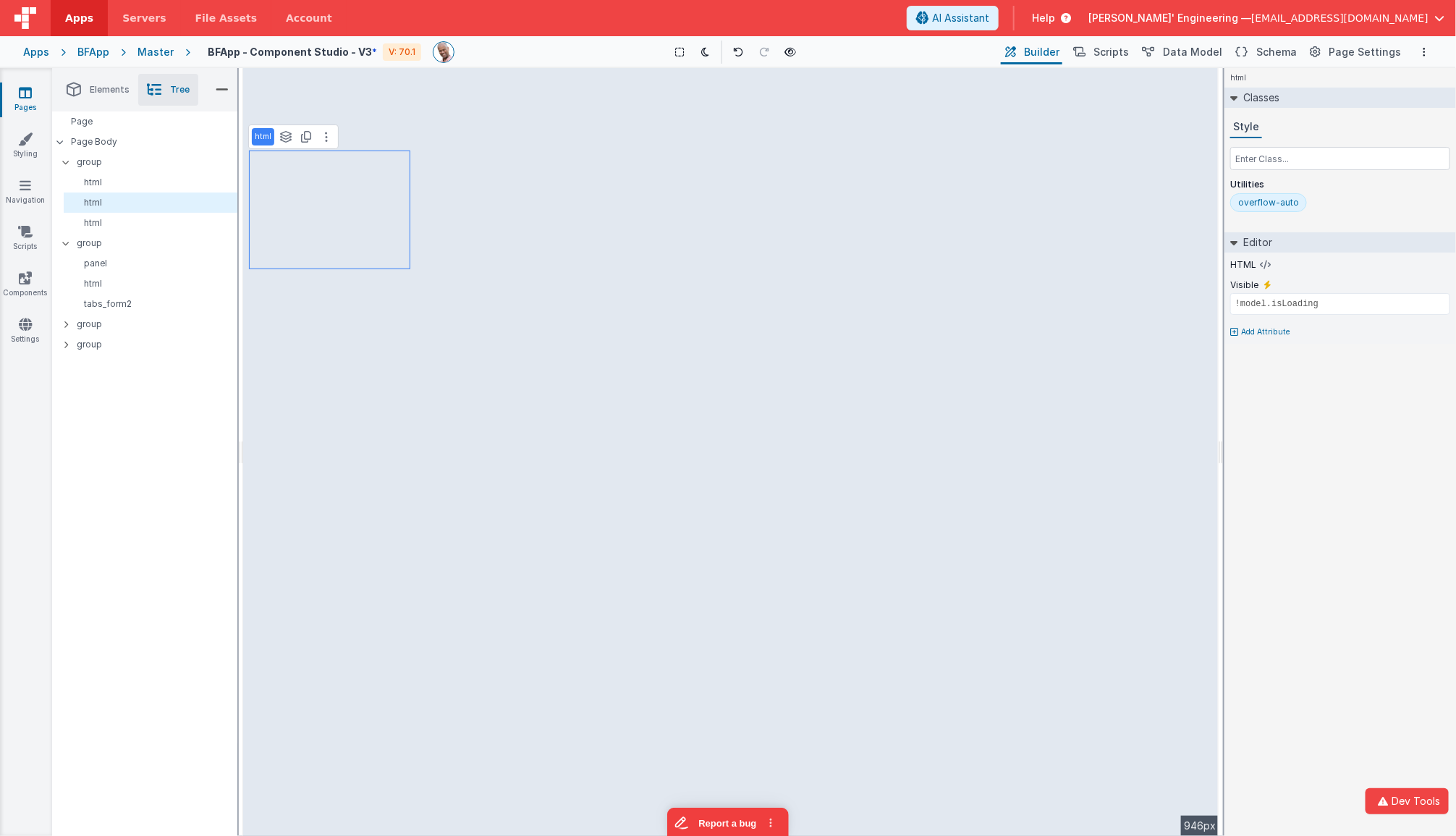
click at [6, 669] on div "Pages Styling Navigation Scripts Components Settings" at bounding box center [26, 452] width 52 height 768
click at [2, 669] on div "Pages Styling Navigation Scripts Components Settings" at bounding box center [26, 452] width 52 height 768
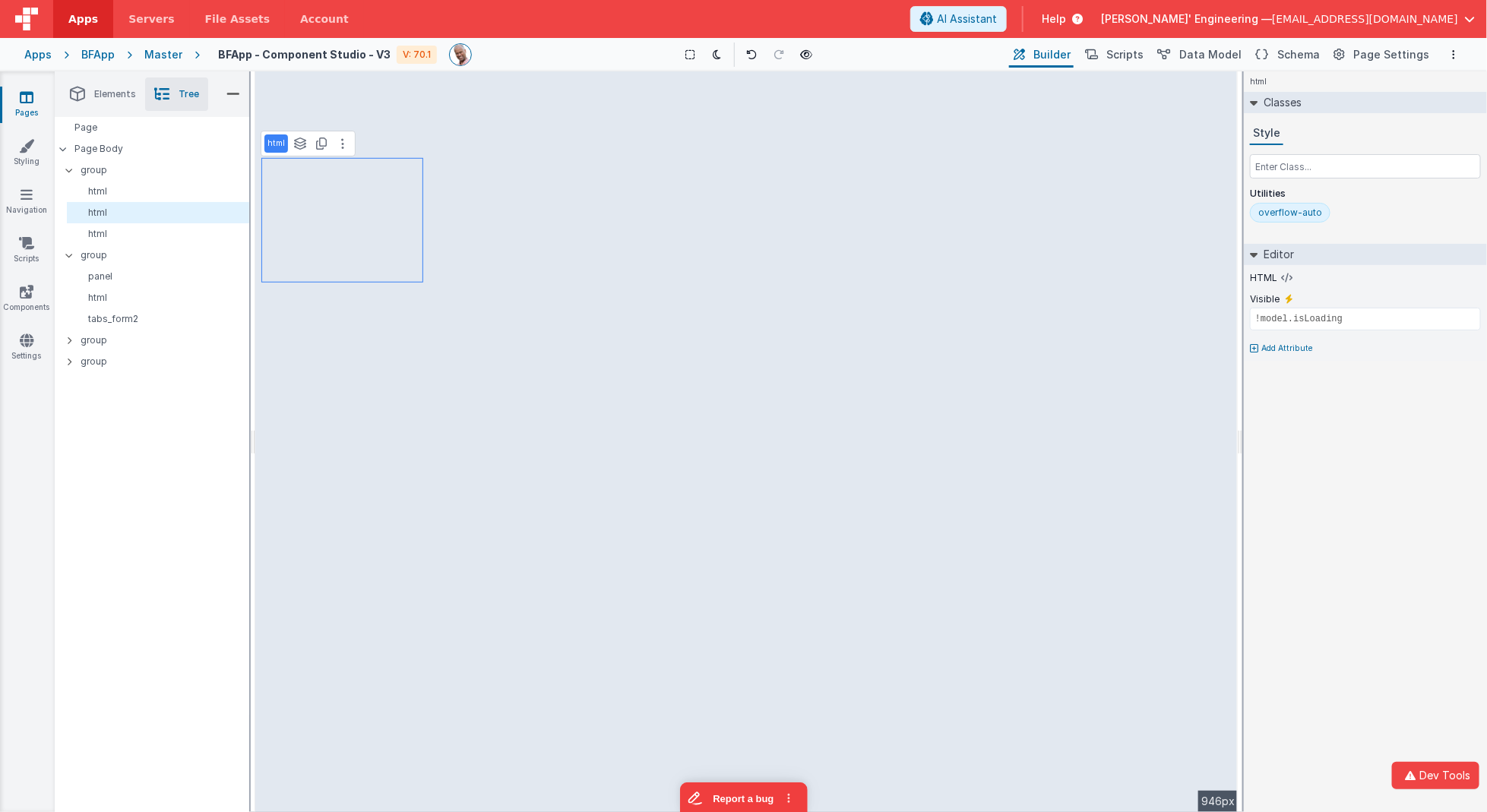
click at [1246, 513] on div "html Classes Style Utilities overflow-auto Editor HTML Visible !model.isLoading…" at bounding box center [1365, 442] width 243 height 741
click at [723, 60] on button at bounding box center [717, 54] width 21 height 21
click at [699, 57] on button at bounding box center [690, 54] width 21 height 21
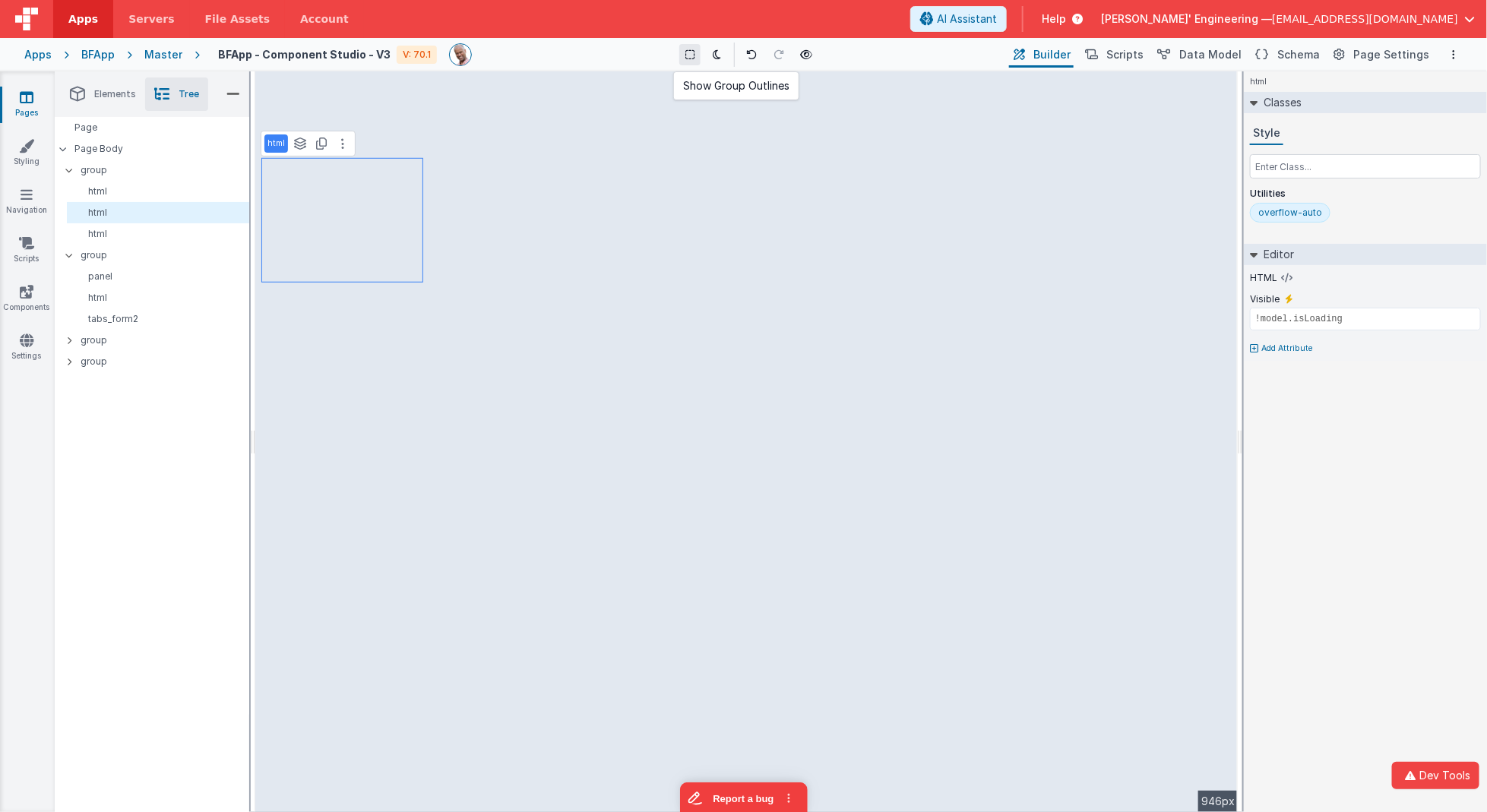
click at [699, 57] on button at bounding box center [690, 54] width 21 height 21
click at [693, 59] on icon at bounding box center [690, 55] width 9 height 11
click at [274, 142] on p "html" at bounding box center [275, 143] width 17 height 12
type input "loading State"
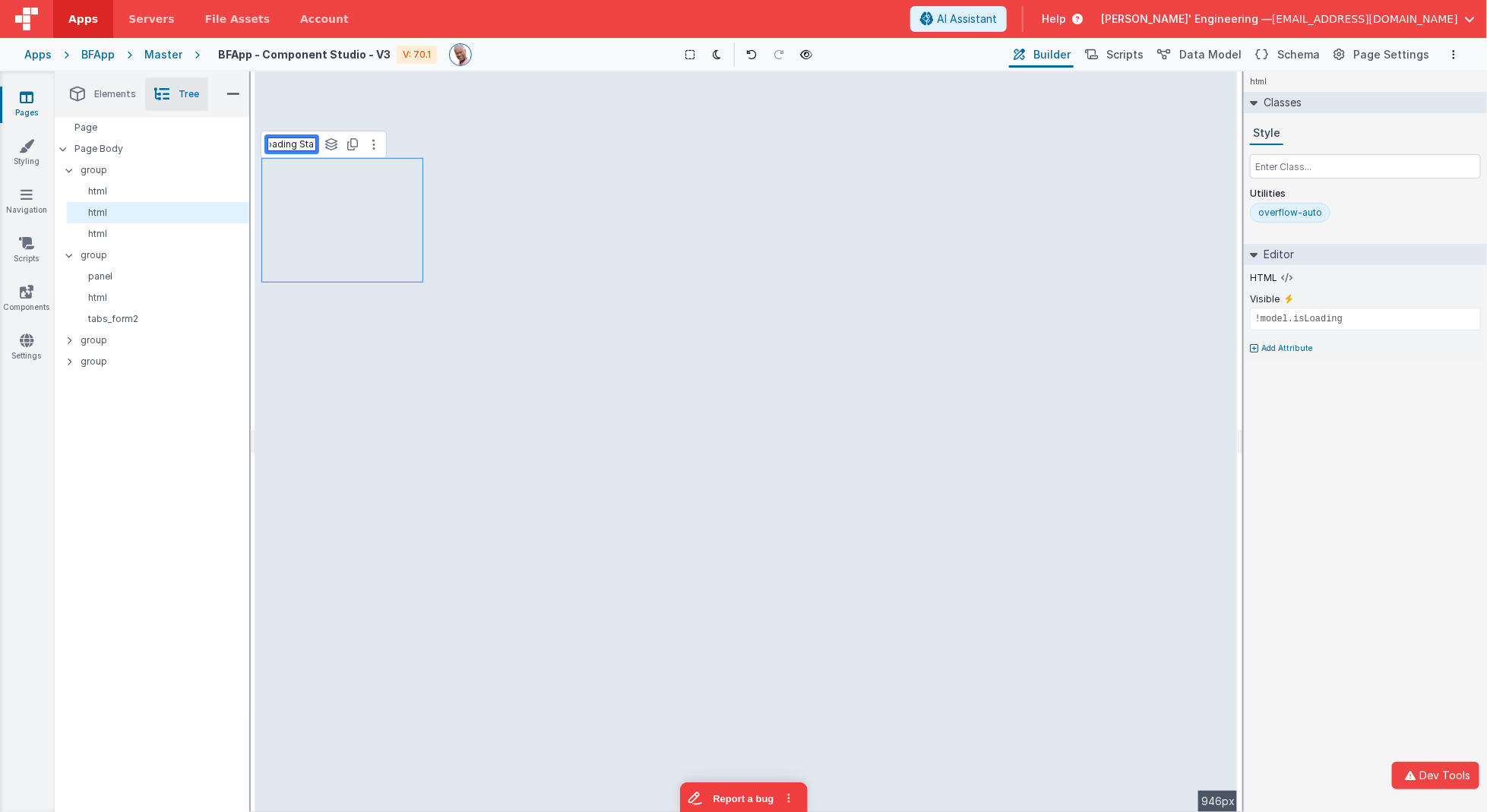
scroll to position [0, 11]
click at [279, 281] on p "html" at bounding box center [275, 280] width 17 height 12
type input "Component list"
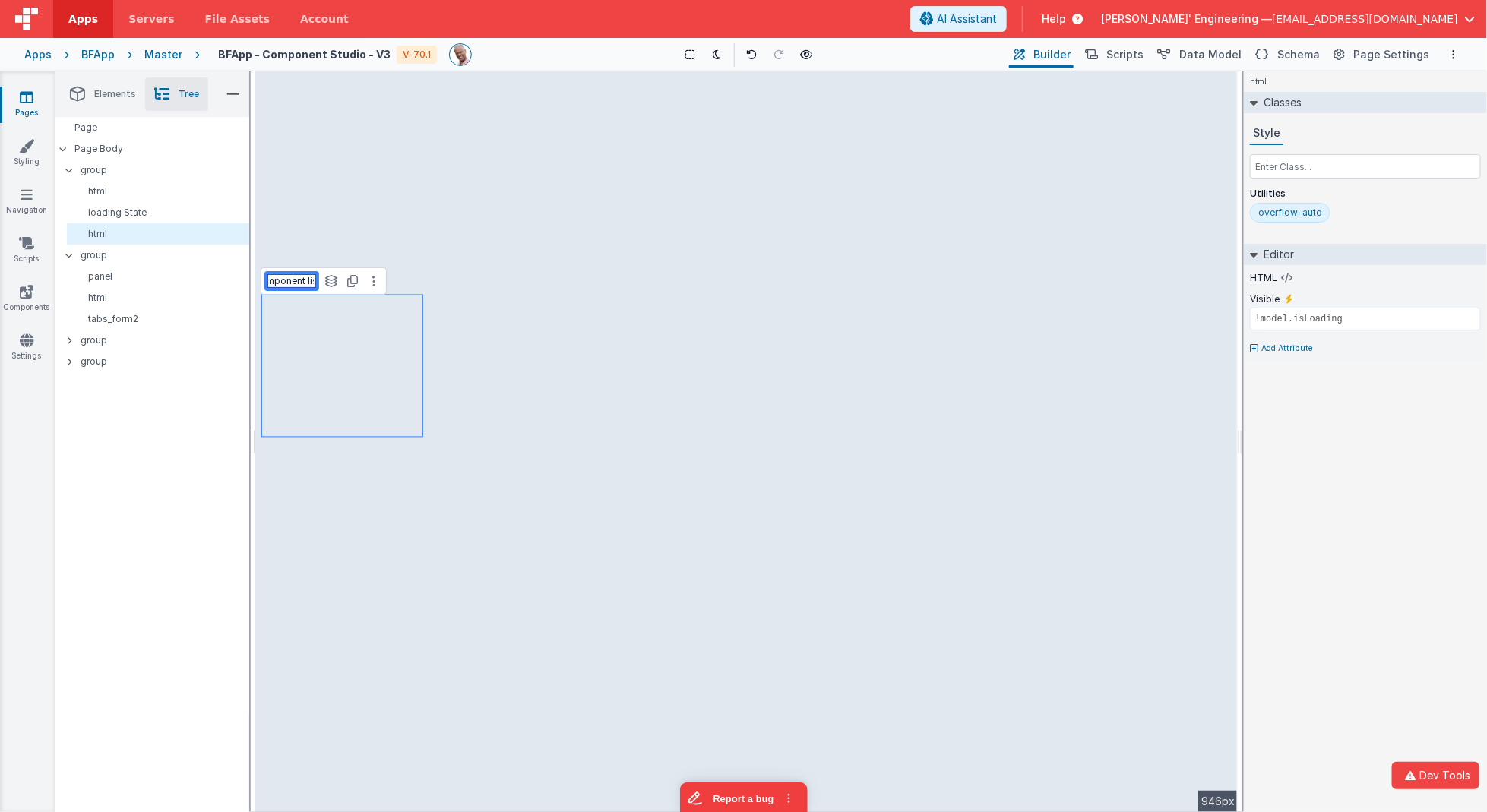
scroll to position [0, 0]
click at [144, 259] on p "group" at bounding box center [165, 255] width 168 height 16
type input "div"
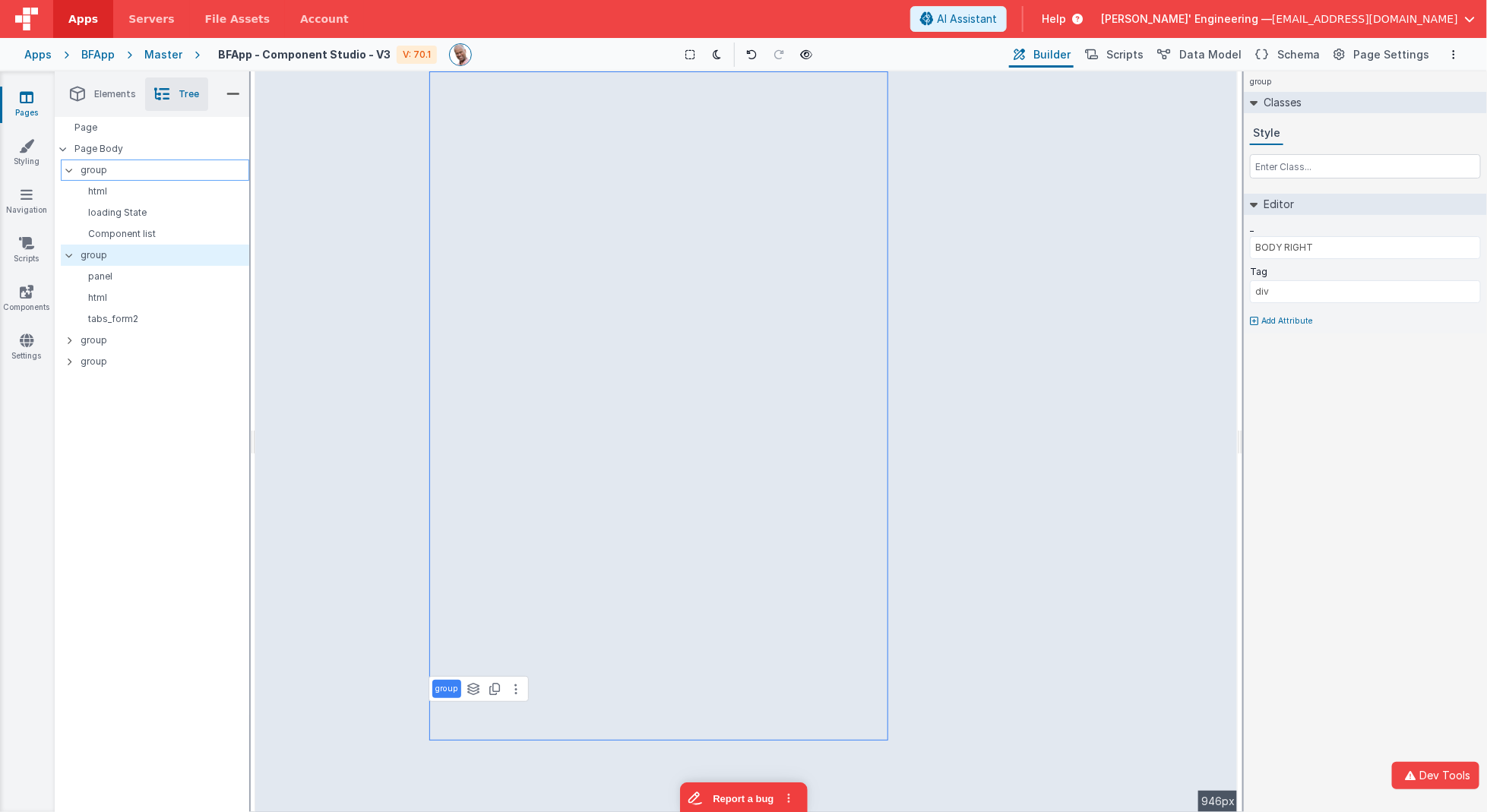
click at [112, 174] on p "group" at bounding box center [165, 170] width 168 height 16
type input "LEFTSIDE"
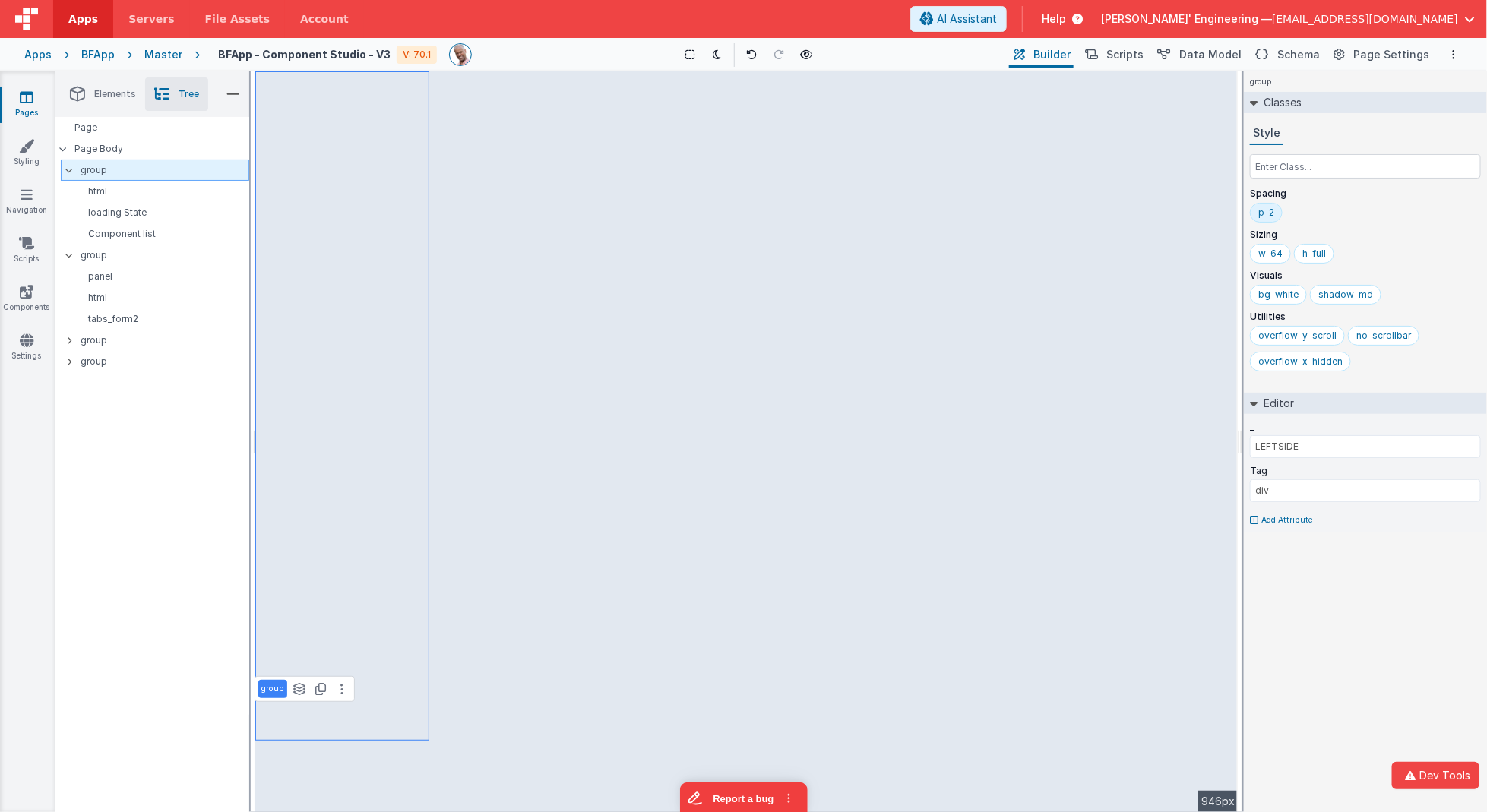
click at [103, 173] on p "group" at bounding box center [165, 170] width 168 height 16
type input "Left Sidebar"
click at [101, 251] on p "group" at bounding box center [165, 255] width 168 height 16
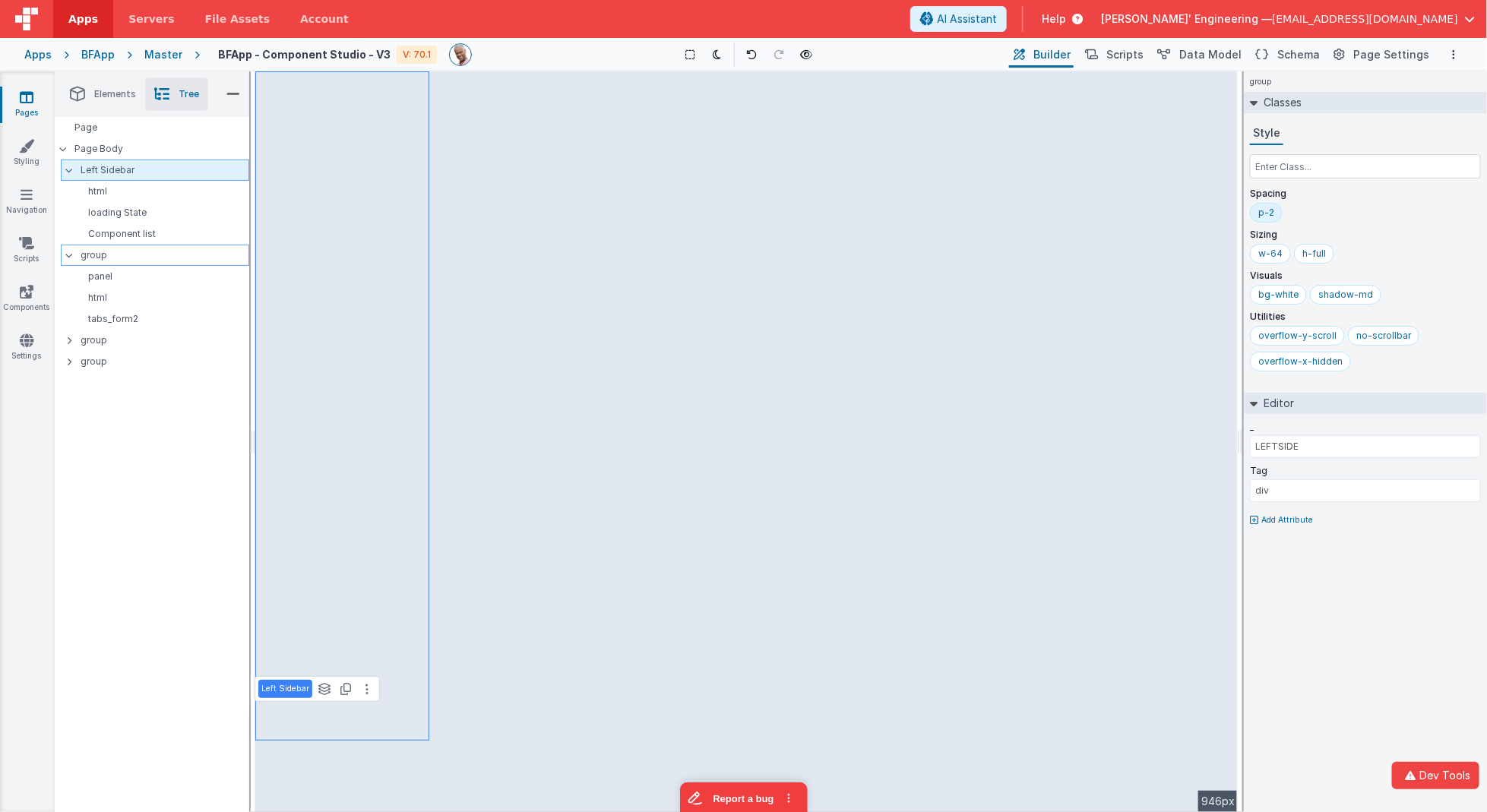
type input "BODY RIGHT"
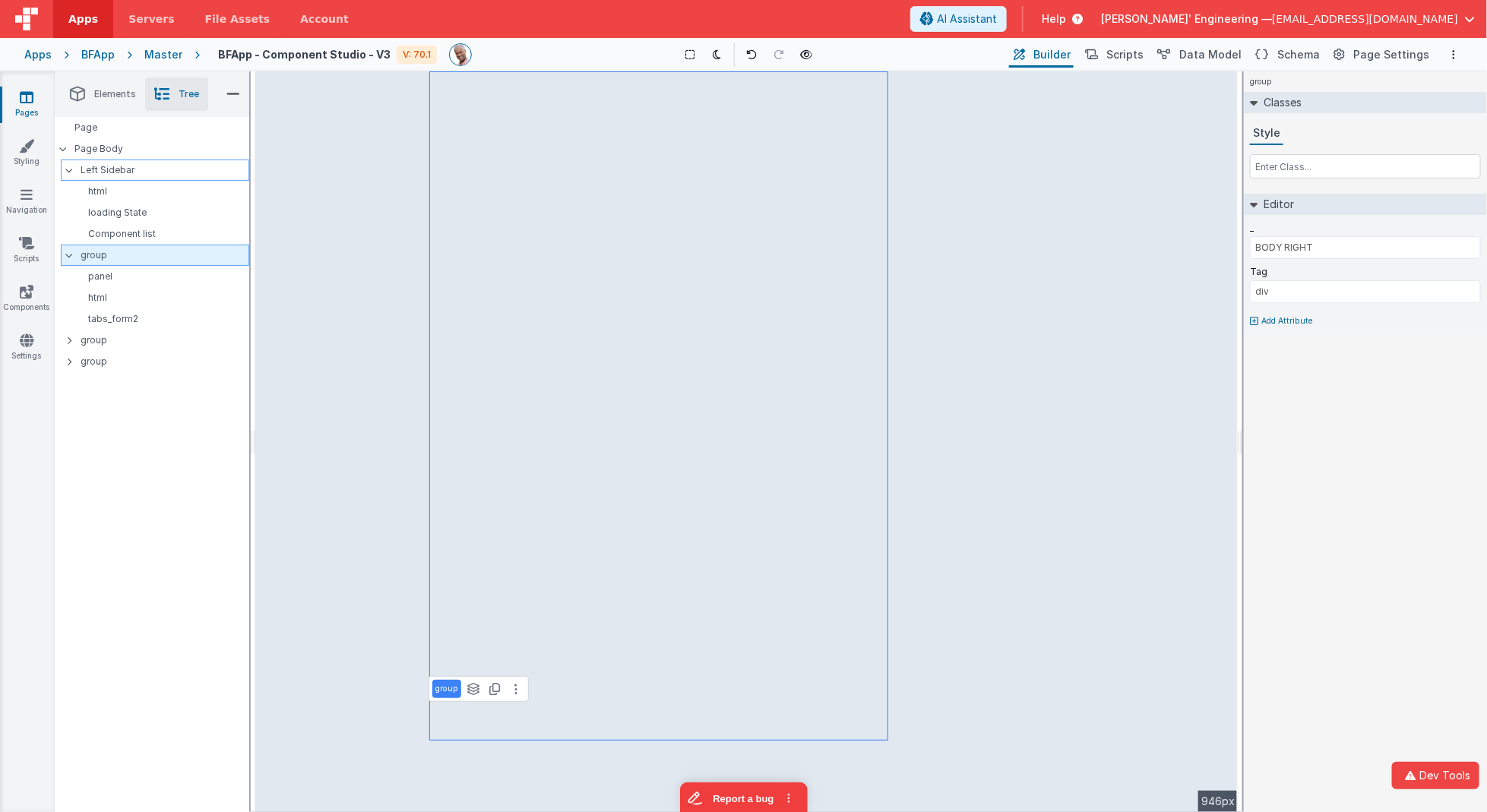
click at [101, 251] on p "group" at bounding box center [165, 255] width 168 height 16
type input "Detail"
click at [96, 334] on p "group" at bounding box center [165, 340] width 168 height 16
type input "EMPTY STATE"
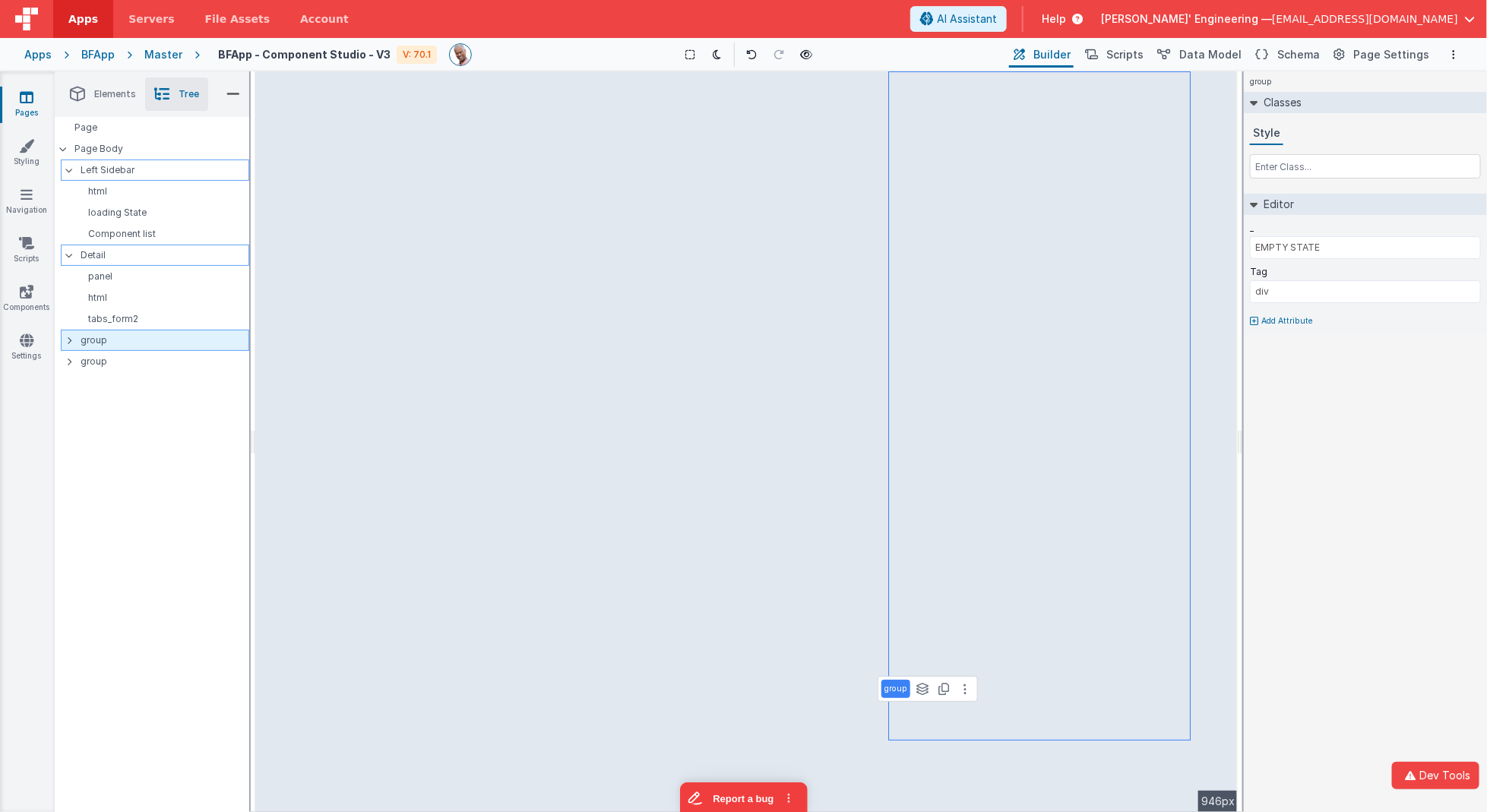
click at [70, 343] on icon at bounding box center [69, 339] width 5 height 12
click at [92, 361] on p "html" at bounding box center [161, 361] width 176 height 12
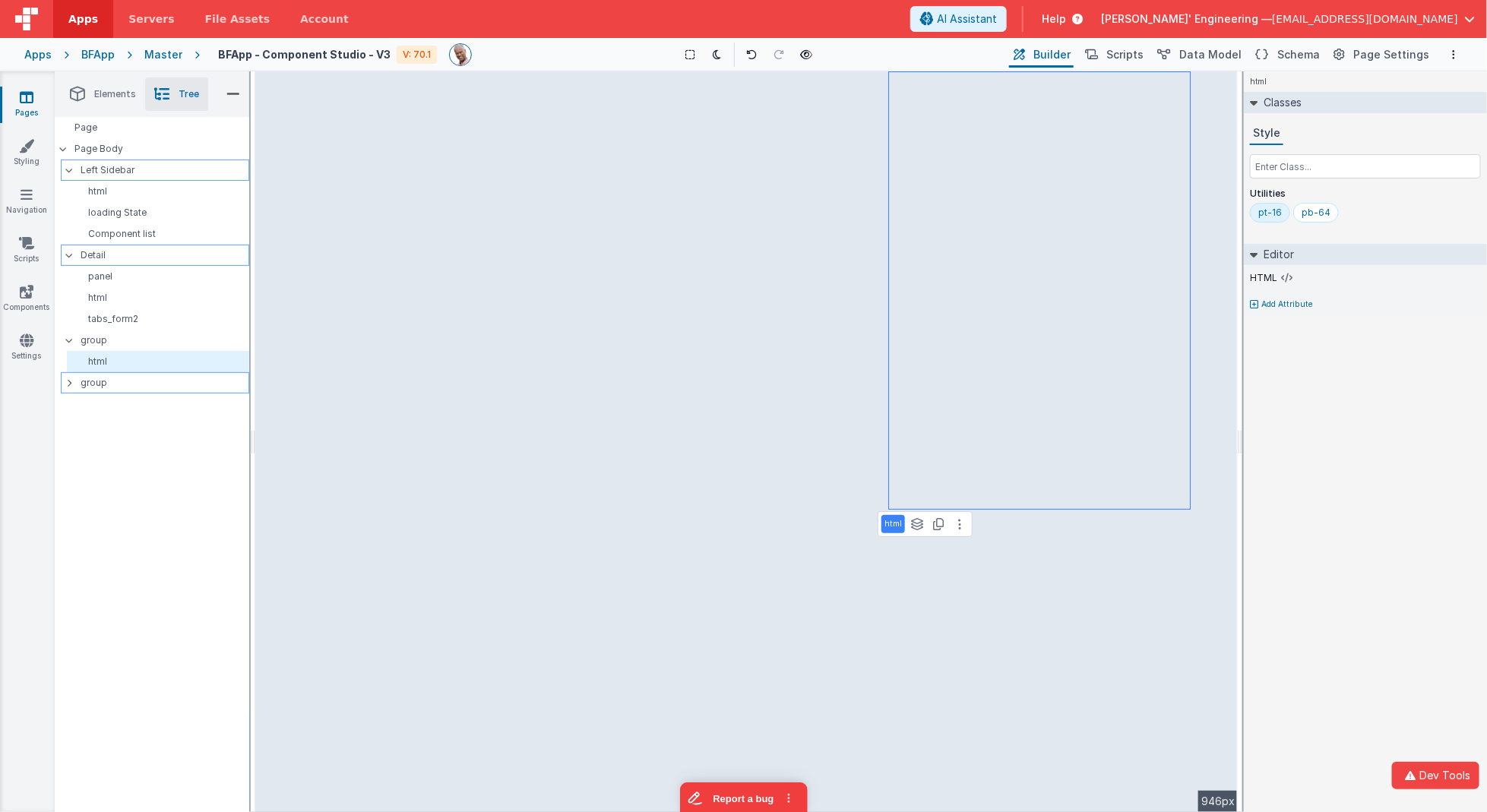
click at [72, 383] on div at bounding box center [73, 382] width 14 height 12
click at [97, 383] on p "group" at bounding box center [165, 383] width 168 height 16
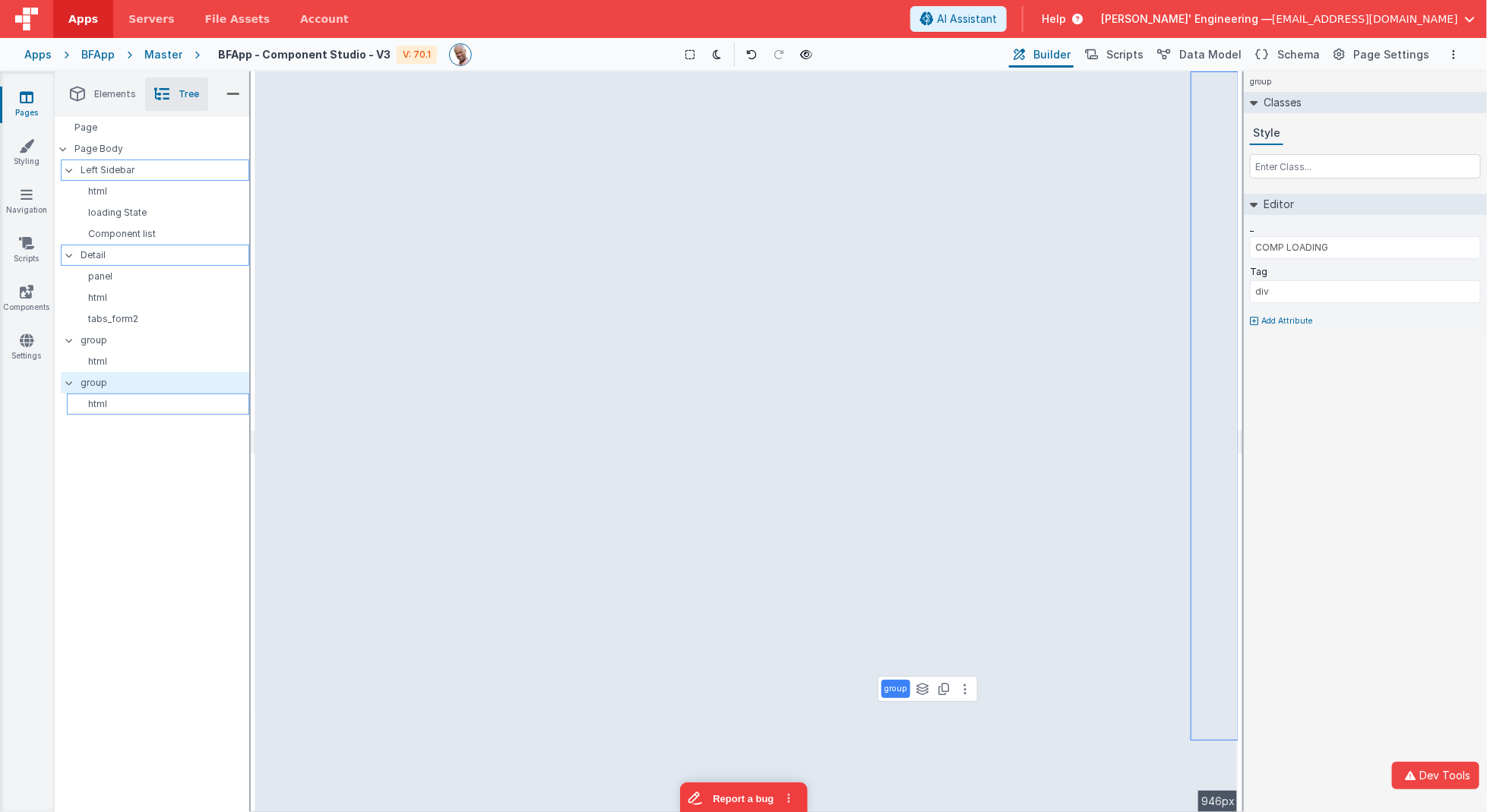
click at [104, 397] on div "html" at bounding box center [157, 403] width 182 height 21
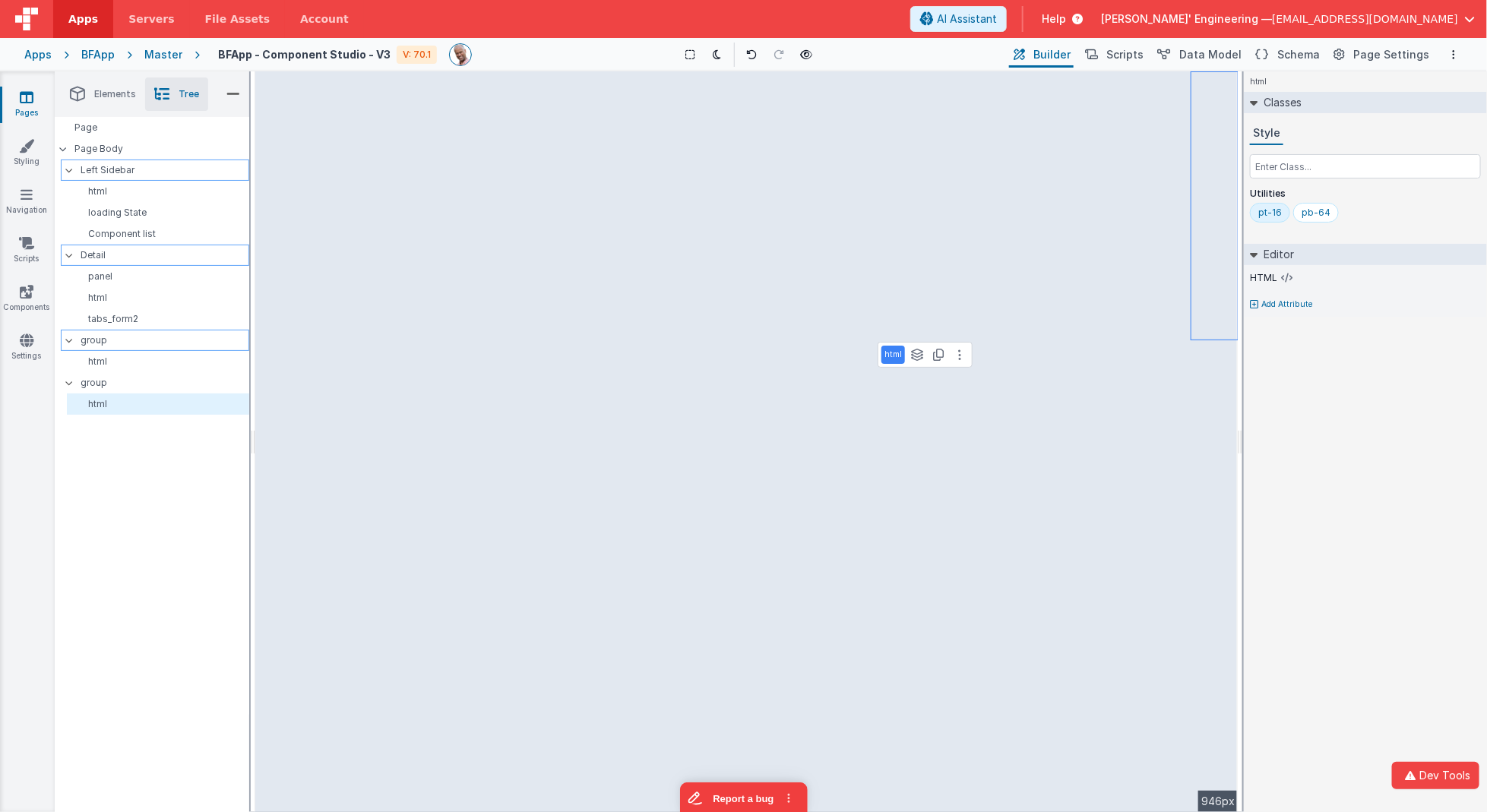
click at [72, 337] on div at bounding box center [73, 339] width 14 height 12
click at [70, 254] on icon at bounding box center [69, 255] width 12 height 5
click at [70, 173] on div at bounding box center [73, 169] width 14 height 12
click at [67, 151] on div at bounding box center [68, 148] width 15 height 12
click at [1246, 537] on div "html Classes Style Utilities pt-16 pb-64 Editor HTML Add Attribute DEV: Focus D…" at bounding box center [1365, 442] width 243 height 741
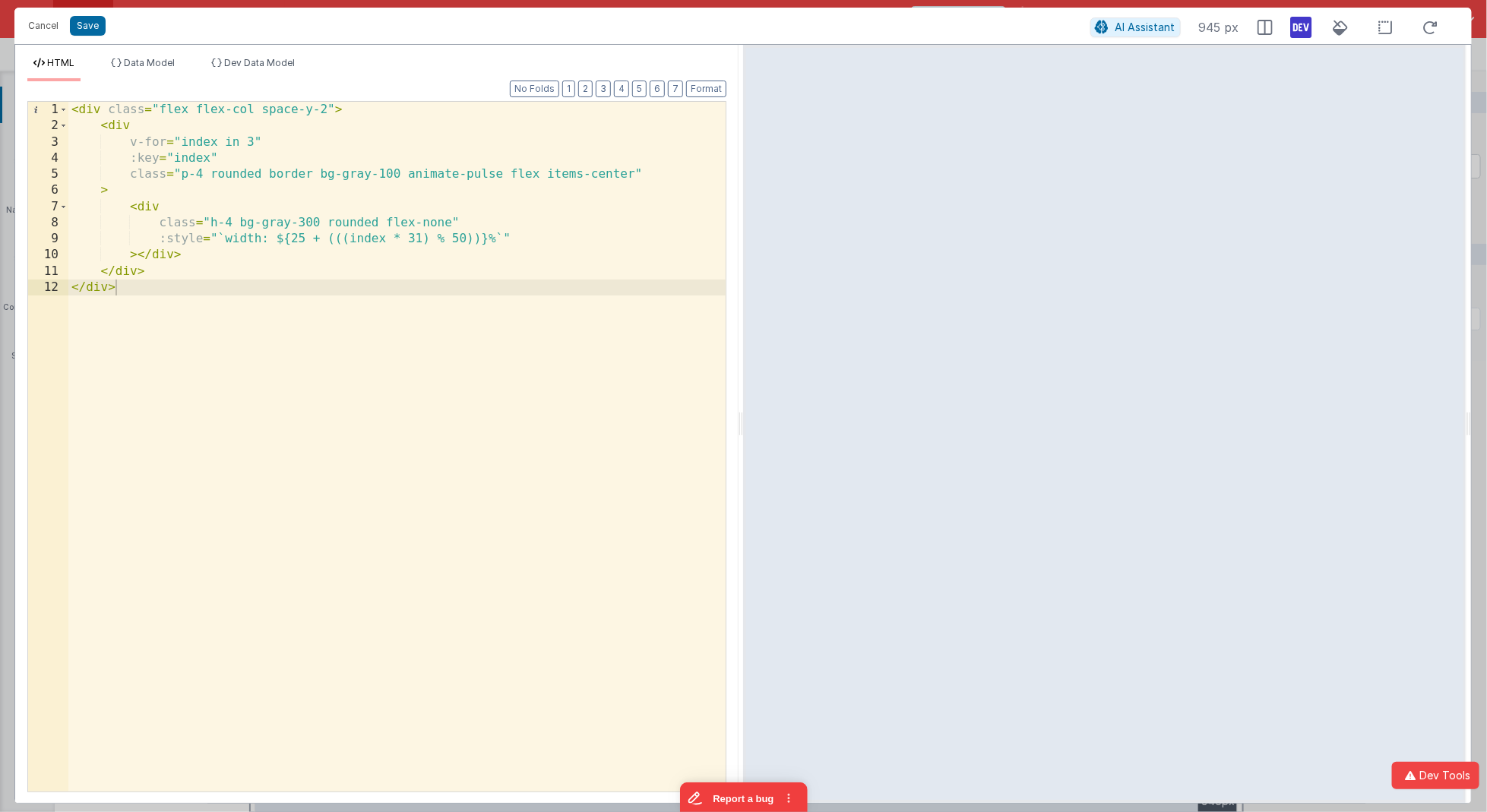
click at [202, 172] on div "< div class = "flex flex-col space-y-2" > < div v-for = "index in 3" :key = "in…" at bounding box center [397, 463] width 658 height 723
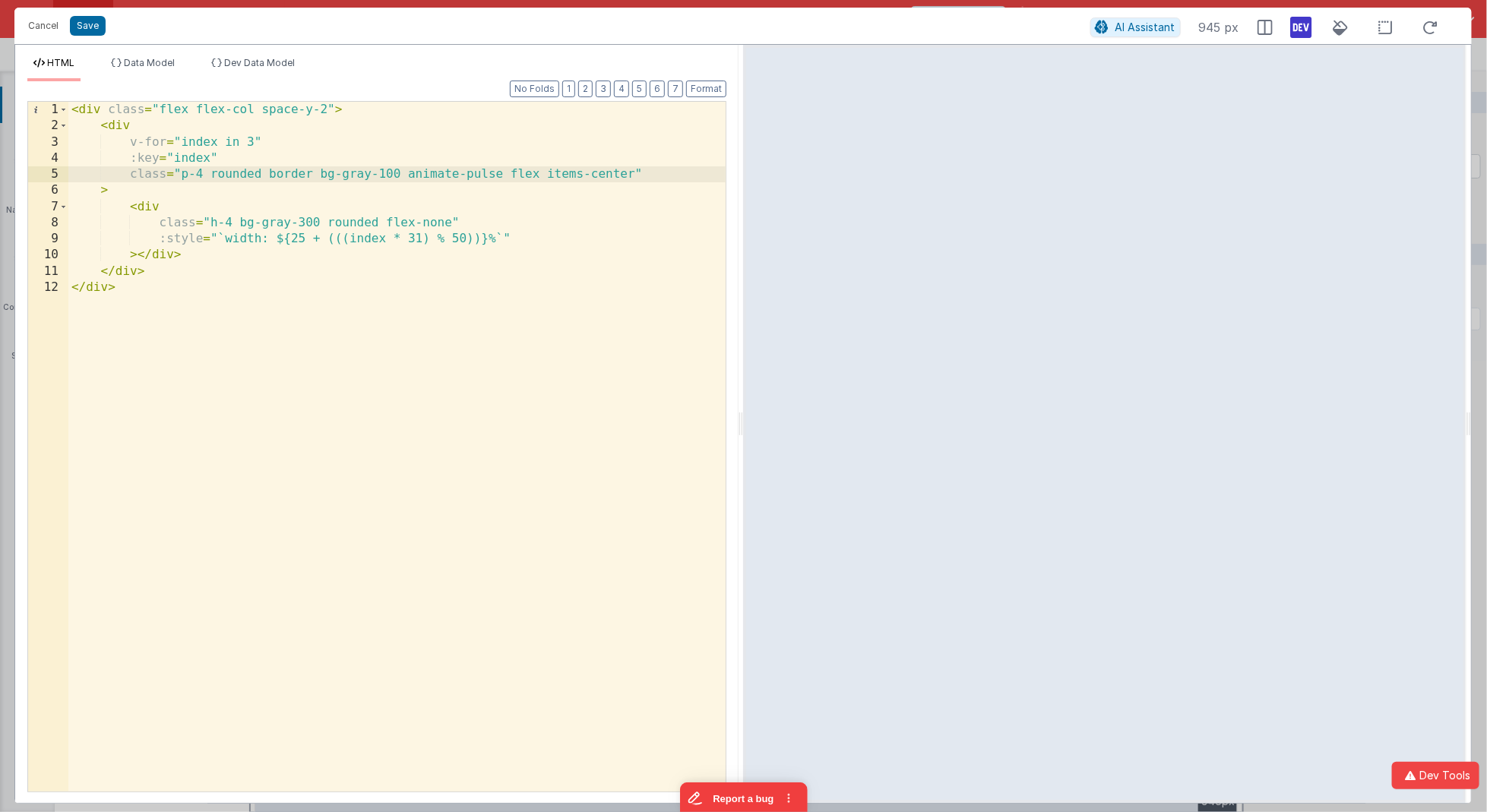
click at [230, 223] on div "< div class = "flex flex-col space-y-2" > < div v-for = "index in 3" :key = "in…" at bounding box center [397, 463] width 658 height 723
click at [201, 172] on div "< div class = "flex flex-col space-y-2" > < div v-for = "index in 3" :key = "in…" at bounding box center [397, 463] width 658 height 723
drag, startPoint x: 204, startPoint y: 172, endPoint x: 177, endPoint y: 174, distance: 27.1
click at [177, 174] on div "< div class = "flex flex-col space-y-2" > < div v-for = "index in 3" :key = "in…" at bounding box center [397, 463] width 658 height 723
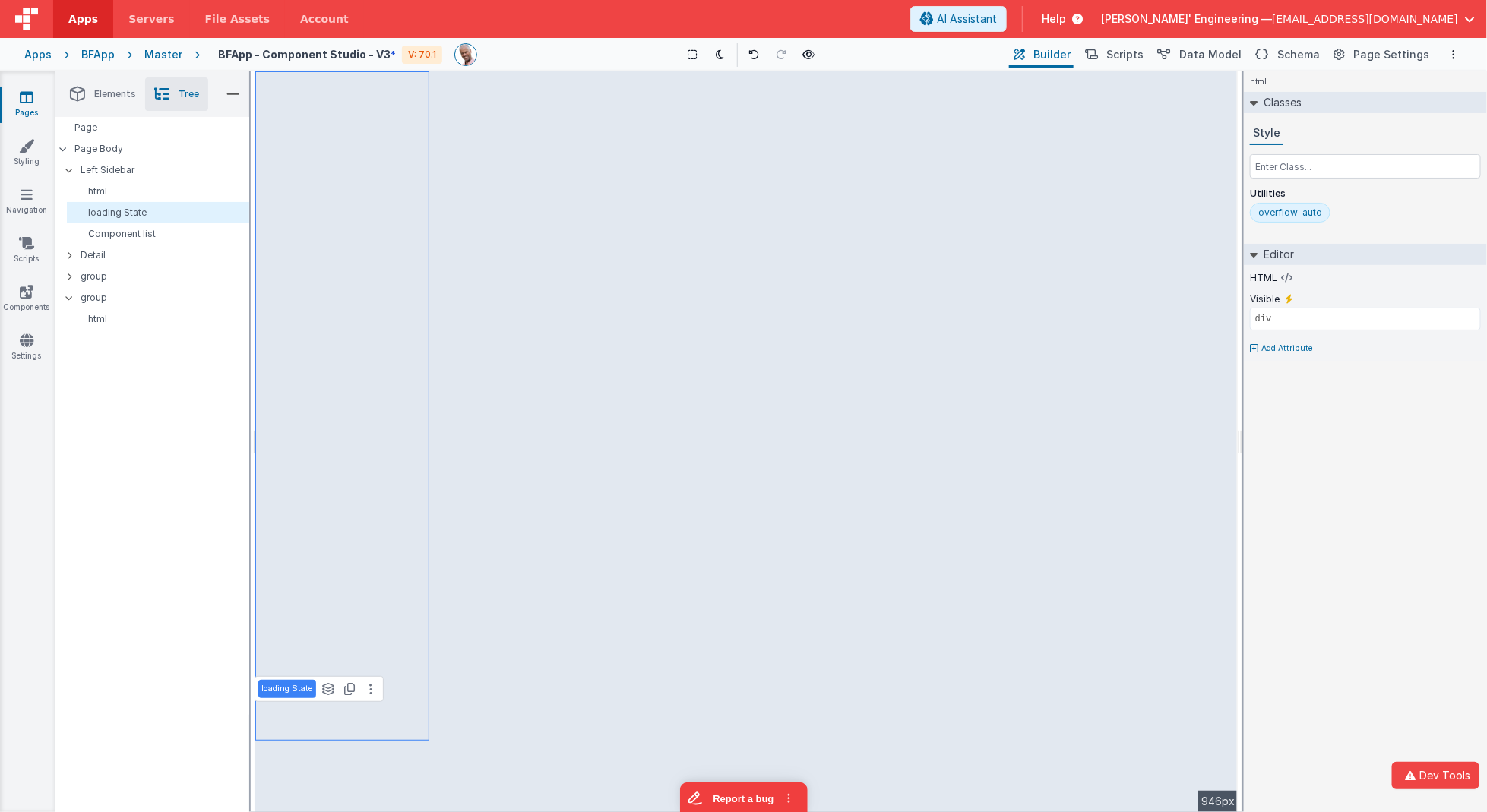
type input "!model.isLoading"
